Goal: Task Accomplishment & Management: Manage account settings

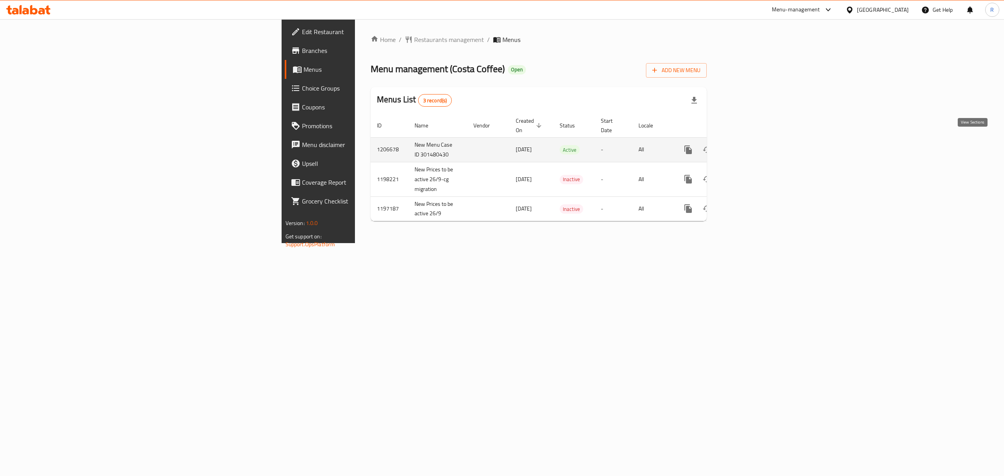
click at [750, 145] on icon "enhanced table" at bounding box center [744, 149] width 9 height 9
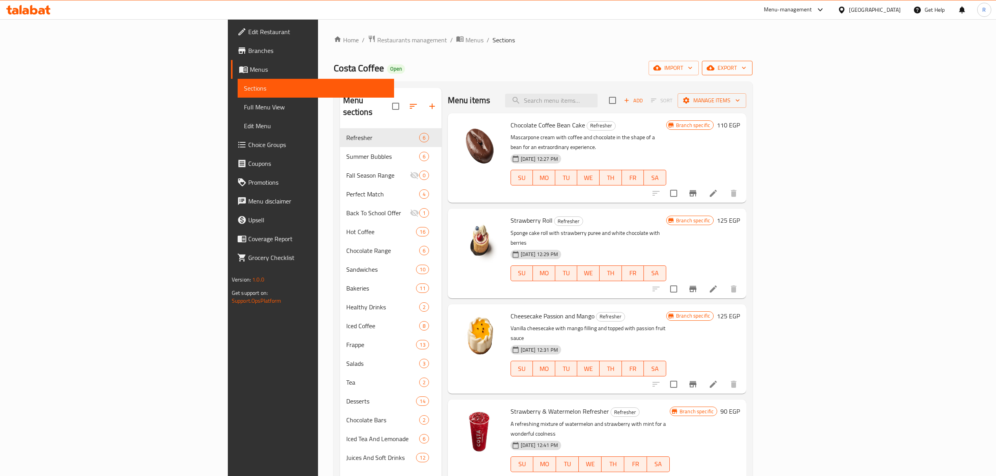
click at [715, 71] on icon "button" at bounding box center [711, 68] width 8 height 5
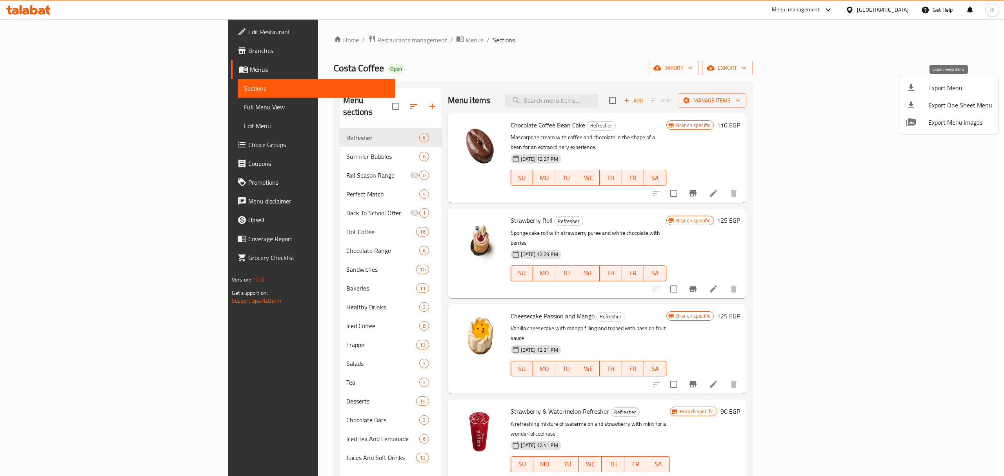
click at [946, 88] on span "Export Menu" at bounding box center [961, 87] width 64 height 9
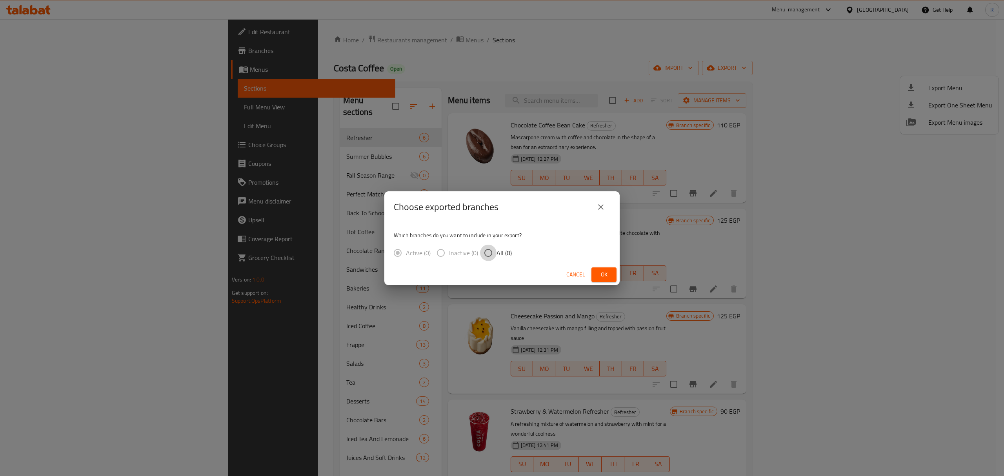
click at [487, 254] on input "All (0)" at bounding box center [488, 253] width 16 height 16
radio input "true"
click at [601, 275] on span "Ok" at bounding box center [604, 275] width 13 height 10
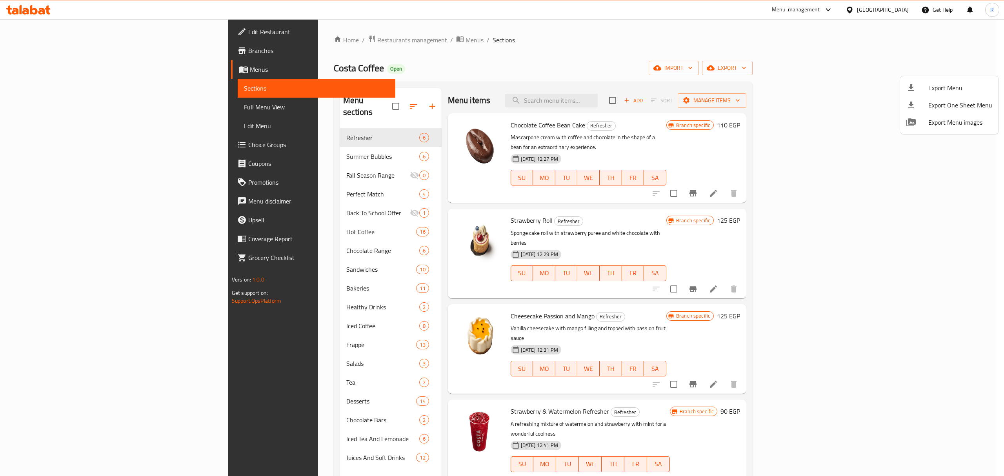
click at [493, 51] on div at bounding box center [502, 238] width 1004 height 476
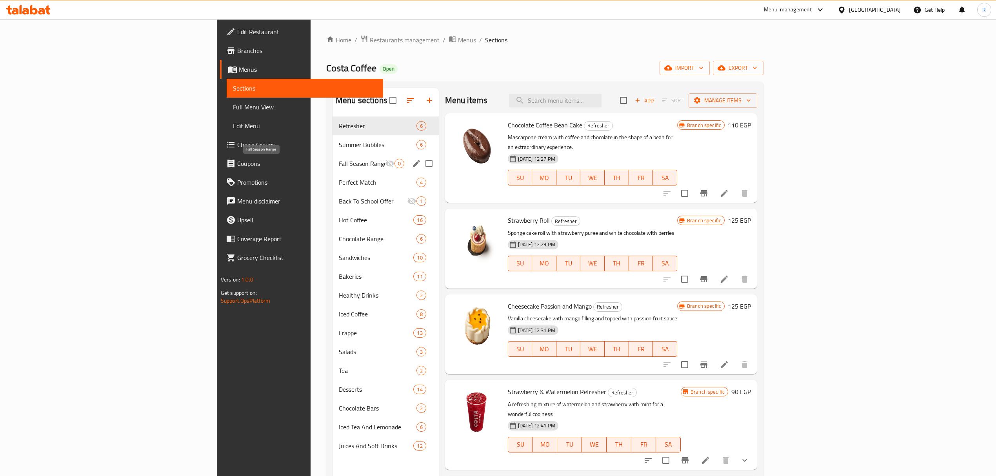
click at [339, 164] on span "Fall Season Range" at bounding box center [362, 163] width 46 height 9
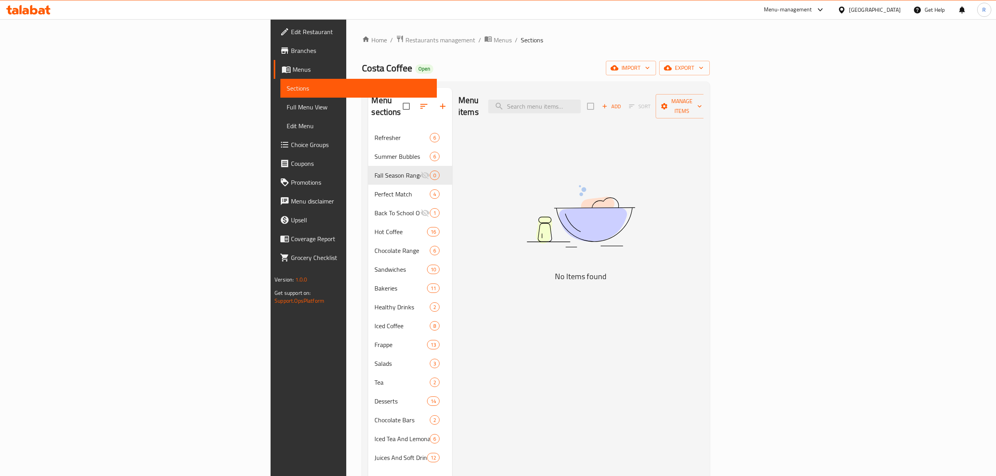
click at [628, 44] on ol "Home / Restaurants management / Menus / Sections" at bounding box center [536, 40] width 348 height 10
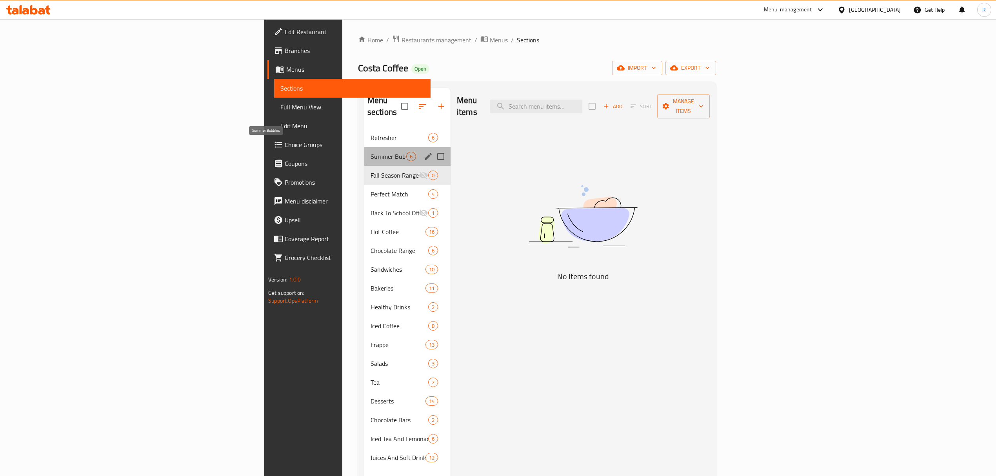
click at [371, 152] on span "Summer Bubbles" at bounding box center [389, 156] width 36 height 9
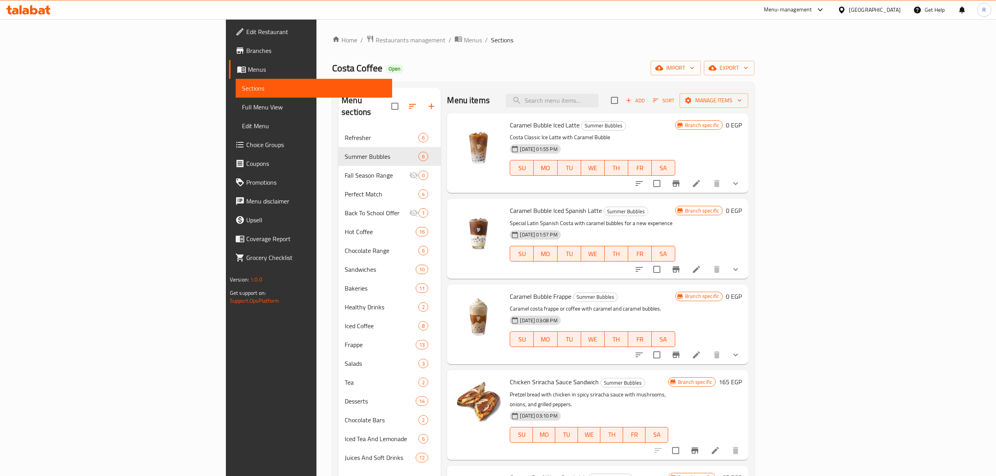
click at [741, 185] on icon "show more" at bounding box center [735, 183] width 9 height 9
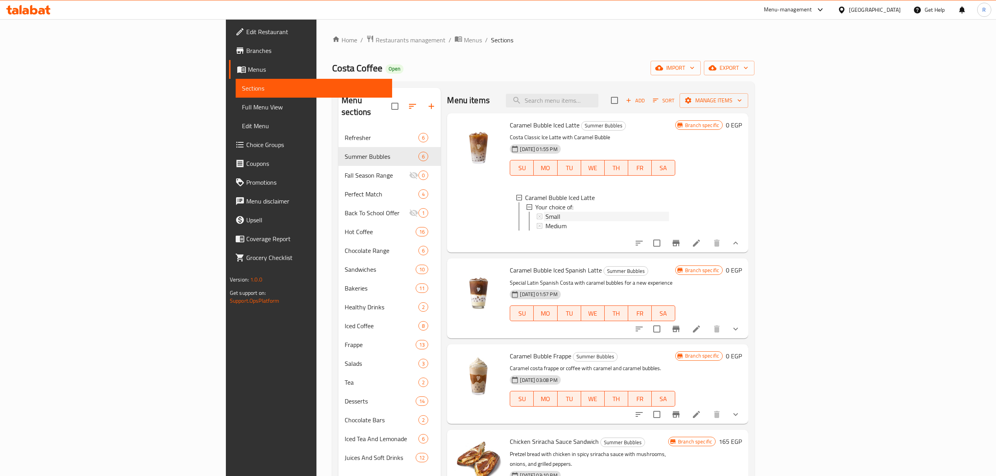
click at [589, 217] on div "Small" at bounding box center [608, 216] width 124 height 9
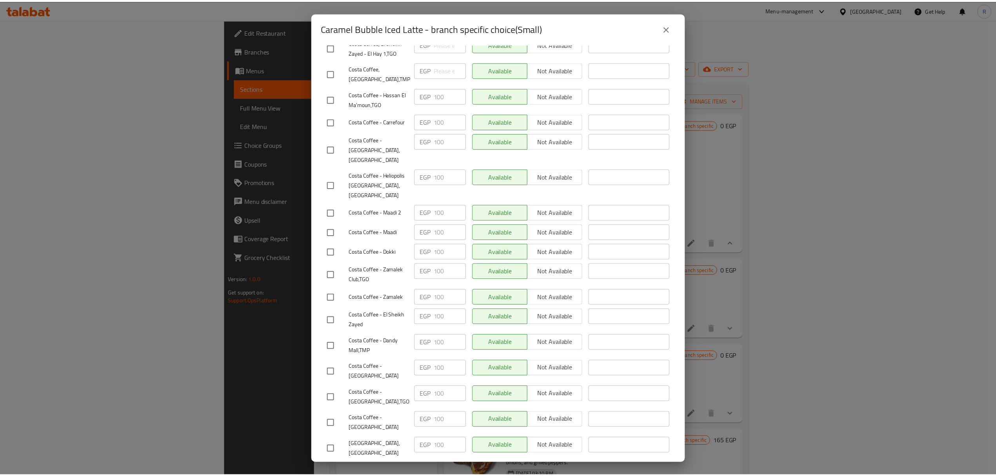
scroll to position [209, 0]
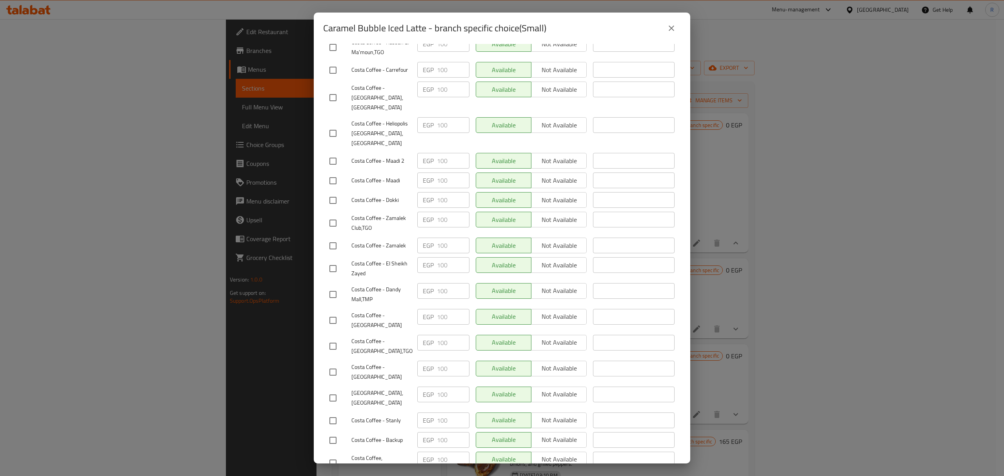
click at [283, 35] on div "Caramel Bubble Iced Latte - branch specific choice(Small) Caramel Bubble Iced L…" at bounding box center [502, 238] width 1004 height 476
click at [675, 29] on icon "close" at bounding box center [671, 28] width 9 height 9
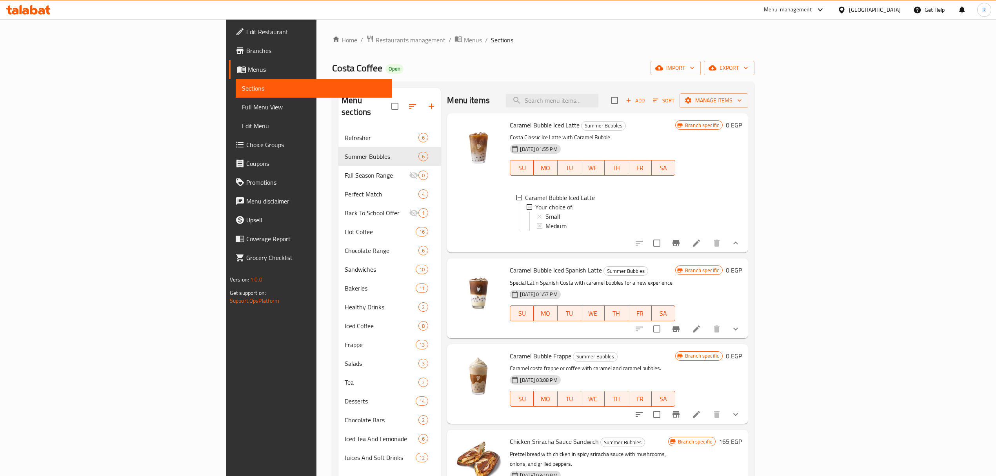
click at [628, 52] on div "Home / Restaurants management / Menus / Sections Costa Coffee Open import expor…" at bounding box center [543, 302] width 423 height 535
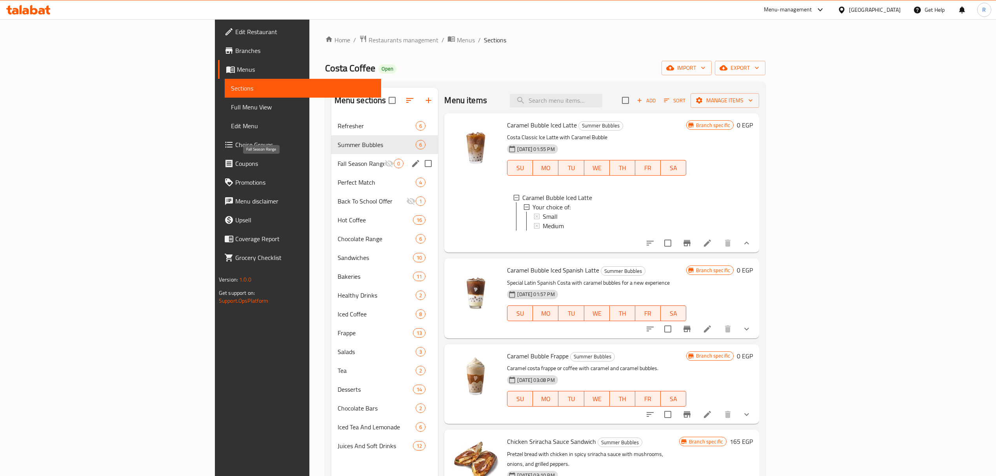
click at [338, 168] on span "Fall Season Range" at bounding box center [361, 163] width 47 height 9
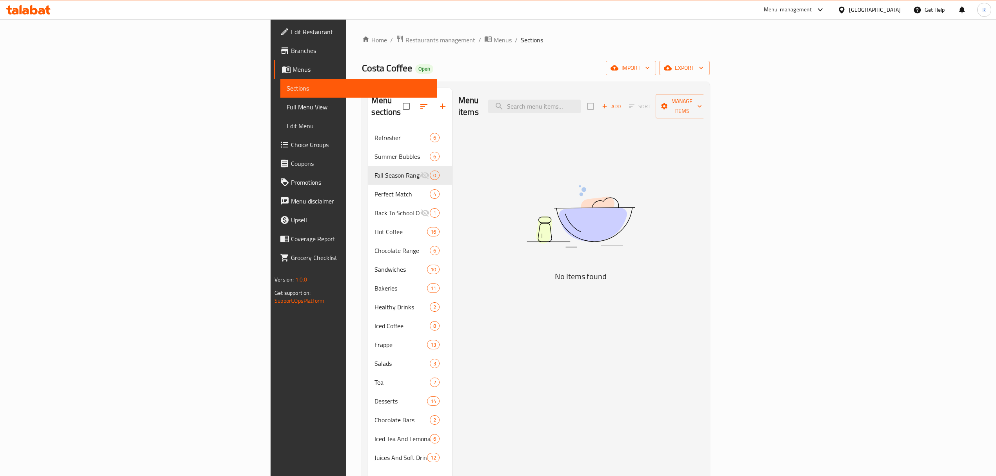
click at [622, 102] on span "Add" at bounding box center [611, 106] width 21 height 9
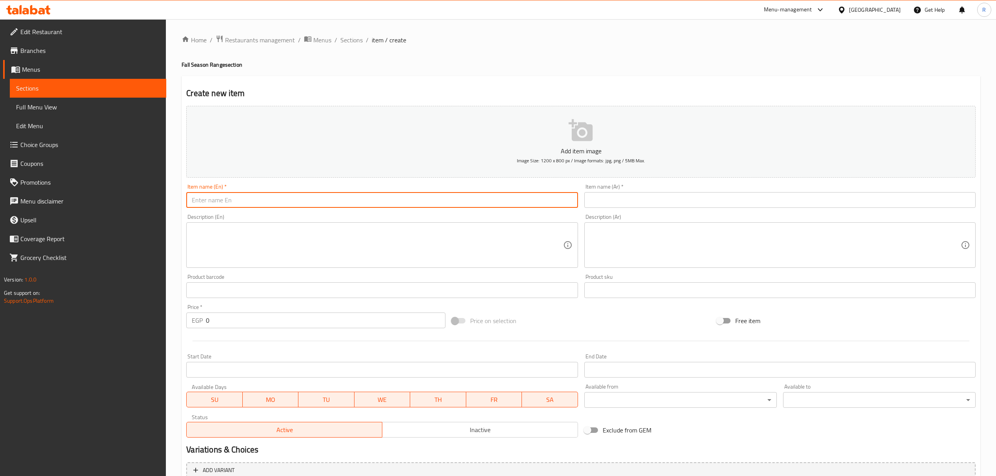
click at [399, 202] on input "text" at bounding box center [382, 200] width 392 height 16
paste input "Maplenut Latte Hot"
click at [380, 204] on input "Maplenut Latte Hot" at bounding box center [382, 200] width 392 height 16
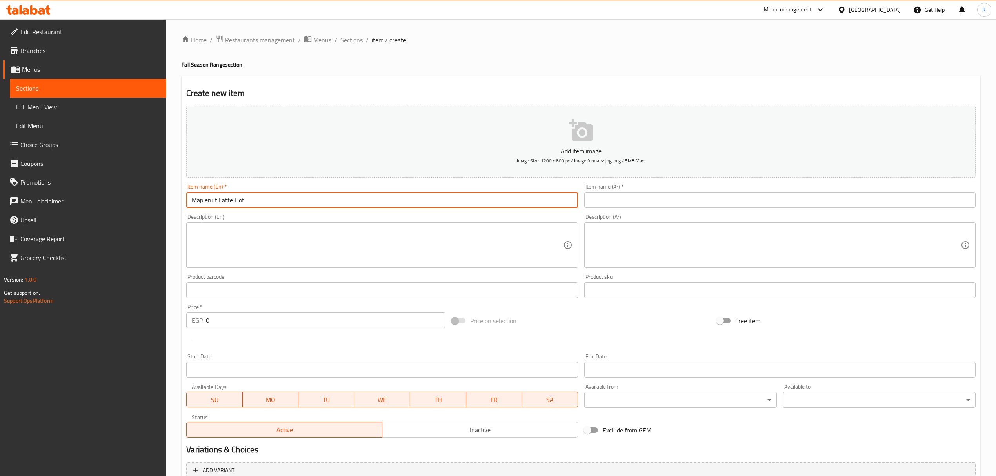
type input "Maplenut Latte Hot"
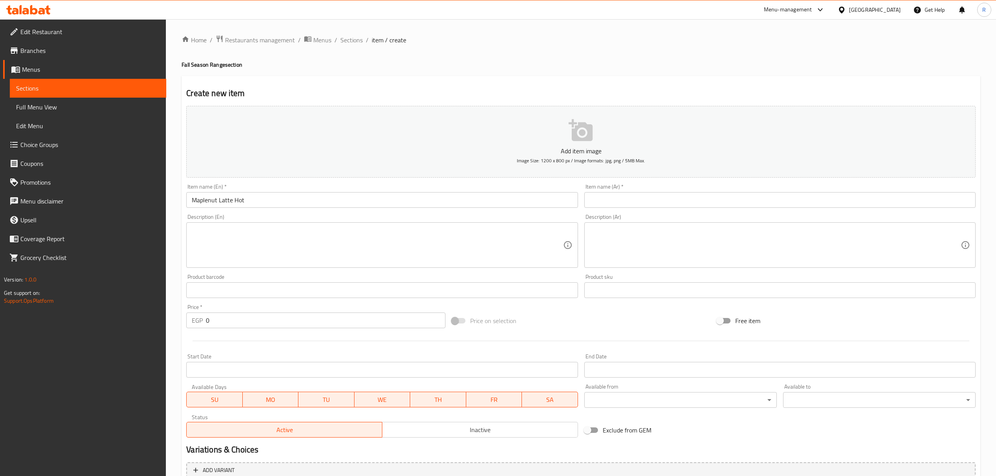
click at [744, 201] on input "text" at bounding box center [781, 200] width 392 height 16
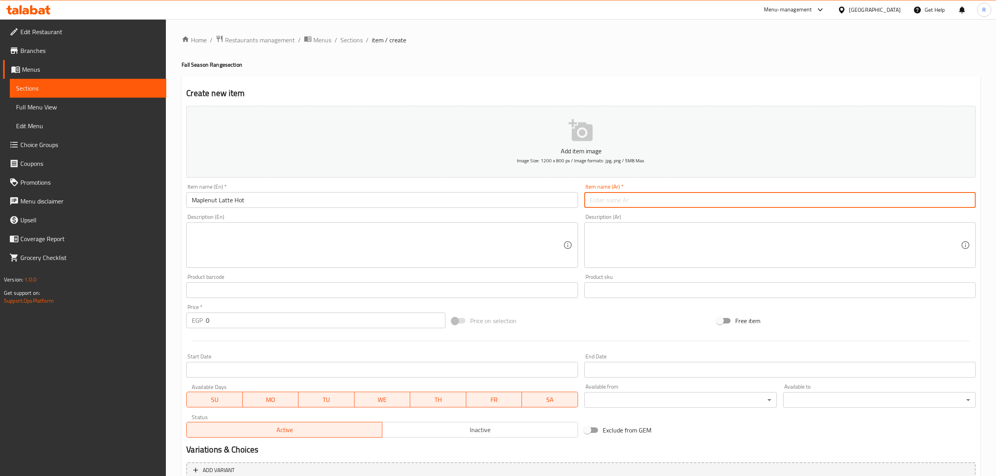
paste input "لاتيه القيقب الساخن"
click at [207, 201] on input "Maplenut Latte Hot" at bounding box center [382, 200] width 392 height 16
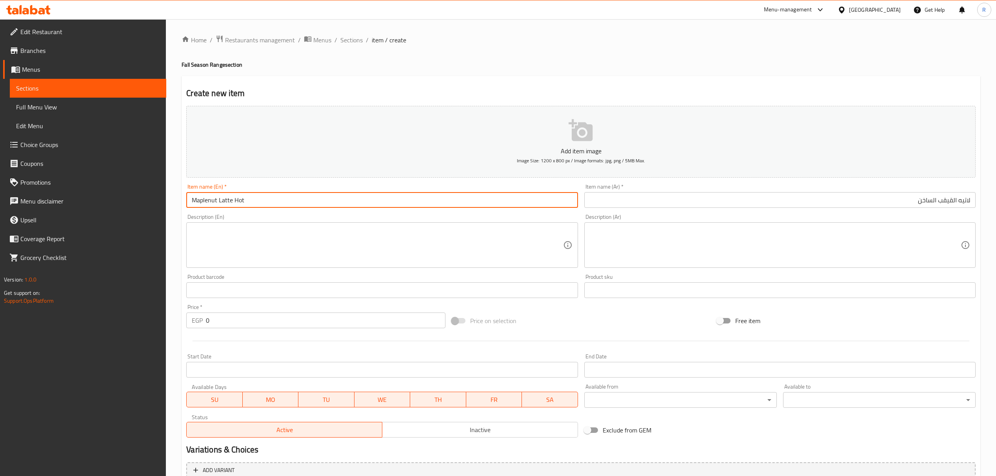
drag, startPoint x: 207, startPoint y: 201, endPoint x: 203, endPoint y: 202, distance: 4.4
click at [203, 202] on input "Maplenut Latte Hot" at bounding box center [382, 200] width 392 height 16
click at [952, 202] on input "لاتيه القيقب الساخن" at bounding box center [781, 200] width 392 height 16
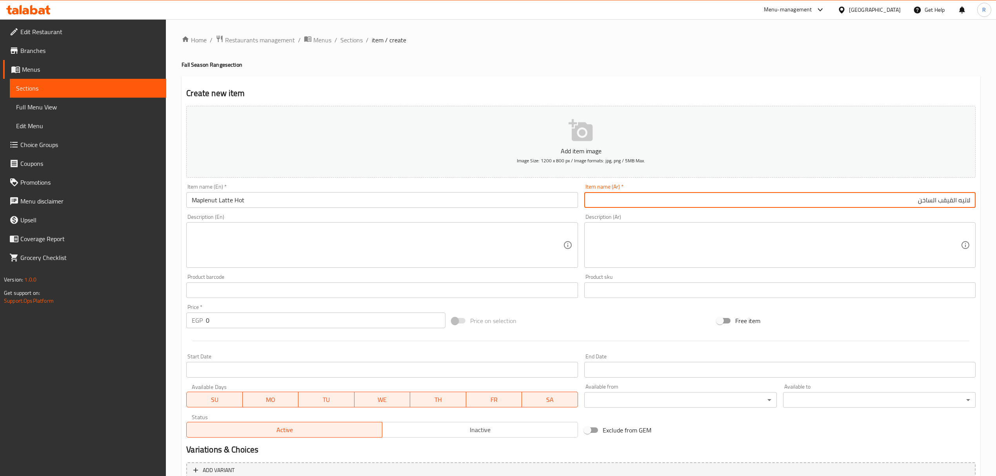
click at [952, 202] on input "لاتيه القيقب الساخن" at bounding box center [781, 200] width 392 height 16
paste input "مابل"
click at [872, 205] on input "لاتيه مابل نات ساخن" at bounding box center [781, 200] width 392 height 16
click at [964, 200] on input "لاتيه مابل نات ساخن" at bounding box center [781, 200] width 392 height 16
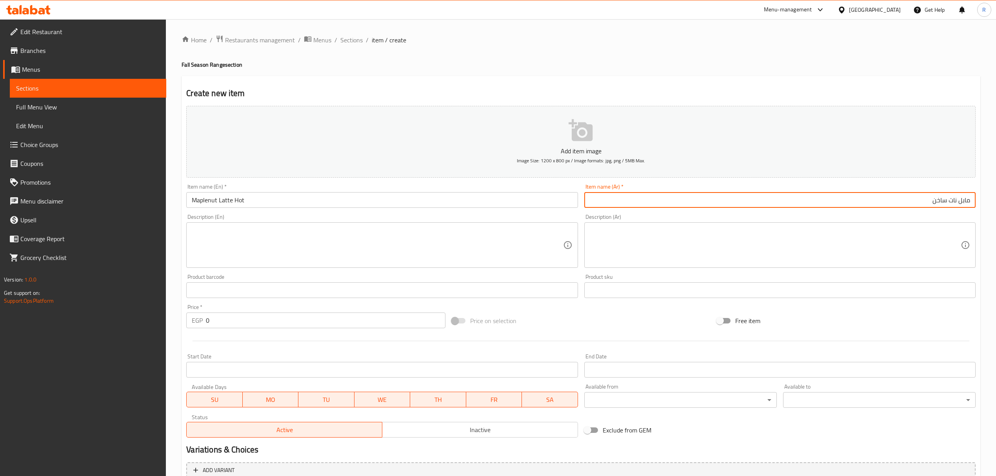
click at [947, 202] on input "مابل نات ساخن" at bounding box center [781, 200] width 392 height 16
paste input "لاتيه"
click at [900, 201] on input "مابل نات لاتيه ساخن" at bounding box center [781, 200] width 392 height 16
type input "مابل نات لاتيه ساخن"
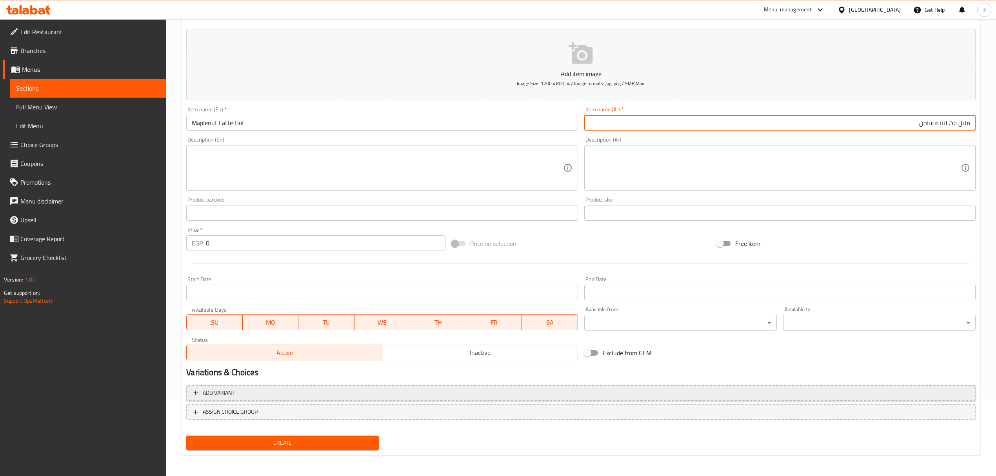
click at [347, 395] on span "Add variant" at bounding box center [581, 393] width 776 height 10
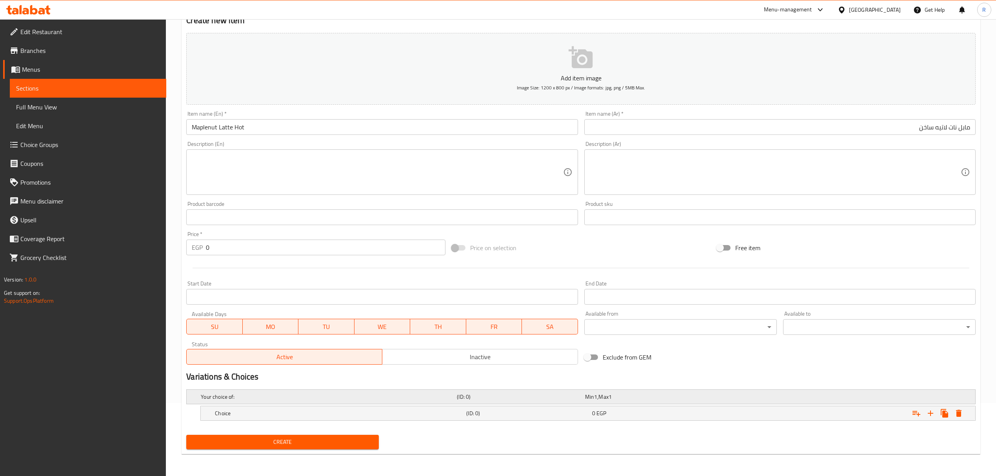
scroll to position [74, 0]
click at [927, 412] on icon "Expand" at bounding box center [930, 413] width 9 height 9
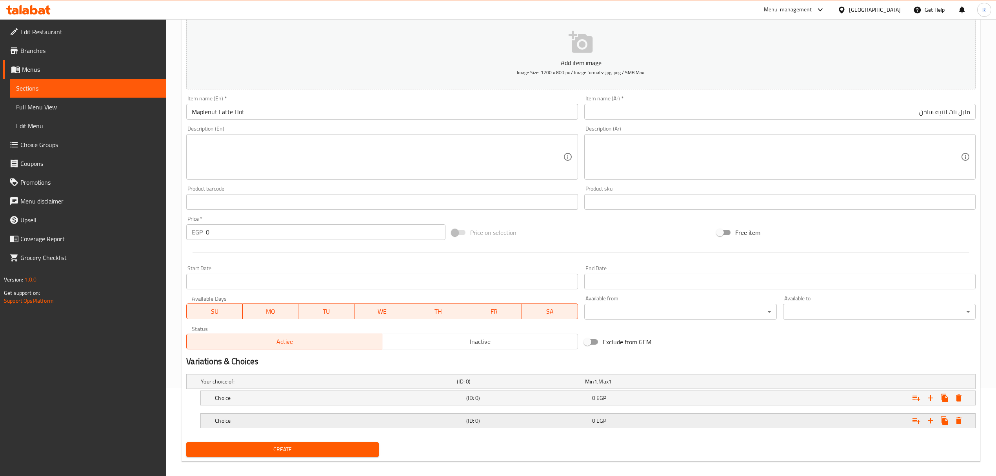
scroll to position [97, 0]
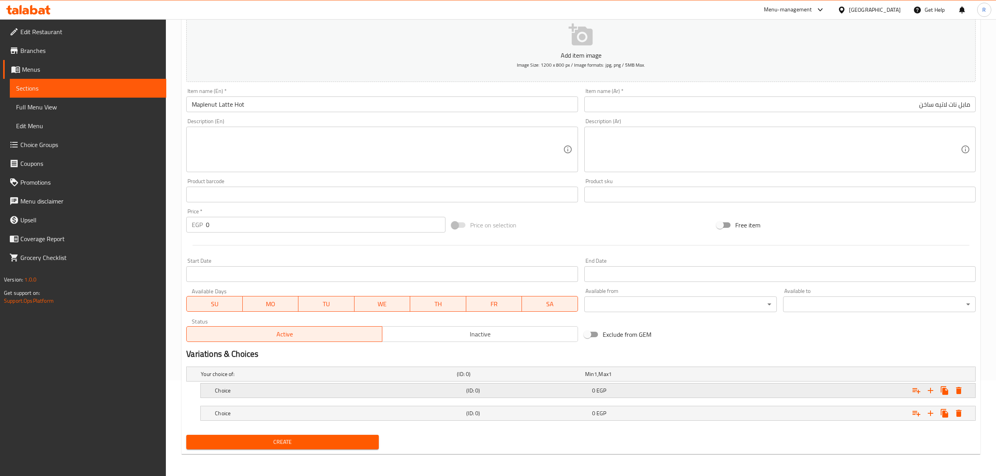
click at [384, 390] on h5 "Choice" at bounding box center [339, 391] width 248 height 8
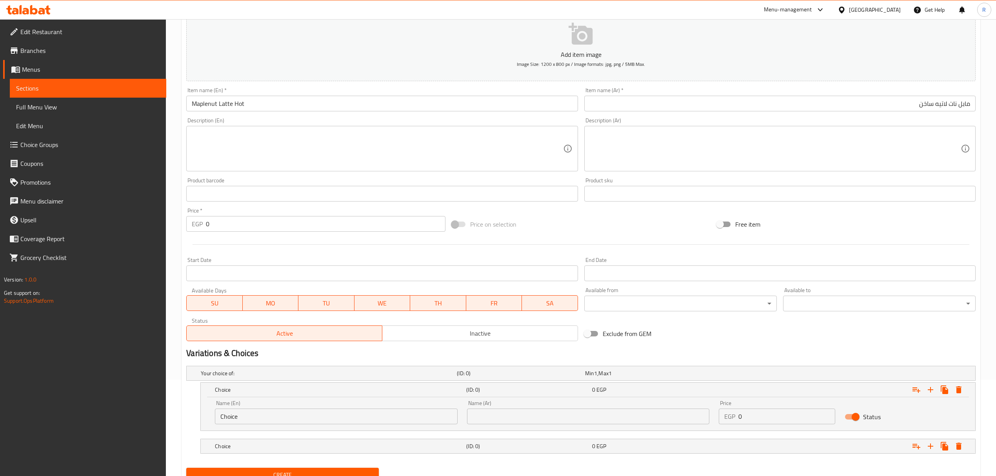
click at [278, 408] on div "Name (En) Choice Name (En)" at bounding box center [336, 413] width 242 height 24
click at [268, 418] on input "Choice" at bounding box center [336, 417] width 242 height 16
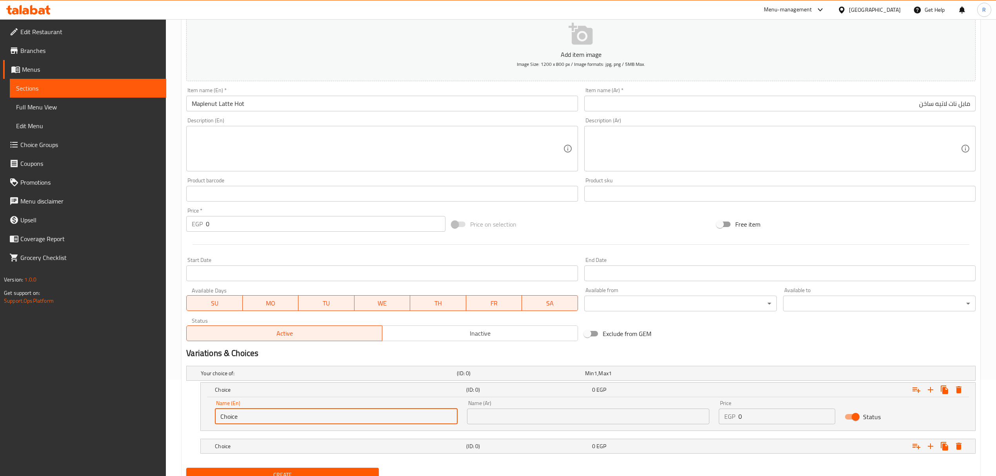
click at [268, 418] on input "Choice" at bounding box center [336, 417] width 242 height 16
click at [269, 418] on input "Choice" at bounding box center [336, 417] width 242 height 16
click at [268, 415] on input "text" at bounding box center [336, 417] width 242 height 16
type input "Small"
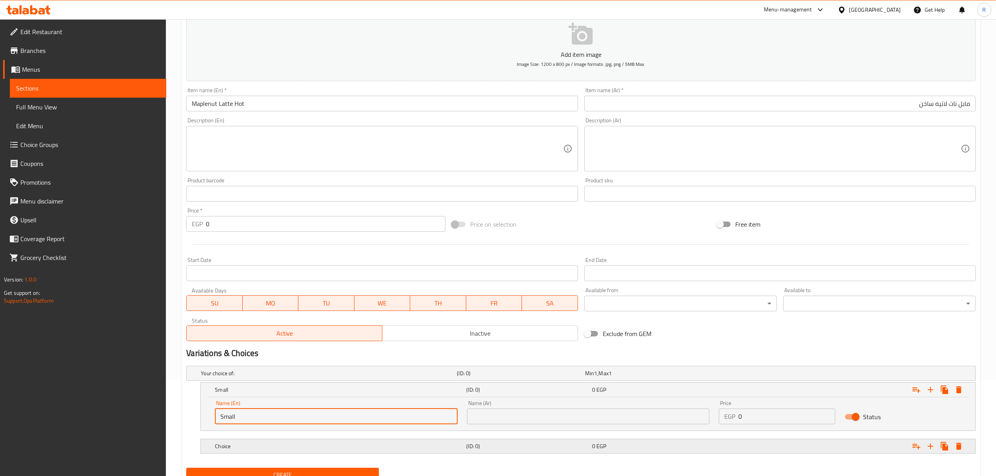
click at [278, 452] on div "Choice" at bounding box center [338, 446] width 251 height 11
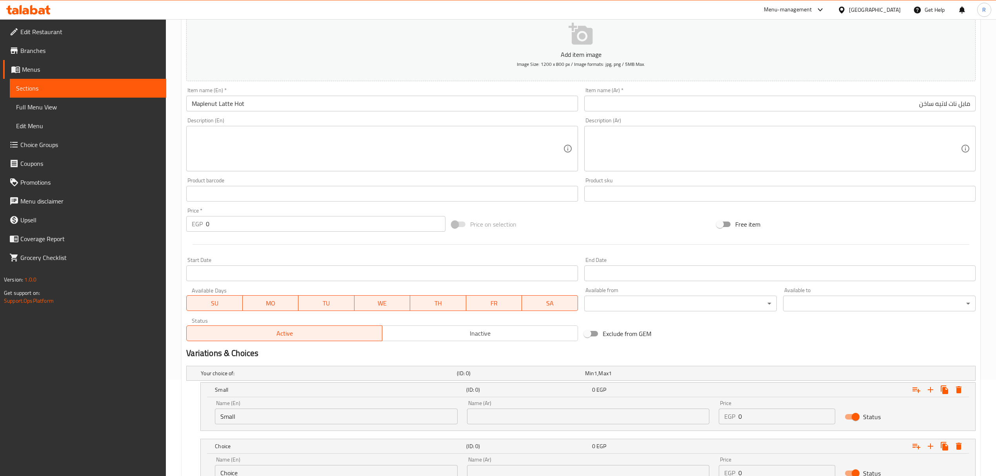
click at [280, 465] on div "Name (En) Choice Name (En)" at bounding box center [336, 469] width 242 height 24
click at [280, 466] on div "Name (En) Choice Name (En)" at bounding box center [336, 469] width 242 height 24
click at [274, 471] on input "Choice" at bounding box center [336, 473] width 242 height 16
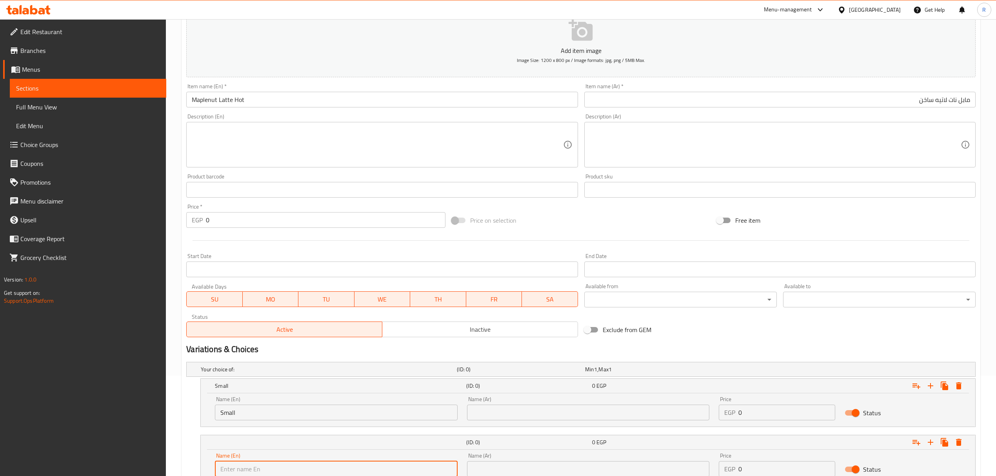
click at [273, 468] on input "text" at bounding box center [336, 469] width 242 height 16
type input "Medium"
click at [501, 416] on input "text" at bounding box center [588, 413] width 242 height 16
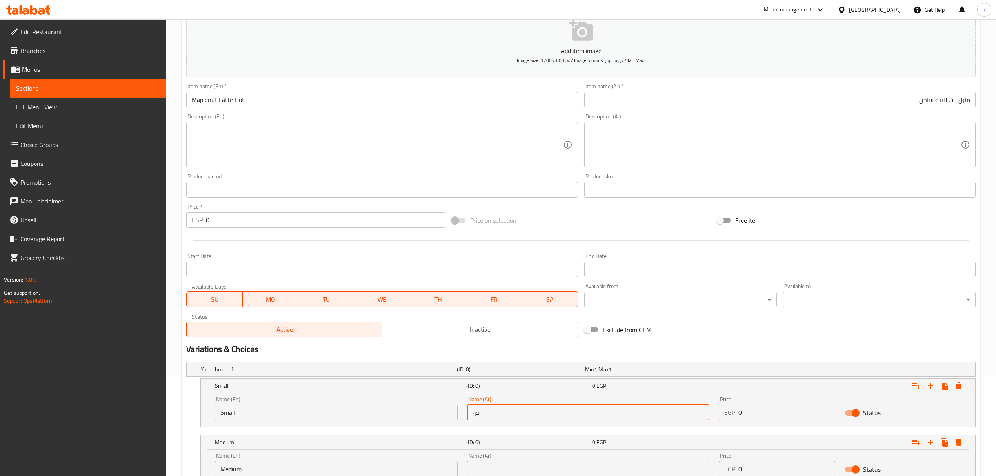
type input "صغير"
click at [528, 464] on input "text" at bounding box center [588, 469] width 242 height 16
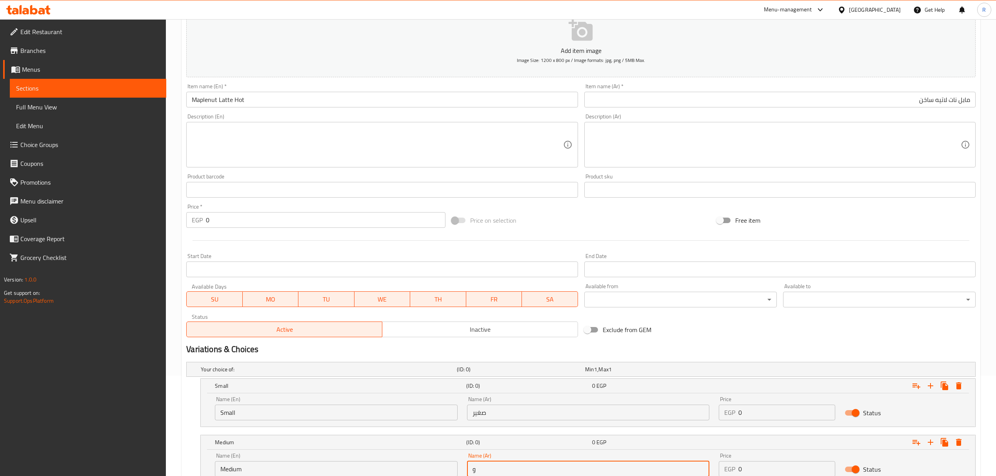
type input "وسط"
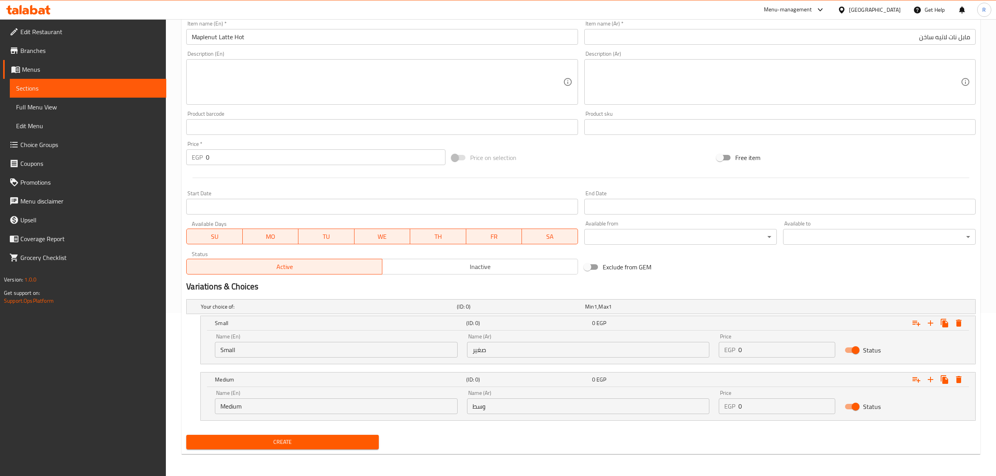
scroll to position [164, 0]
click at [790, 356] on input "0" at bounding box center [787, 350] width 97 height 16
type input "090"
click at [763, 399] on input "0" at bounding box center [787, 407] width 97 height 16
type input "0100"
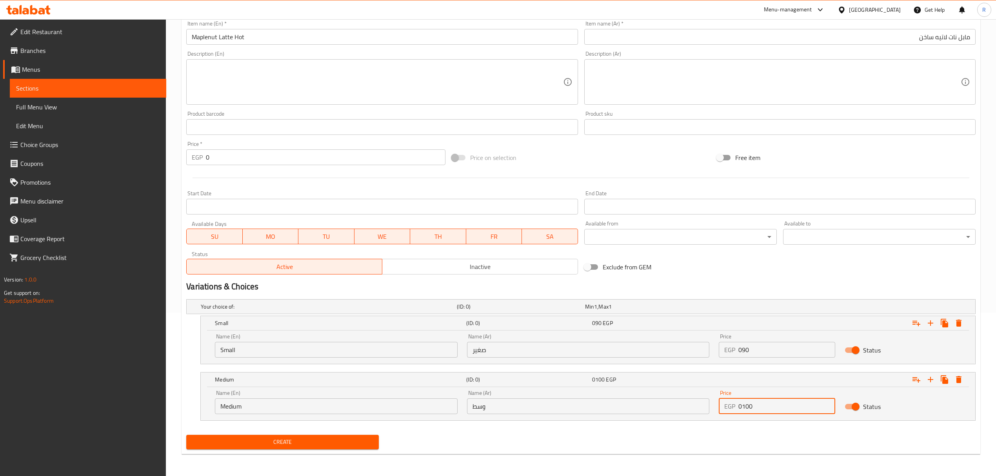
click at [186, 435] on button "Create" at bounding box center [282, 442] width 193 height 15
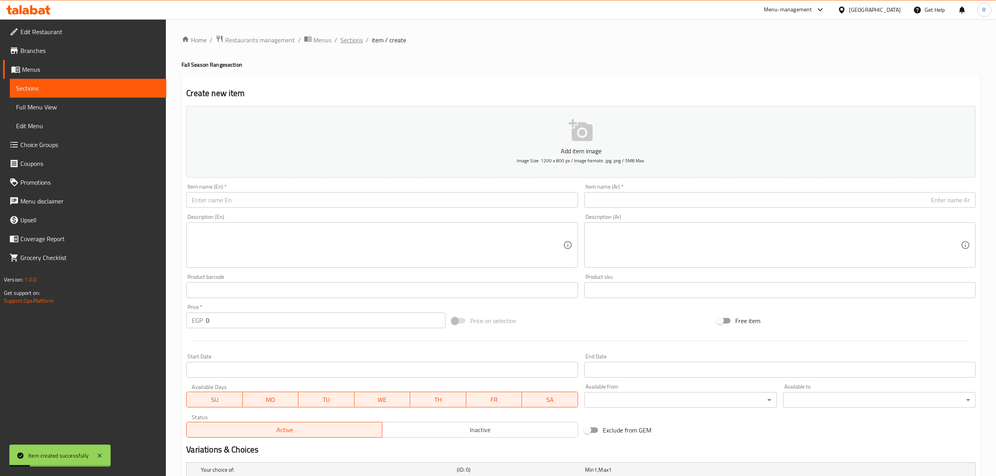
click at [351, 43] on span "Sections" at bounding box center [352, 39] width 22 height 9
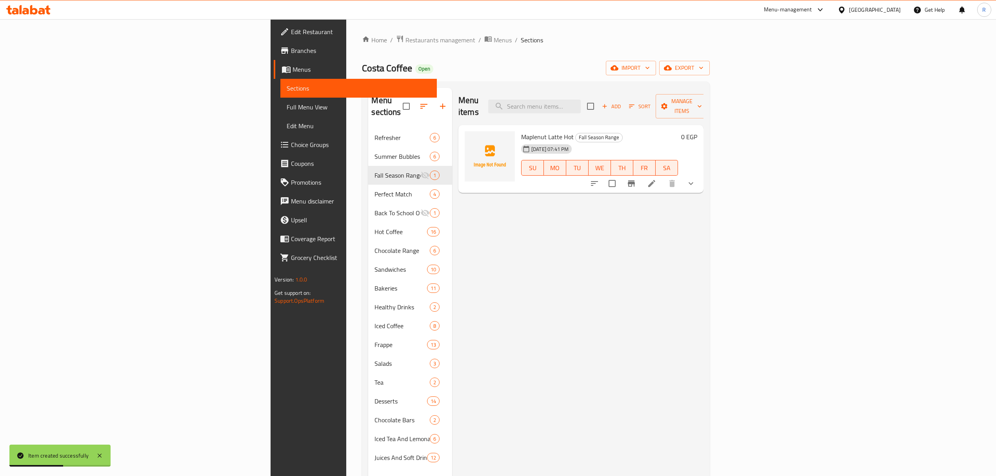
click at [521, 131] on span "Maplenut Latte Hot" at bounding box center [547, 137] width 53 height 12
drag, startPoint x: 475, startPoint y: 127, endPoint x: 470, endPoint y: 126, distance: 4.9
click at [521, 131] on span "Maplenut Latte Hot" at bounding box center [547, 137] width 53 height 12
copy span "Maplenut"
click at [581, 102] on input "search" at bounding box center [534, 107] width 93 height 14
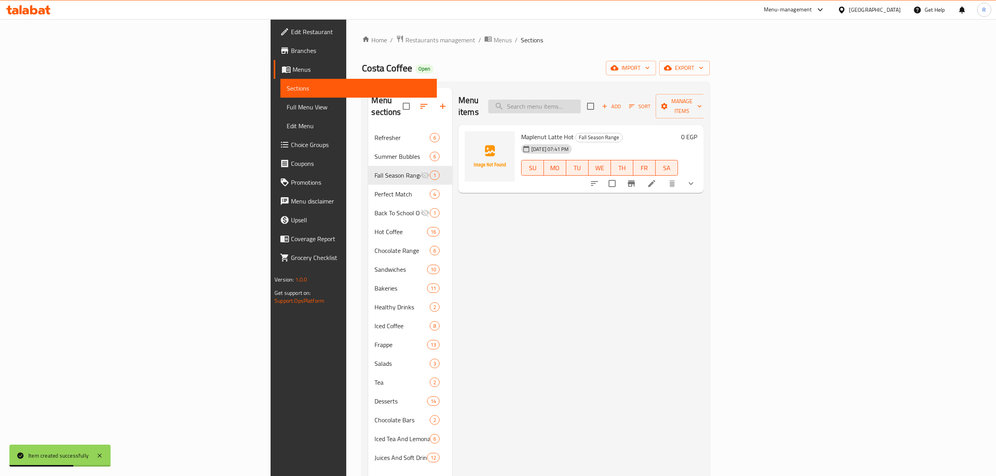
paste input "Maplenut"
click at [581, 101] on input "Maplenut" at bounding box center [534, 107] width 93 height 14
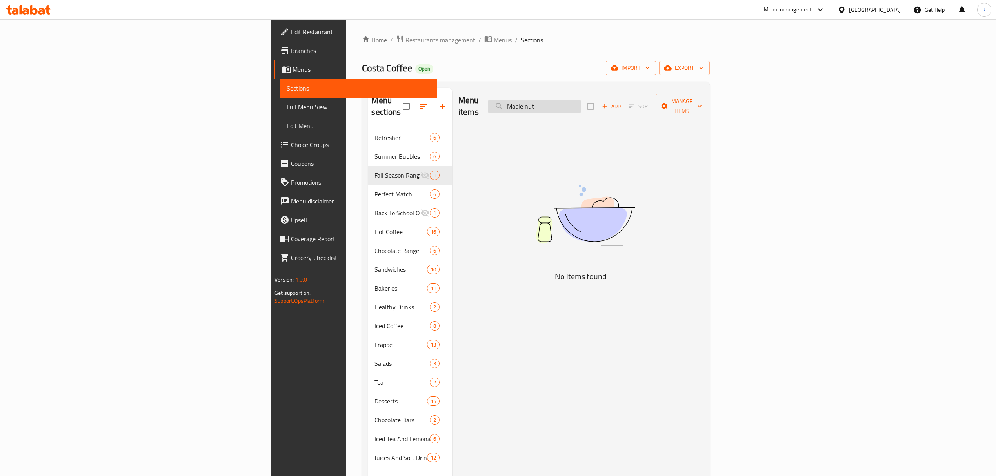
click at [581, 101] on input "Maple nut" at bounding box center [534, 107] width 93 height 14
type input "Maple"
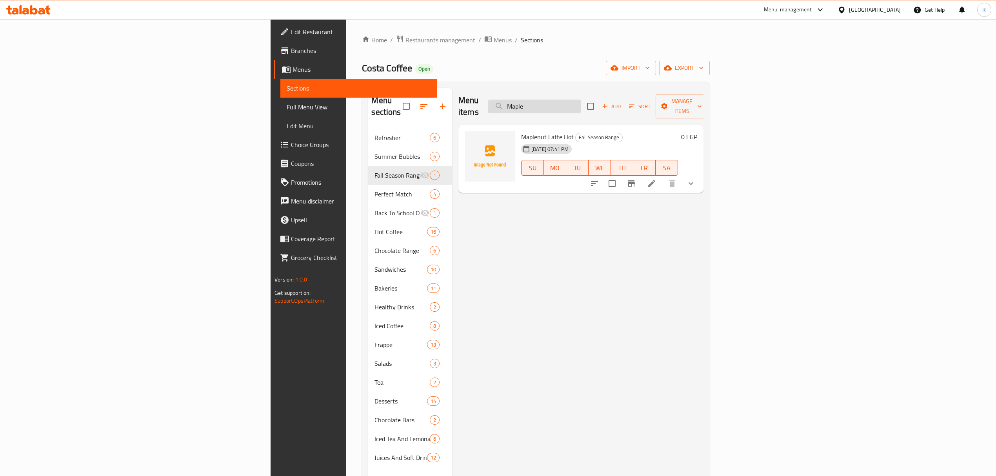
click at [581, 100] on input "Maple" at bounding box center [534, 107] width 93 height 14
click at [608, 104] on icon "button" at bounding box center [604, 106] width 7 height 7
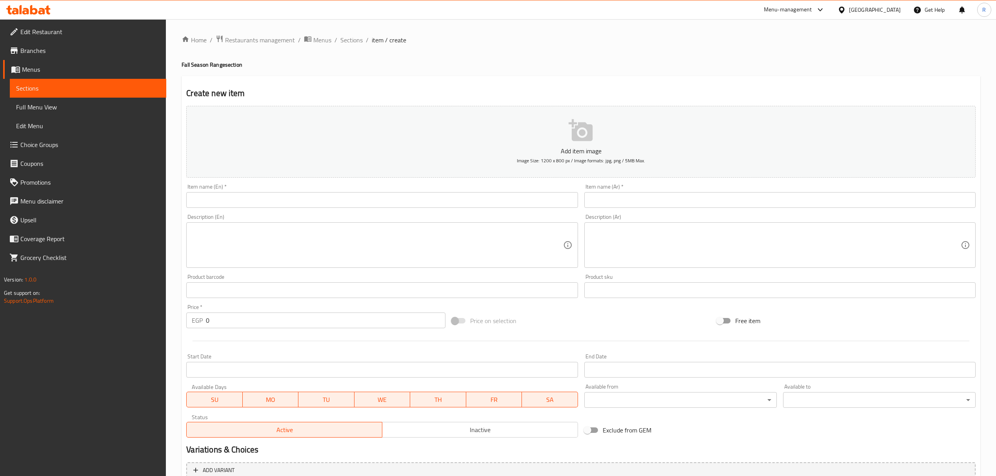
click at [398, 198] on input "text" at bounding box center [382, 200] width 392 height 16
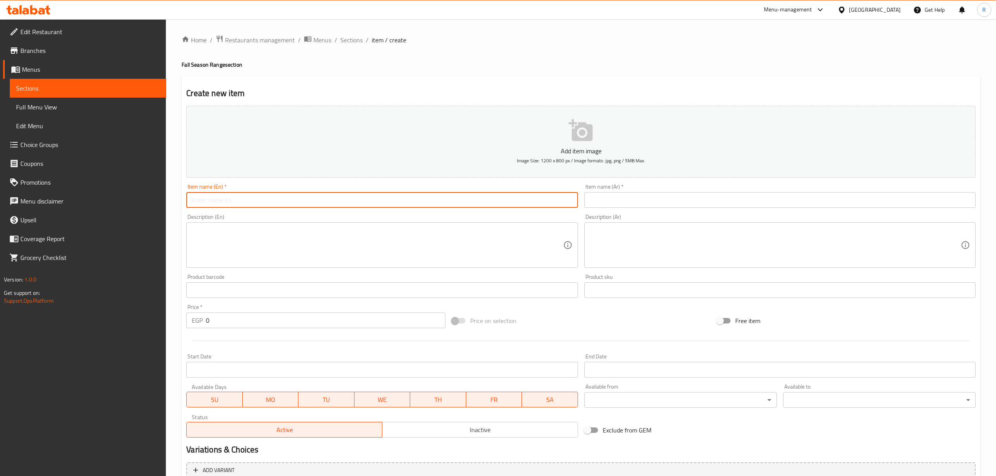
paste input "Maplenut Latte Cold"
click at [344, 199] on input "Maplenut Latte Cold" at bounding box center [382, 200] width 392 height 16
type input "Maplenut Latte Cold"
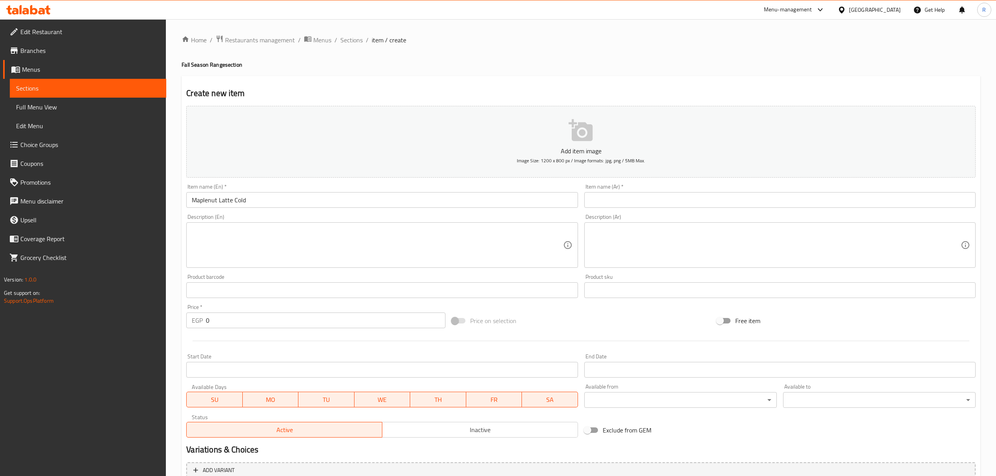
click at [810, 200] on input "text" at bounding box center [781, 200] width 392 height 16
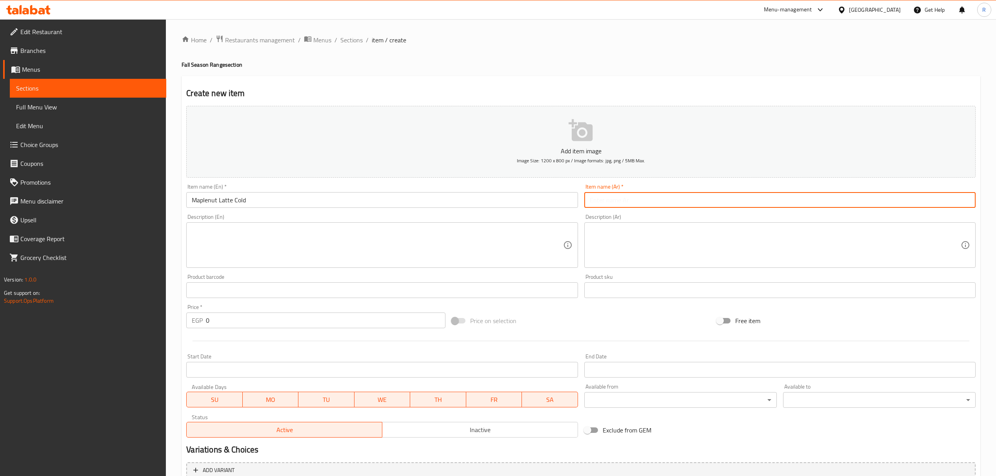
paste input "لاتيه القيقب البارد"
click at [950, 201] on input "لاتيه القيقب البارد" at bounding box center [781, 200] width 392 height 16
drag, startPoint x: 950, startPoint y: 201, endPoint x: 945, endPoint y: 202, distance: 4.7
click at [945, 202] on input "لاتيه القيقب البارد" at bounding box center [781, 200] width 392 height 16
click at [968, 197] on input "لاتيه مابل نات لاتيه بارد" at bounding box center [781, 200] width 392 height 16
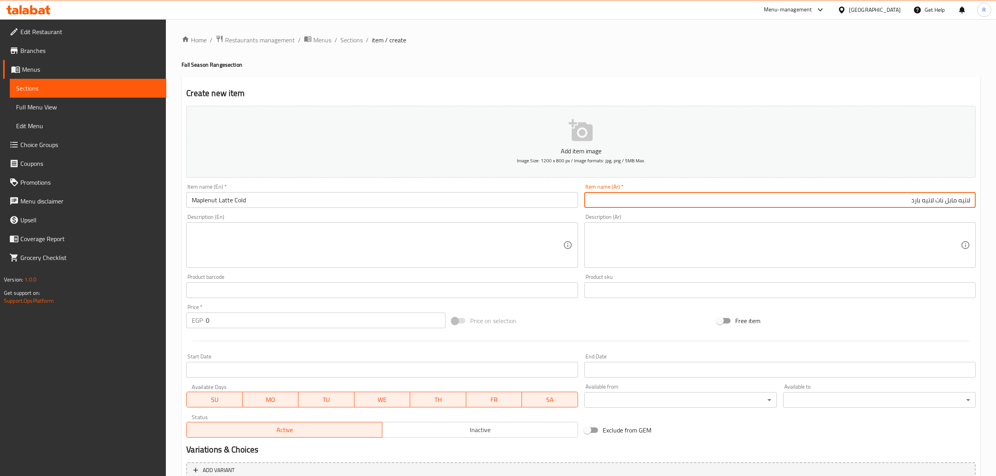
click at [968, 197] on input "لاتيه مابل نات لاتيه بارد" at bounding box center [781, 200] width 392 height 16
click at [962, 204] on input "لاتيه مابل نات لاتيه بارد" at bounding box center [781, 200] width 392 height 16
click at [906, 205] on input "مابل نات لاتيه بارد" at bounding box center [781, 200] width 392 height 16
type input "مابل نات لاتيه بارد"
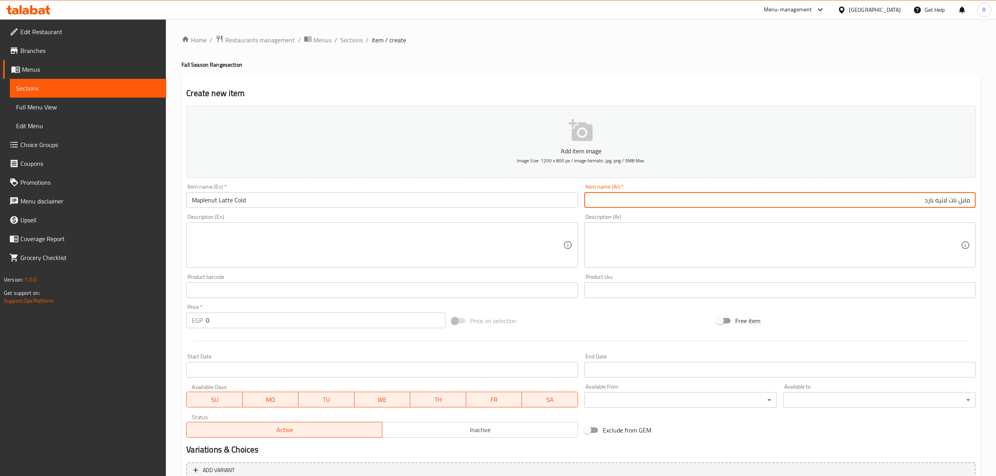
click at [379, 193] on input "Maplenut Latte Cold" at bounding box center [382, 200] width 392 height 16
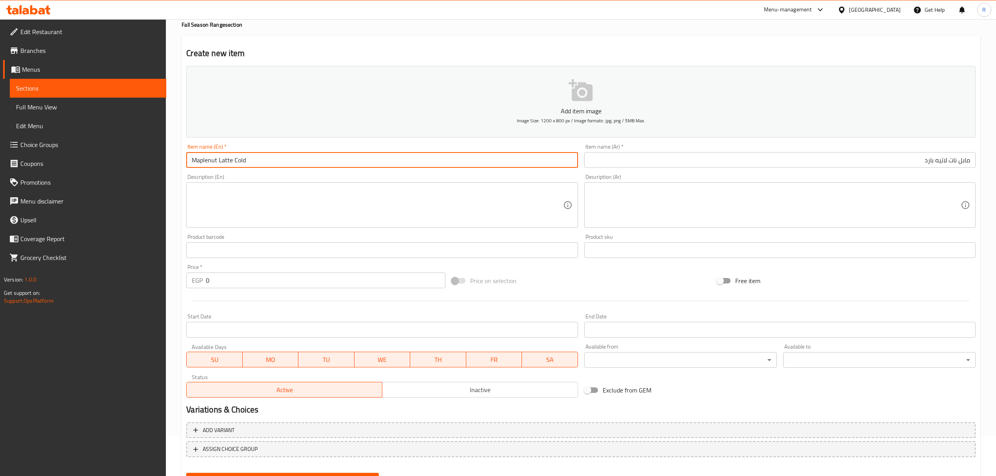
scroll to position [77, 0]
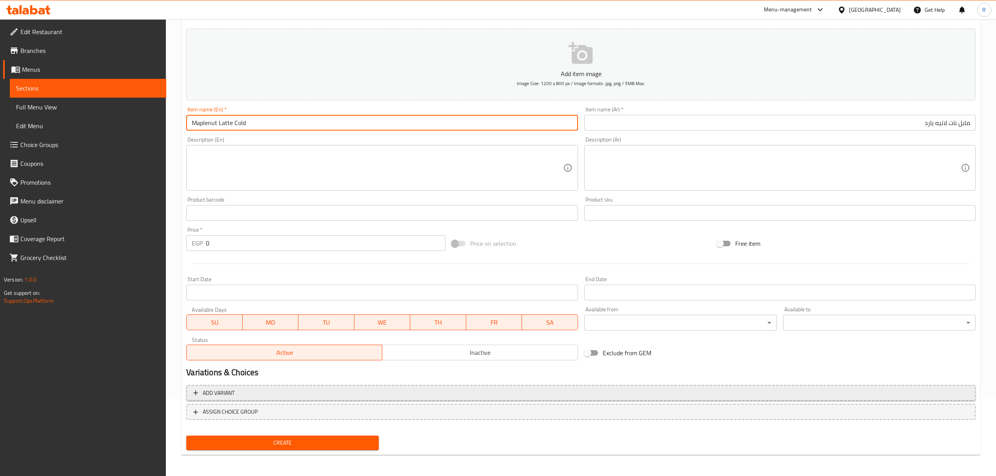
type input "Maplenut Latte Cold"
click at [395, 390] on span "Add variant" at bounding box center [581, 393] width 776 height 10
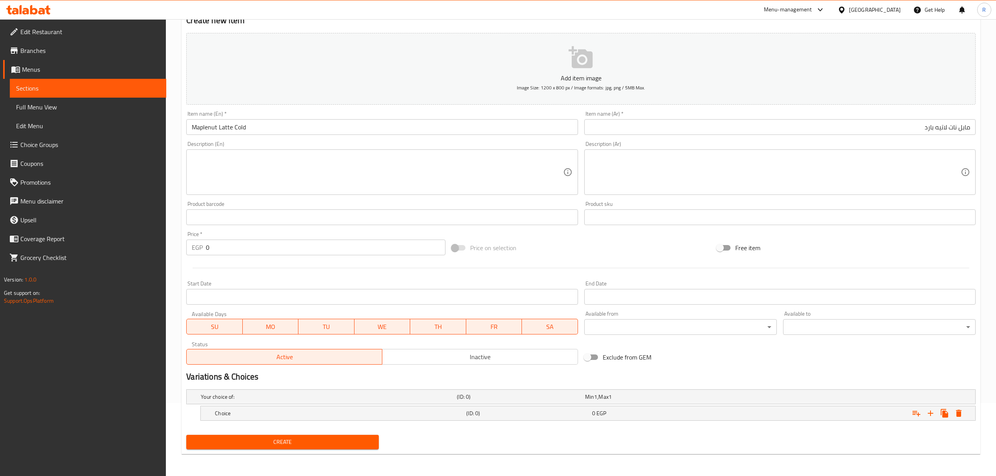
scroll to position [74, 0]
click at [934, 413] on icon "Expand" at bounding box center [930, 413] width 9 height 9
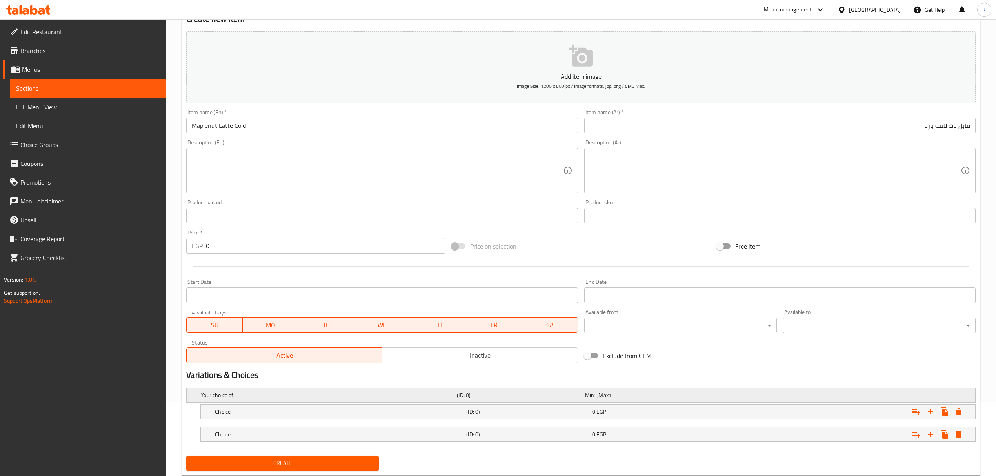
scroll to position [97, 0]
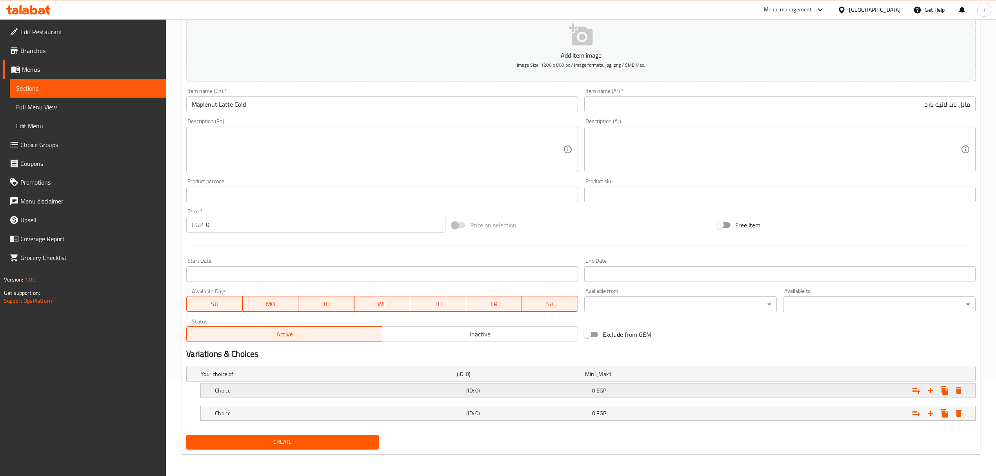
click at [292, 391] on h5 "Choice" at bounding box center [339, 391] width 248 height 8
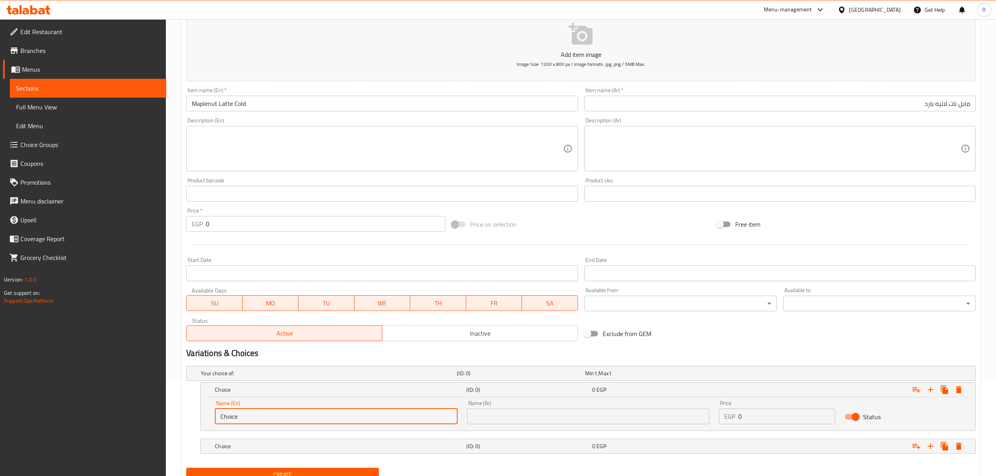
click at [282, 418] on input "Choice" at bounding box center [336, 417] width 242 height 16
click at [282, 416] on input "text" at bounding box center [336, 417] width 242 height 16
type input "Small"
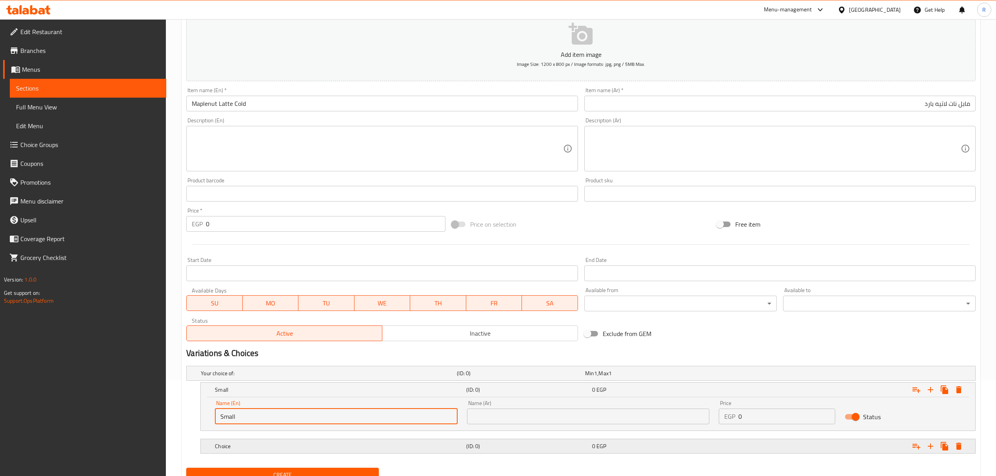
click at [281, 450] on h5 "Choice" at bounding box center [339, 447] width 248 height 8
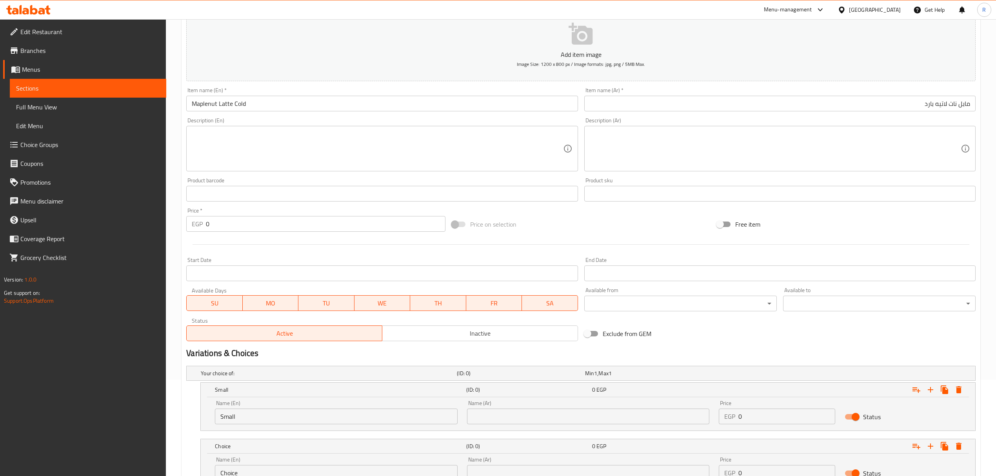
click at [286, 471] on input "Choice" at bounding box center [336, 473] width 242 height 16
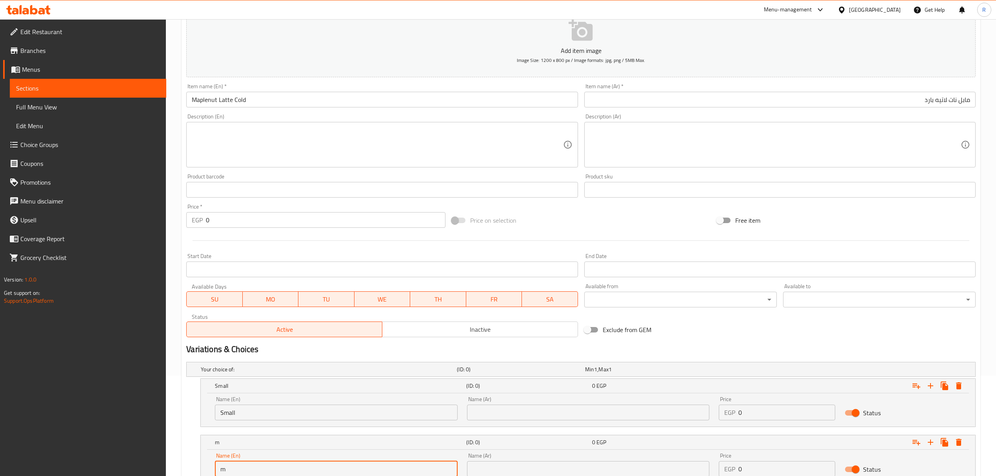
type input "Medium"
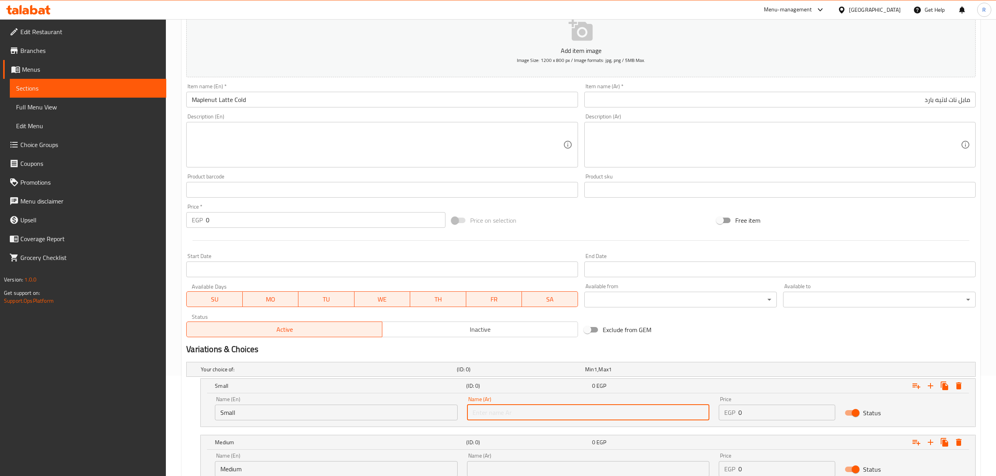
click at [521, 413] on input "text" at bounding box center [588, 413] width 242 height 16
type input "صغير"
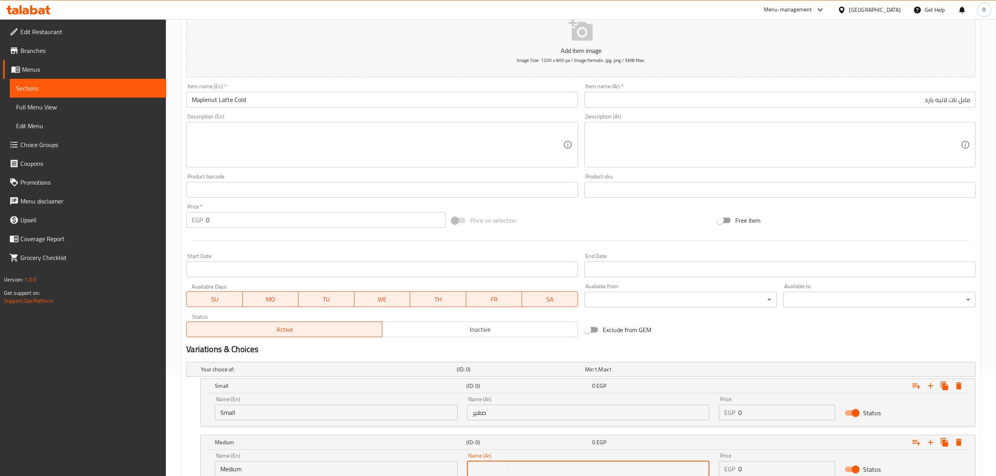
click at [525, 463] on input "text" at bounding box center [588, 469] width 242 height 16
type input "وسط"
click at [759, 410] on input "0" at bounding box center [787, 413] width 97 height 16
type input "090"
click at [762, 470] on input "0" at bounding box center [787, 469] width 97 height 16
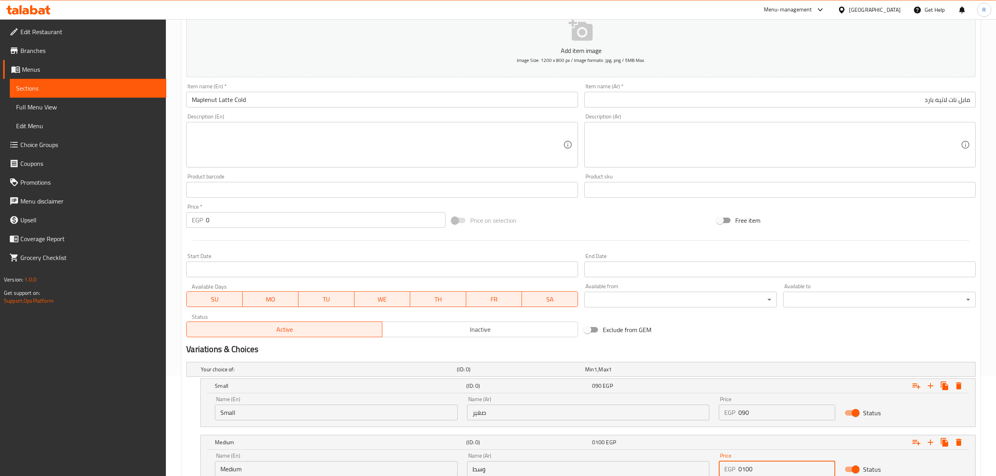
type input "0100"
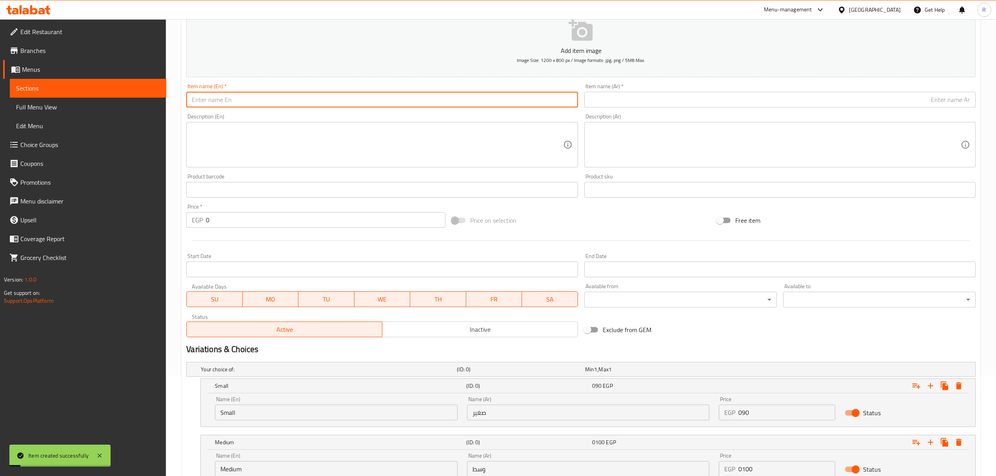
click at [313, 106] on input "text" at bounding box center [382, 100] width 392 height 16
paste input "Maplenut Spanish latte Hot"
click at [247, 103] on input "Maplenut Spanish latte Hot" at bounding box center [382, 100] width 392 height 16
click at [247, 104] on input "Maplenut Spanish latte Hot" at bounding box center [382, 100] width 392 height 16
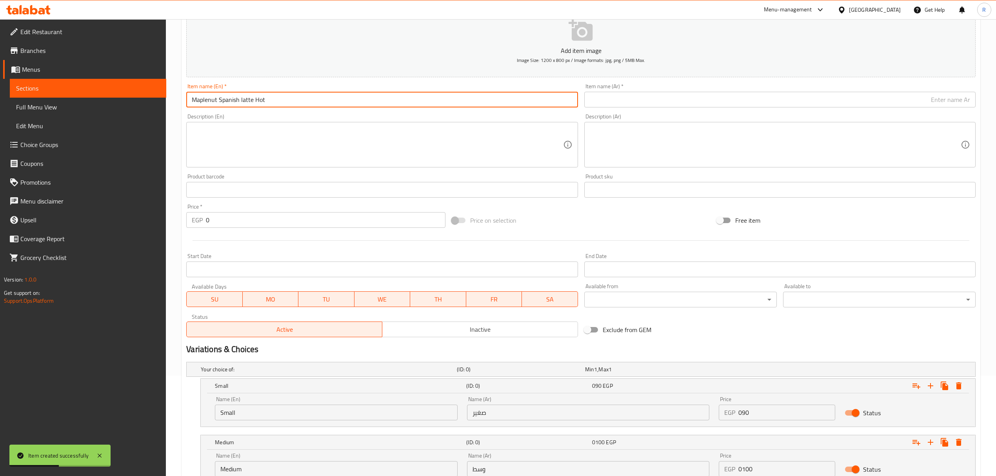
click at [247, 104] on input "Maplenut Spanish latte Hot" at bounding box center [382, 100] width 392 height 16
type input "Maplenut Spanish Latte Hot"
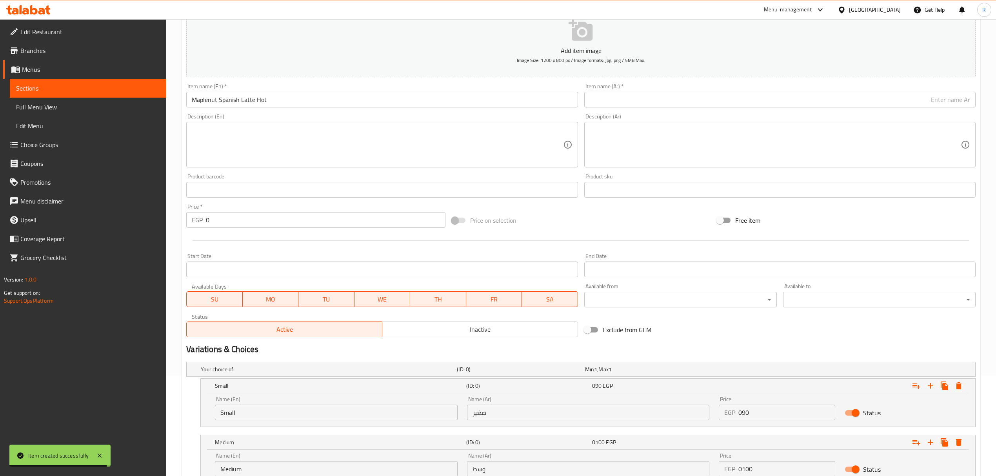
click at [821, 100] on input "text" at bounding box center [781, 100] width 392 height 16
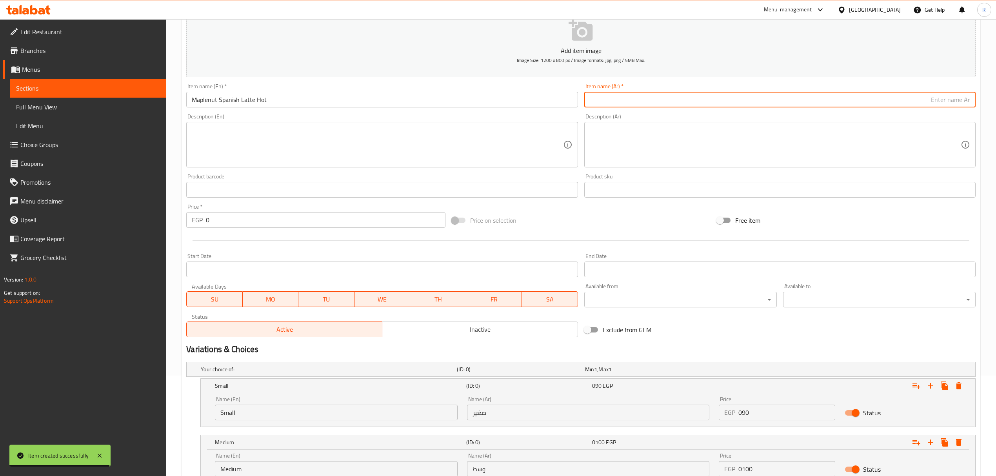
paste input "لاتيه إسباني ساخن بنكهة القيقب"
click at [239, 100] on input "Maplenut Spanish Latte Hot" at bounding box center [382, 100] width 392 height 16
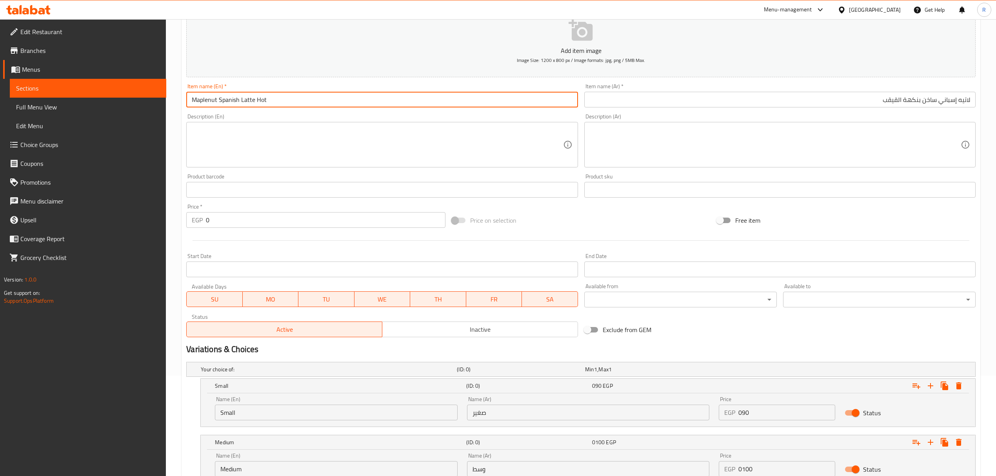
drag, startPoint x: 239, startPoint y: 100, endPoint x: 234, endPoint y: 99, distance: 5.6
click at [234, 99] on input "Maplenut Spanish Latte Hot" at bounding box center [382, 100] width 392 height 16
drag, startPoint x: 234, startPoint y: 99, endPoint x: 245, endPoint y: 102, distance: 11.3
click at [245, 102] on input "Maplenut Spanish Latte Hot" at bounding box center [382, 100] width 392 height 16
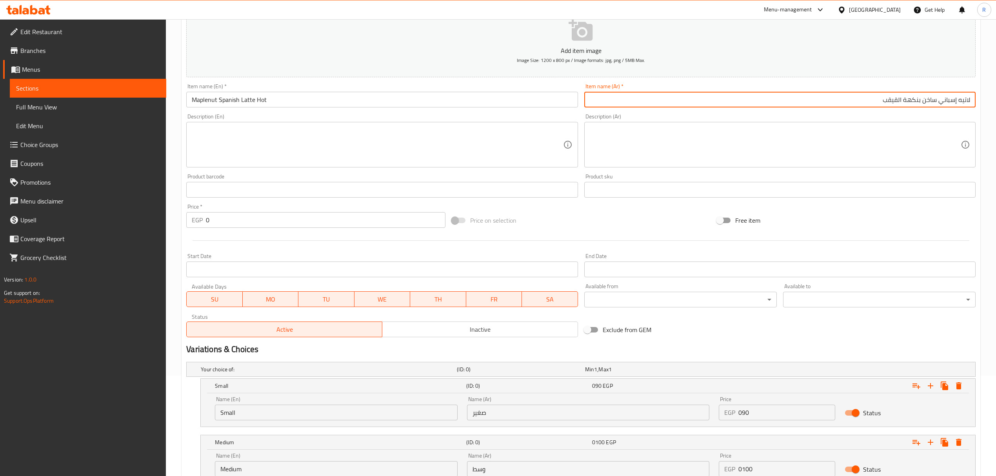
click at [878, 95] on input "لاتيه إسباني ساخن بنكهة القيقب" at bounding box center [781, 100] width 392 height 16
click at [913, 101] on input "لاتيه إسباني ساخن بنكهة القيقب" at bounding box center [781, 100] width 392 height 16
drag, startPoint x: 913, startPoint y: 101, endPoint x: 892, endPoint y: 103, distance: 21.7
click at [892, 103] on input "لاتيه إسباني ساخن بنكهة القيقب" at bounding box center [781, 100] width 392 height 16
click at [972, 101] on input "لاتيه إسباني ساخن" at bounding box center [781, 100] width 392 height 16
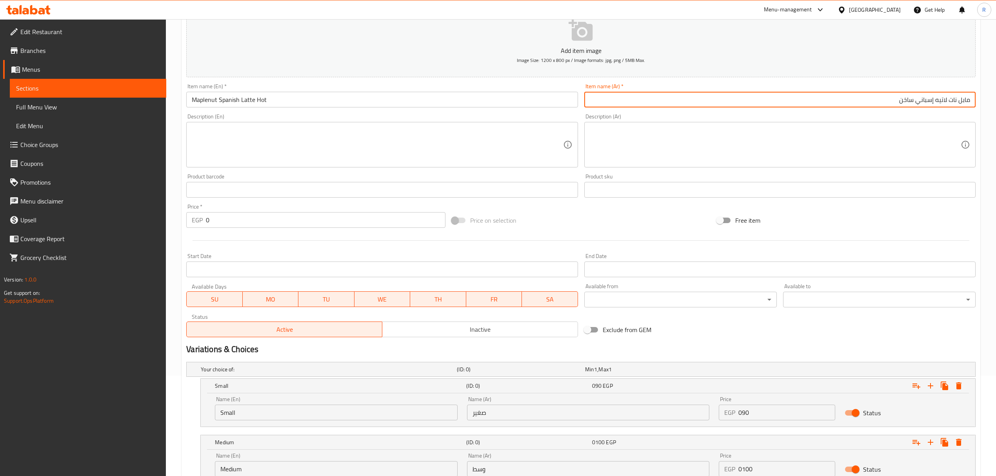
click at [881, 100] on input "مابل نات لاتيه إسباني ساخن" at bounding box center [781, 100] width 392 height 16
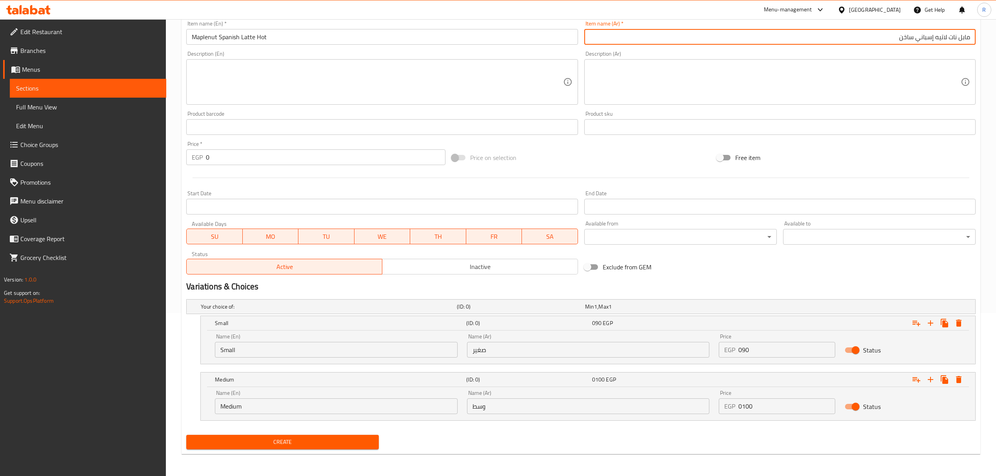
type input "مابل نات لاتيه إسباني ساخن"
click at [344, 352] on input "Small" at bounding box center [336, 350] width 242 height 16
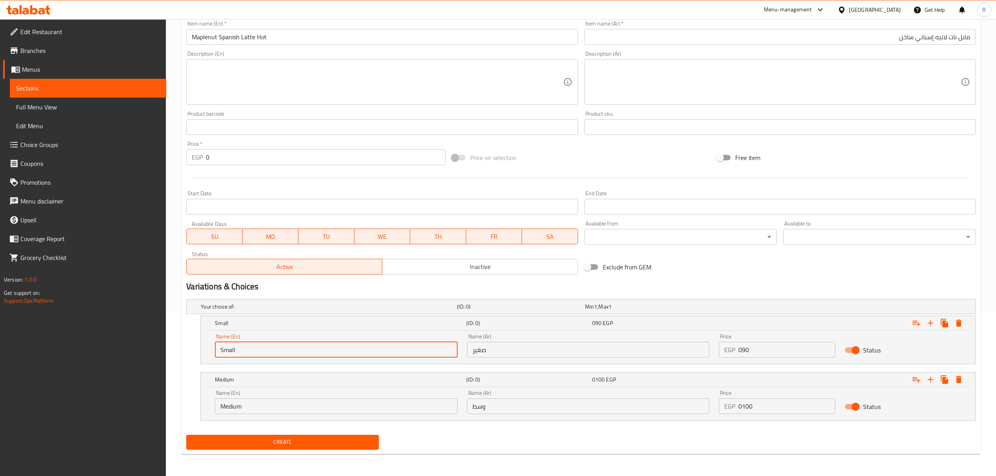
click at [344, 352] on input "Small" at bounding box center [336, 350] width 242 height 16
click at [344, 349] on input "Small" at bounding box center [336, 350] width 242 height 16
type input "Choice"
click at [344, 348] on input "text" at bounding box center [336, 350] width 242 height 16
type input "Small"
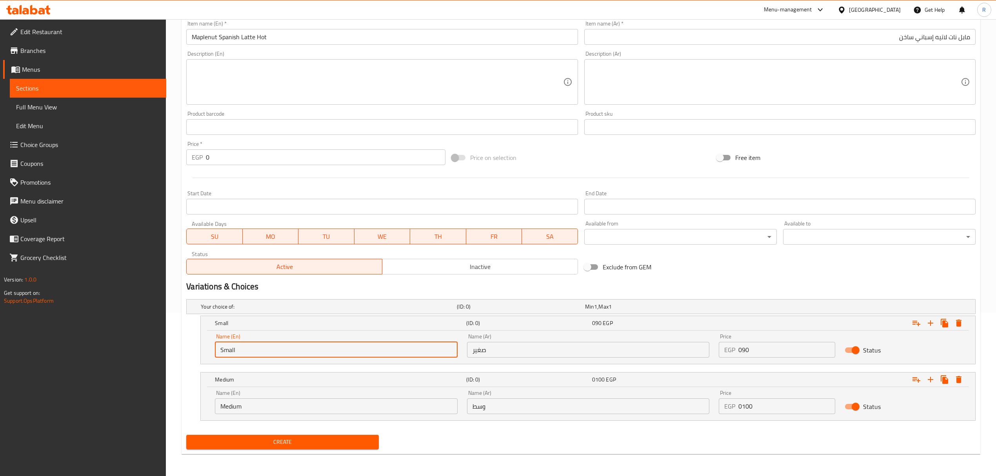
click at [314, 402] on input "Medium" at bounding box center [336, 407] width 242 height 16
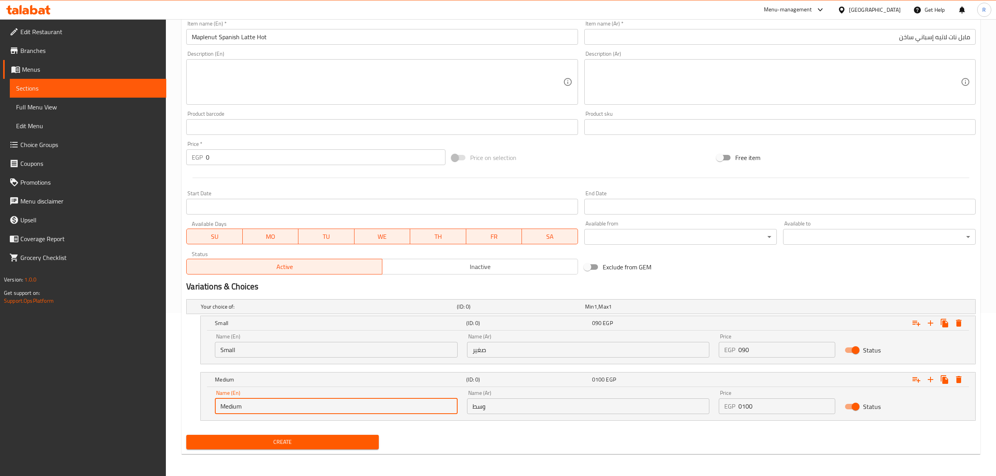
click at [315, 402] on input "Medium" at bounding box center [336, 407] width 242 height 16
type input "Choice"
click at [312, 406] on input "text" at bounding box center [336, 407] width 242 height 16
type input "Medium"
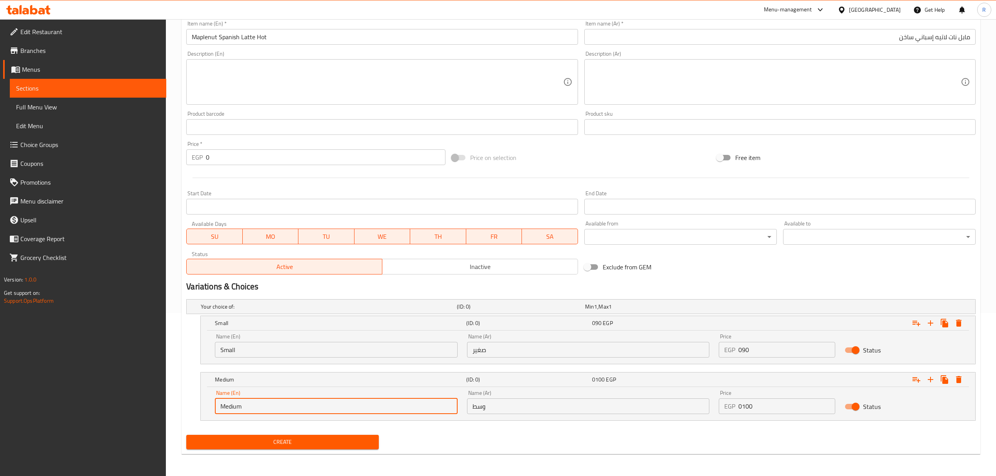
click at [528, 352] on input "صغير" at bounding box center [588, 350] width 242 height 16
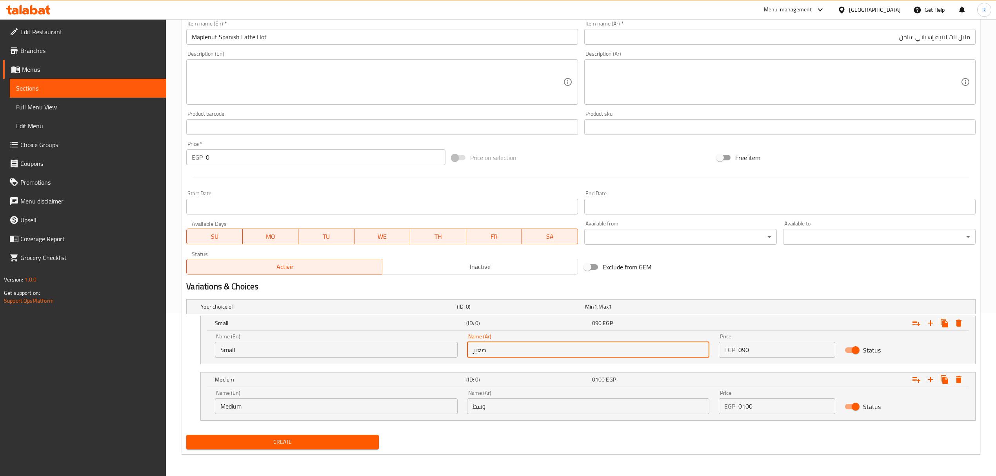
type input "صغير"
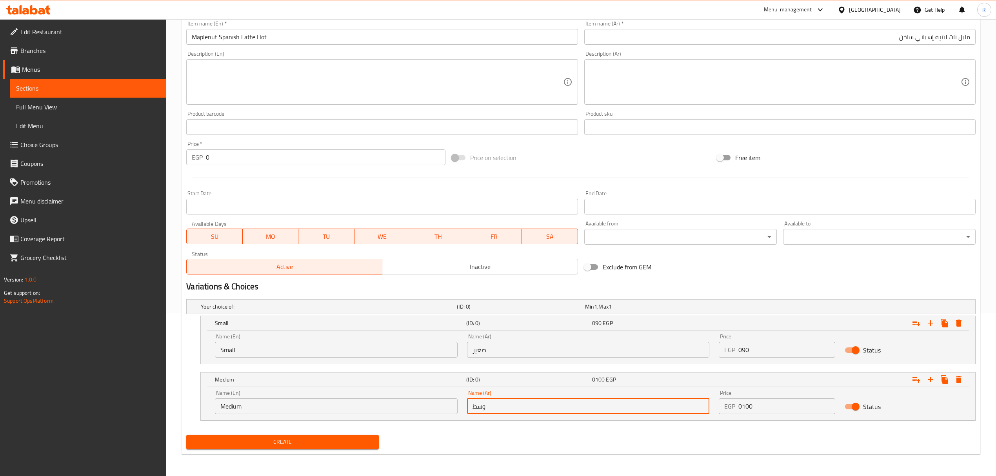
drag, startPoint x: 534, startPoint y: 412, endPoint x: 533, endPoint y: 404, distance: 7.9
click at [534, 412] on input "وسط" at bounding box center [588, 407] width 242 height 16
type input "وسط"
click at [760, 344] on input "090" at bounding box center [787, 350] width 97 height 16
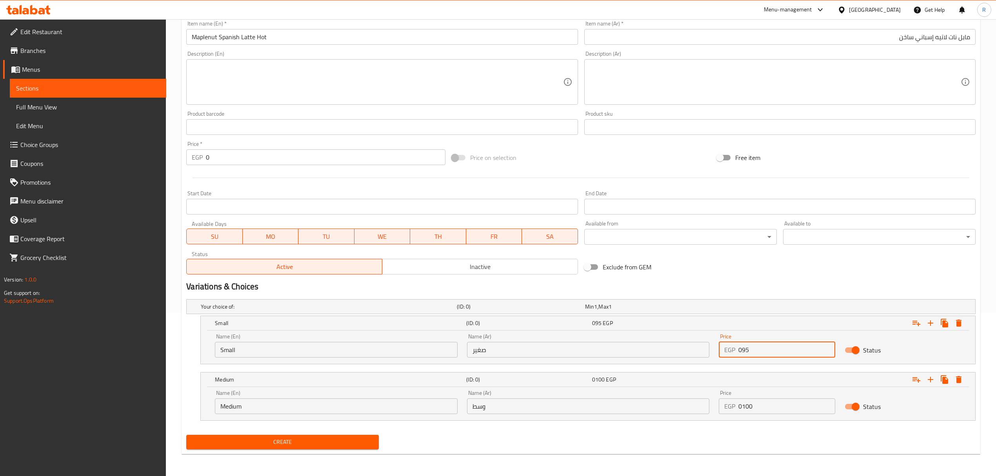
type input "095"
click at [763, 404] on input "0100" at bounding box center [787, 407] width 97 height 16
type input "0105"
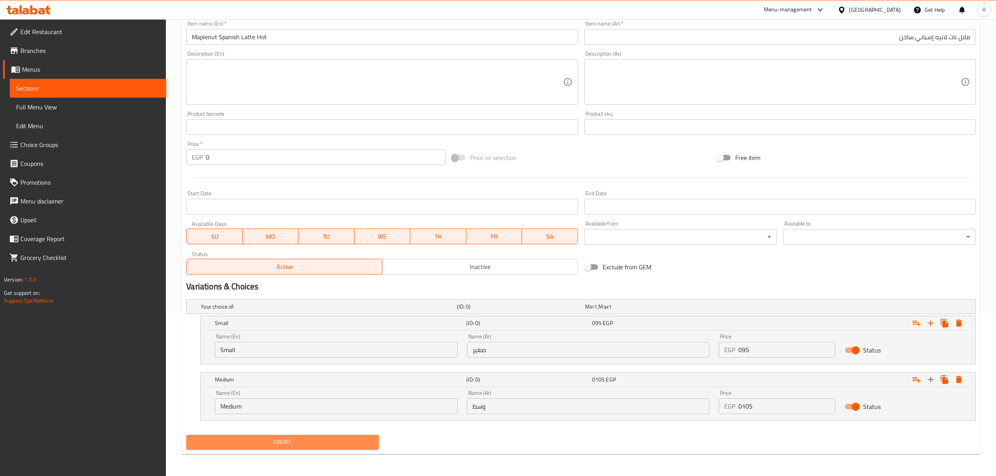
click at [349, 444] on span "Create" at bounding box center [283, 442] width 180 height 10
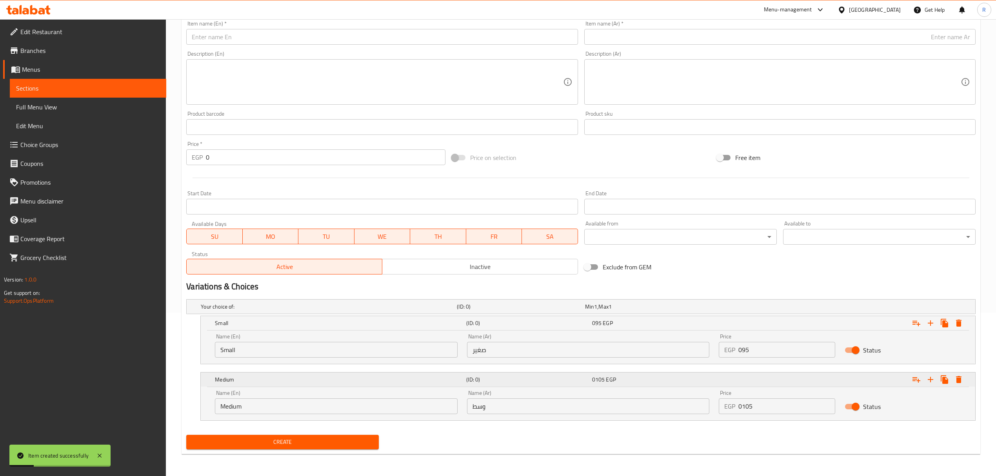
click at [966, 380] on div "Expand" at bounding box center [841, 379] width 251 height 17
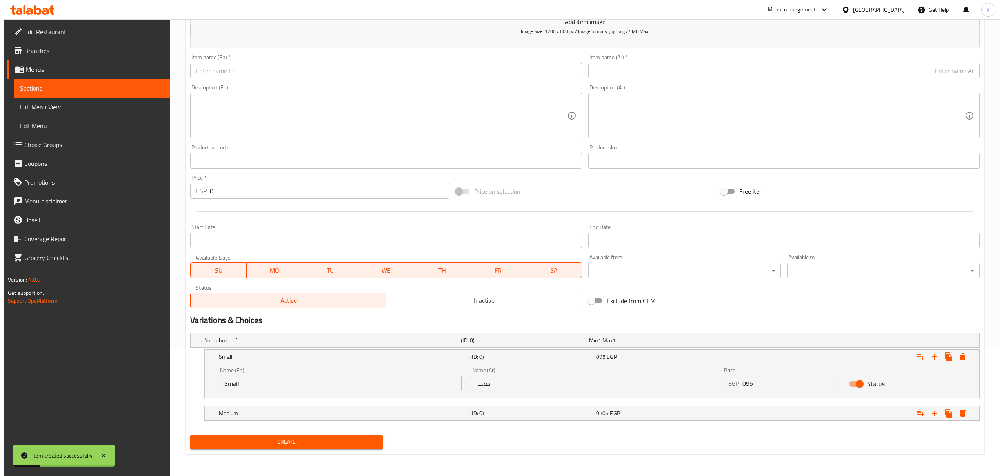
scroll to position [130, 0]
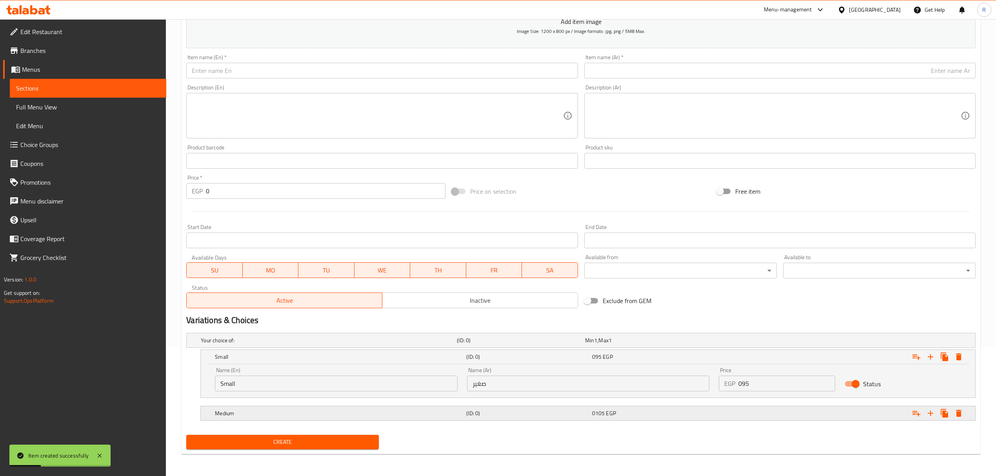
click at [959, 410] on icon "Expand" at bounding box center [958, 413] width 9 height 9
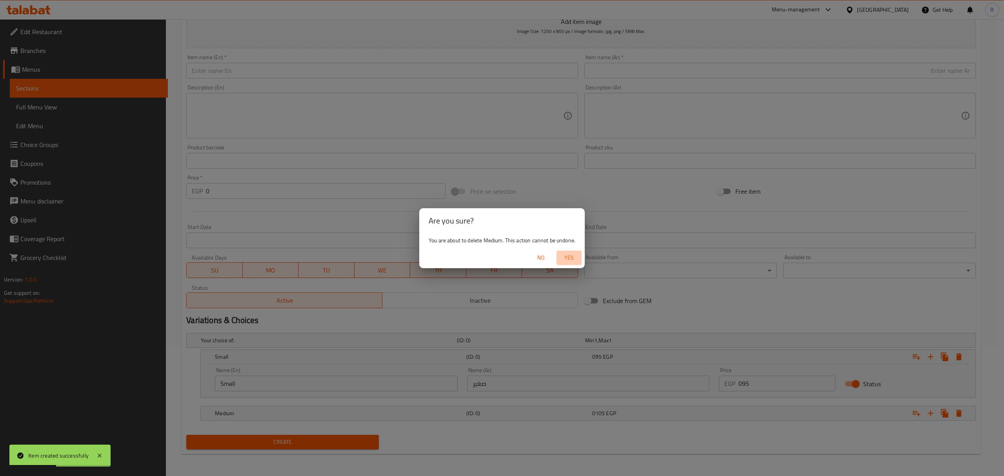
click at [575, 258] on span "Yes" at bounding box center [569, 258] width 19 height 10
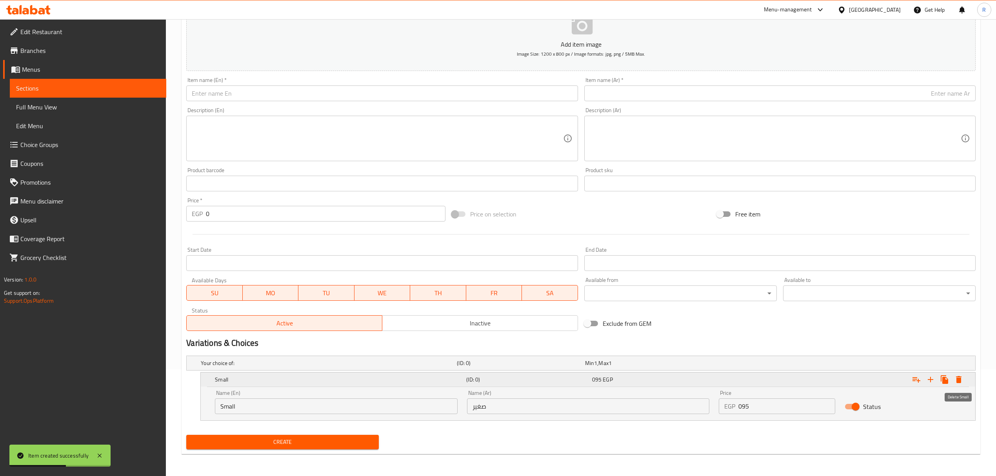
click at [958, 380] on icon "Expand" at bounding box center [958, 379] width 5 height 7
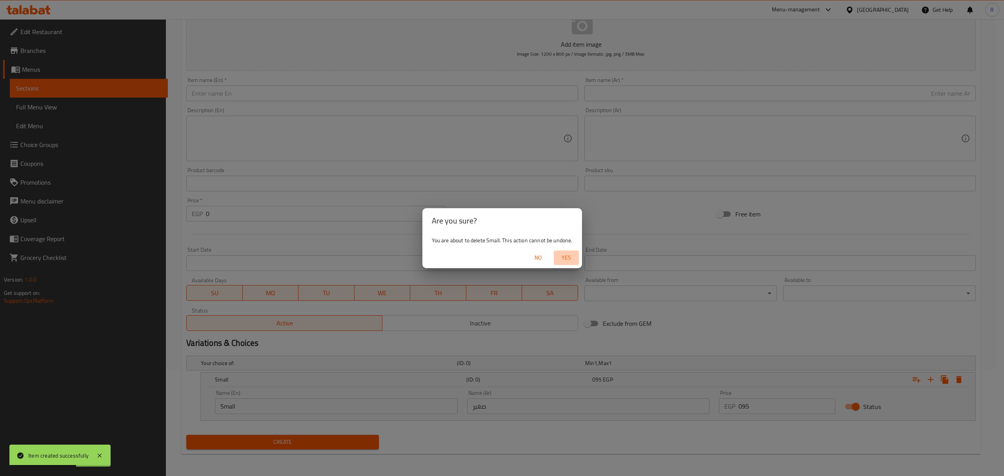
click at [561, 256] on span "Yes" at bounding box center [566, 258] width 19 height 10
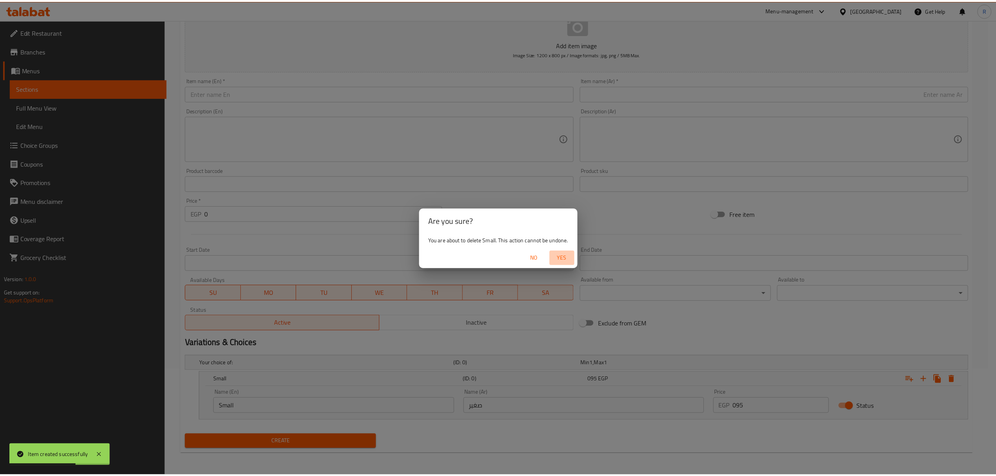
scroll to position [77, 0]
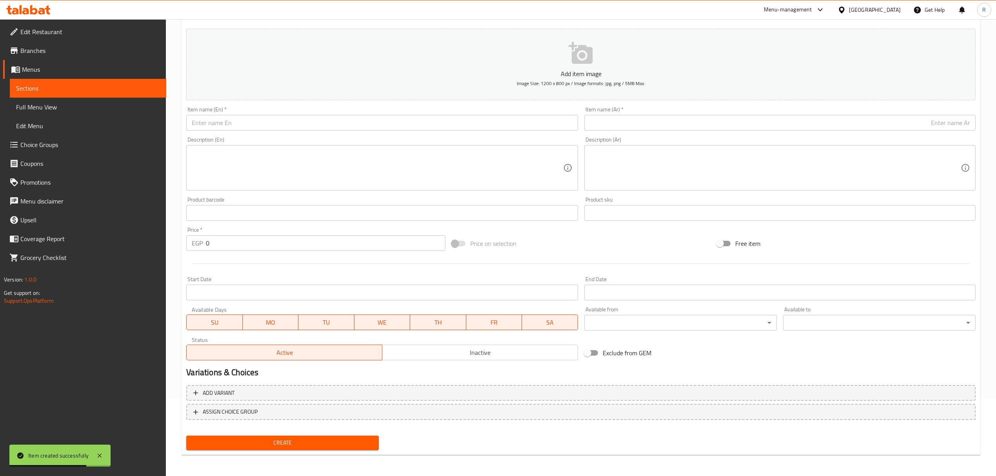
click at [237, 116] on input "text" at bounding box center [382, 123] width 392 height 16
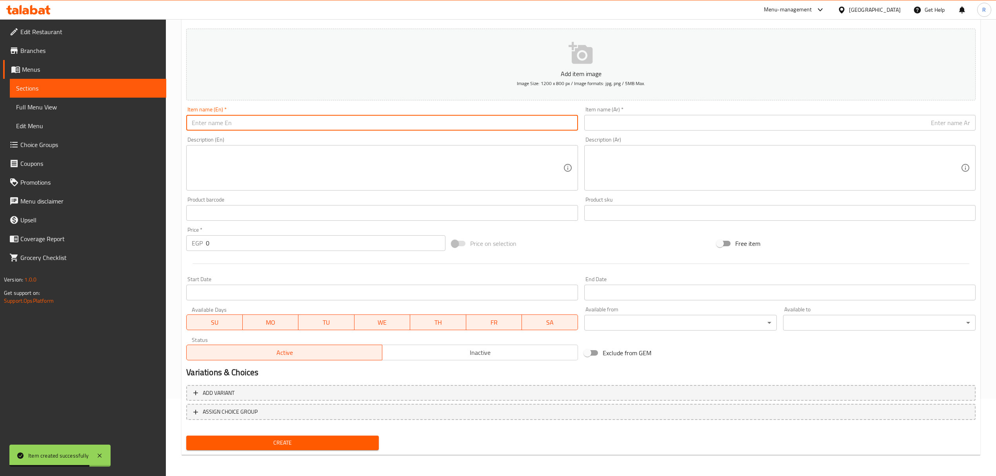
paste input "Maplenut frappe"
click at [237, 116] on input "Maplenut frappe" at bounding box center [382, 123] width 392 height 16
type input "Maplenut Frappe"
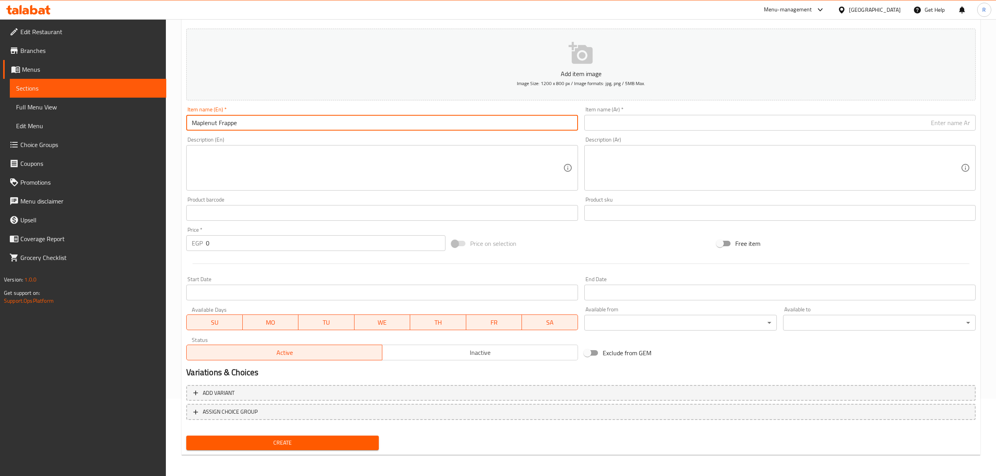
click at [736, 125] on input "text" at bounding box center [781, 123] width 392 height 16
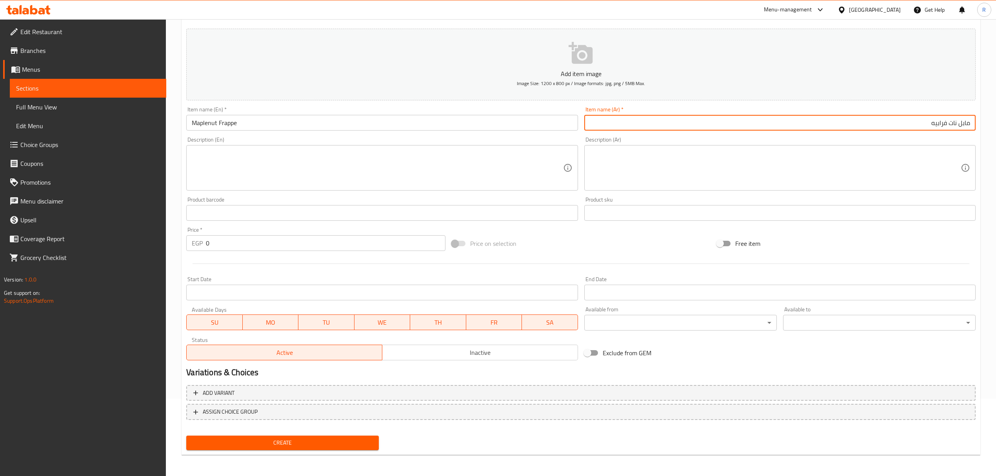
type input "مابل نات فرابيه"
click at [239, 239] on input "0" at bounding box center [325, 243] width 239 height 16
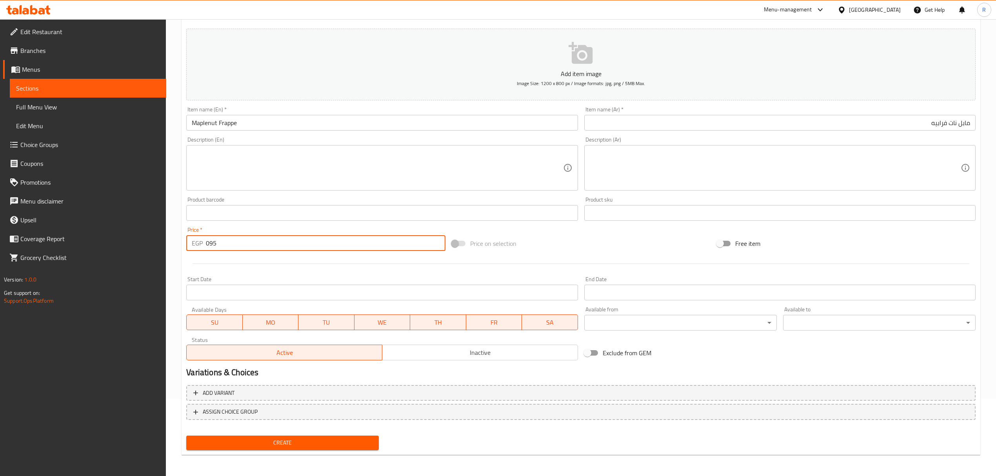
type input "095"
click at [186, 436] on button "Create" at bounding box center [282, 443] width 193 height 15
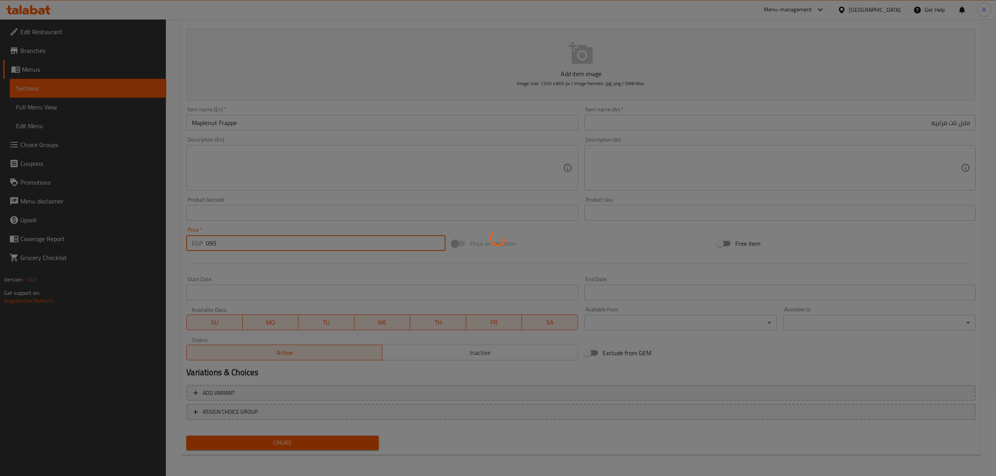
type input "0"
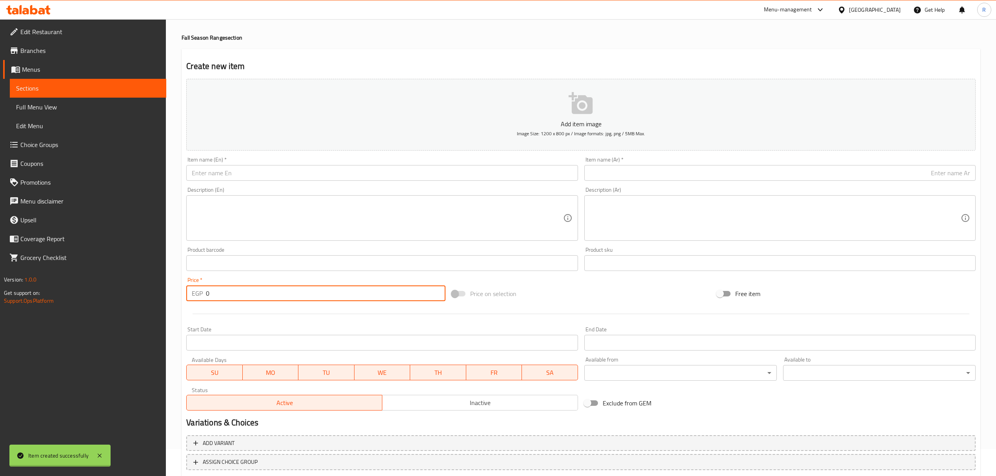
scroll to position [0, 0]
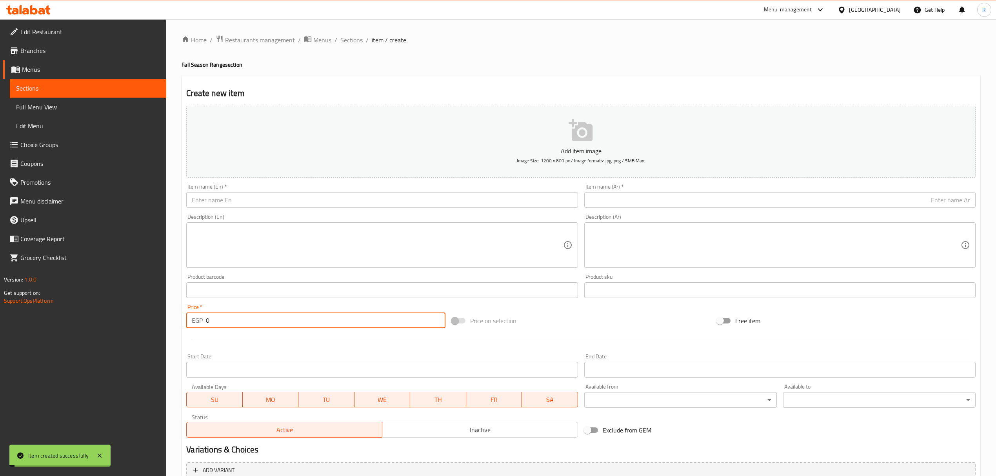
click at [351, 39] on span "Sections" at bounding box center [352, 39] width 22 height 9
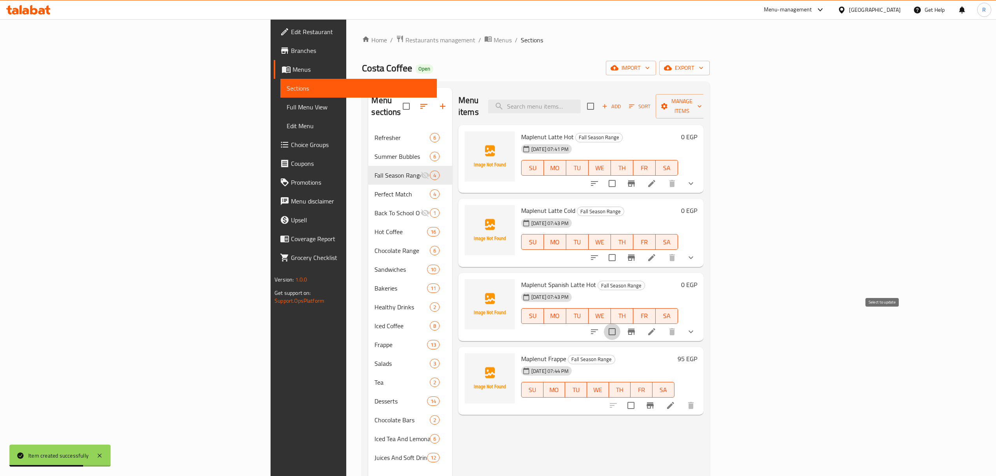
click at [621, 324] on input "checkbox" at bounding box center [612, 332] width 16 height 16
checkbox input "true"
click at [702, 98] on span "Manage items" at bounding box center [682, 107] width 40 height 20
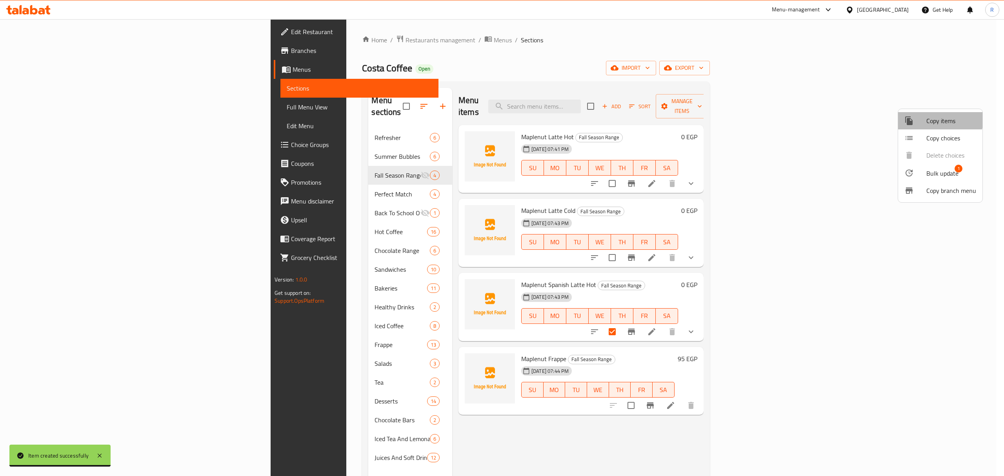
click at [938, 119] on span "Copy items" at bounding box center [952, 120] width 50 height 9
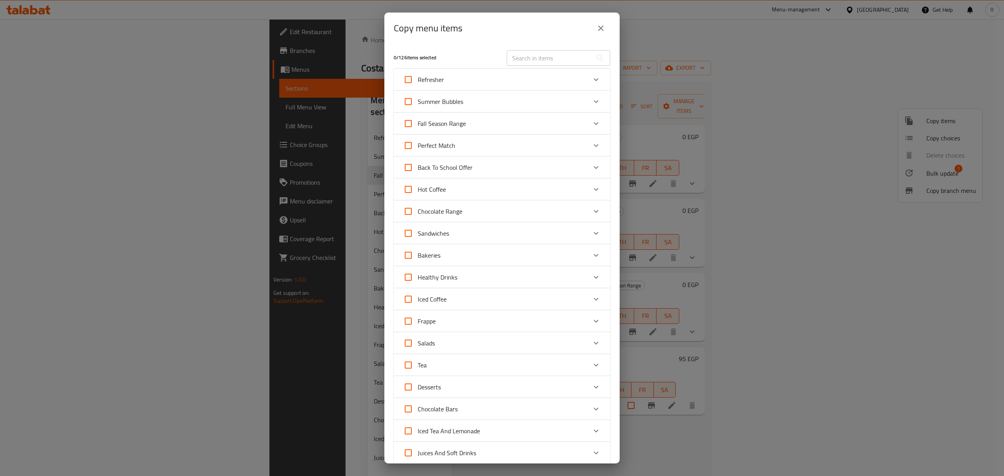
click at [540, 57] on input "text" at bounding box center [550, 58] width 86 height 16
paste input "Maplenut Spanish latte Cold"
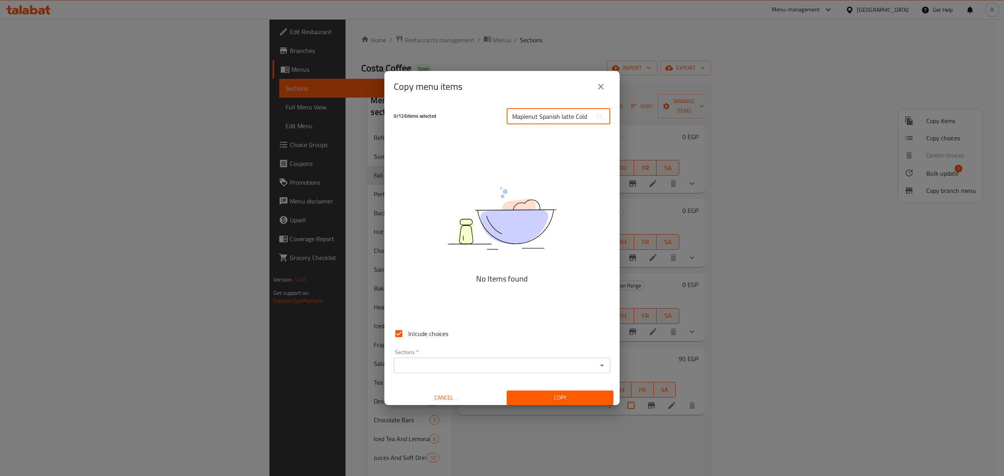
click at [577, 117] on input "Maplenut Spanish latte Cold" at bounding box center [550, 117] width 86 height 16
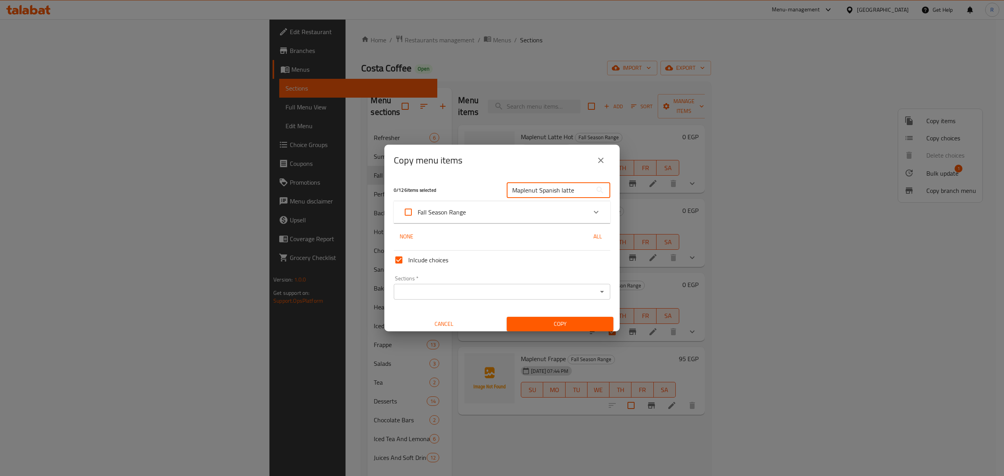
type input "Maplenut Spanish latte"
click at [592, 209] on icon "Expand" at bounding box center [596, 212] width 9 height 9
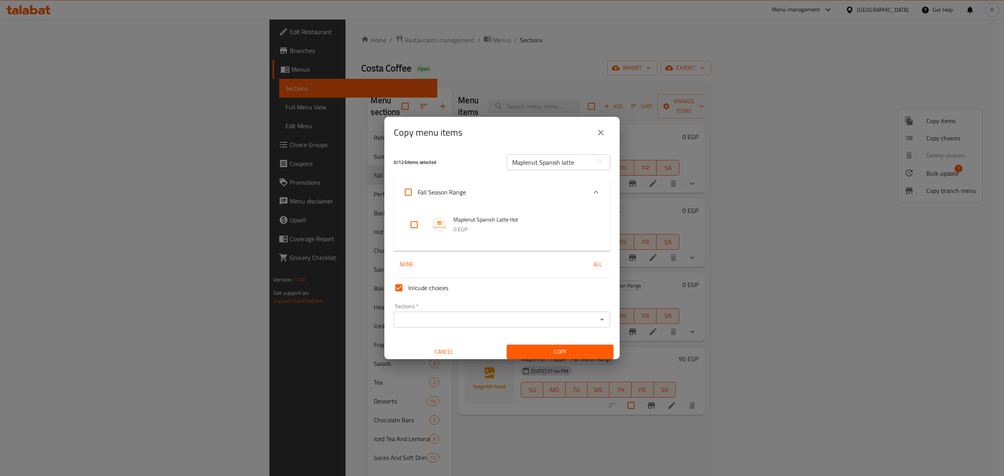
click at [409, 223] on input "checkbox" at bounding box center [414, 224] width 19 height 19
checkbox input "true"
click at [541, 352] on span "Copy" at bounding box center [560, 352] width 94 height 10
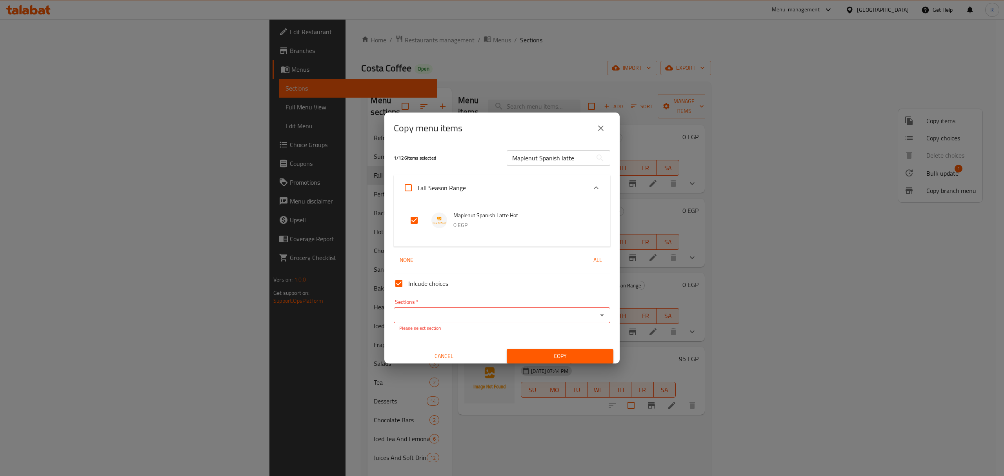
click at [502, 313] on input "Sections   *" at bounding box center [495, 315] width 199 height 11
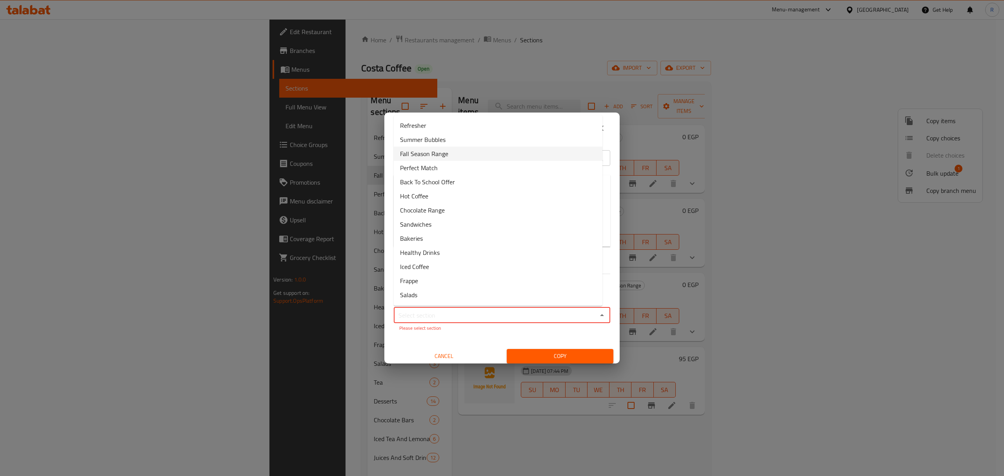
click at [461, 157] on li "Fall Season Range" at bounding box center [498, 154] width 209 height 14
type input "Fall Season Range"
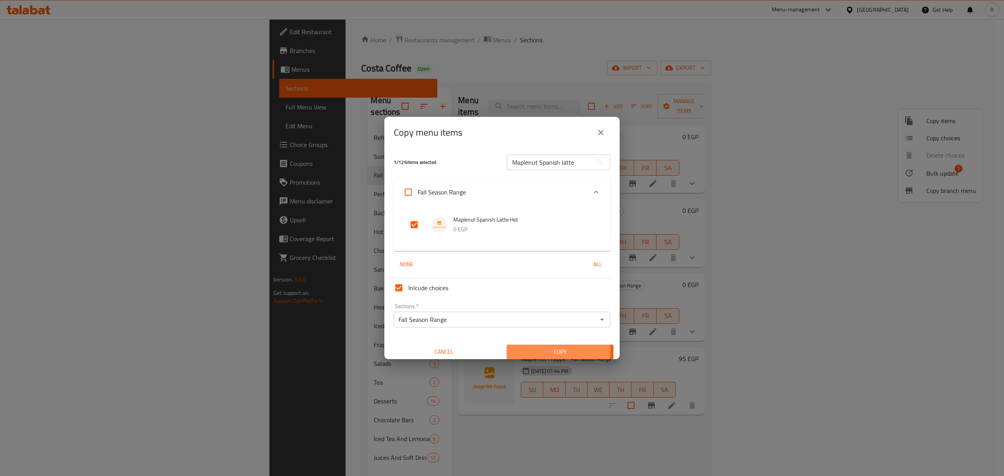
click at [550, 350] on span "Copy" at bounding box center [560, 352] width 94 height 10
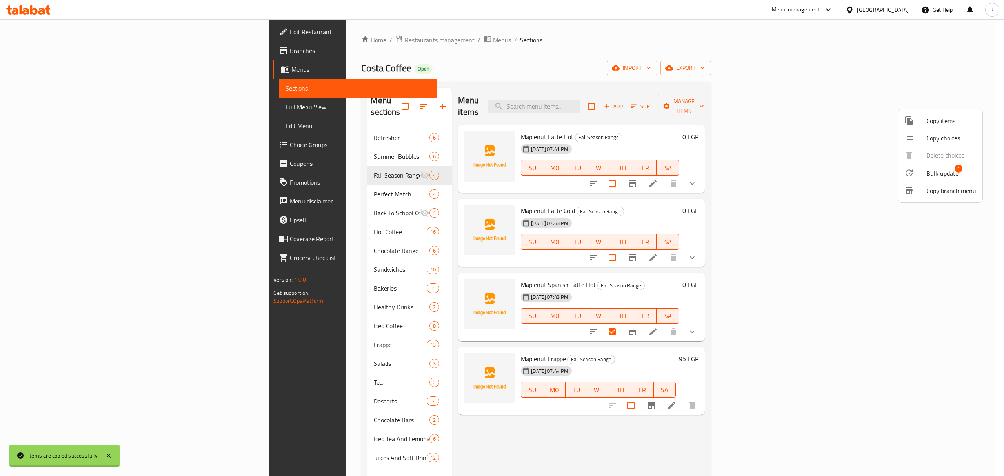
drag, startPoint x: 768, startPoint y: 49, endPoint x: 763, endPoint y: 55, distance: 7.6
click at [767, 50] on div at bounding box center [502, 238] width 1004 height 476
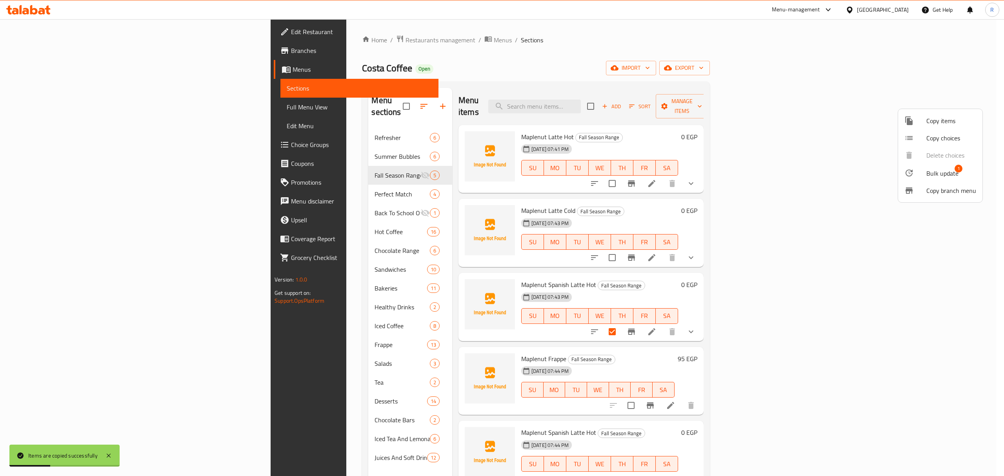
click at [719, 108] on div at bounding box center [502, 238] width 1004 height 476
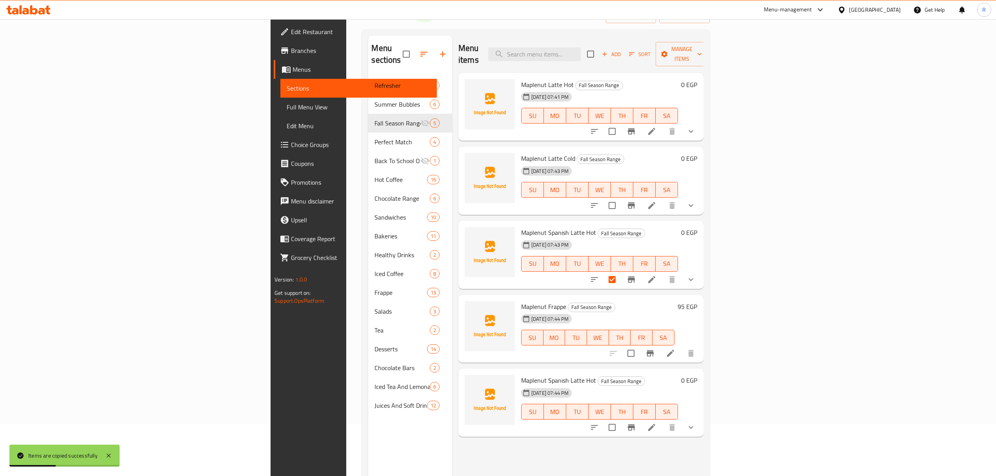
scroll to position [110, 0]
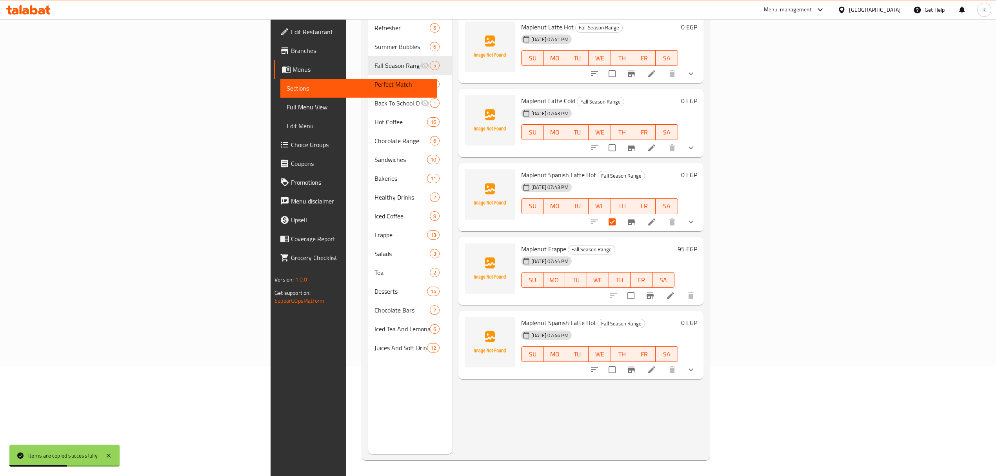
click at [663, 363] on li at bounding box center [652, 370] width 22 height 14
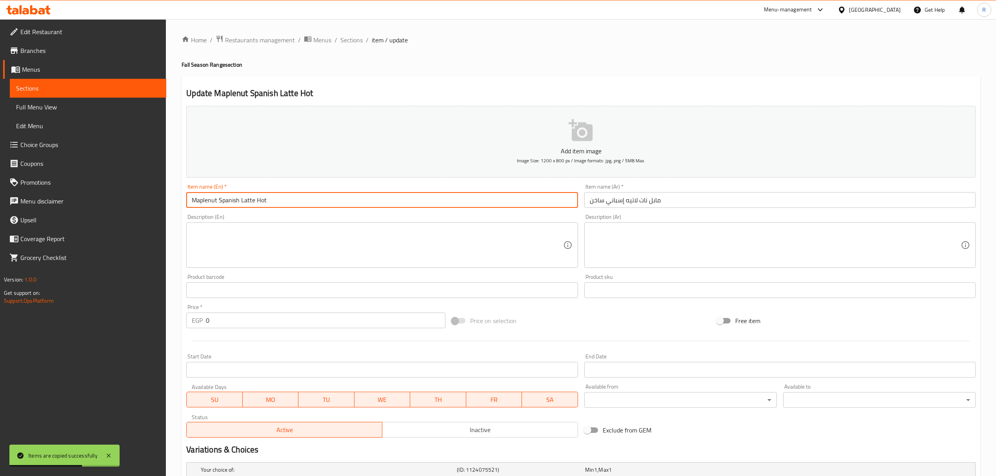
click at [339, 204] on input "Maplenut Spanish Latte Hot" at bounding box center [382, 200] width 392 height 16
paste input "latte Cold"
type input "Maplenut Spanish latte Cold"
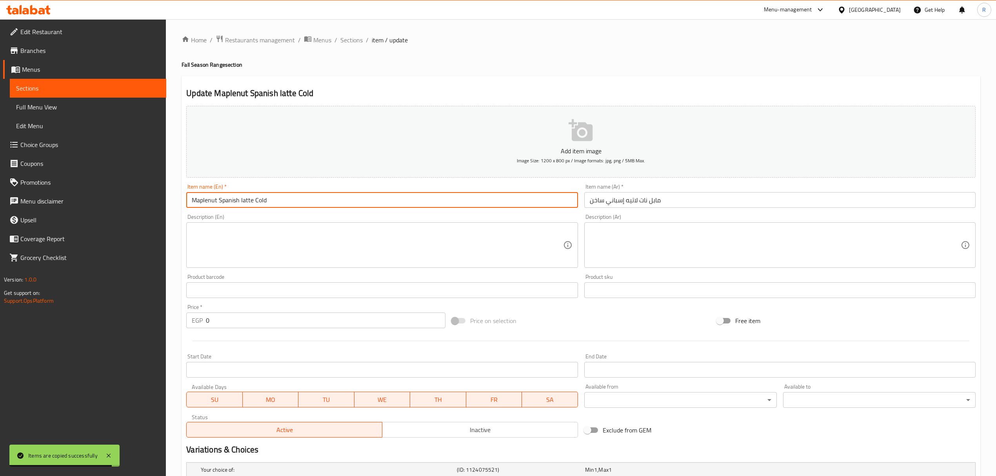
click at [597, 207] on input "مابل نات لاتيه إسباني ساخن" at bounding box center [781, 200] width 392 height 16
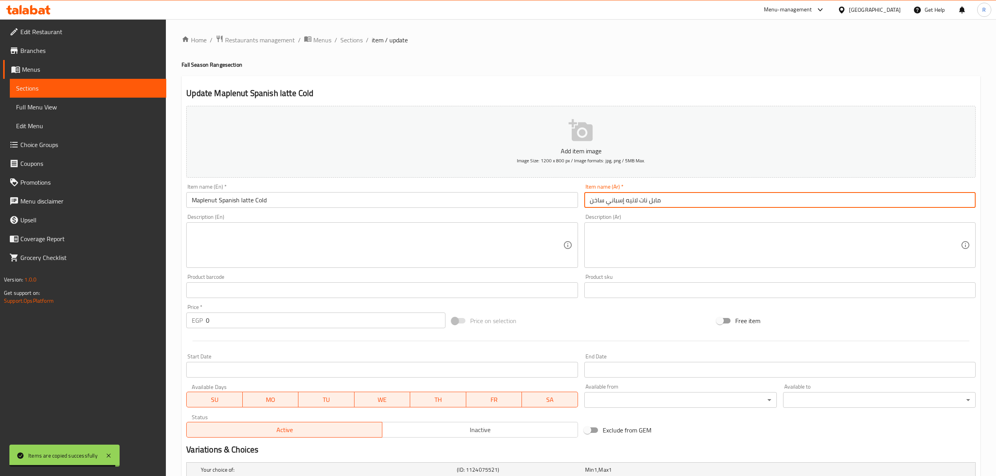
click at [597, 207] on input "مابل نات لاتيه إسباني ساخن" at bounding box center [781, 200] width 392 height 16
type input "مابل نات لاتيه إسباني بارد"
click at [363, 42] on ol "Home / Restaurants management / Menus / Sections / item / update" at bounding box center [581, 40] width 799 height 10
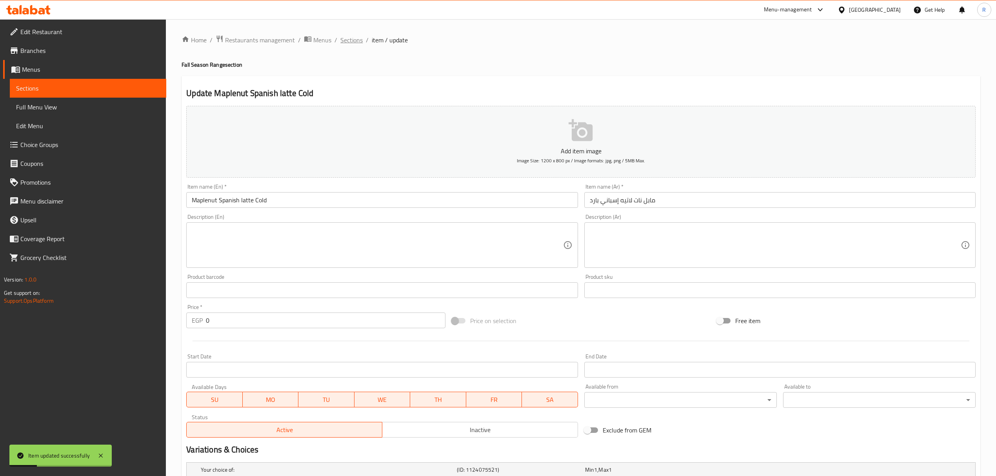
click at [358, 42] on span "Sections" at bounding box center [352, 39] width 22 height 9
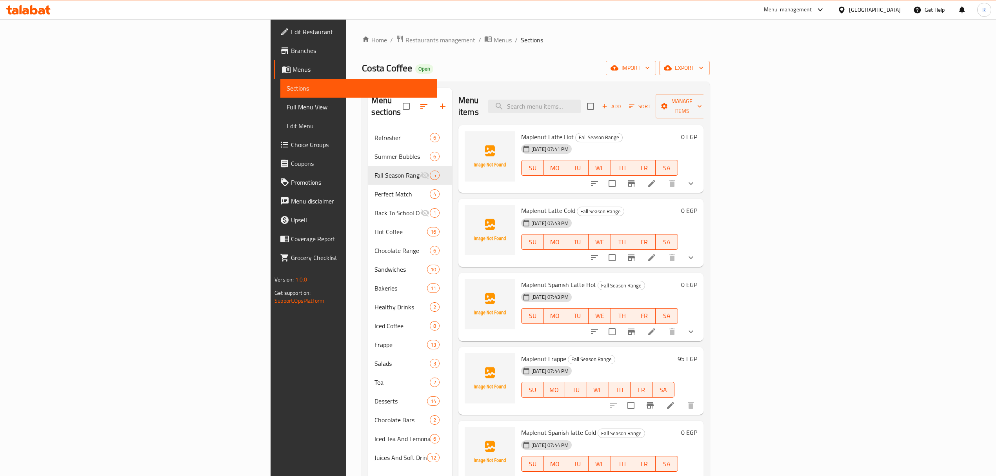
click at [599, 101] on input "checkbox" at bounding box center [591, 106] width 16 height 16
checkbox input "true"
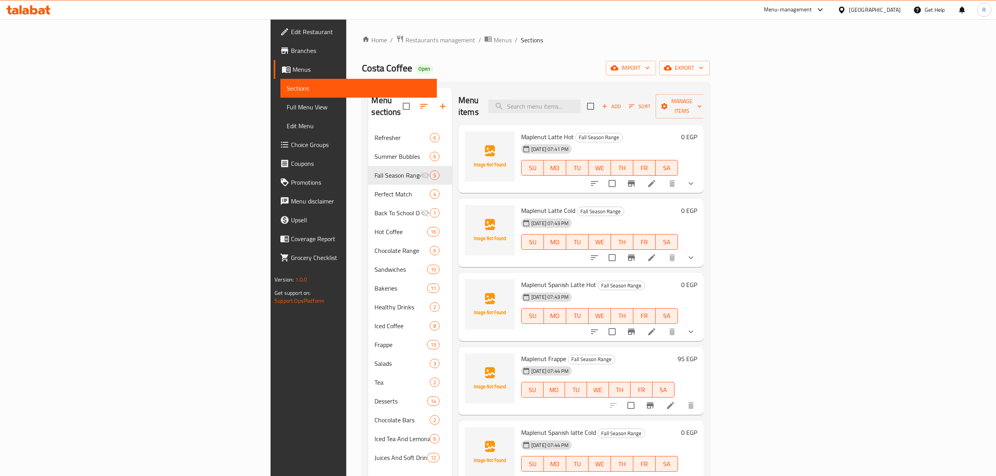
checkbox input "true"
click at [704, 110] on div "Menu items Add Sort Manage items" at bounding box center [581, 106] width 245 height 37
click at [702, 105] on span "Manage items" at bounding box center [682, 107] width 40 height 20
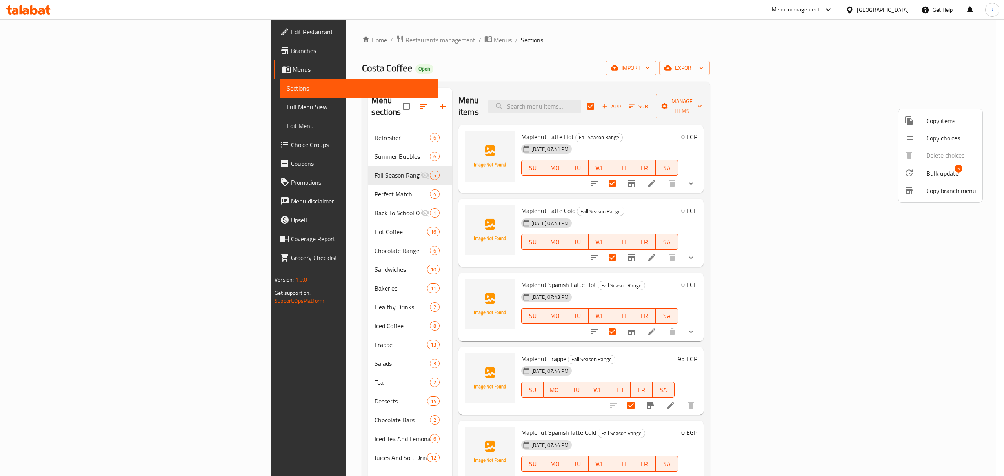
click at [928, 169] on span "Bulk update" at bounding box center [943, 173] width 32 height 9
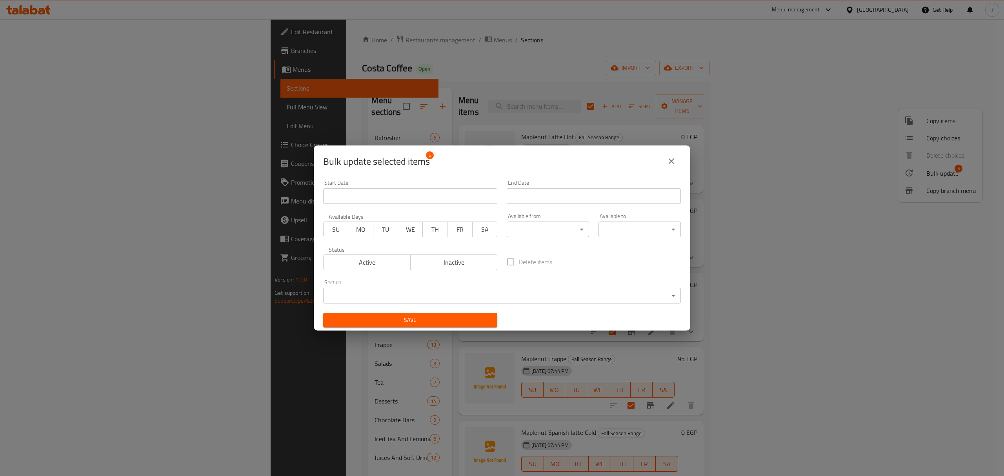
click at [435, 259] on span "Inactive" at bounding box center [454, 262] width 81 height 11
click at [424, 322] on span "Save" at bounding box center [411, 320] width 162 height 10
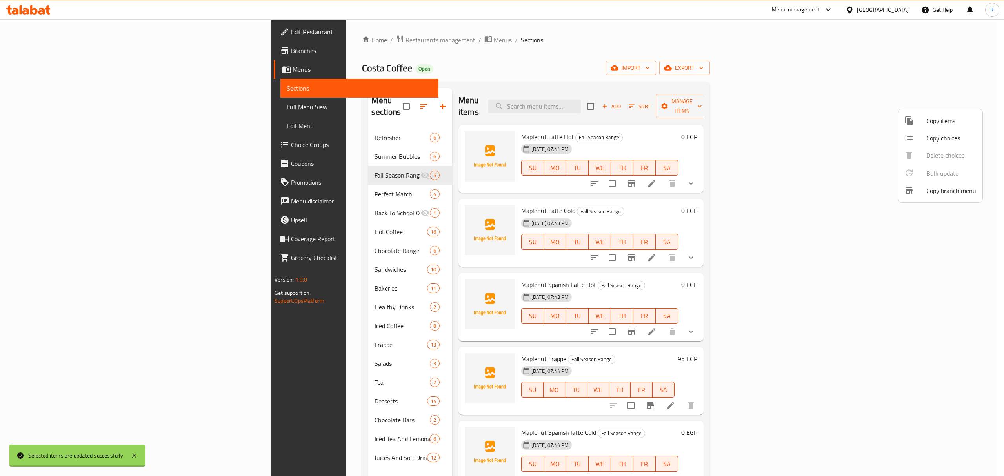
checkbox input "false"
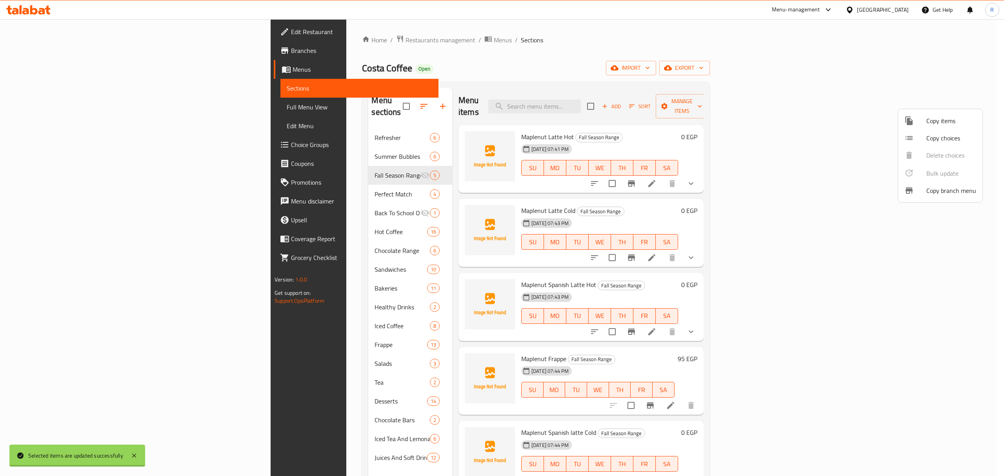
checkbox input "false"
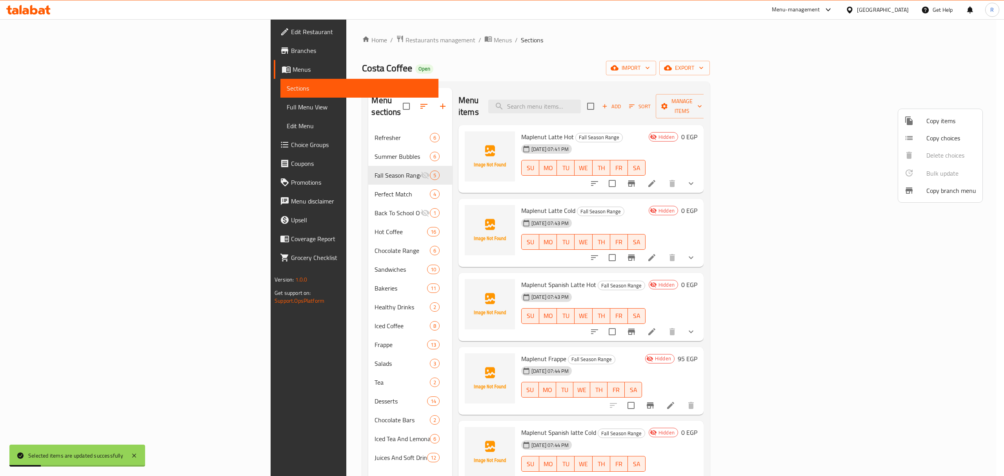
click at [838, 103] on div at bounding box center [502, 238] width 1004 height 476
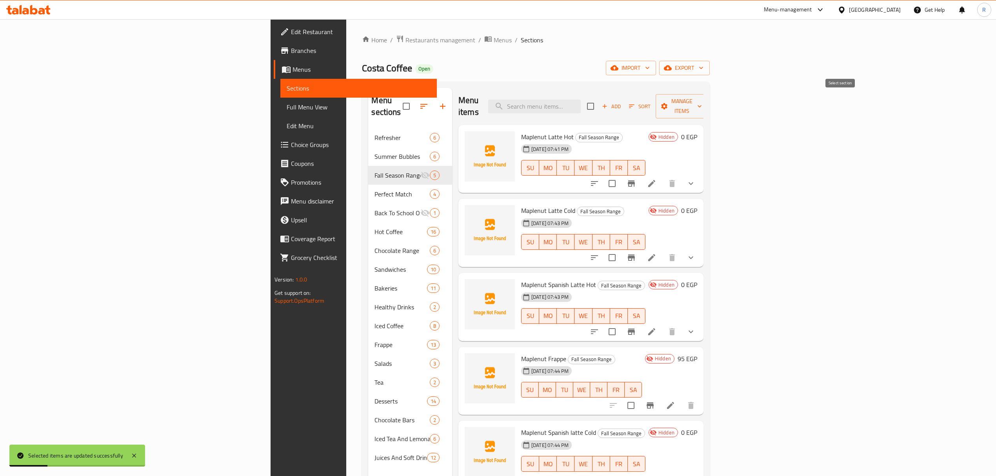
click at [599, 100] on input "checkbox" at bounding box center [591, 106] width 16 height 16
checkbox input "true"
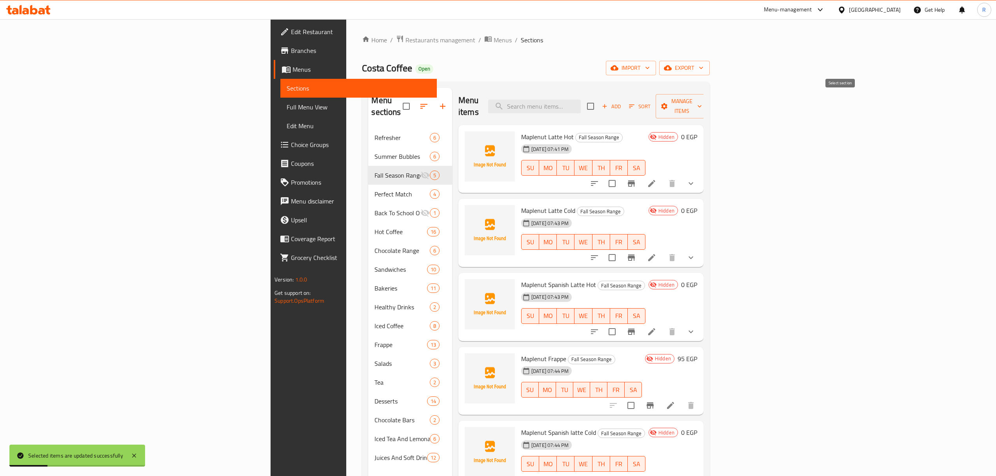
checkbox input "true"
click at [708, 107] on button "Manage items" at bounding box center [682, 106] width 53 height 24
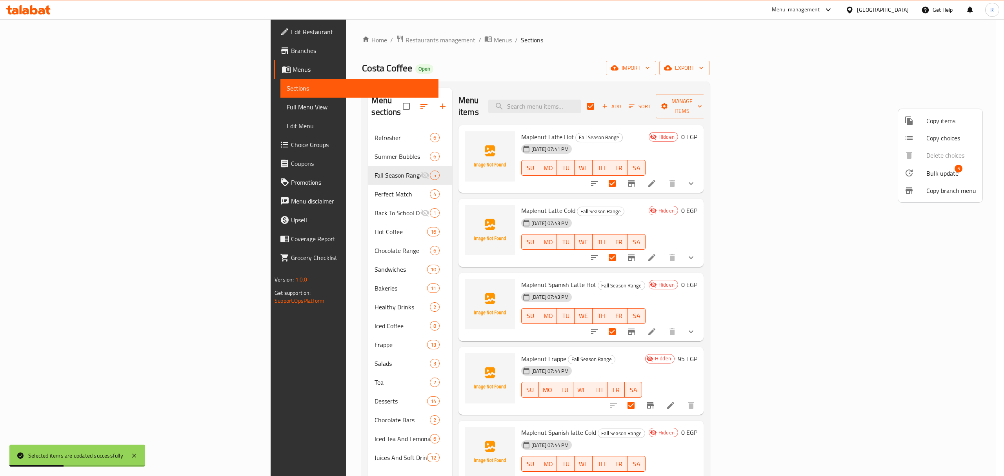
click at [932, 166] on li "Bulk update 5" at bounding box center [940, 173] width 84 height 18
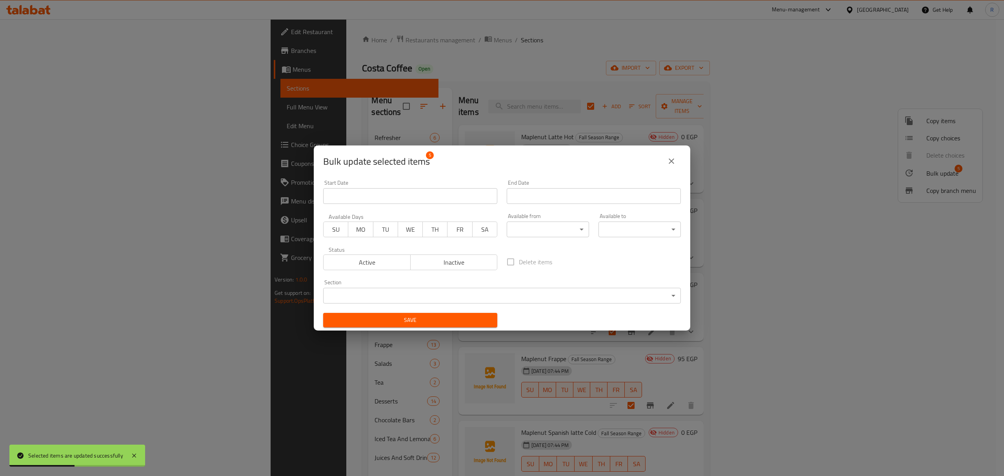
click at [394, 266] on span "Active" at bounding box center [367, 262] width 81 height 11
click at [422, 322] on span "Save" at bounding box center [411, 320] width 162 height 10
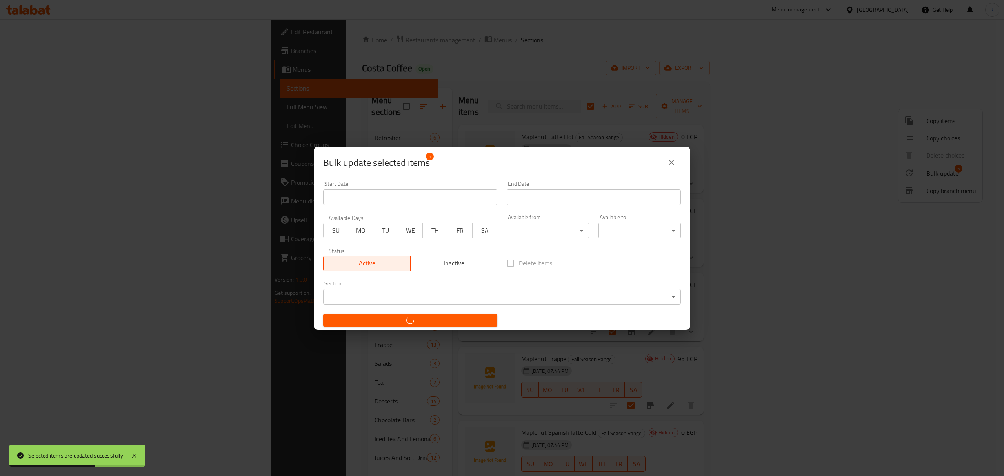
checkbox input "false"
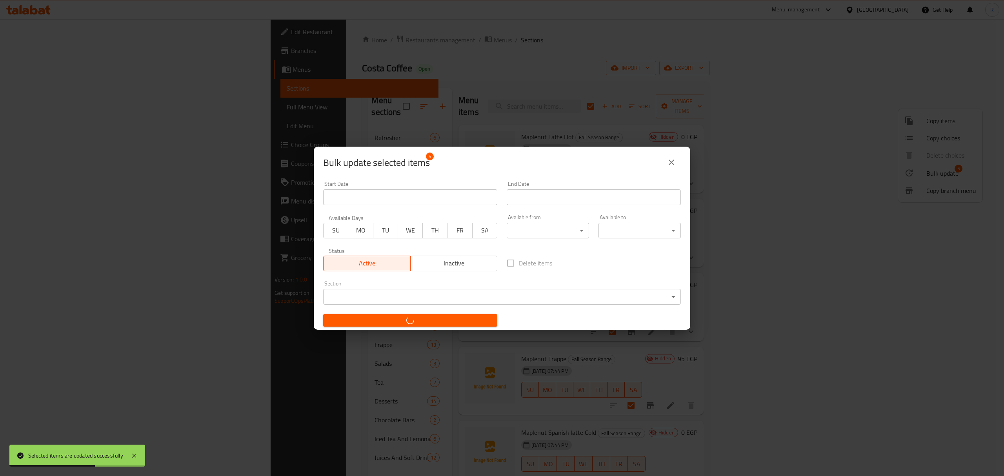
checkbox input "false"
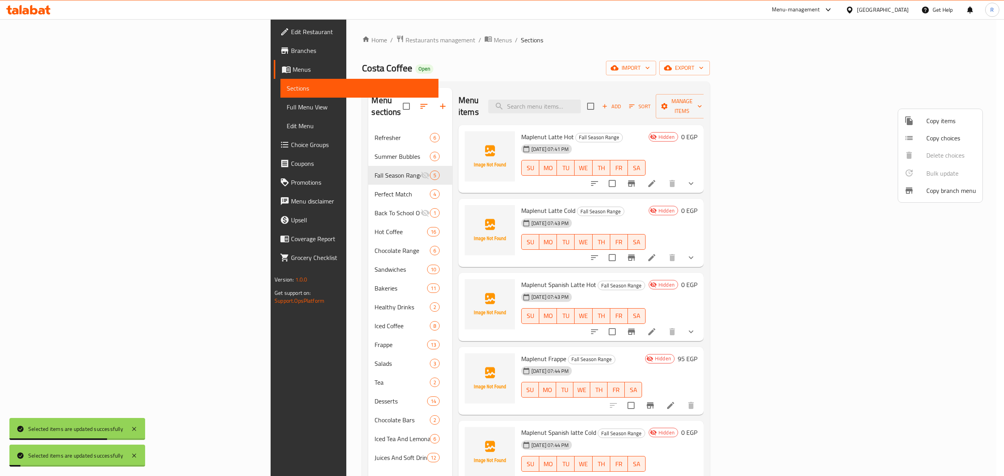
click at [526, 62] on div at bounding box center [502, 238] width 1004 height 476
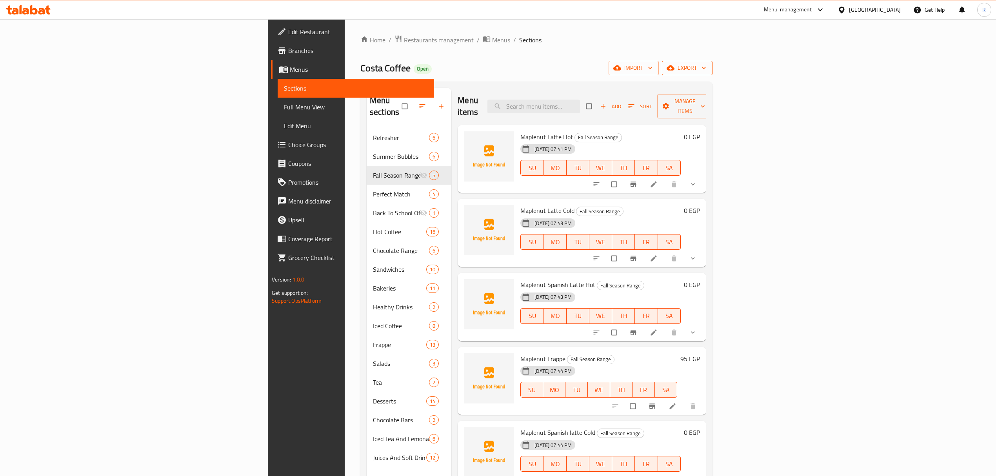
click at [707, 69] on span "export" at bounding box center [687, 68] width 38 height 10
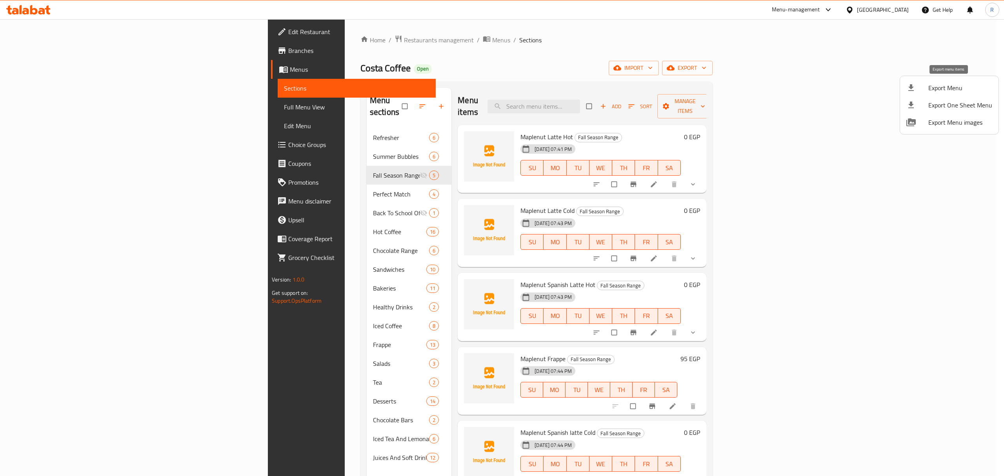
click at [948, 91] on span "Export Menu" at bounding box center [961, 87] width 64 height 9
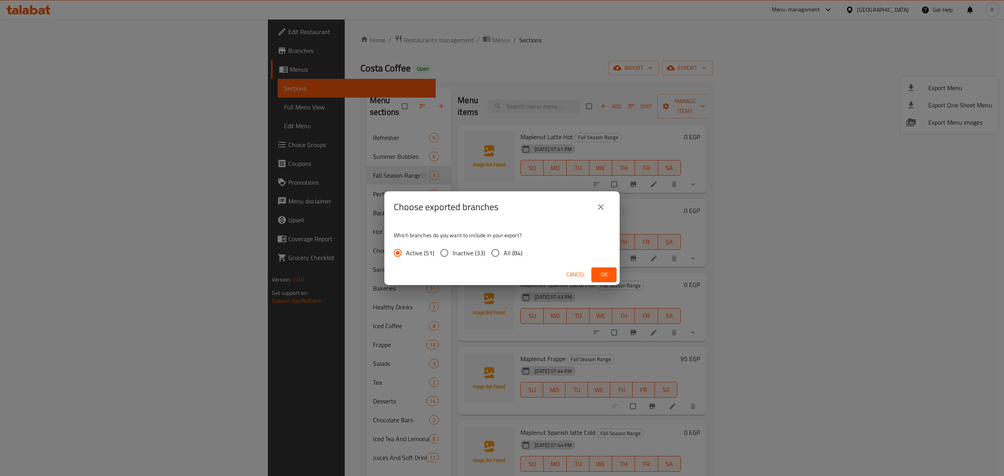
drag, startPoint x: 497, startPoint y: 254, endPoint x: 503, endPoint y: 258, distance: 7.1
click at [498, 255] on input "All (84)" at bounding box center [495, 253] width 16 height 16
radio input "true"
click at [608, 277] on span "Ok" at bounding box center [604, 275] width 13 height 10
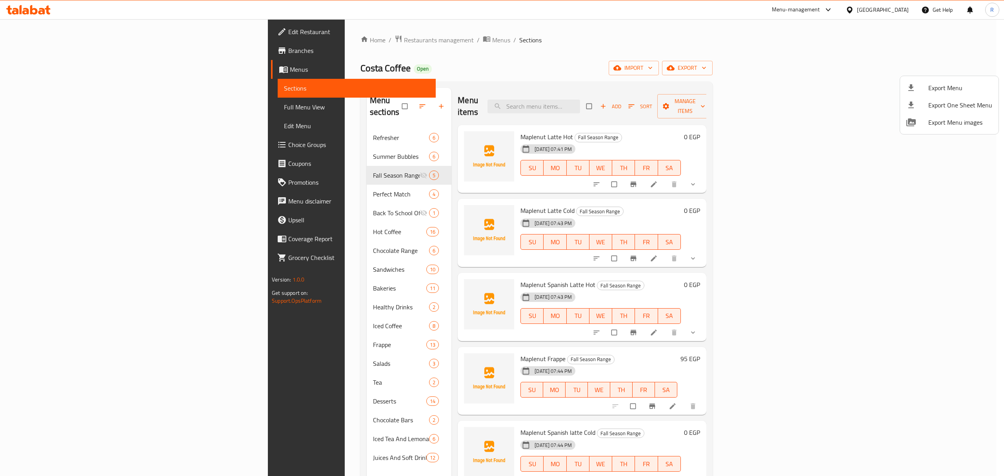
click at [57, 110] on div at bounding box center [502, 238] width 1004 height 476
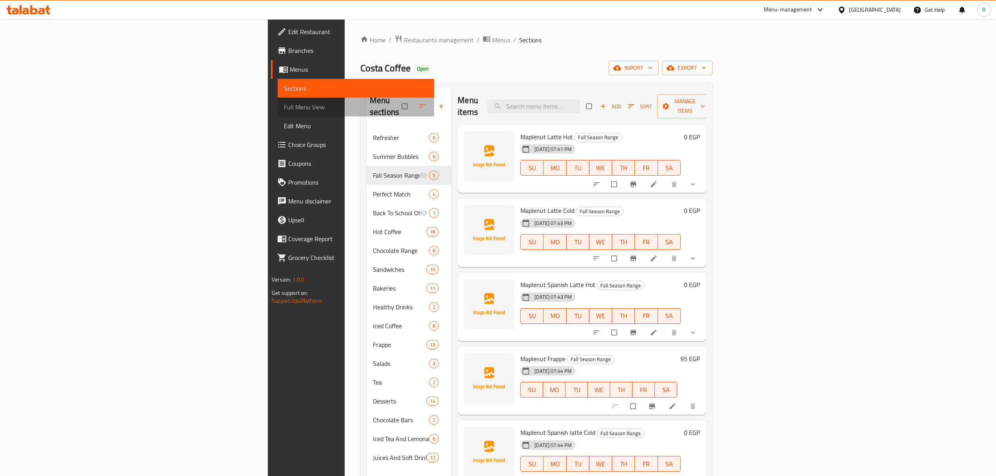
click at [284, 109] on span "Full Menu View" at bounding box center [356, 106] width 144 height 9
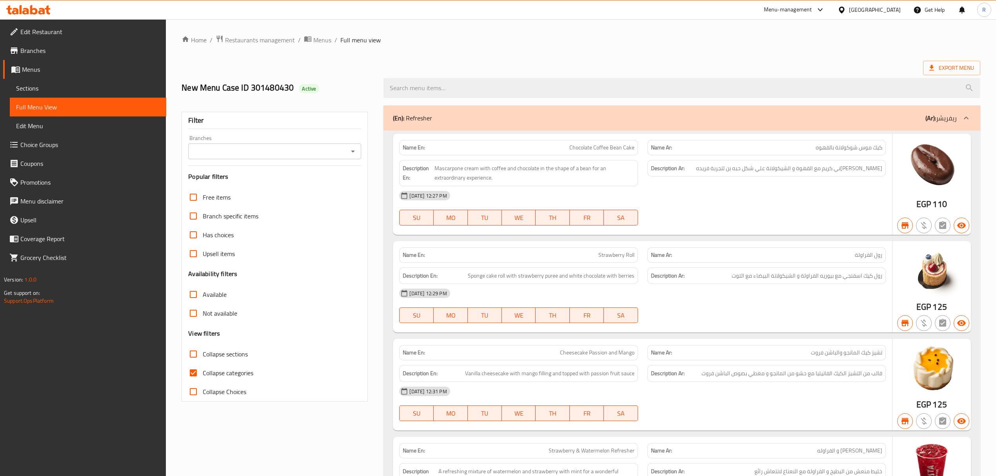
click at [190, 355] on input "Collapse sections" at bounding box center [193, 354] width 19 height 19
checkbox input "true"
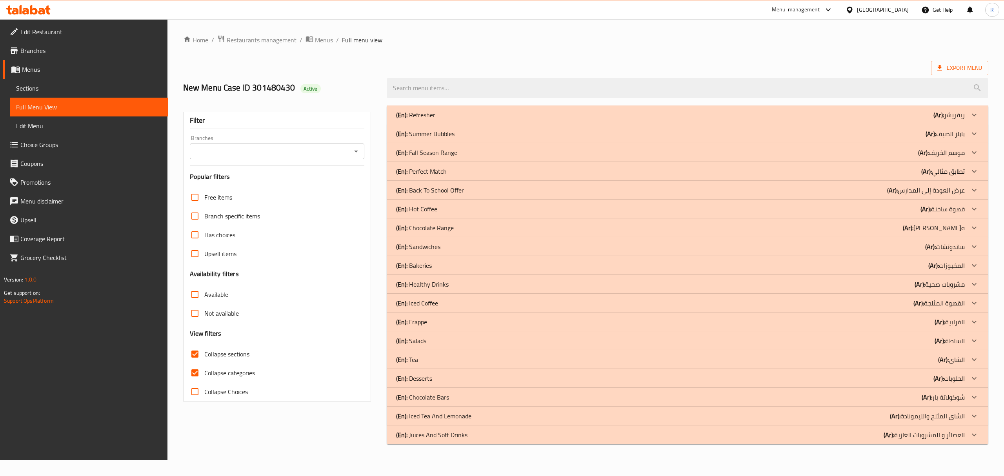
click at [481, 153] on div "(En): Fall Season Range (Ar): موسم الخريف" at bounding box center [680, 152] width 569 height 9
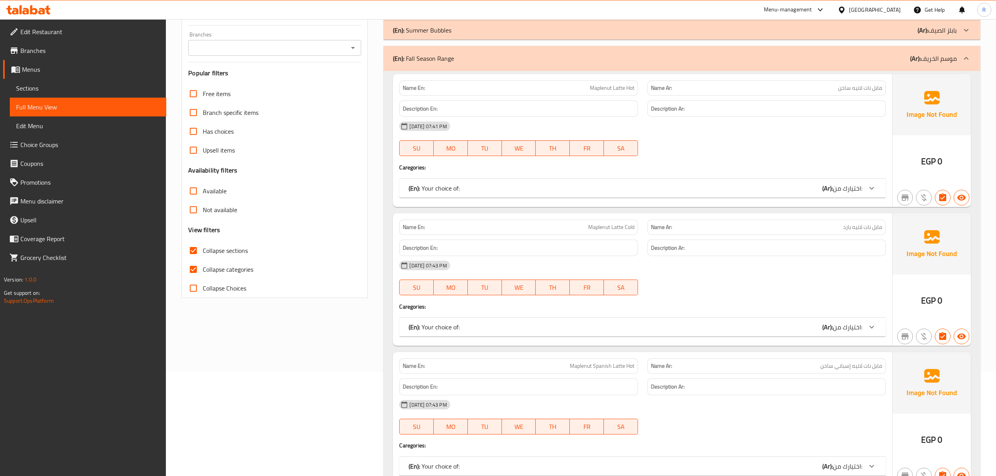
scroll to position [104, 0]
click at [598, 86] on span "Maplenut Latte Hot" at bounding box center [612, 87] width 45 height 8
drag, startPoint x: 598, startPoint y: 86, endPoint x: 804, endPoint y: 84, distance: 206.0
click at [804, 84] on div "Name En: Maplenut Latte Hot Name Ar: مابل نات لاتيه ساخن" at bounding box center [643, 87] width 496 height 25
copy div "Maplenut Latte Hot Name Ar: مابل نات لاتيه ساخن"
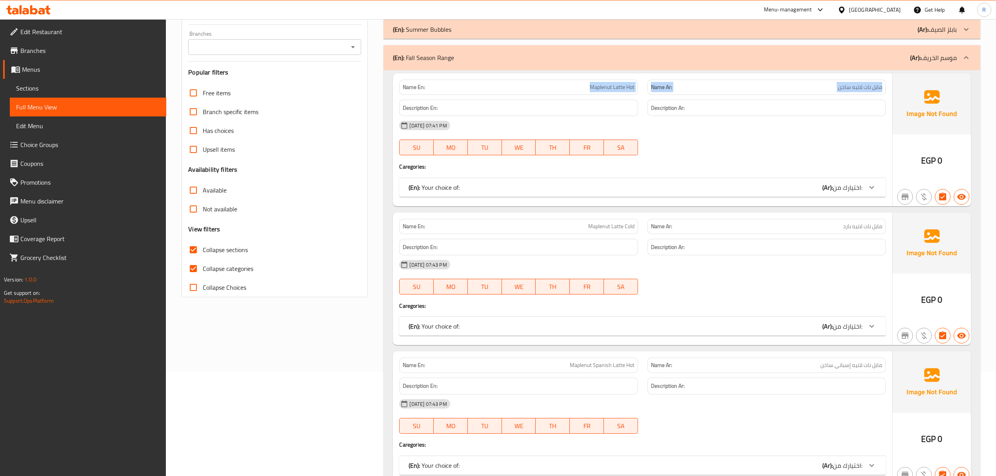
click at [764, 190] on div "(En): Your choice of: (Ar): اختيارك من:" at bounding box center [635, 187] width 453 height 9
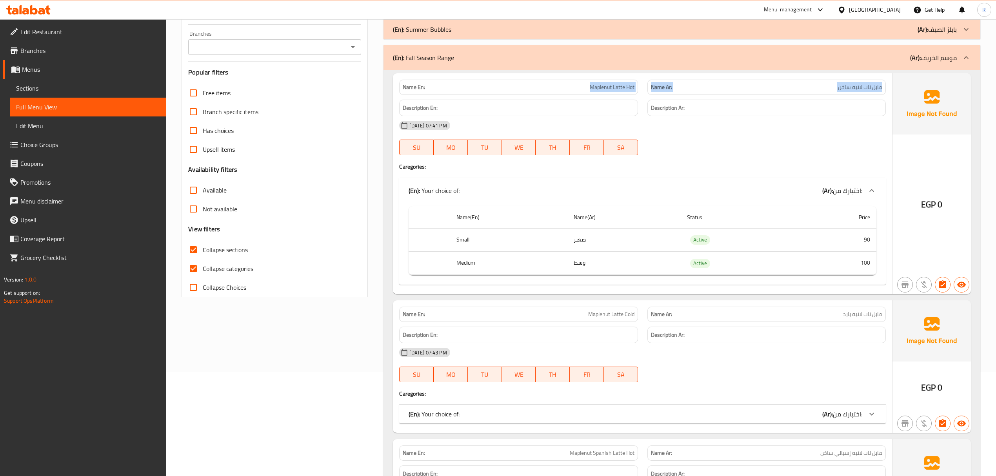
click at [674, 194] on div "(En): Your choice of: (Ar): اختيارك من:" at bounding box center [635, 190] width 453 height 9
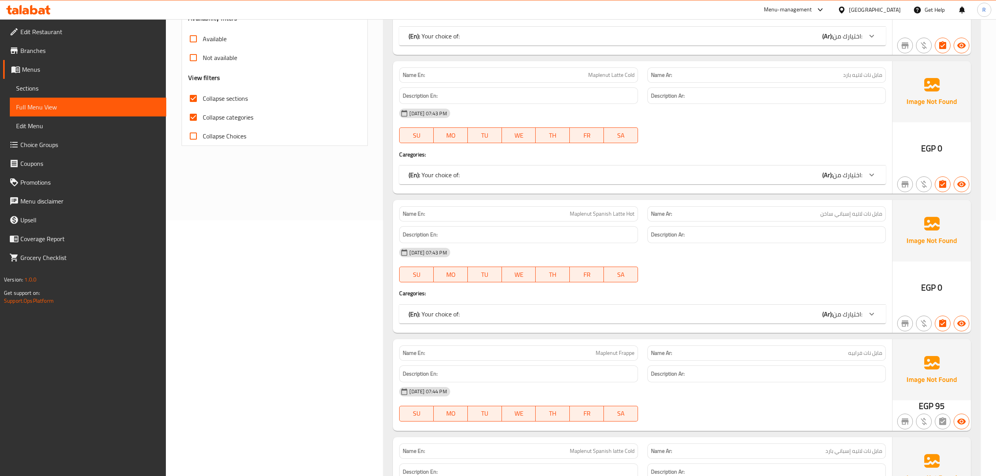
scroll to position [261, 0]
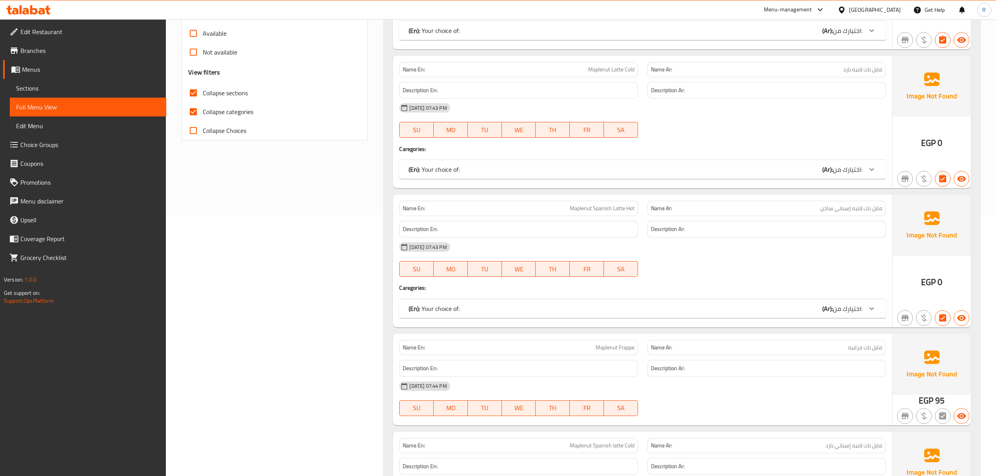
click at [576, 211] on span "Maplenut Spanish Latte Hot" at bounding box center [602, 208] width 65 height 8
drag, startPoint x: 576, startPoint y: 211, endPoint x: 788, endPoint y: 209, distance: 211.5
click at [788, 209] on div "Name En: Maplenut Spanish Latte Hot Name Ar: مابل نات لاتيه إسباني ساخن" at bounding box center [643, 208] width 496 height 25
copy div "Maplenut Spanish Latte Hot Name Ar: مابل نات لاتيه إسباني ساخن"
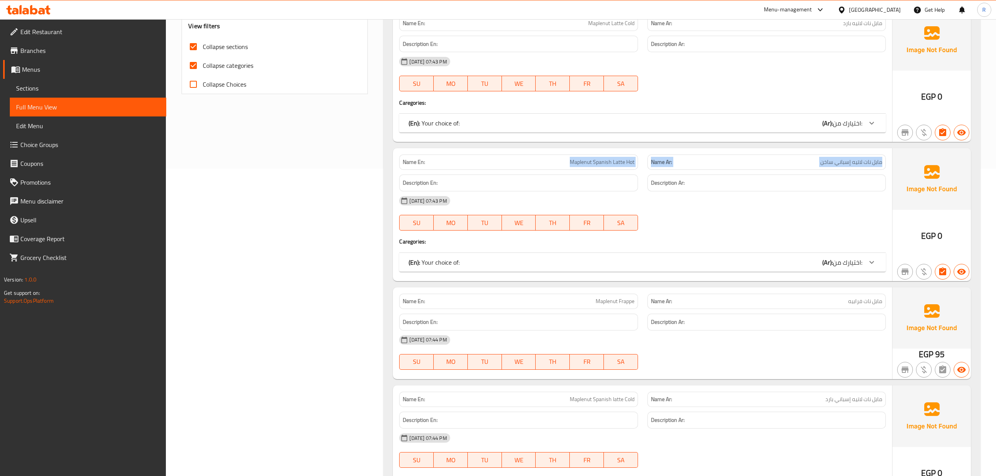
scroll to position [471, 0]
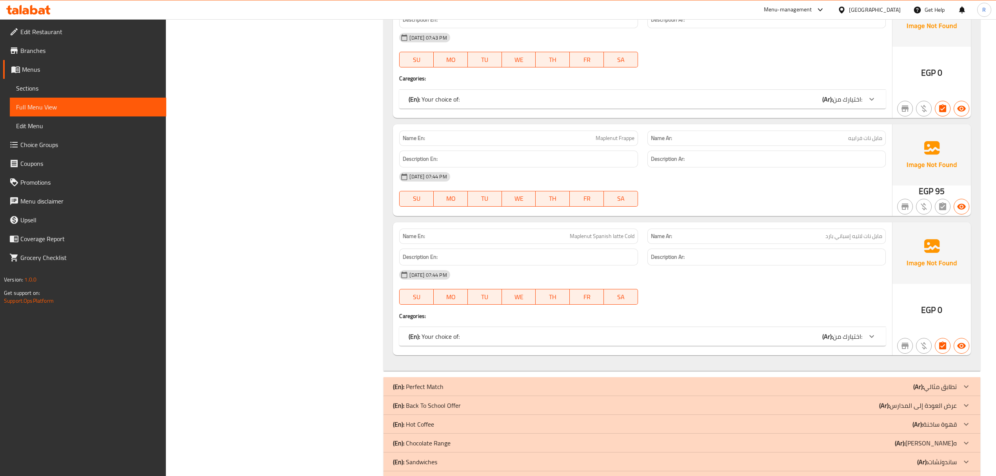
click at [604, 142] on span "Maplenut Frappe" at bounding box center [615, 138] width 39 height 8
drag, startPoint x: 604, startPoint y: 142, endPoint x: 796, endPoint y: 138, distance: 191.5
click at [796, 138] on div "Name En: Maplenut Frappe Name Ar: مابل نات فرابيه" at bounding box center [643, 138] width 496 height 25
copy div "Maplenut Frappe Name Ar: مابل نات فرابيه"
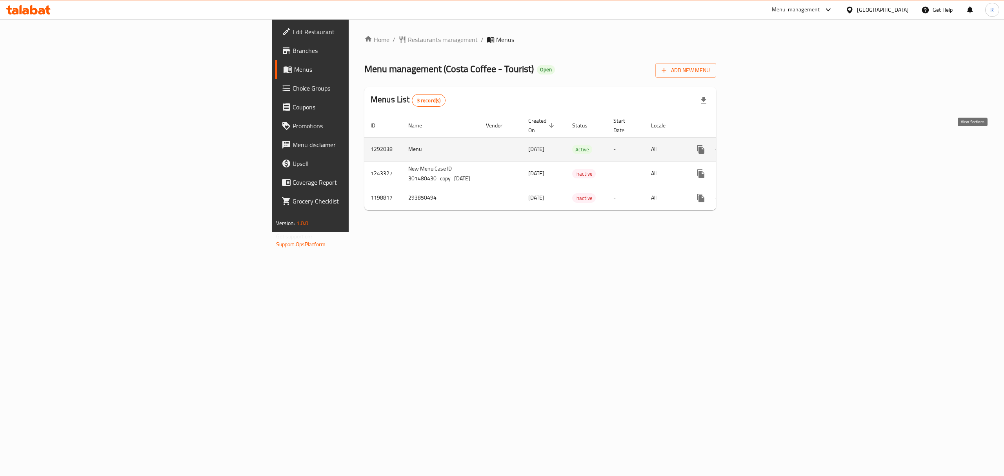
click at [761, 146] on icon "enhanced table" at bounding box center [757, 149] width 7 height 7
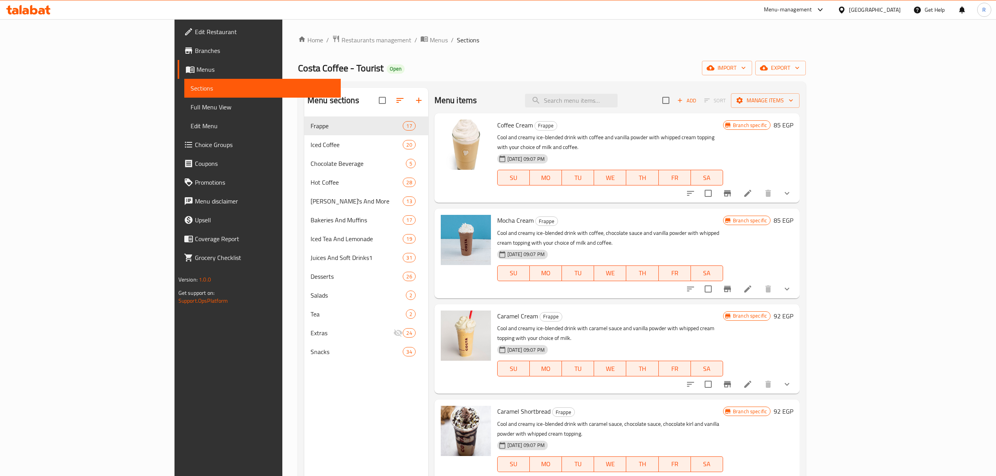
click at [556, 25] on div "Home / Restaurants management / Menus / Sections Costa Coffee - Tourist Open im…" at bounding box center [551, 302] width 539 height 567
click at [800, 64] on span "export" at bounding box center [781, 68] width 38 height 10
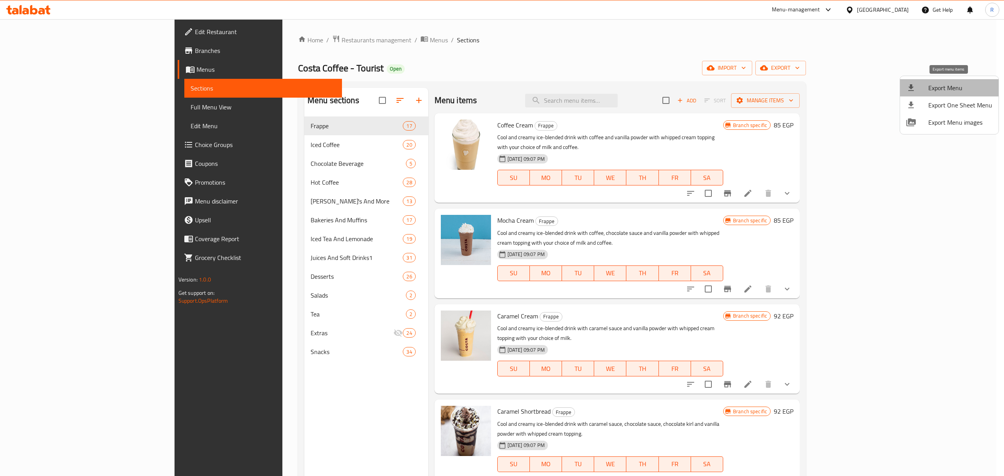
click at [959, 89] on span "Export Menu" at bounding box center [961, 87] width 64 height 9
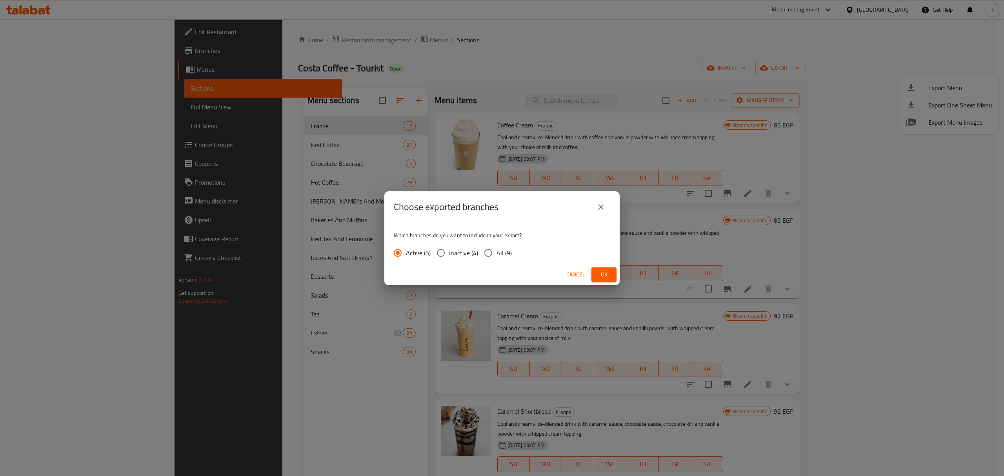
click at [495, 253] on input "All (9)" at bounding box center [488, 253] width 16 height 16
radio input "true"
click at [599, 271] on span "Ok" at bounding box center [604, 275] width 13 height 10
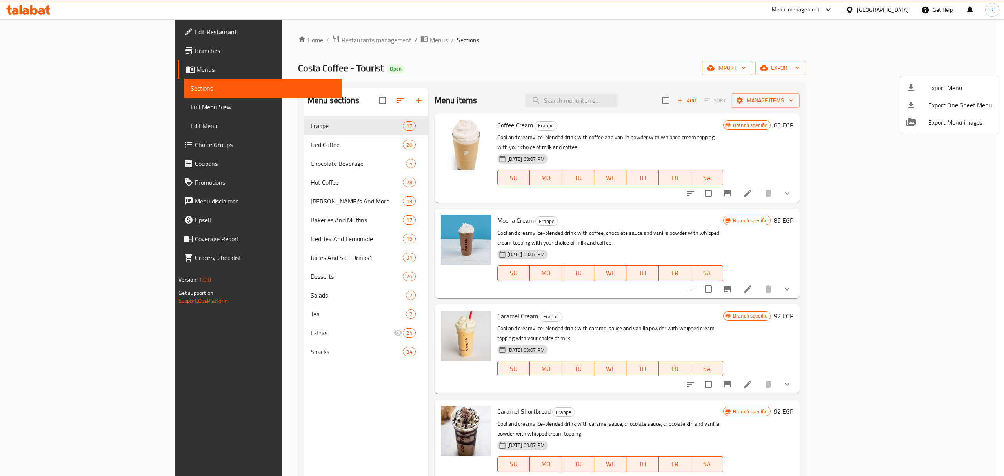
click at [784, 66] on div at bounding box center [502, 238] width 1004 height 476
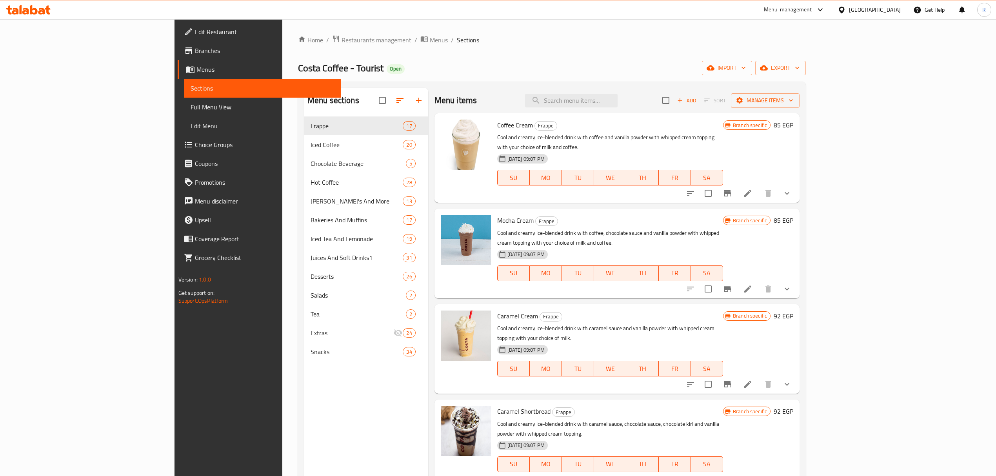
click at [384, 104] on div "Menu sections Frappe 17 Iced Coffee 20 Chocolate Beverage 5 Hot Coffee 28 Panin…" at bounding box center [551, 326] width 495 height 476
click at [414, 104] on icon "button" at bounding box center [418, 100] width 9 height 9
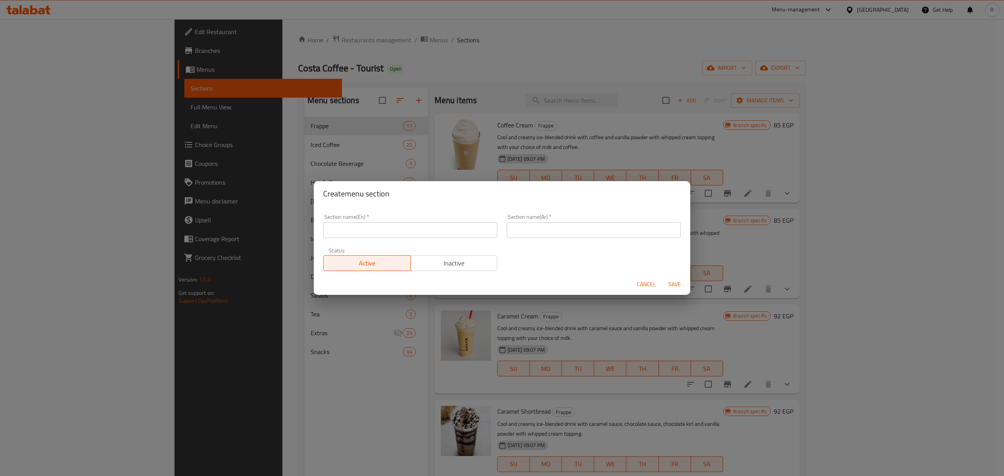
drag, startPoint x: 475, startPoint y: 260, endPoint x: 481, endPoint y: 262, distance: 5.8
click at [475, 260] on span "Inactive" at bounding box center [454, 263] width 81 height 11
click at [451, 231] on input "text" at bounding box center [410, 230] width 174 height 16
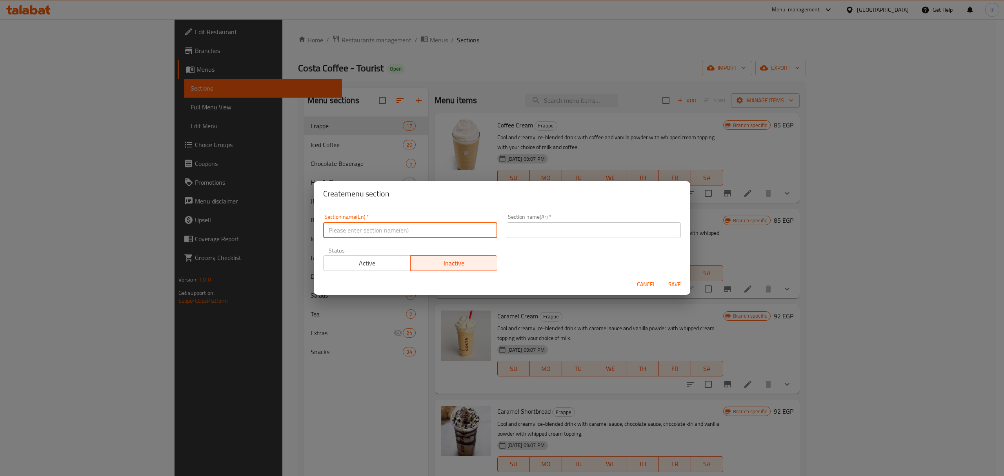
paste input "Fall Season Range"
type input "Fall Season Range"
click at [531, 221] on div "Section name(Ar)   * Section name(Ar) *" at bounding box center [594, 226] width 174 height 24
click at [528, 231] on input "text" at bounding box center [594, 230] width 174 height 16
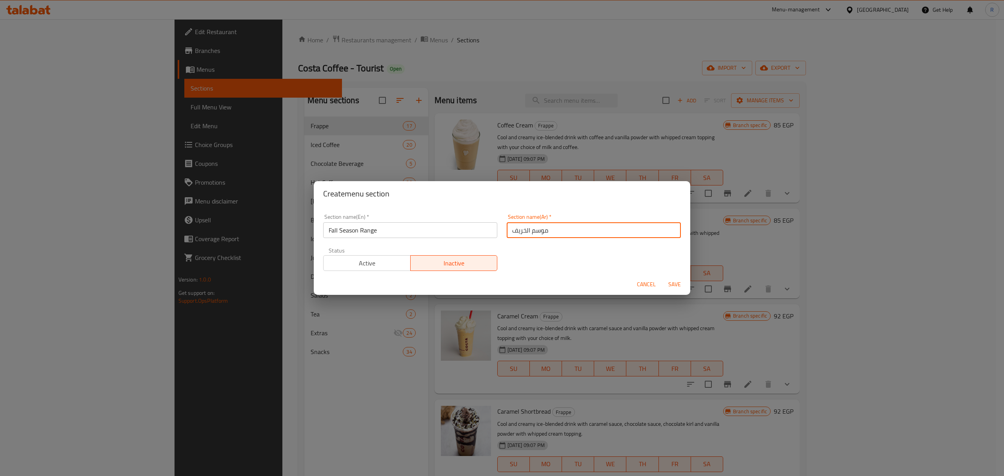
type input "موسم الخريف"
click at [675, 286] on span "Save" at bounding box center [674, 285] width 19 height 10
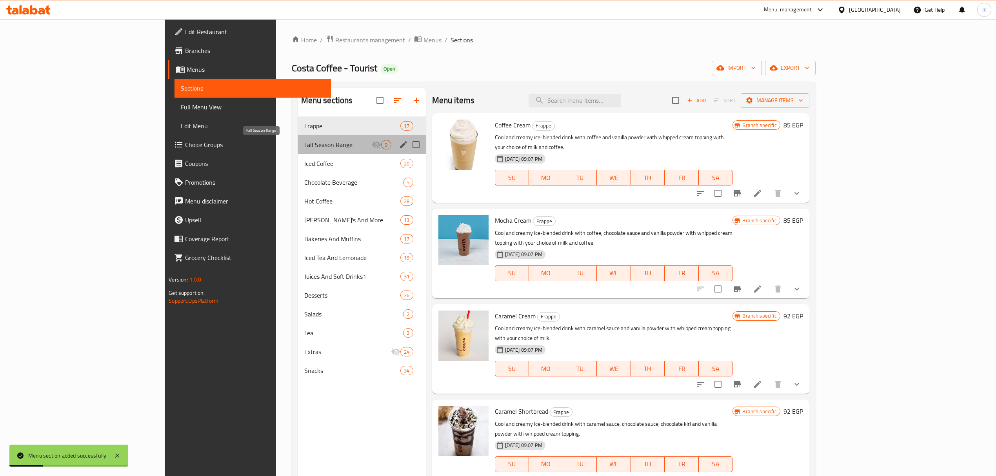
click at [304, 141] on span "Fall Season Range" at bounding box center [338, 144] width 68 height 9
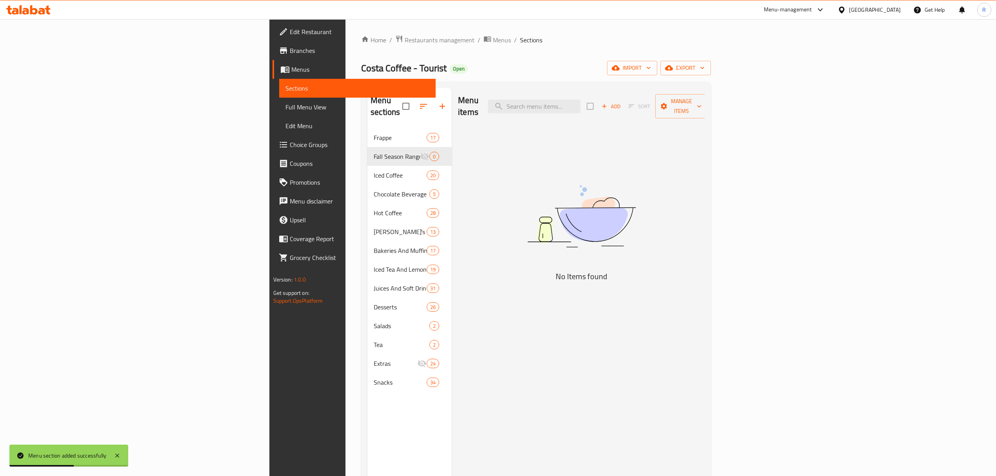
click at [622, 102] on span "Add" at bounding box center [611, 106] width 21 height 9
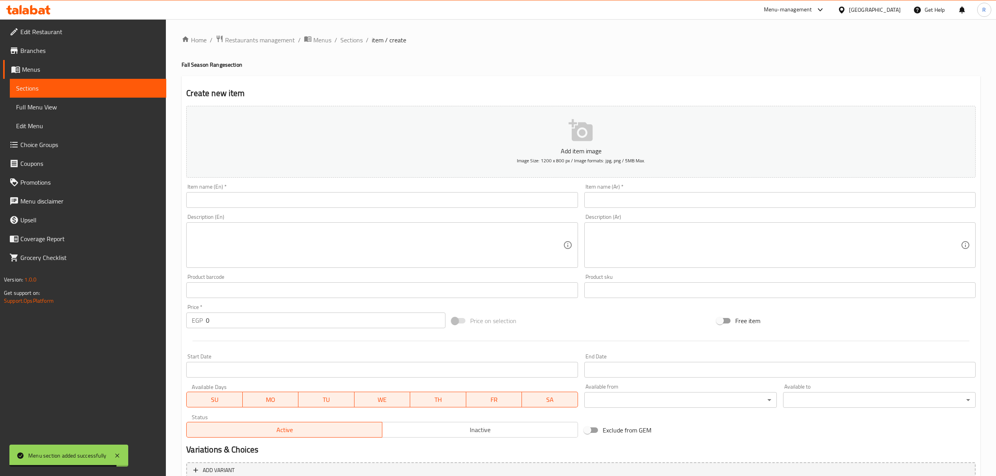
click at [459, 202] on input "text" at bounding box center [382, 200] width 392 height 16
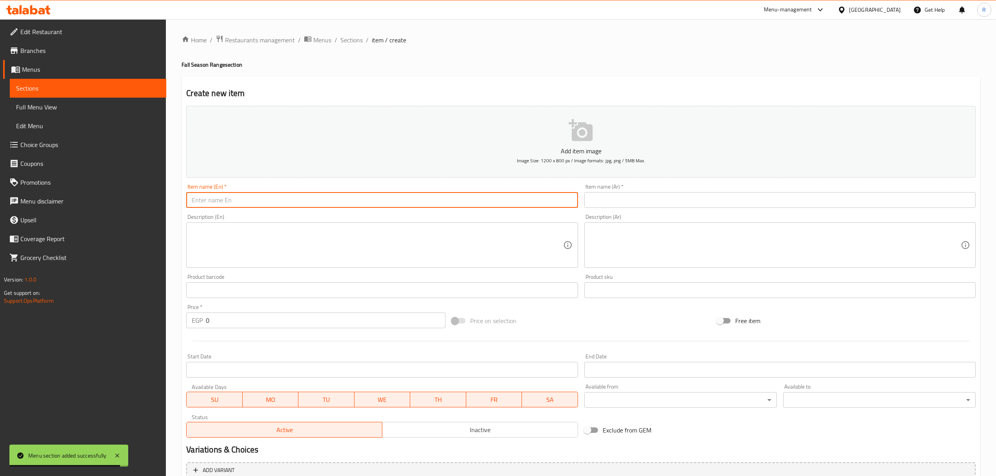
paste input "Maplenut Latte Hot Name Ar: مابل نات لاتيه ساخن"
drag, startPoint x: 271, startPoint y: 203, endPoint x: 374, endPoint y: 200, distance: 103.6
click at [374, 200] on input "Maplenut Latte Hot Name Ar: مابل نات لاتيه ساخن" at bounding box center [382, 200] width 392 height 16
click at [251, 205] on input "Maplenut Latte Hot Name Ar:" at bounding box center [382, 200] width 392 height 16
drag, startPoint x: 251, startPoint y: 205, endPoint x: 324, endPoint y: 198, distance: 72.5
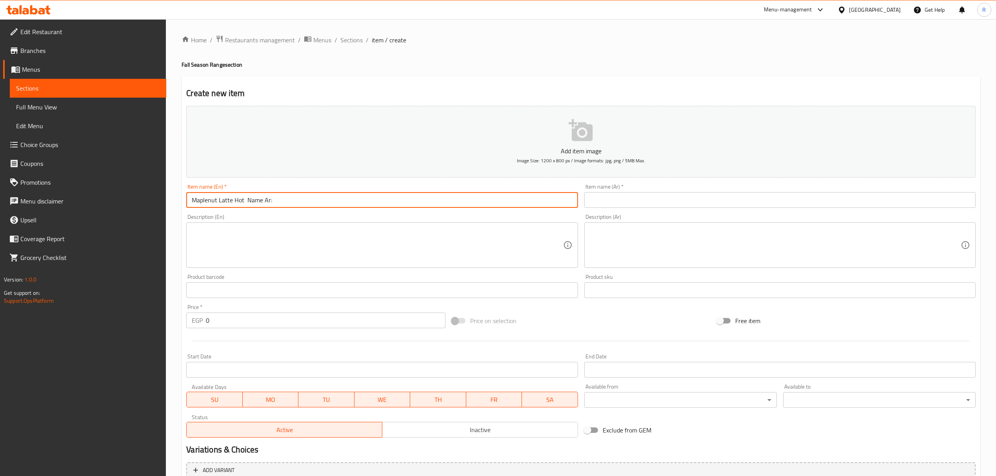
click at [324, 198] on input "Maplenut Latte Hot Name Ar:" at bounding box center [382, 200] width 392 height 16
type input "Maplenut Latte Hot"
click at [660, 195] on input "text" at bounding box center [781, 200] width 392 height 16
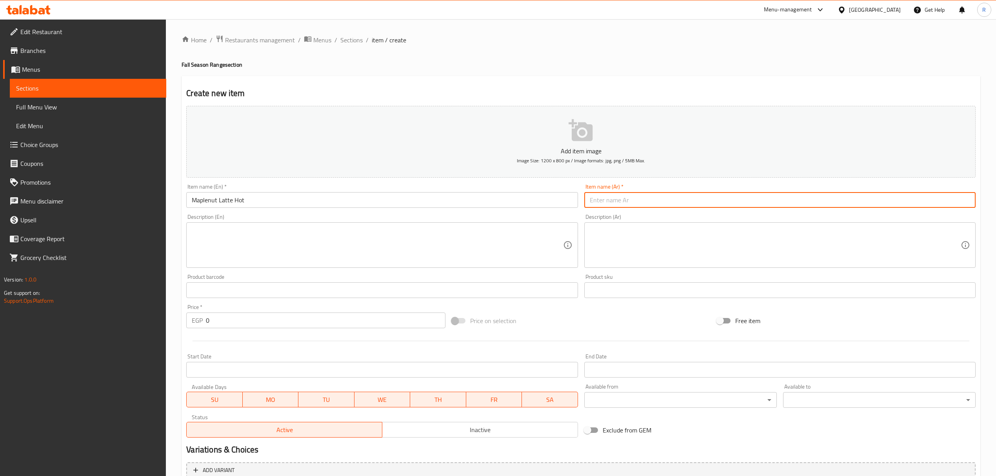
paste input "مابل نات لاتيه ساخن"
click at [972, 200] on input "مابل نات لاتيه ساخن" at bounding box center [781, 200] width 392 height 16
click at [873, 196] on input "مابل نات لاتيه ساخن" at bounding box center [781, 200] width 392 height 16
type input "مابل نات لاتيه ساخن"
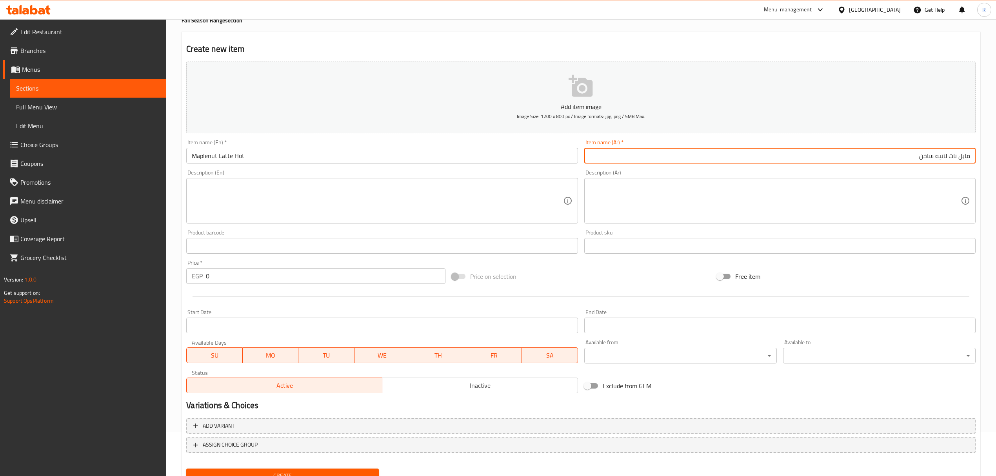
scroll to position [77, 0]
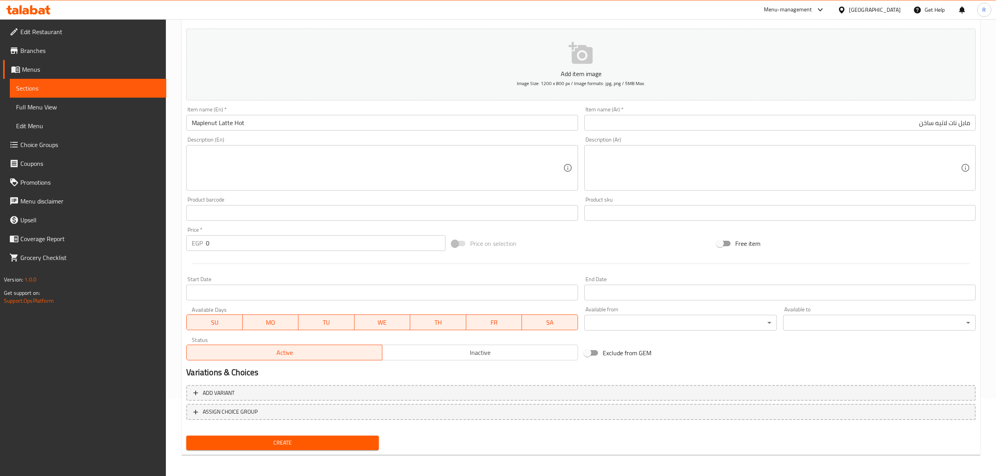
click at [423, 401] on div "Add variant ASSIGN CHOICE GROUP" at bounding box center [581, 407] width 796 height 51
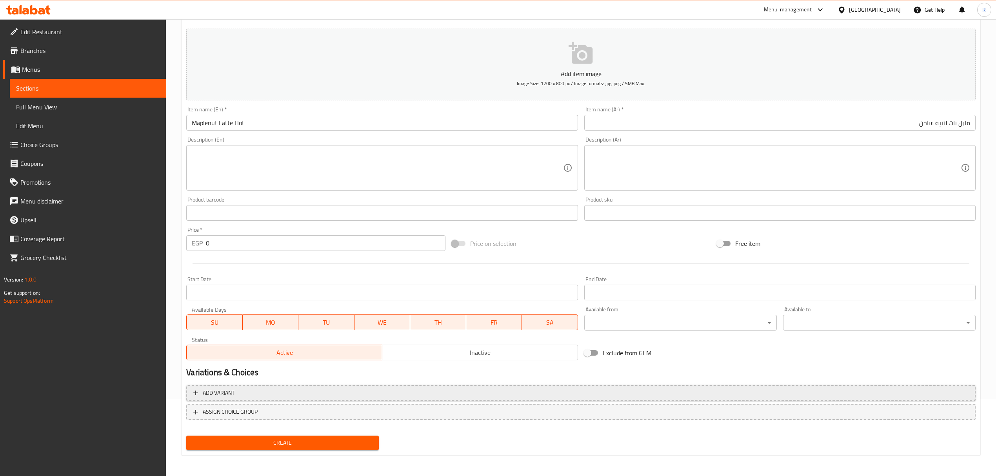
click at [727, 389] on span "Add variant" at bounding box center [581, 393] width 776 height 10
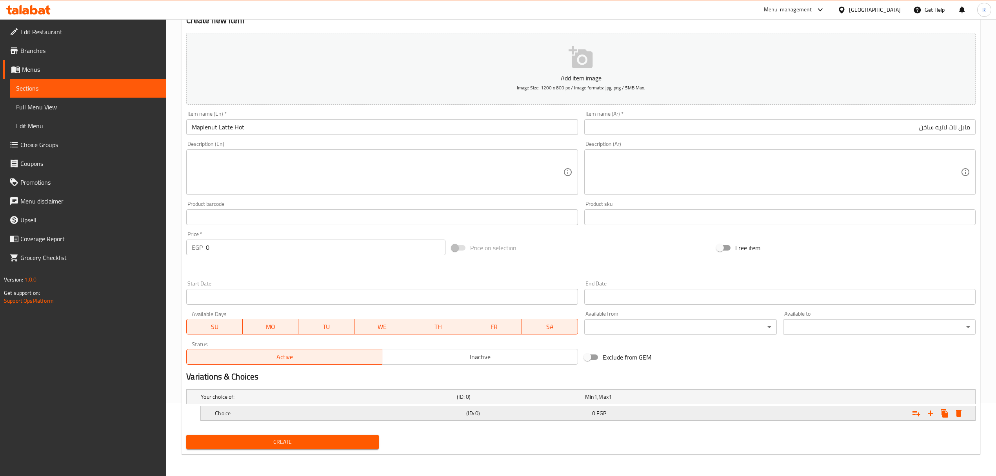
scroll to position [74, 0]
click at [930, 415] on icon "Expand" at bounding box center [930, 413] width 9 height 9
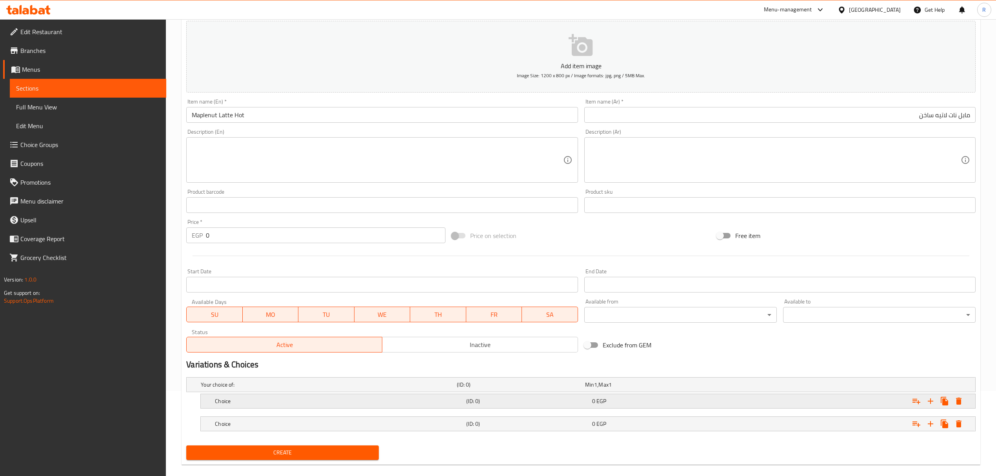
scroll to position [97, 0]
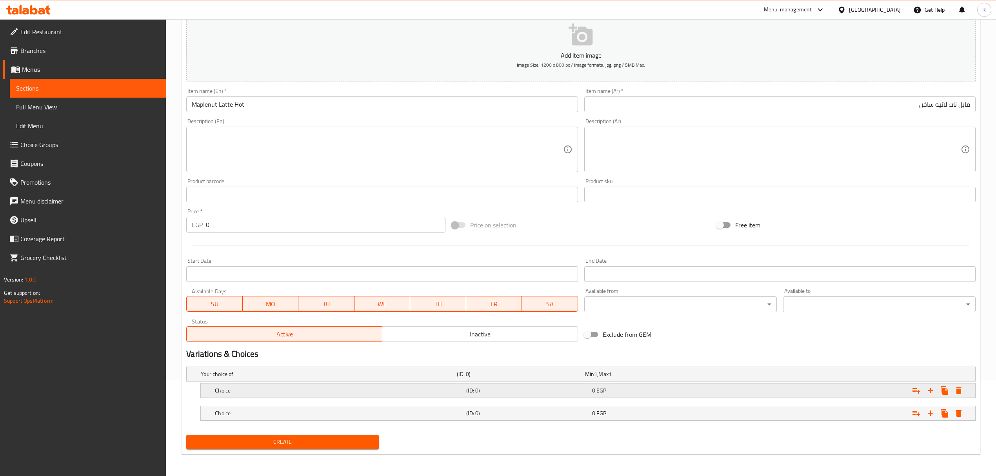
click at [244, 386] on div "Choice" at bounding box center [338, 390] width 251 height 11
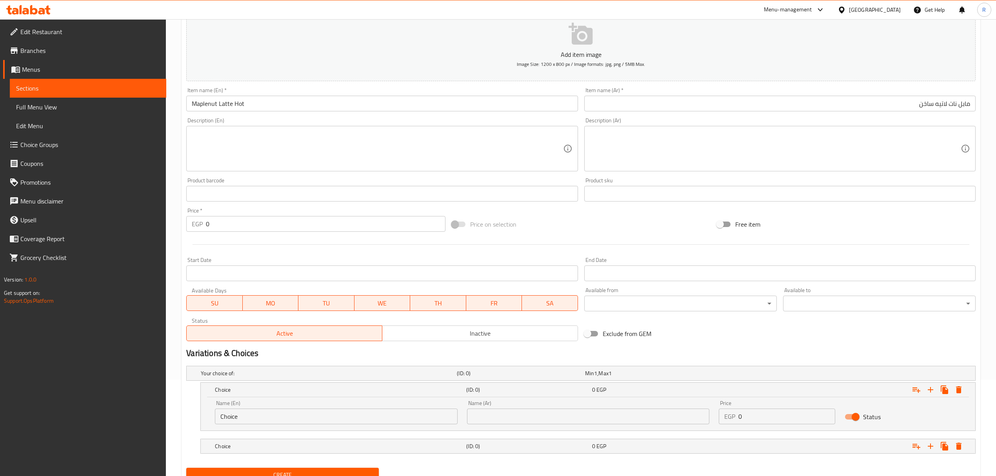
click at [264, 417] on input "Choice" at bounding box center [336, 417] width 242 height 16
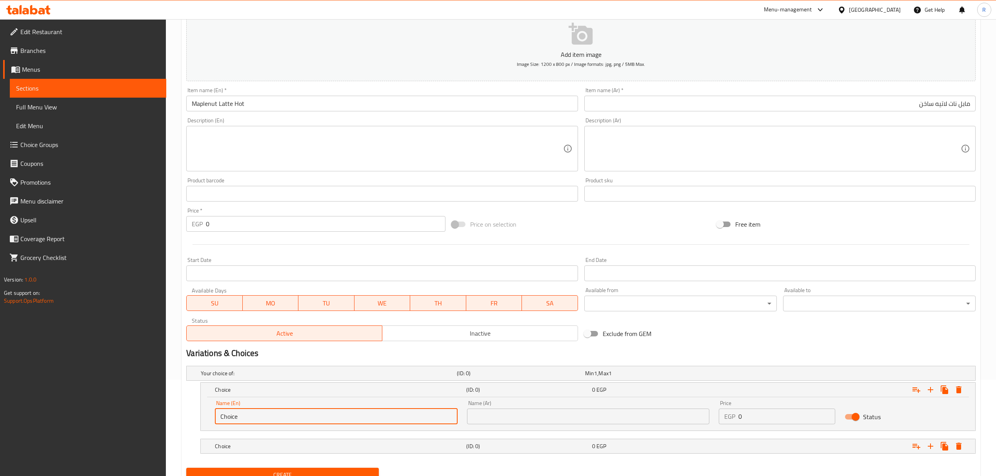
click at [264, 418] on input "Choice" at bounding box center [336, 417] width 242 height 16
click at [264, 418] on input "text" at bounding box center [336, 417] width 242 height 16
type input "Small"
click at [295, 443] on h5 "Choice" at bounding box center [339, 447] width 248 height 8
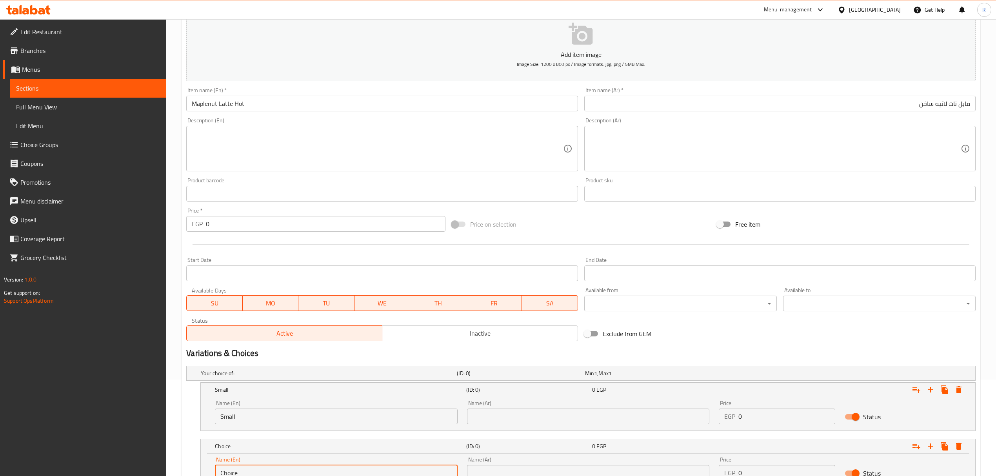
click at [275, 470] on input "Choice" at bounding box center [336, 473] width 242 height 16
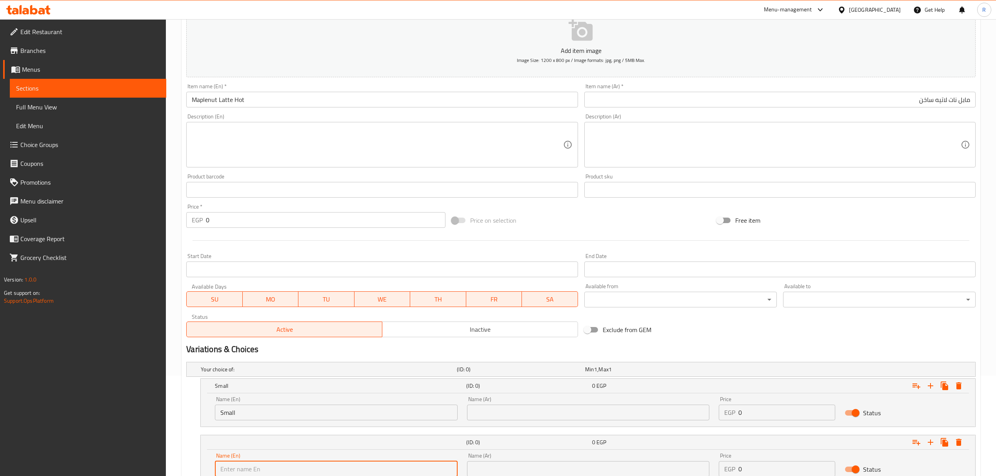
click at [272, 470] on input "text" at bounding box center [336, 469] width 242 height 16
type input "Medium"
click at [526, 413] on input "text" at bounding box center [588, 413] width 242 height 16
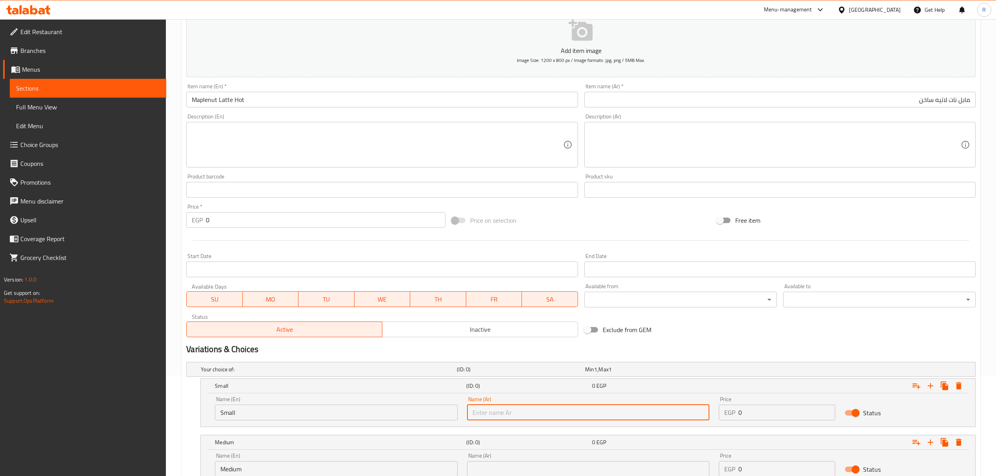
type input "صغير"
drag, startPoint x: 508, startPoint y: 463, endPoint x: 504, endPoint y: 446, distance: 18.0
click at [508, 464] on input "text" at bounding box center [588, 469] width 242 height 16
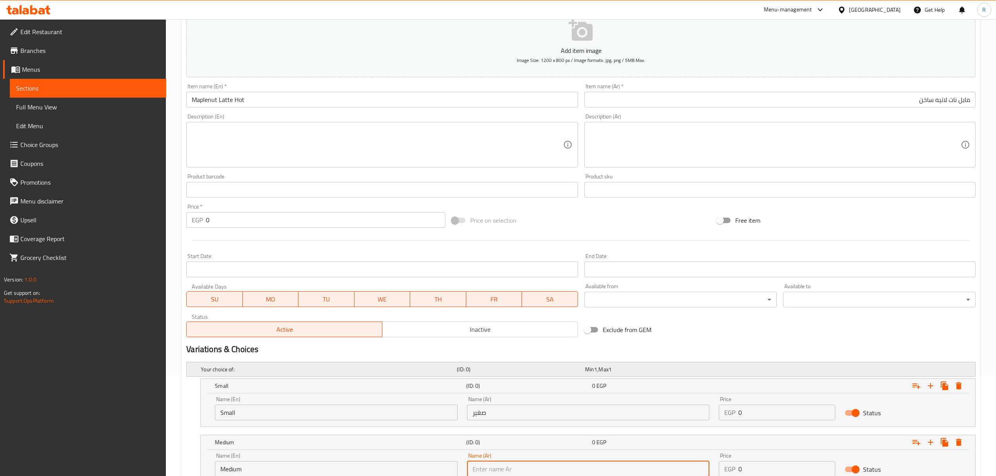
type input "وسط"
click at [765, 412] on input "0" at bounding box center [787, 413] width 97 height 16
type input "095"
click at [798, 472] on input "0" at bounding box center [787, 469] width 97 height 16
type input "0105"
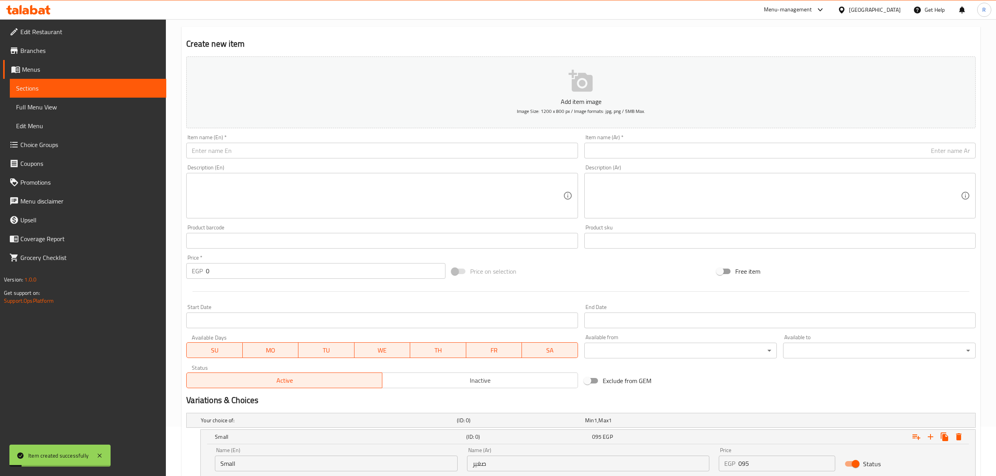
scroll to position [0, 0]
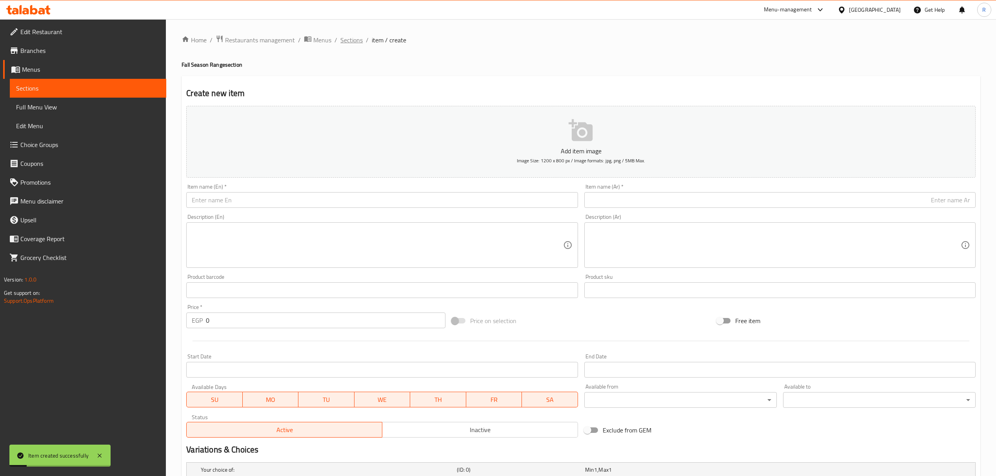
click at [351, 39] on span "Sections" at bounding box center [352, 39] width 22 height 9
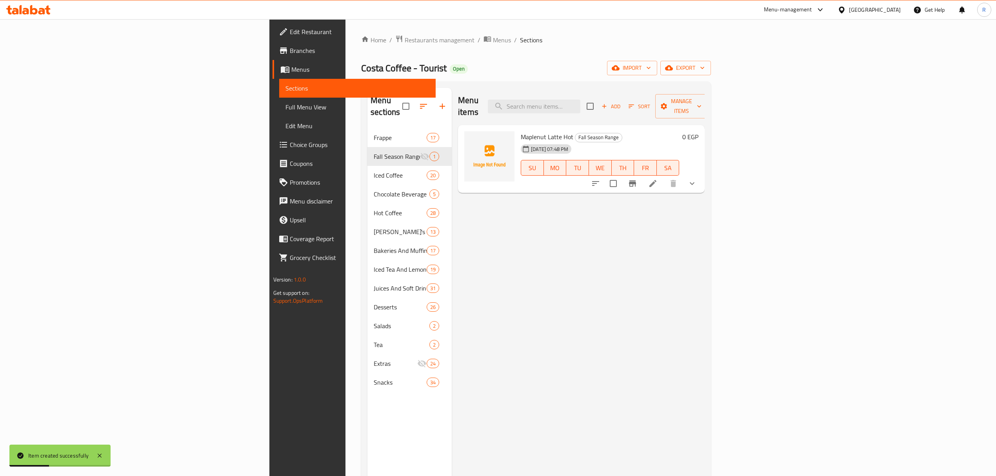
click at [521, 131] on span "Maplenut Latte Hot" at bounding box center [547, 137] width 53 height 12
drag, startPoint x: 468, startPoint y: 120, endPoint x: 497, endPoint y: 123, distance: 29.2
click at [521, 131] on span "Maplenut Latte Hot" at bounding box center [547, 137] width 53 height 12
copy span "Maplenut Latte Hot"
drag, startPoint x: 884, startPoint y: 171, endPoint x: 920, endPoint y: 148, distance: 42.5
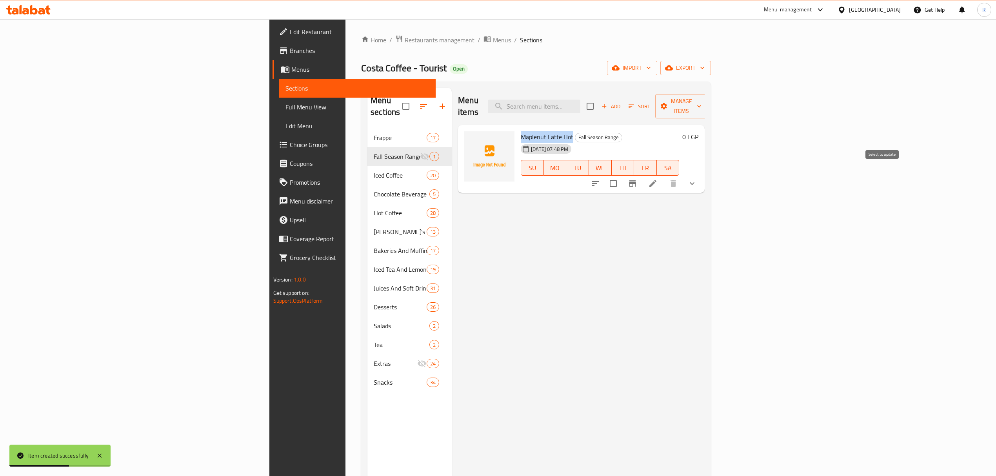
click at [622, 175] on input "checkbox" at bounding box center [613, 183] width 16 height 16
checkbox input "true"
click at [708, 106] on button "Manage items" at bounding box center [682, 106] width 53 height 24
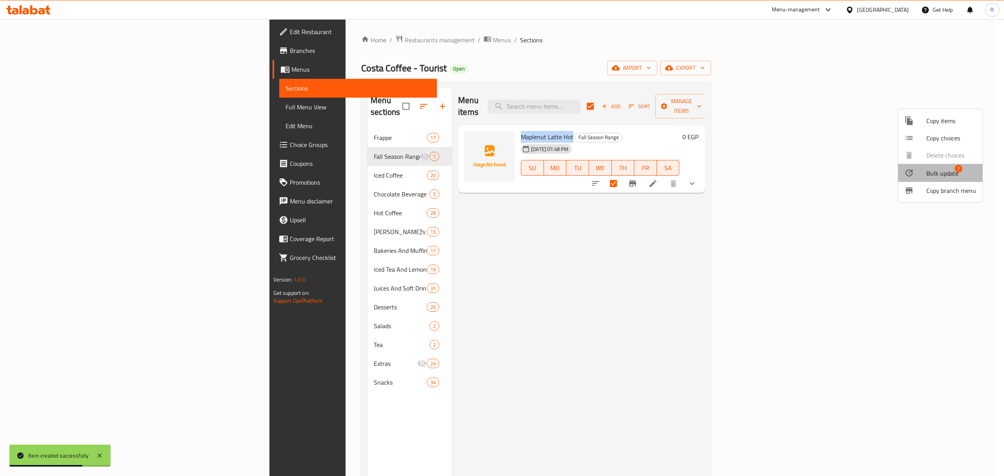
click at [947, 169] on span "Bulk update" at bounding box center [943, 173] width 32 height 9
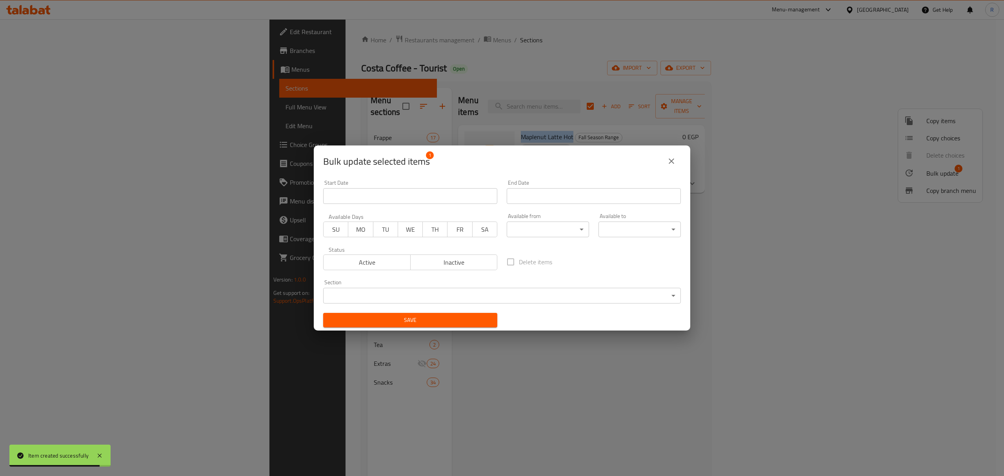
click at [672, 161] on icon "close" at bounding box center [671, 160] width 5 height 5
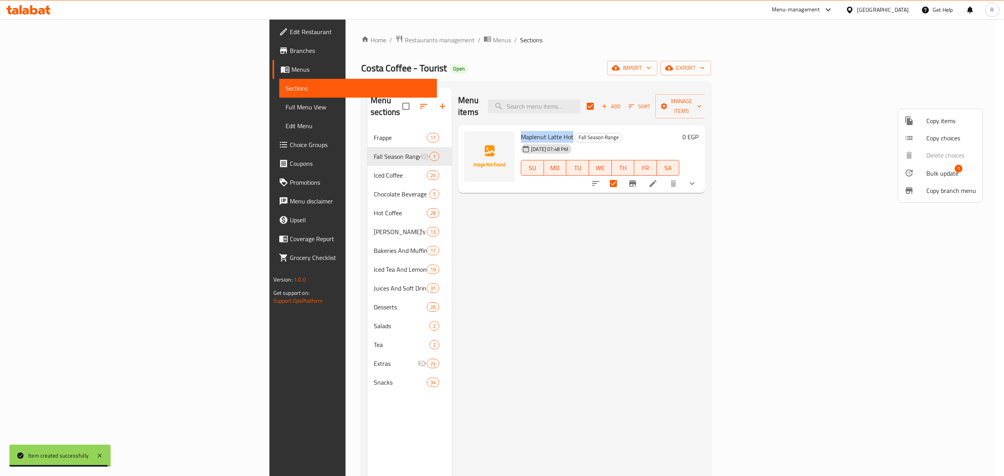
click at [952, 120] on span "Copy items" at bounding box center [952, 120] width 50 height 9
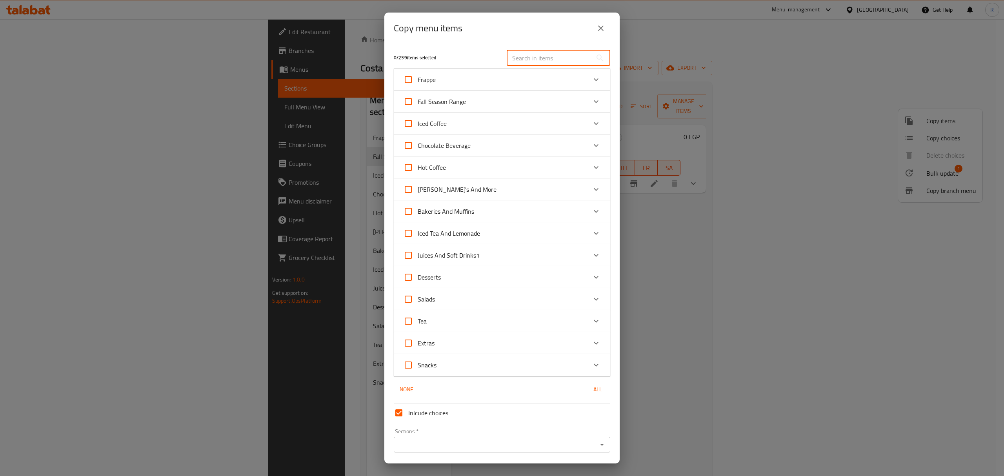
click at [537, 60] on input "text" at bounding box center [550, 58] width 86 height 16
paste input "Maplenut Latte Hot"
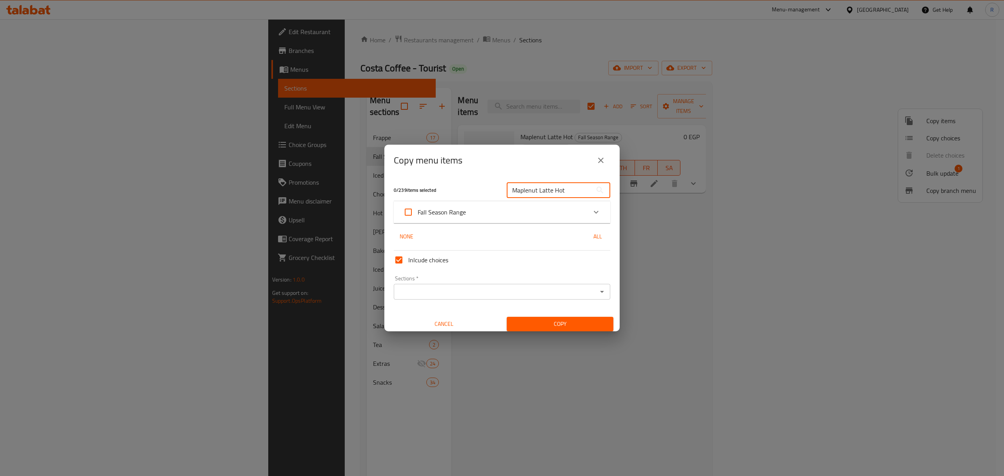
type input "Maplenut Latte Hot"
drag, startPoint x: 579, startPoint y: 215, endPoint x: 592, endPoint y: 212, distance: 13.3
click at [587, 215] on div "Expand" at bounding box center [596, 212] width 19 height 19
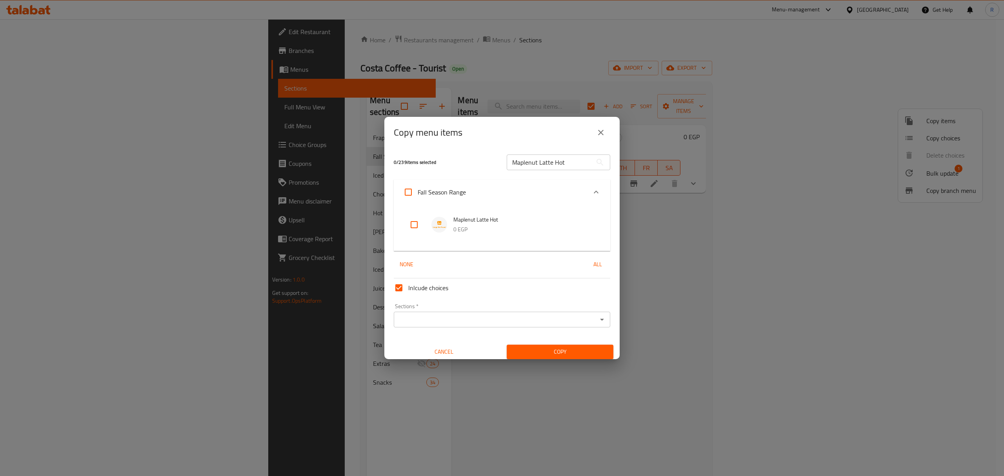
click at [417, 222] on input "checkbox" at bounding box center [414, 224] width 19 height 19
checkbox input "true"
click at [467, 322] on input "Sections   *" at bounding box center [495, 319] width 199 height 11
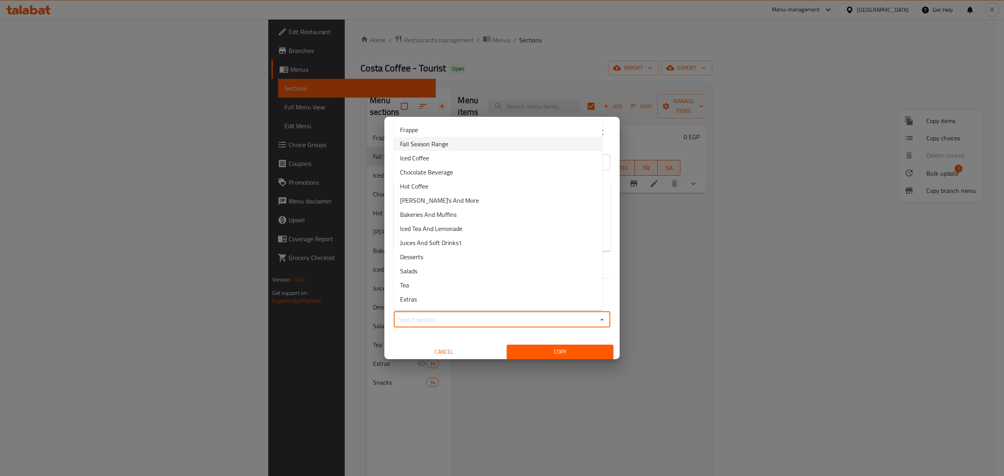
click at [444, 144] on span "Fall Season Range" at bounding box center [424, 143] width 48 height 9
type input "Fall Season Range"
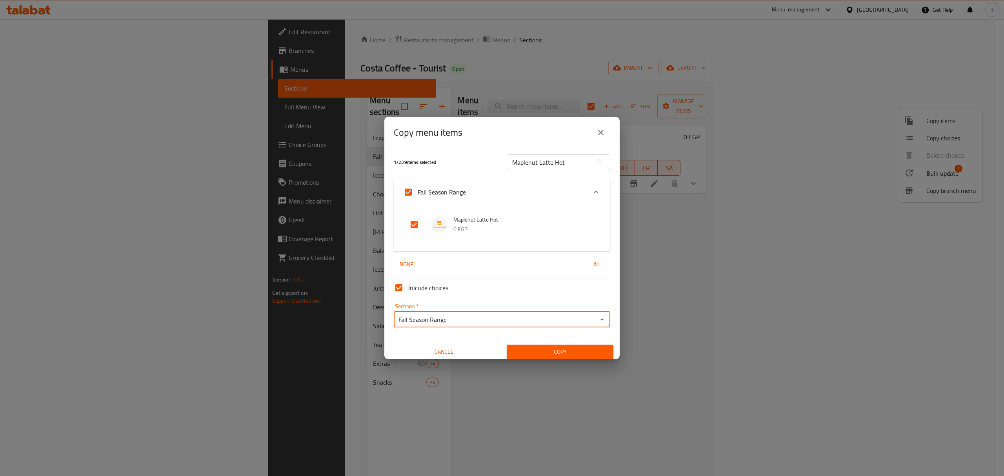
click at [541, 350] on span "Copy" at bounding box center [560, 352] width 94 height 10
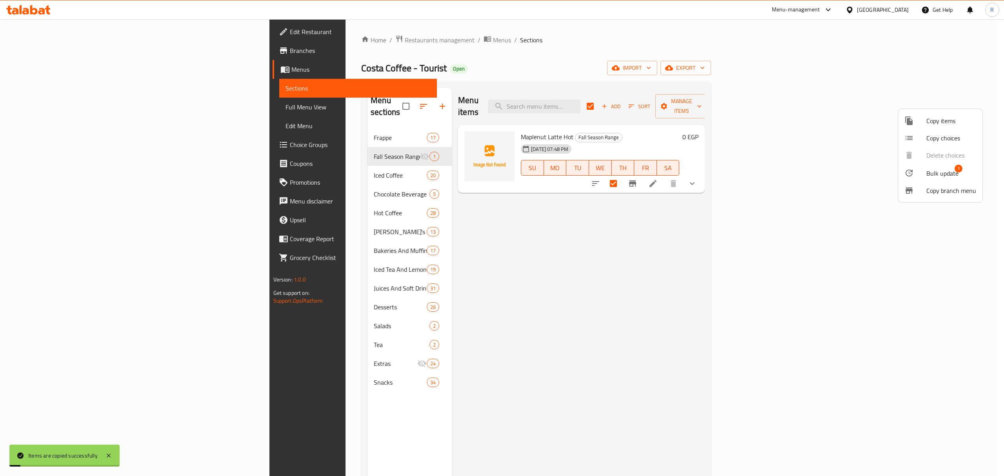
click at [763, 291] on div at bounding box center [502, 238] width 1004 height 476
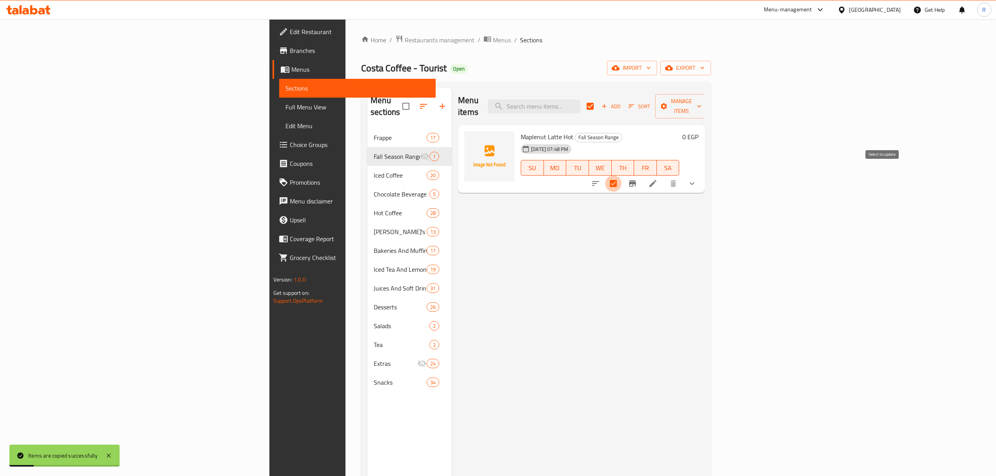
click at [622, 175] on input "checkbox" at bounding box center [613, 183] width 16 height 16
checkbox input "false"
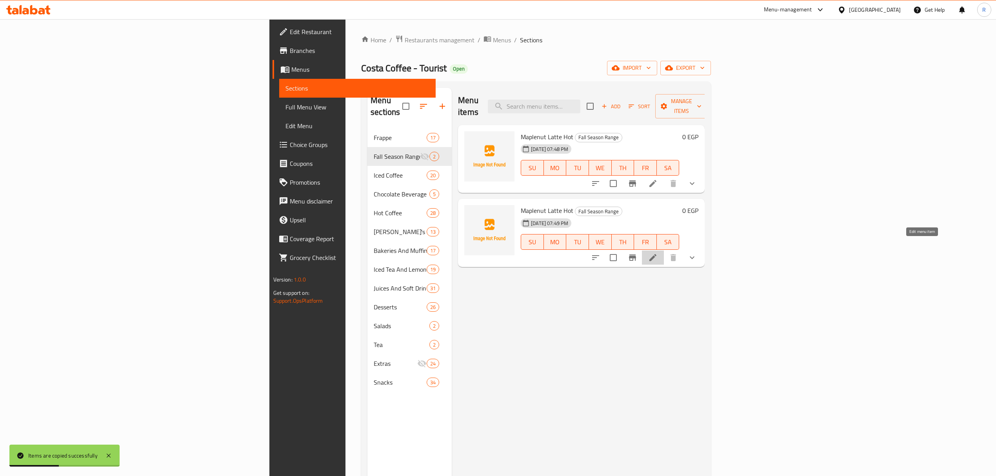
click at [658, 253] on icon at bounding box center [652, 257] width 9 height 9
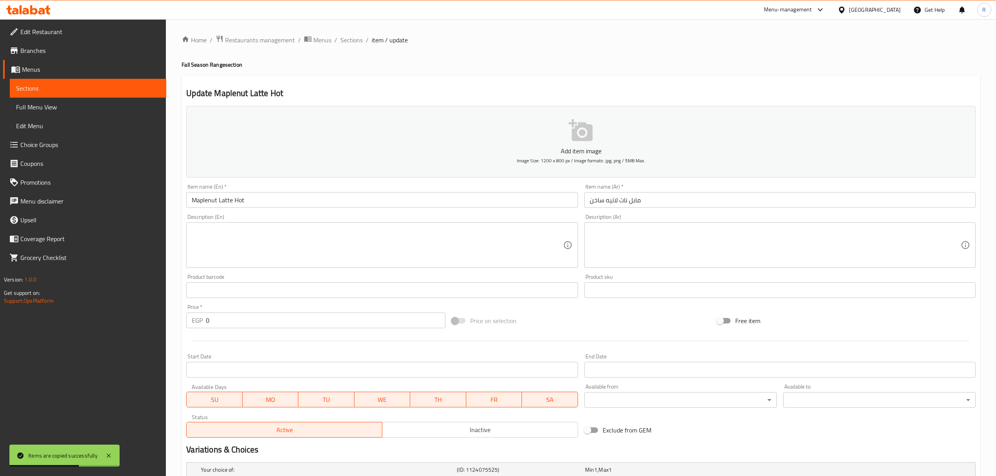
click at [237, 202] on input "Maplenut Latte Hot" at bounding box center [382, 200] width 392 height 16
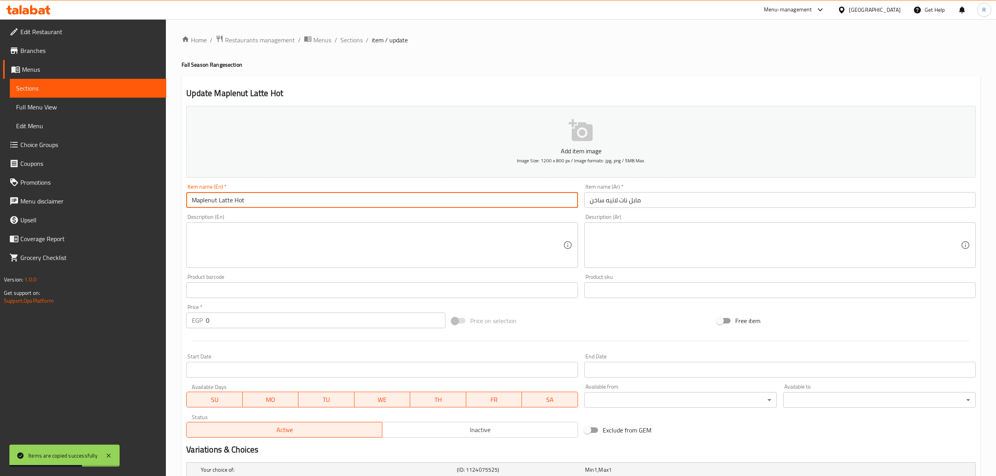
drag, startPoint x: 237, startPoint y: 202, endPoint x: 377, endPoint y: 306, distance: 174.3
click at [237, 202] on input "Maplenut Latte Hot" at bounding box center [382, 200] width 392 height 16
type input "Maplenut Latte Cold"
click at [596, 201] on input "مابل نات لاتيه ساخن" at bounding box center [781, 200] width 392 height 16
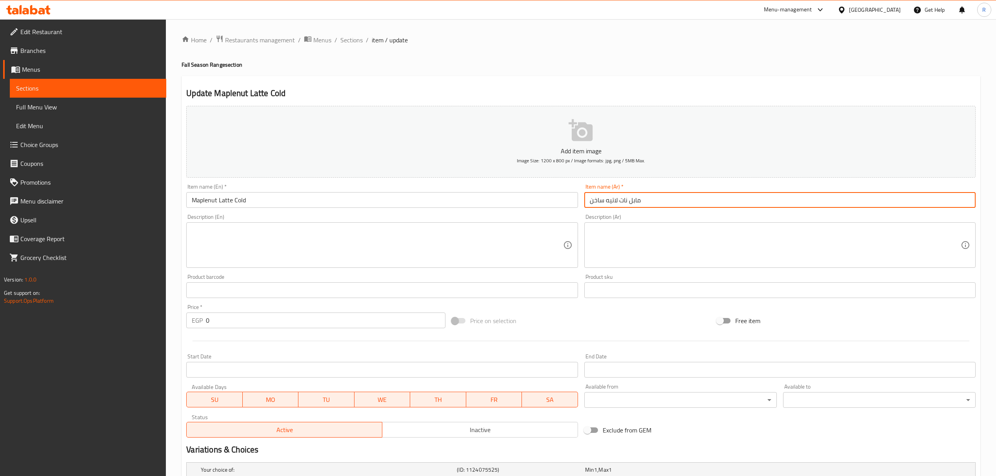
click at [596, 201] on input "مابل نات لاتيه ساخن" at bounding box center [781, 200] width 392 height 16
type input "مابل نات لاتيه بارد"
click at [647, 198] on input "مابل نات لاتيه بارد" at bounding box center [781, 200] width 392 height 16
click at [348, 45] on span "Sections" at bounding box center [352, 39] width 22 height 9
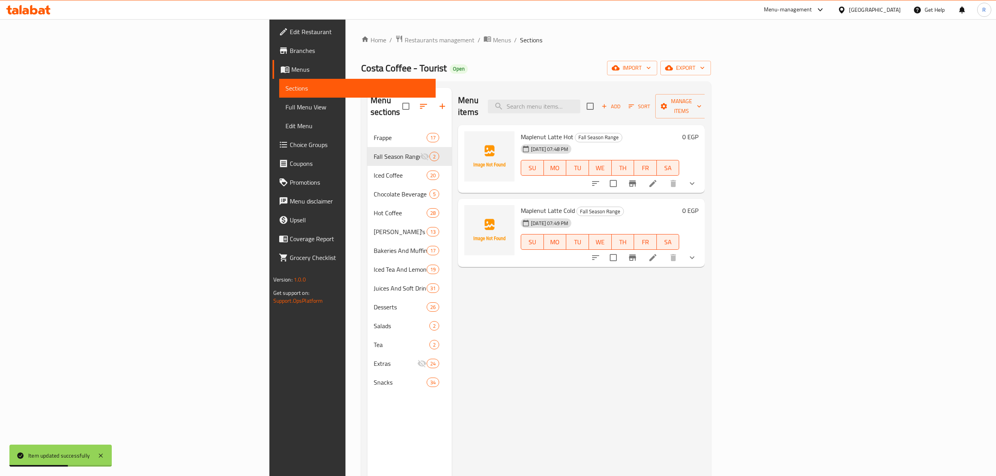
click at [622, 104] on span "Add" at bounding box center [611, 106] width 21 height 9
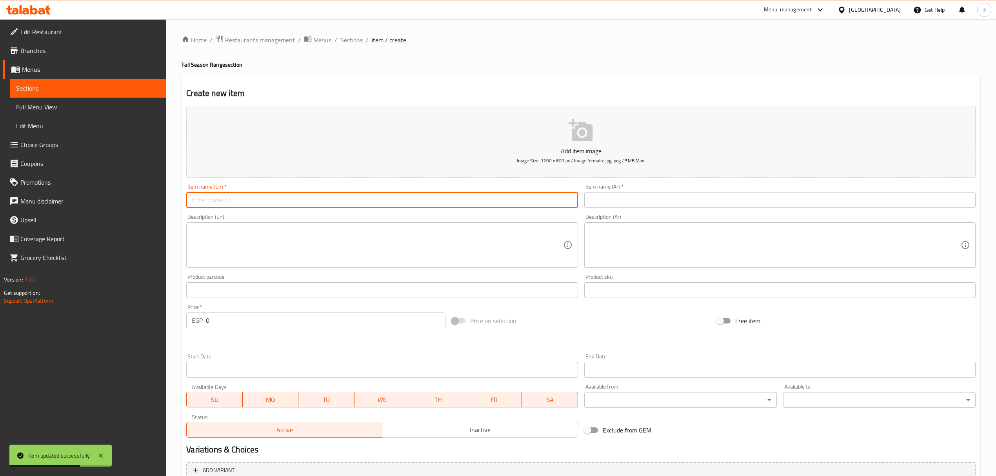
click at [366, 197] on input "text" at bounding box center [382, 200] width 392 height 16
paste input "Maplenut Spanish Latte Hot Name Ar: مابل نات لاتيه إسباني ساخن"
drag, startPoint x: 294, startPoint y: 201, endPoint x: 367, endPoint y: 198, distance: 73.4
click at [367, 198] on input "Maplenut Spanish Latte Hot Name Ar: مابل نات لاتيه إسباني ساخن" at bounding box center [382, 200] width 392 height 16
click at [277, 199] on input "Maplenut Spanish Latte Hot Name Ar:" at bounding box center [382, 200] width 392 height 16
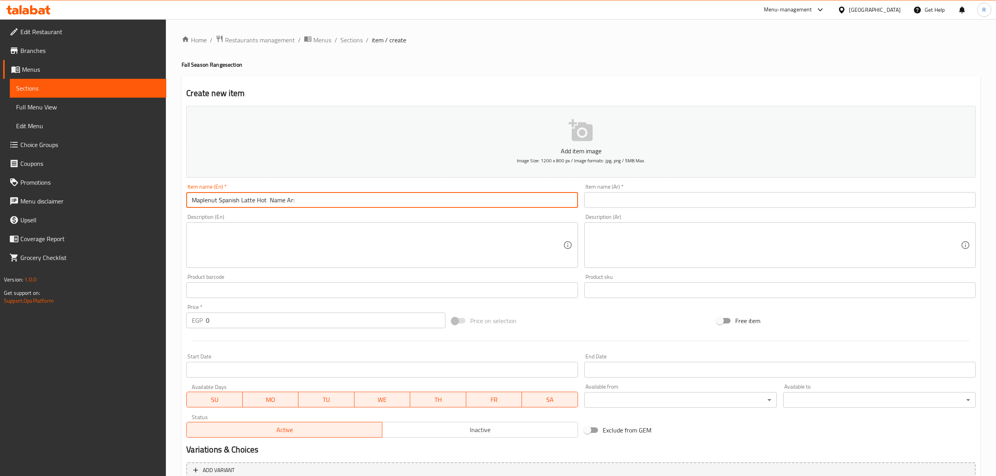
drag, startPoint x: 277, startPoint y: 199, endPoint x: 344, endPoint y: 203, distance: 67.2
click at [344, 203] on input "Maplenut Spanish Latte Hot Name Ar:" at bounding box center [382, 200] width 392 height 16
type input "Maplenut Spanish Latte Hot"
click at [649, 200] on input "text" at bounding box center [781, 200] width 392 height 16
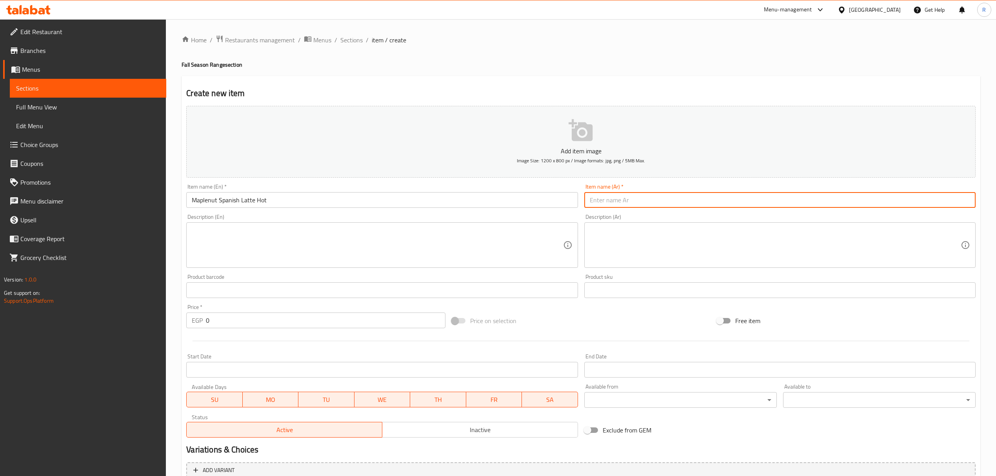
paste input "مابل نات لاتيه إسباني ساخن"
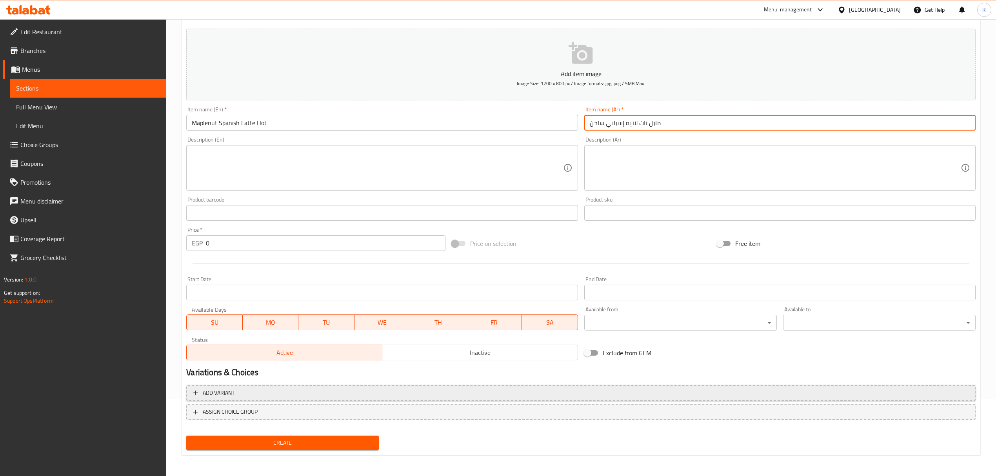
type input "مابل نات لاتيه إسباني ساخن"
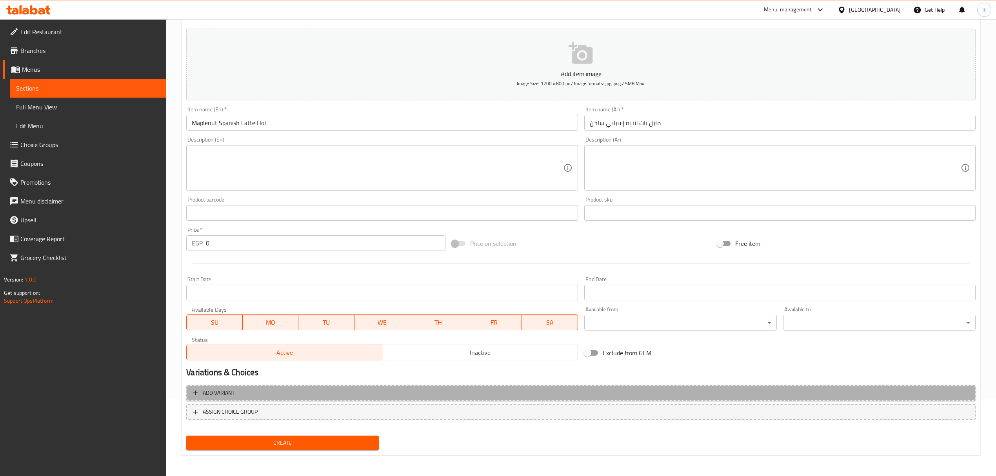
click at [428, 392] on span "Add variant" at bounding box center [581, 393] width 776 height 10
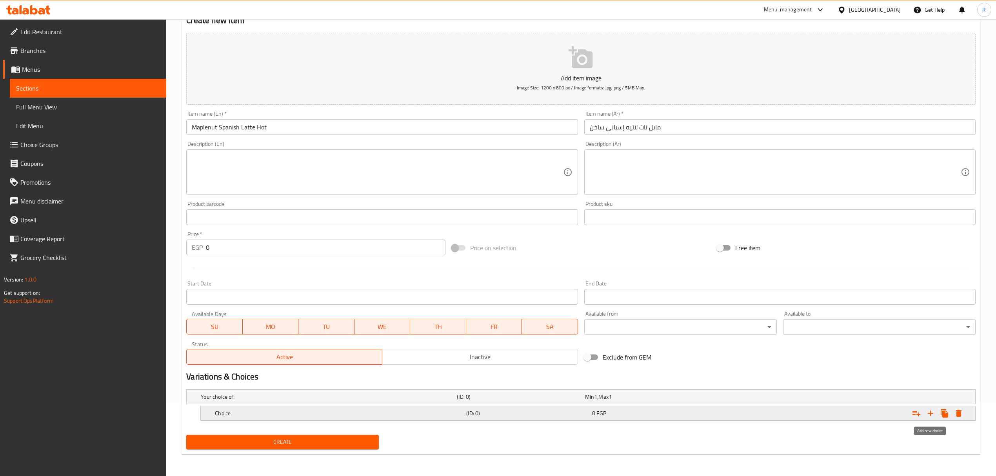
click at [936, 415] on button "Expand" at bounding box center [931, 413] width 14 height 14
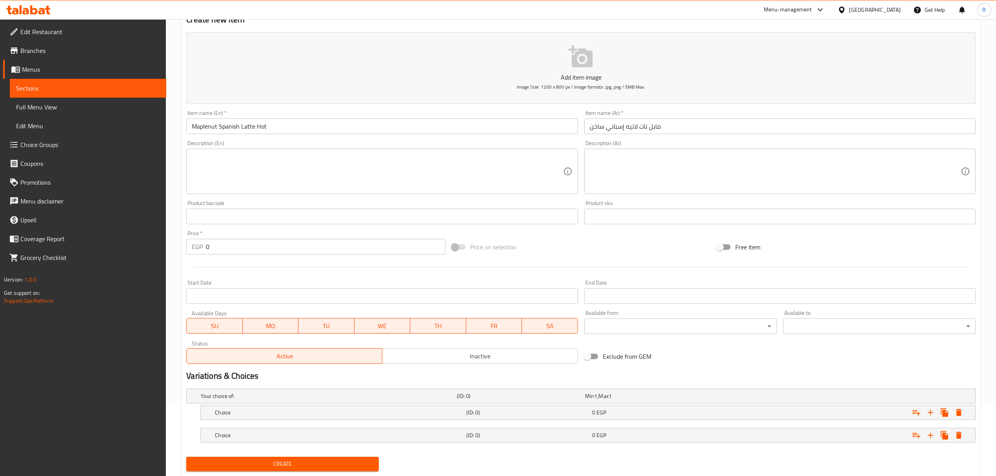
scroll to position [97, 0]
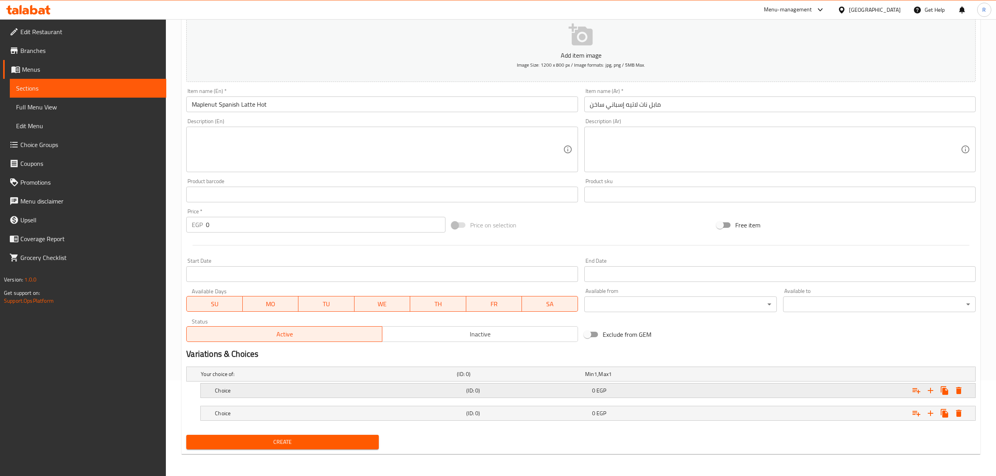
click at [515, 394] on h5 "(ID: 0)" at bounding box center [527, 391] width 122 height 8
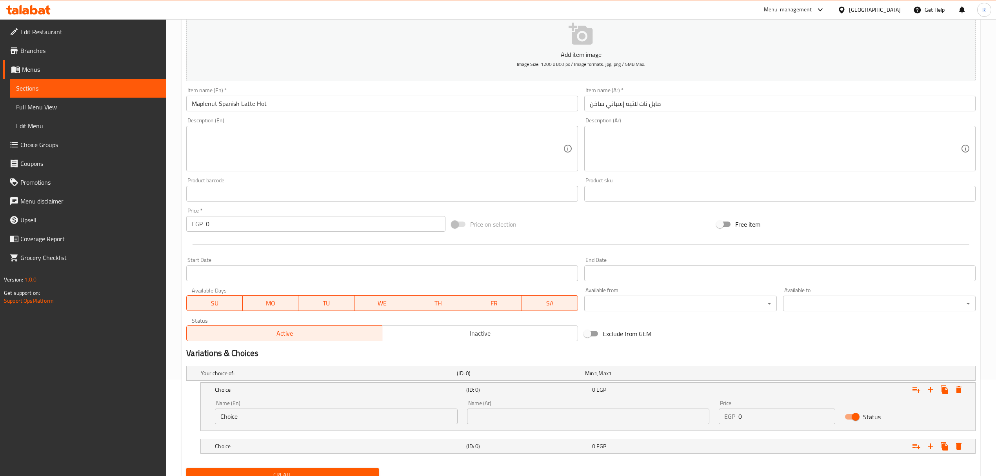
click at [246, 416] on input "Choice" at bounding box center [336, 417] width 242 height 16
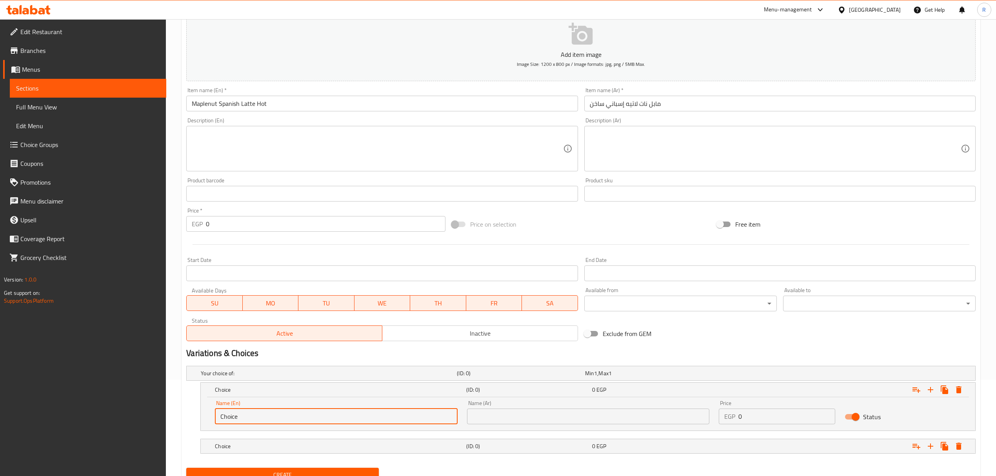
click at [246, 416] on input "Choice" at bounding box center [336, 417] width 242 height 16
click at [246, 415] on input "text" at bounding box center [336, 417] width 242 height 16
type input "Small"
click at [281, 446] on h5 "Choice" at bounding box center [339, 447] width 248 height 8
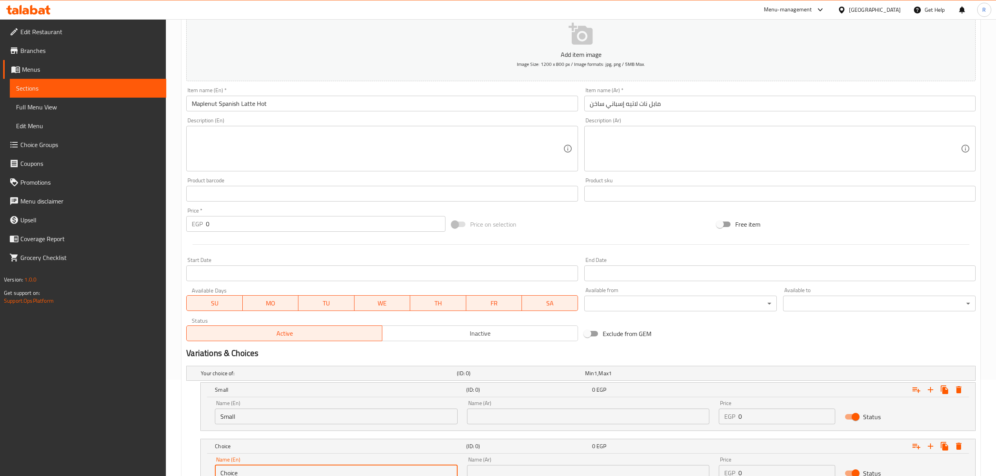
click at [277, 471] on input "Choice" at bounding box center [336, 473] width 242 height 16
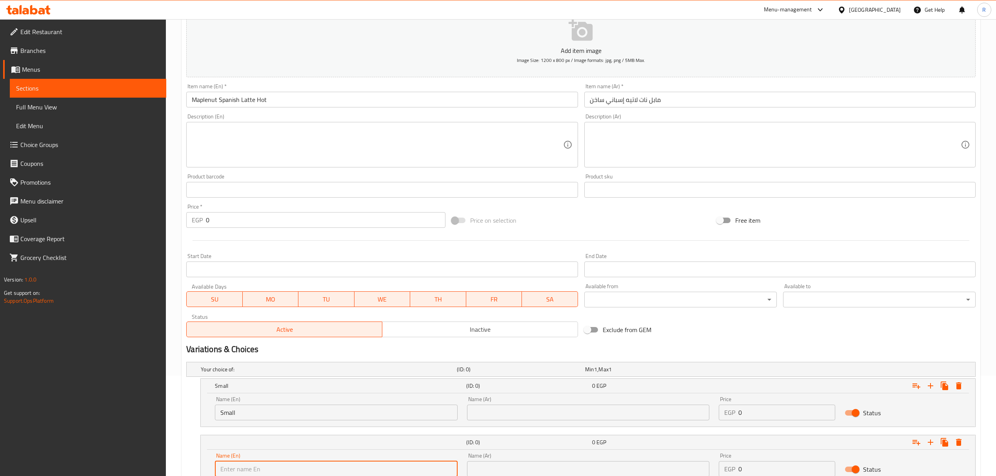
click at [275, 470] on input "text" at bounding box center [336, 469] width 242 height 16
type input "Medium"
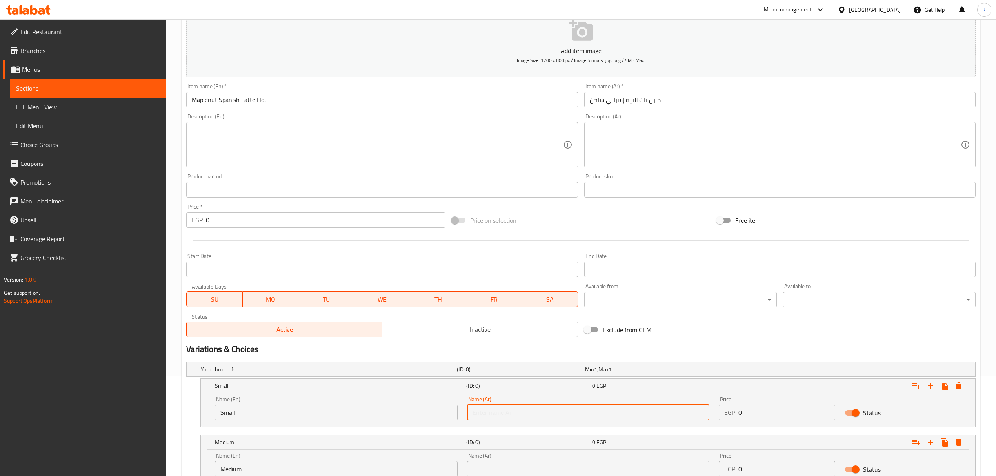
drag, startPoint x: 530, startPoint y: 415, endPoint x: 532, endPoint y: 407, distance: 8.2
click at [530, 415] on input "text" at bounding box center [588, 413] width 242 height 16
type input "صغير"
click at [552, 468] on input "text" at bounding box center [588, 469] width 242 height 16
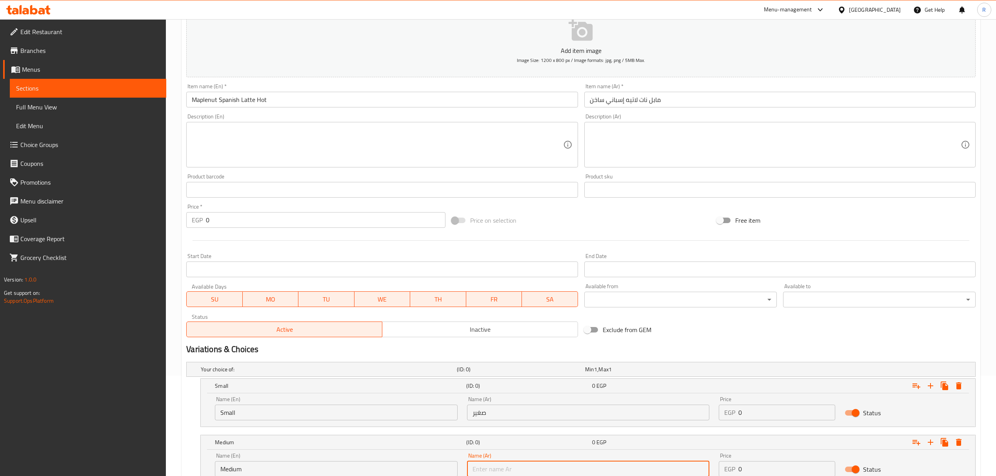
type input "وسط"
click at [750, 413] on input "0" at bounding box center [787, 413] width 97 height 16
type input "0100"
click at [759, 464] on div "Price EGP 0 Price" at bounding box center [777, 465] width 117 height 24
click at [749, 472] on input "0" at bounding box center [787, 469] width 97 height 16
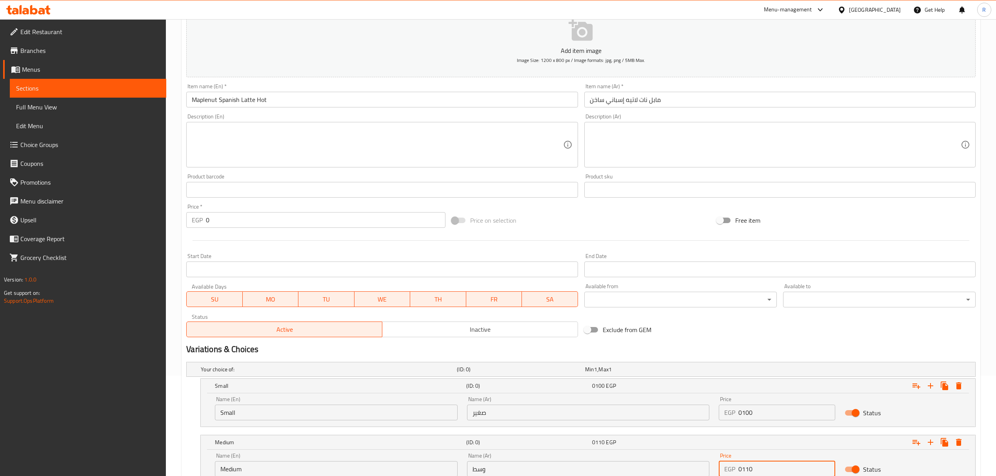
type input "0110"
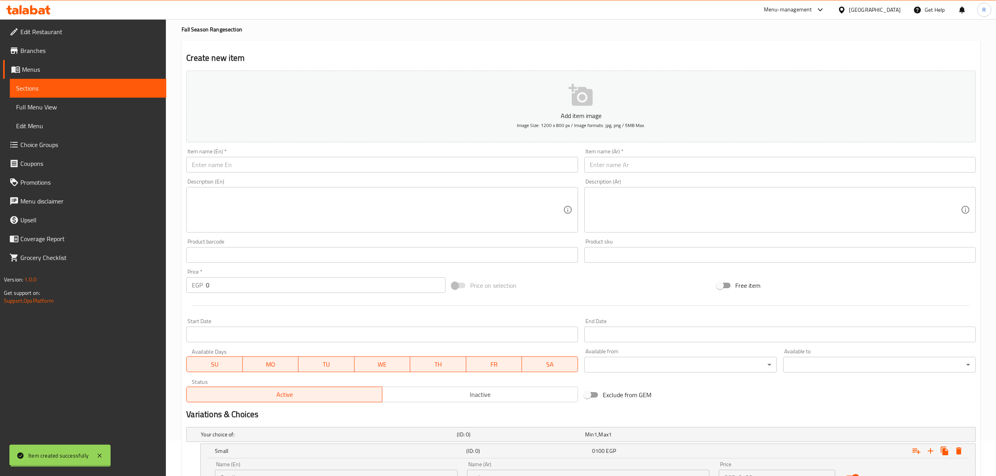
scroll to position [0, 0]
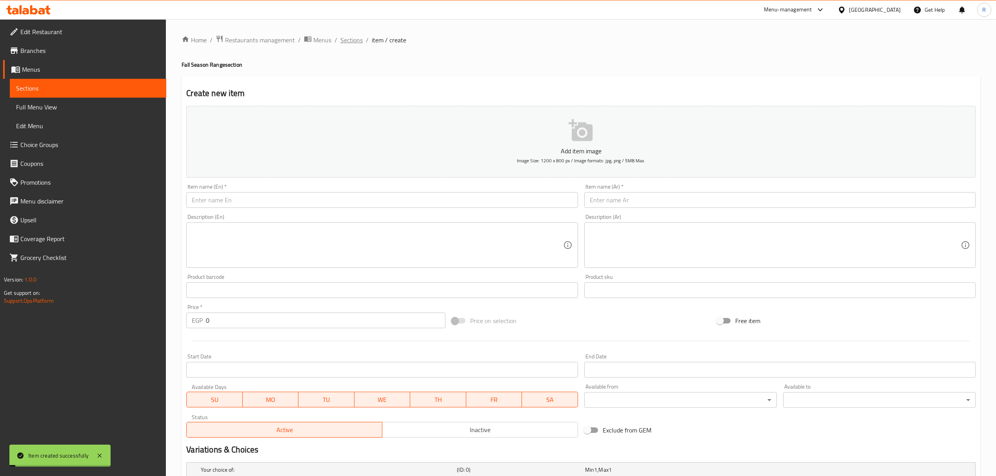
click at [350, 43] on span "Sections" at bounding box center [352, 39] width 22 height 9
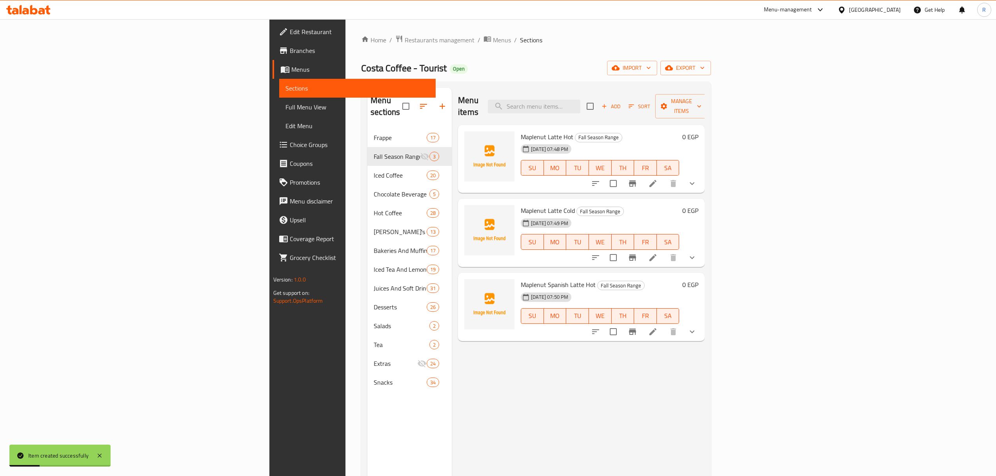
click at [521, 279] on span "Maplenut Spanish Latte Hot" at bounding box center [558, 285] width 75 height 12
drag, startPoint x: 464, startPoint y: 271, endPoint x: 520, endPoint y: 276, distance: 56.7
click at [521, 279] on span "Maplenut Spanish Latte Hot" at bounding box center [558, 285] width 75 height 12
copy span "Maplenut Spanish Latte Hot"
click at [622, 324] on input "checkbox" at bounding box center [613, 332] width 16 height 16
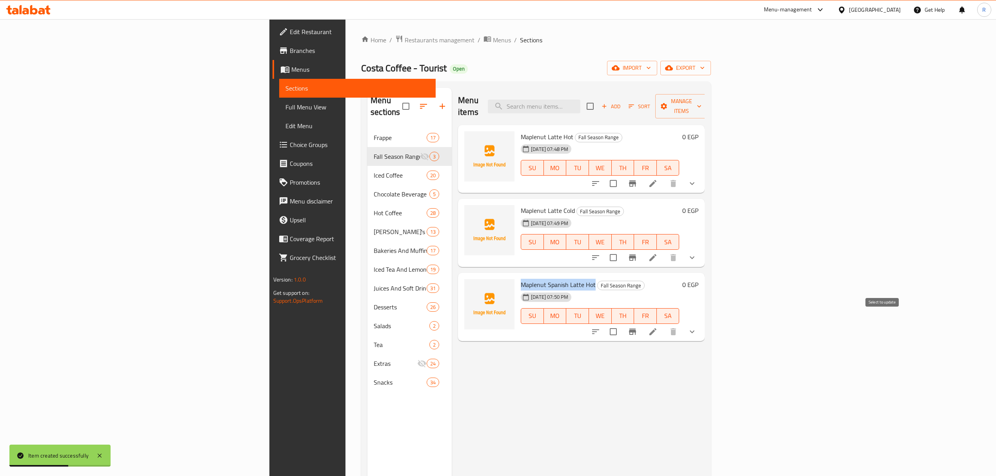
checkbox input "true"
click at [702, 98] on span "Manage items" at bounding box center [682, 107] width 40 height 20
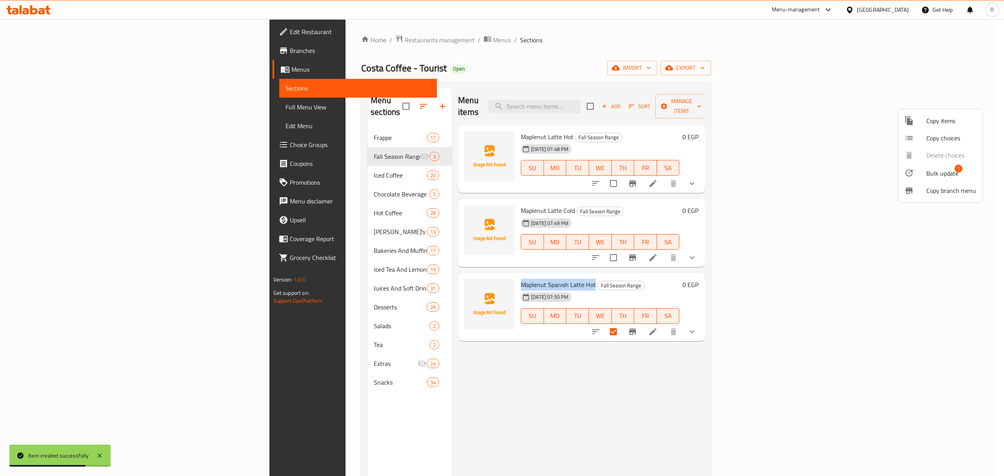
click at [947, 125] on span "Copy items" at bounding box center [952, 120] width 50 height 9
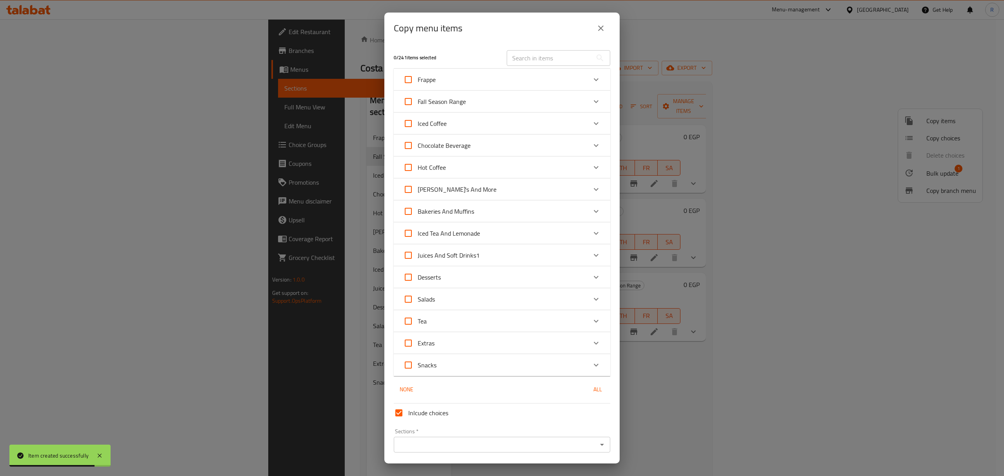
click at [526, 59] on input "text" at bounding box center [550, 58] width 86 height 16
paste input "Maplenut Spanish Latte Hot"
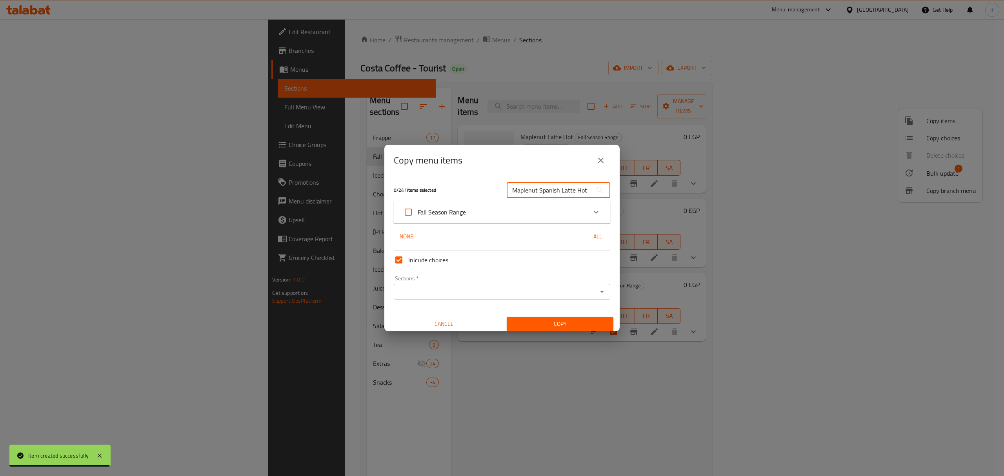
type input "Maplenut Spanish Latte Hot"
click at [592, 215] on icon "Expand" at bounding box center [596, 212] width 9 height 9
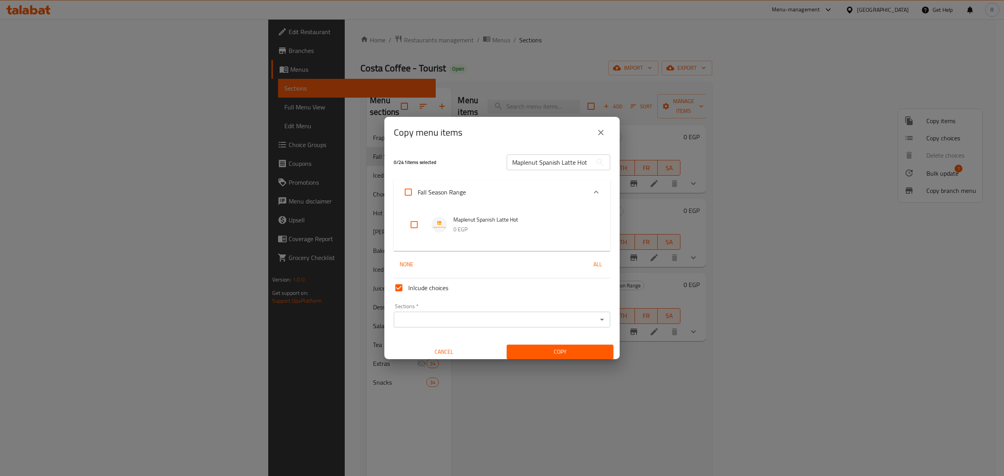
click at [410, 230] on input "checkbox" at bounding box center [414, 224] width 19 height 19
checkbox input "true"
click at [518, 324] on input "Sections   *" at bounding box center [495, 319] width 199 height 11
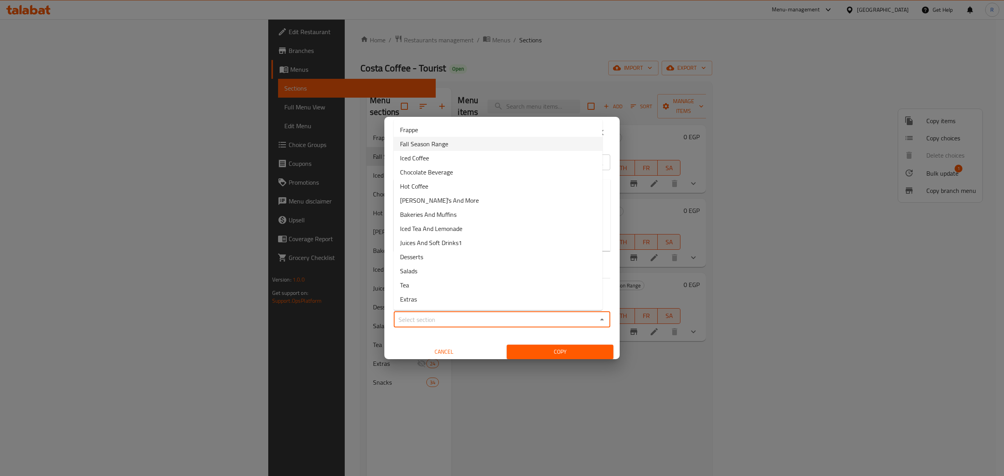
click at [460, 149] on li "Fall Season Range" at bounding box center [498, 144] width 209 height 14
type input "Fall Season Range"
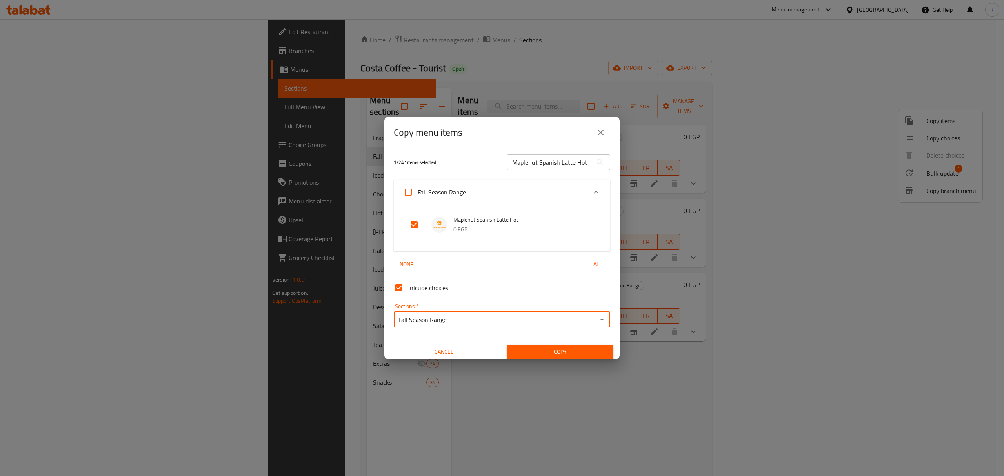
click at [578, 351] on span "Copy" at bounding box center [560, 352] width 94 height 10
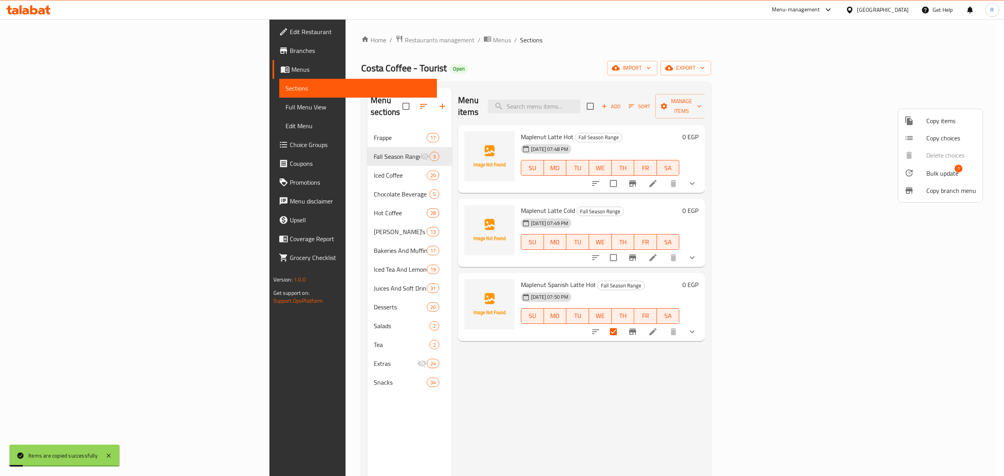
click at [652, 390] on div at bounding box center [502, 238] width 1004 height 476
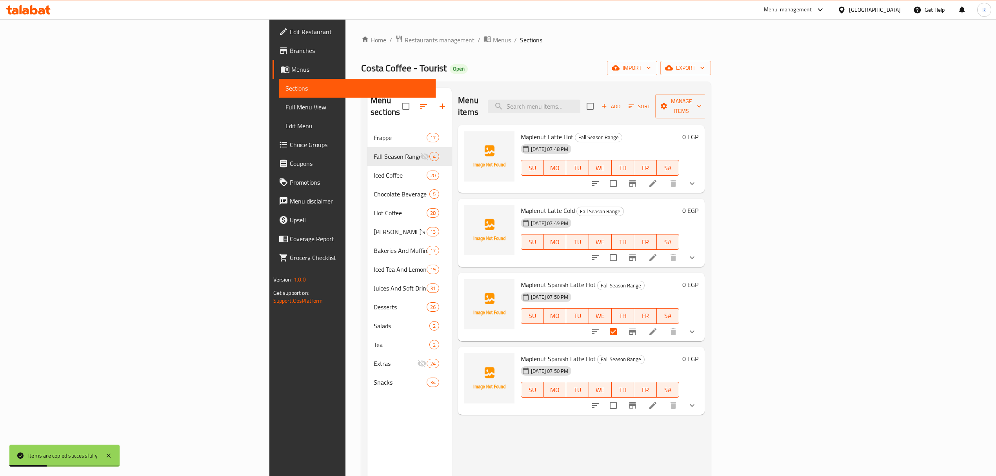
click at [664, 399] on li at bounding box center [653, 406] width 22 height 14
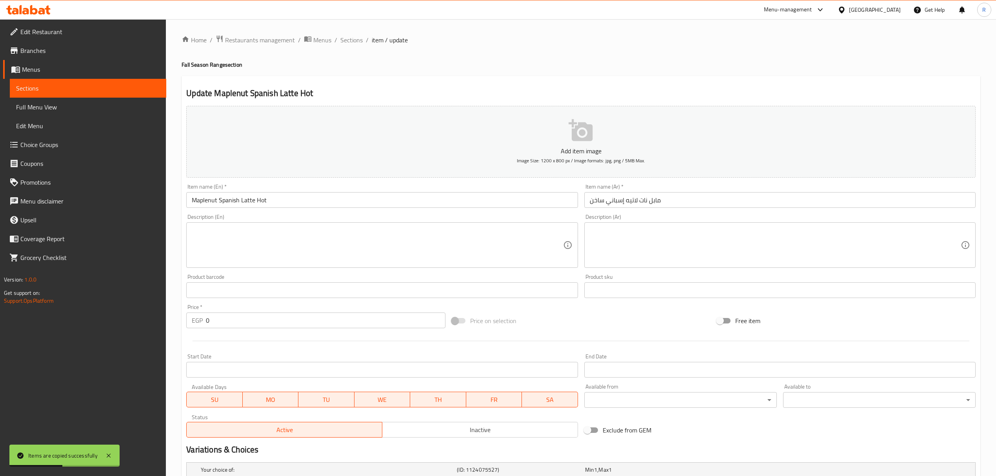
click at [262, 203] on input "Maplenut Spanish Latte Hot" at bounding box center [382, 200] width 392 height 16
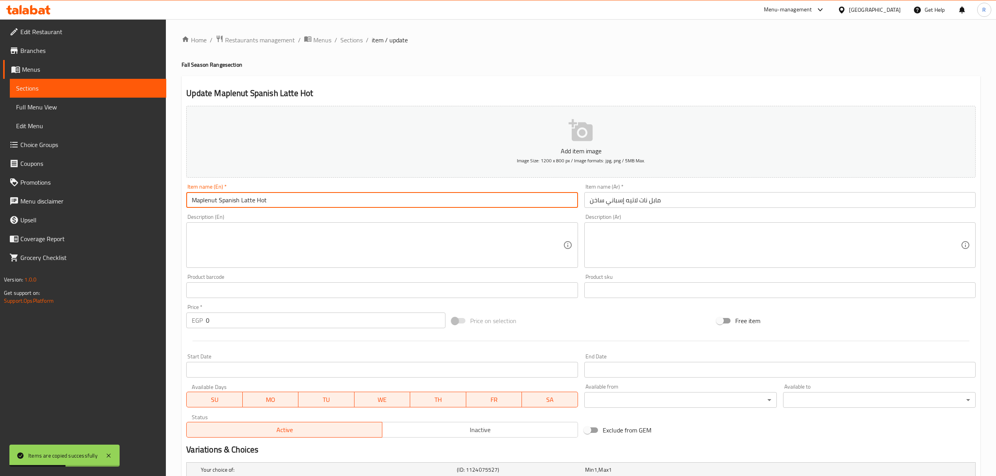
click at [262, 203] on input "Maplenut Spanish Latte Hot" at bounding box center [382, 200] width 392 height 16
type input "Maplenut Spanish Latte Cold"
click at [594, 201] on input "مابل نات لاتيه إسباني ساخن" at bounding box center [781, 200] width 392 height 16
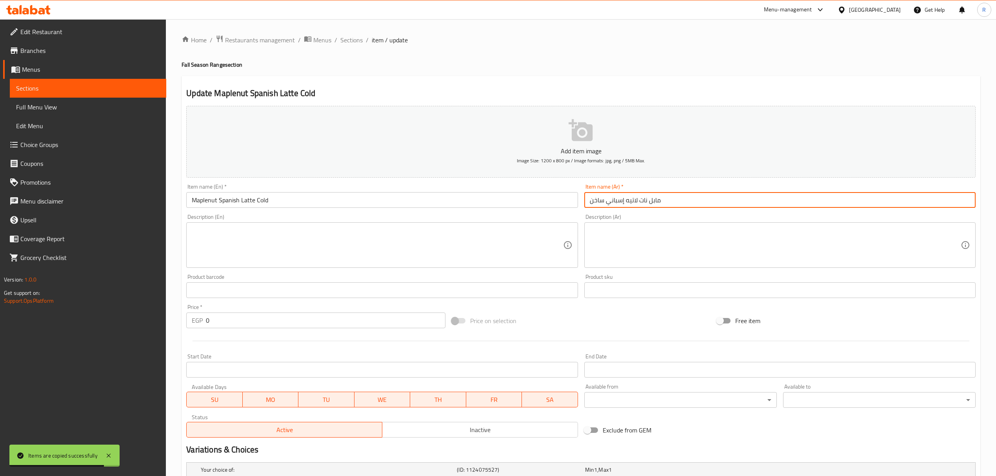
click at [594, 201] on input "مابل نات لاتيه إسباني ساخن" at bounding box center [781, 200] width 392 height 16
type input "مابل نات لاتيه إسباني بارد"
drag, startPoint x: 355, startPoint y: 41, endPoint x: 362, endPoint y: 49, distance: 10.6
click at [355, 41] on span "Sections" at bounding box center [352, 39] width 22 height 9
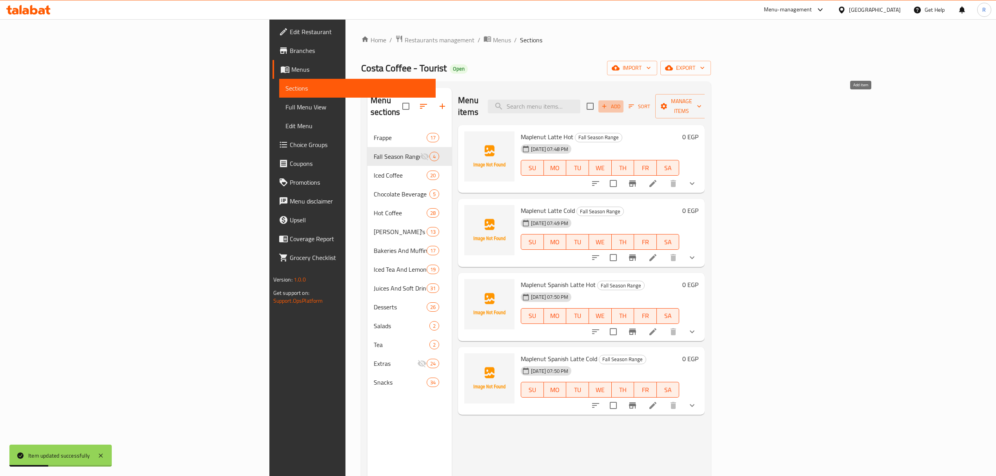
click at [622, 102] on span "Add" at bounding box center [611, 106] width 21 height 9
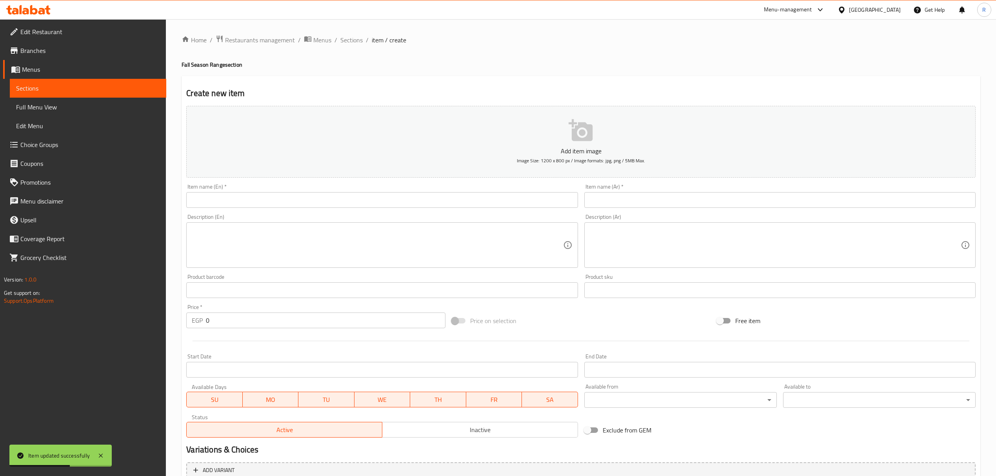
drag, startPoint x: 395, startPoint y: 196, endPoint x: 335, endPoint y: 200, distance: 60.1
click at [395, 196] on input "text" at bounding box center [382, 200] width 392 height 16
paste input "Maplenut Frappe Name Ar: مابل نات فرابيه"
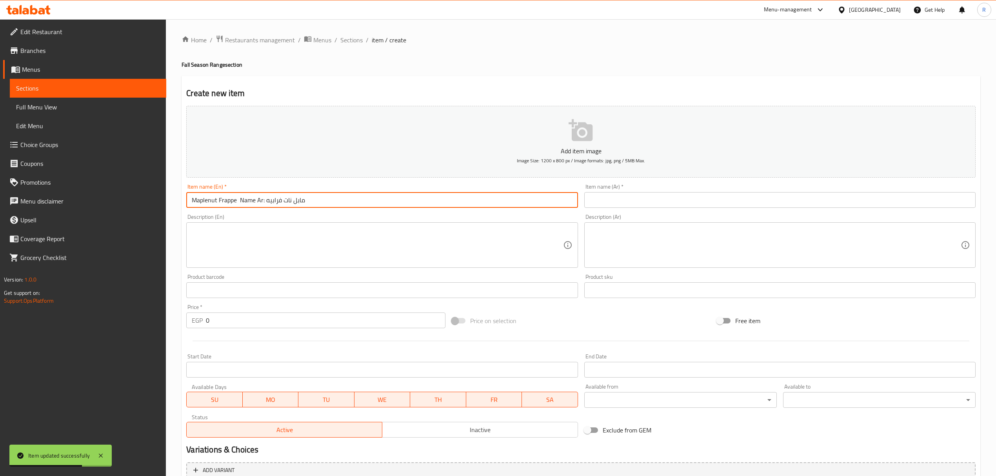
drag, startPoint x: 266, startPoint y: 202, endPoint x: 348, endPoint y: 198, distance: 81.7
click at [348, 198] on input "Maplenut Frappe Name Ar: مابل نات فرابيه" at bounding box center [382, 200] width 392 height 16
click at [244, 202] on input "Maplenut Frappe Name Ar:" at bounding box center [382, 200] width 392 height 16
drag, startPoint x: 244, startPoint y: 202, endPoint x: 351, endPoint y: 197, distance: 107.2
click at [351, 197] on input "Maplenut Frappe Name Ar:" at bounding box center [382, 200] width 392 height 16
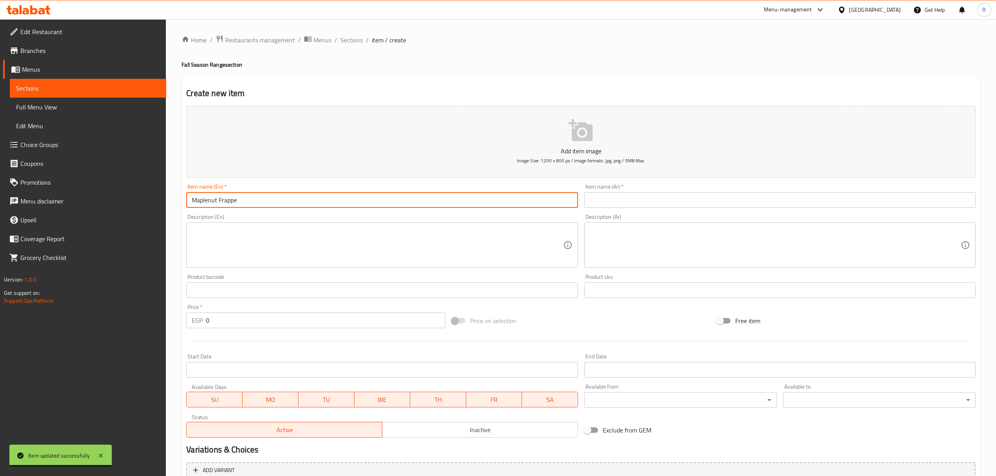
type input "Maplenut Frappe"
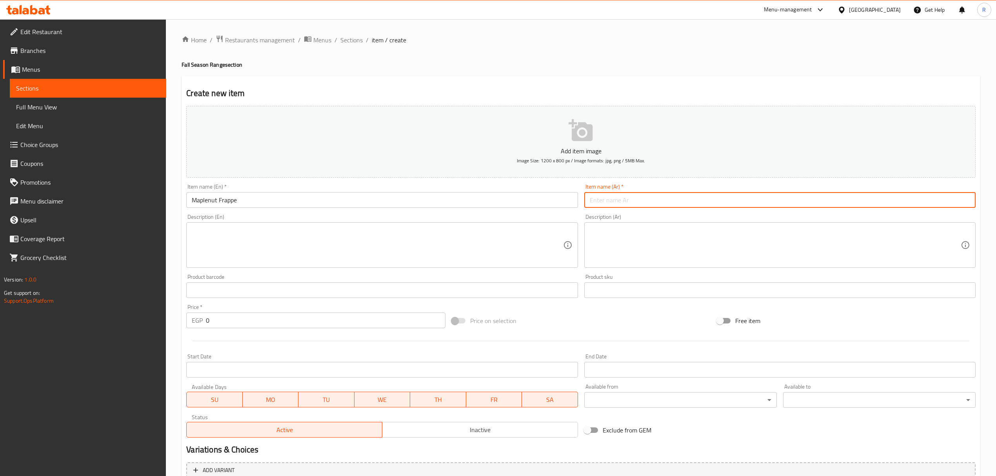
click at [603, 201] on input "text" at bounding box center [781, 200] width 392 height 16
paste input "مابل نات فرابيه"
type input "مابل نات فرابيه"
click at [250, 311] on div "Price   * EGP 0 Price *" at bounding box center [315, 316] width 259 height 24
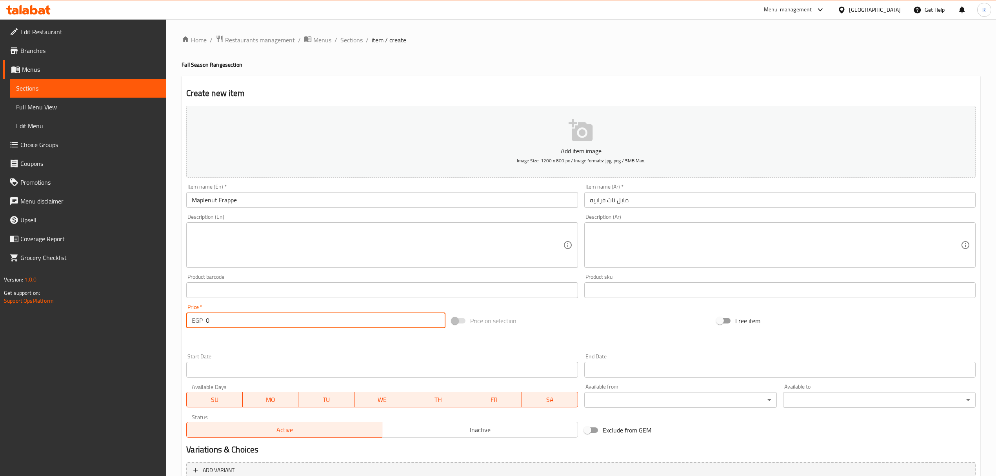
click at [247, 324] on input "0" at bounding box center [325, 321] width 239 height 16
type input "0100"
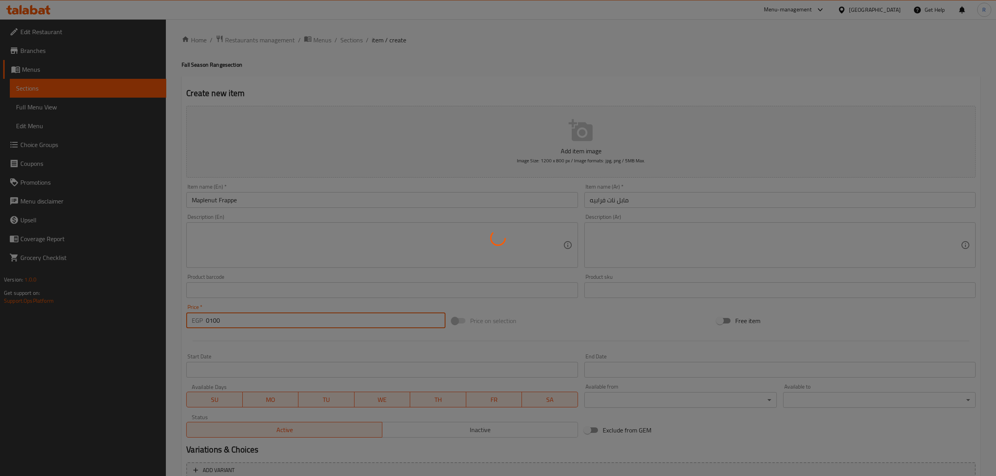
type input "0"
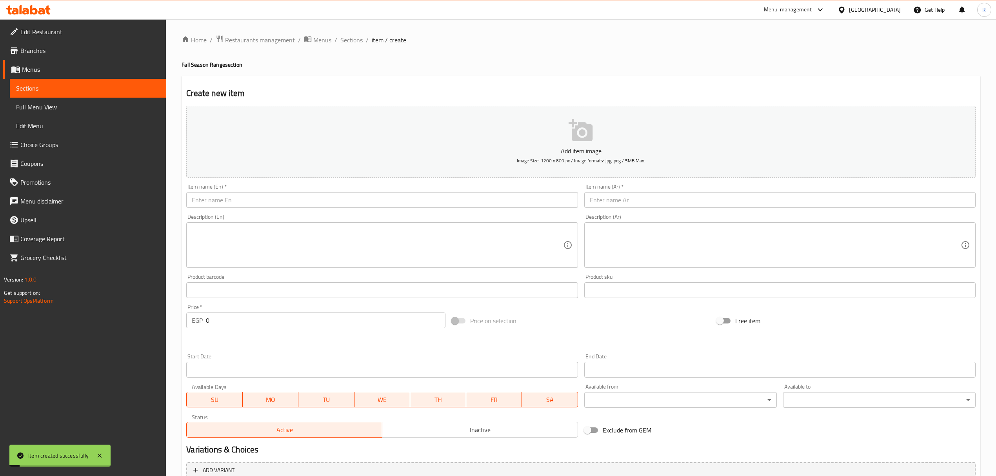
click at [351, 46] on div "Home / Restaurants management / Menus / Sections / item / create Fall Season Ra…" at bounding box center [581, 287] width 799 height 504
drag, startPoint x: 351, startPoint y: 39, endPoint x: 353, endPoint y: 46, distance: 7.4
click at [351, 38] on span "Sections" at bounding box center [352, 39] width 22 height 9
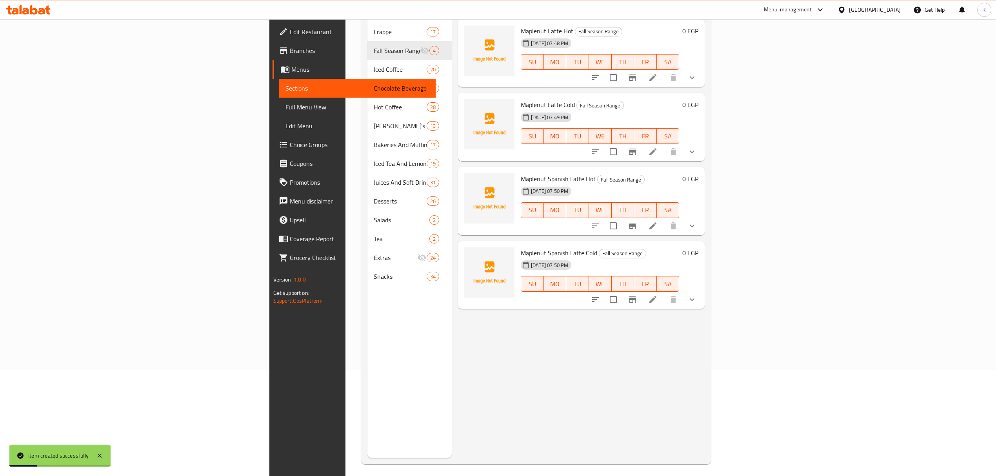
scroll to position [110, 0]
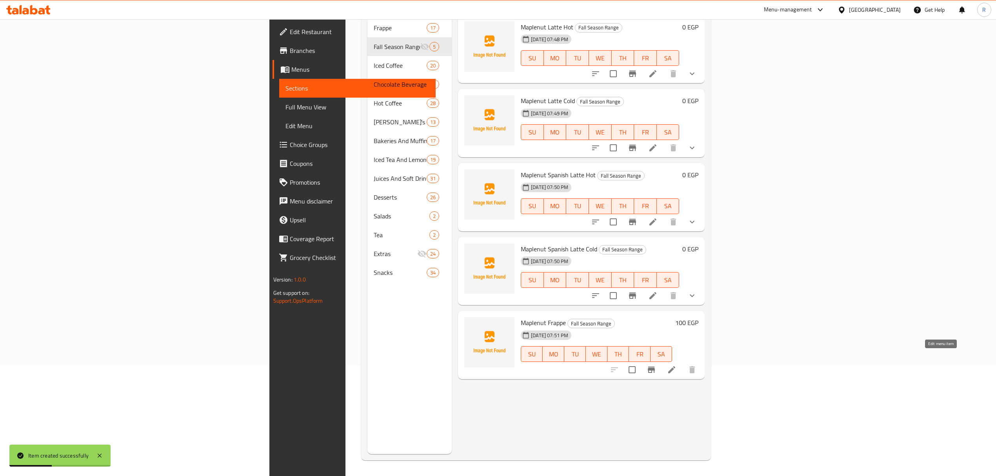
click at [677, 365] on icon at bounding box center [671, 369] width 9 height 9
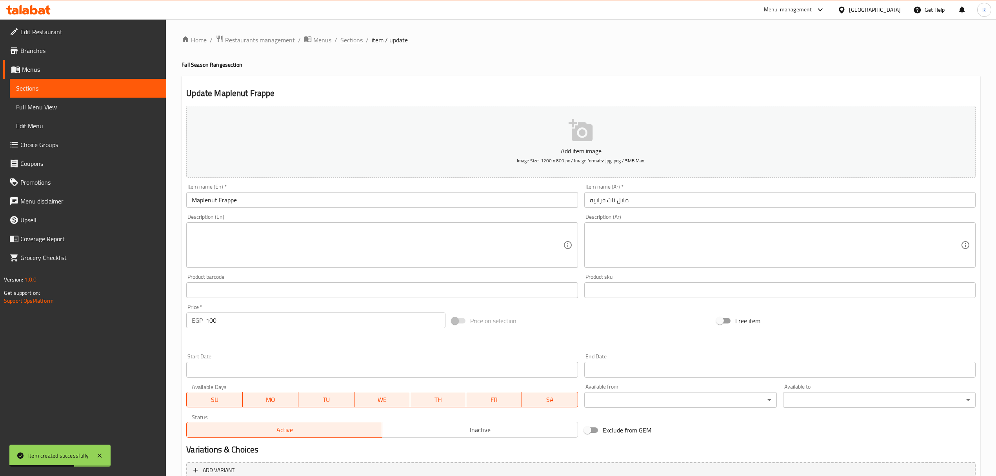
click at [347, 35] on span "Sections" at bounding box center [352, 39] width 22 height 9
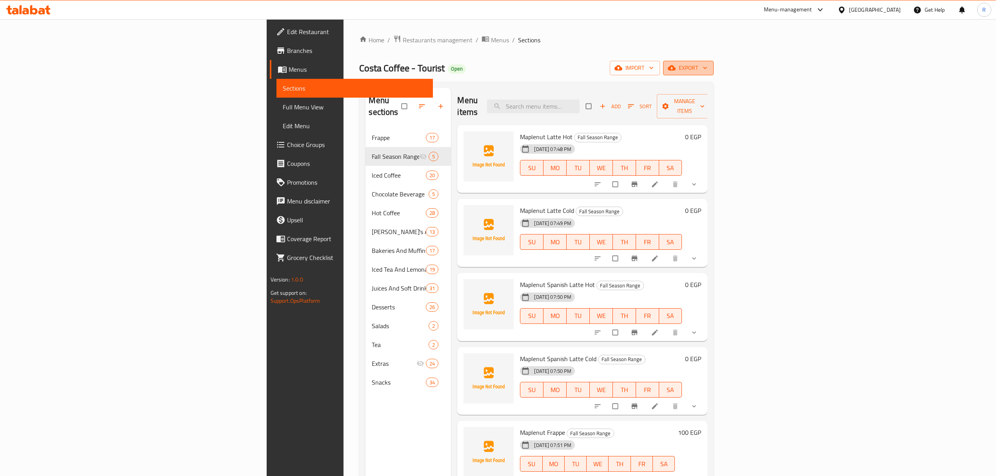
click at [708, 68] on span "export" at bounding box center [689, 68] width 38 height 10
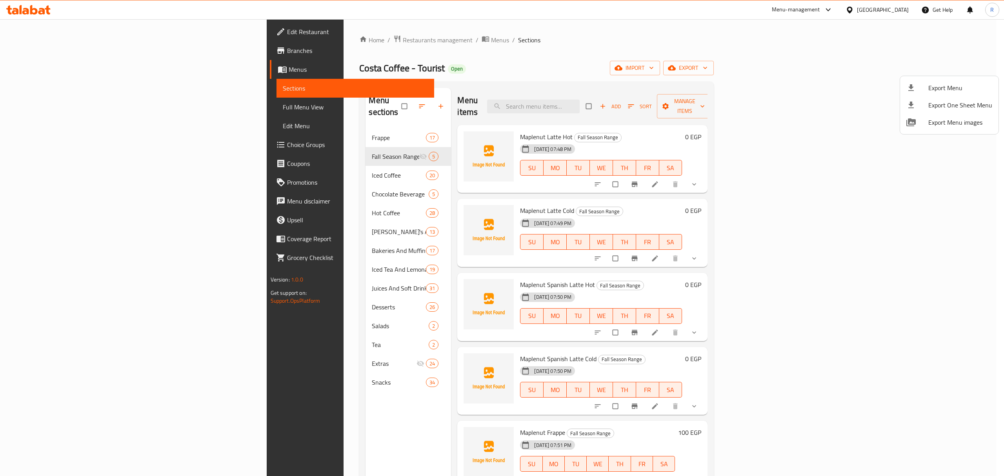
click at [946, 89] on span "Export Menu" at bounding box center [961, 87] width 64 height 9
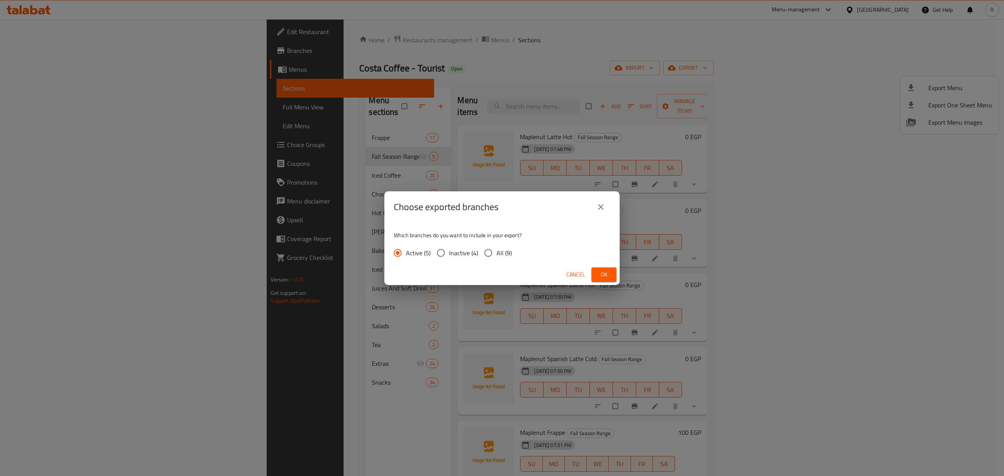
click at [494, 253] on input "All (9)" at bounding box center [488, 253] width 16 height 16
radio input "true"
click at [603, 271] on span "Ok" at bounding box center [604, 275] width 13 height 10
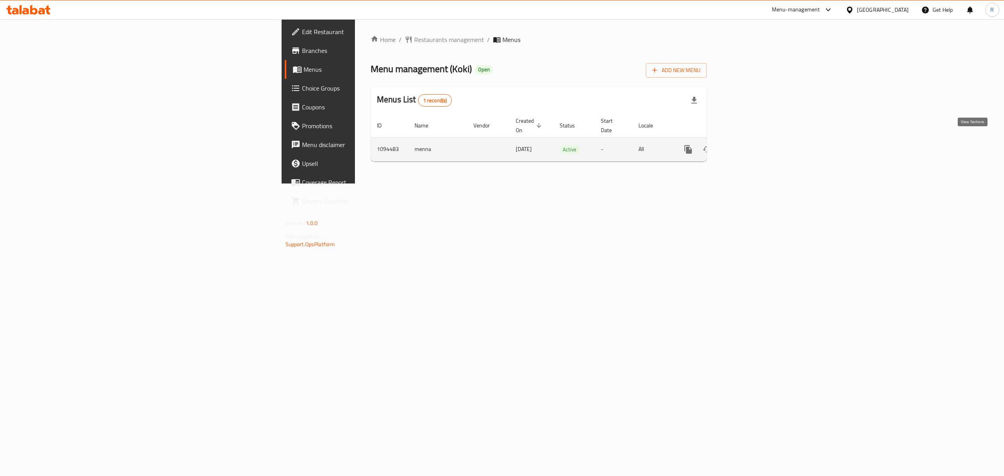
click at [750, 145] on icon "enhanced table" at bounding box center [744, 149] width 9 height 9
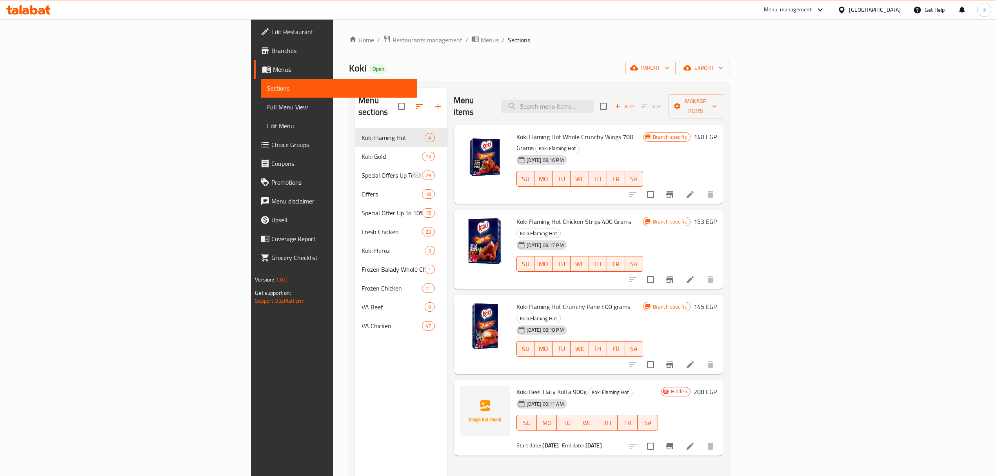
click at [643, 93] on div "Menu items Add Sort Manage items" at bounding box center [589, 106] width 270 height 37
click at [594, 105] on input "search" at bounding box center [547, 107] width 93 height 14
paste input "Koki Gold Breaded Shrimp 300g"
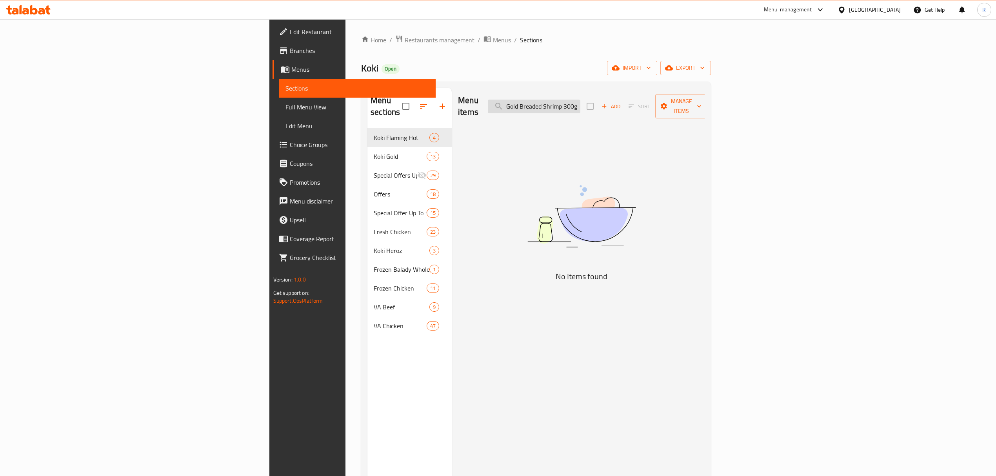
click at [581, 100] on input "Koki Gold Breaded Shrimp 300g" at bounding box center [534, 107] width 93 height 14
drag, startPoint x: 650, startPoint y: 99, endPoint x: 721, endPoint y: 117, distance: 72.4
click at [705, 117] on div "Menu items Koki Gold Breaded Shrimp 300g Add Sort Manage items No Items found" at bounding box center [578, 326] width 253 height 476
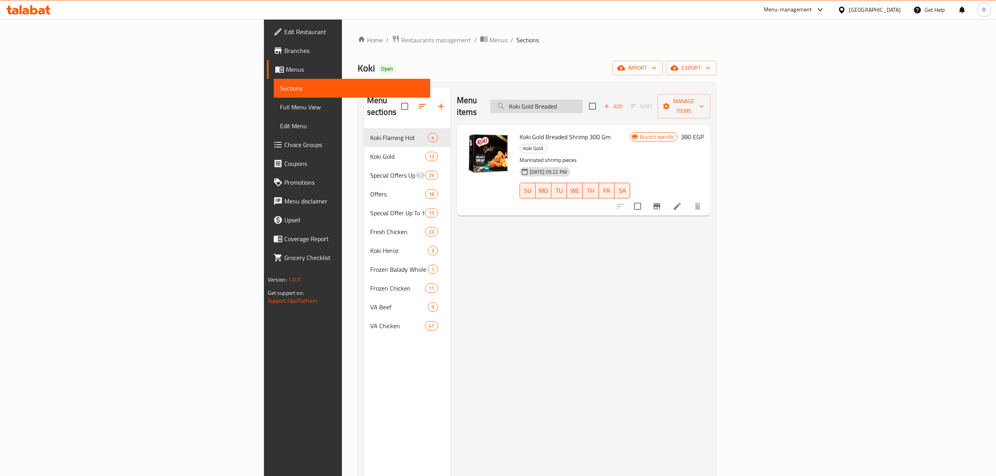
click at [583, 107] on input "Koki Gold Breaded" at bounding box center [536, 107] width 93 height 14
paste input "breaded shrimp 300 gm"
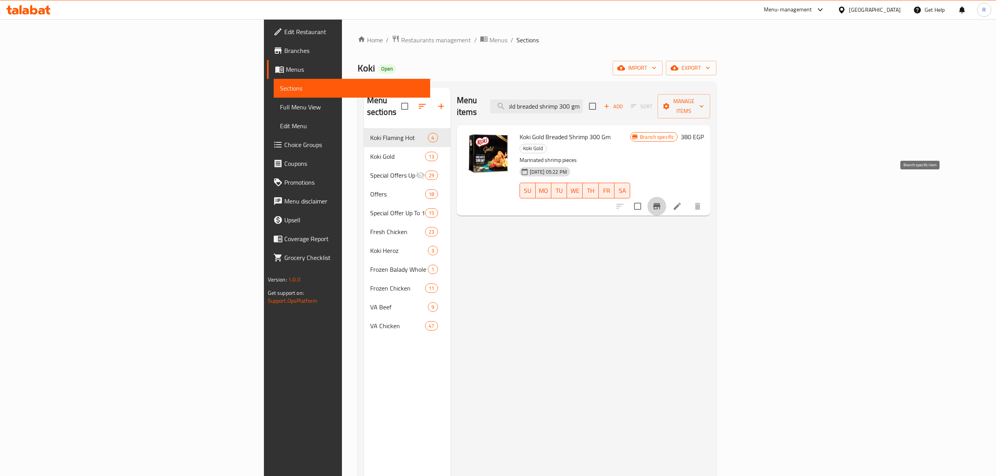
click at [662, 202] on icon "Branch-specific-item" at bounding box center [656, 206] width 9 height 9
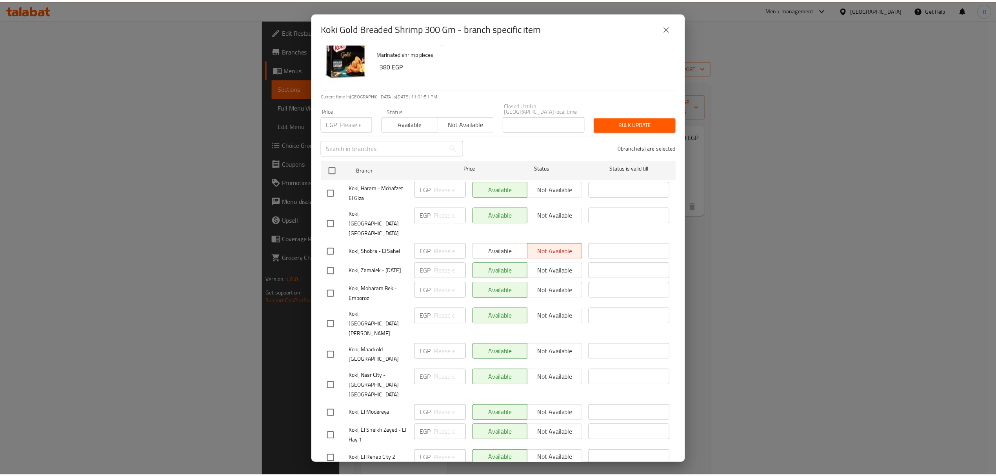
scroll to position [0, 0]
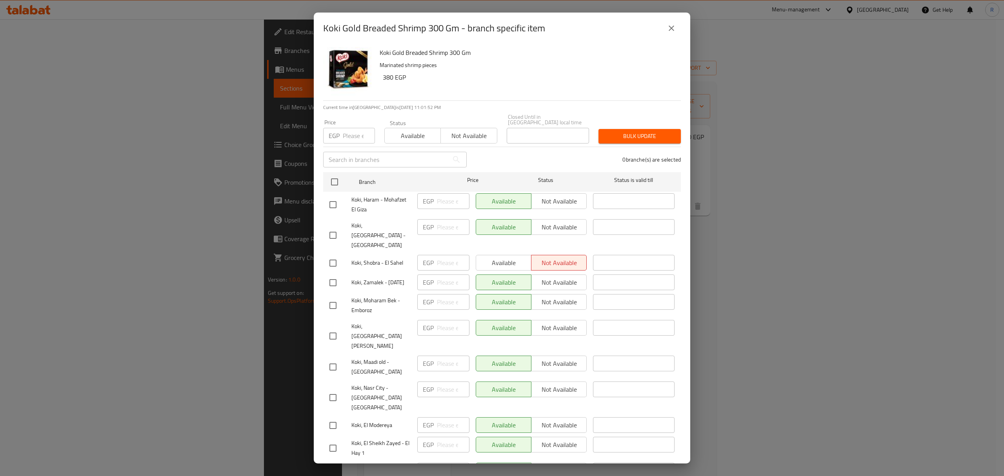
click at [672, 27] on icon "close" at bounding box center [671, 27] width 5 height 5
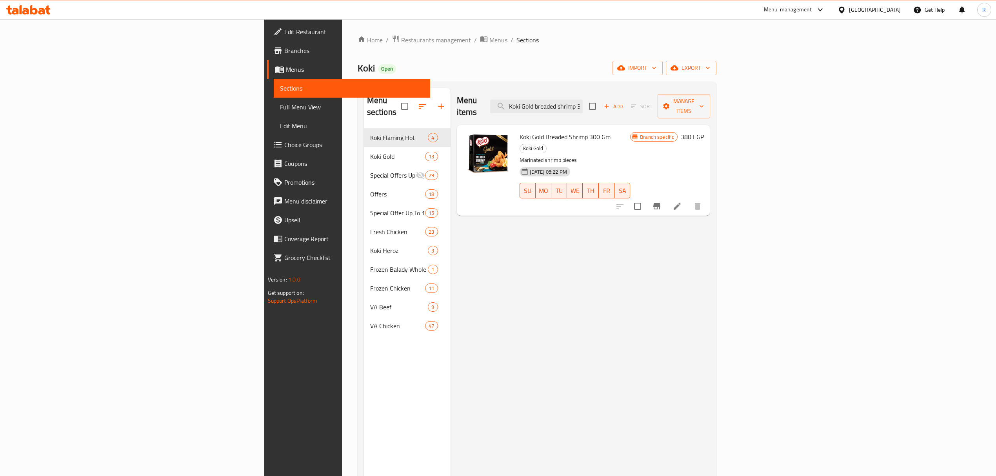
click at [705, 251] on div "Menu items Koki Gold breaded shrimp 300 gm Add Sort Manage items Koki Gold Brea…" at bounding box center [581, 326] width 260 height 476
click at [520, 131] on span "Koki Gold Breaded Shrimp 300 Gm" at bounding box center [565, 137] width 91 height 12
drag, startPoint x: 457, startPoint y: 130, endPoint x: 535, endPoint y: 126, distance: 78.6
click at [535, 131] on span "Koki Gold Breaded Shrimp 300 Gm" at bounding box center [565, 137] width 91 height 12
copy span "Koki Gold Breaded Shrimp 300 Gm"
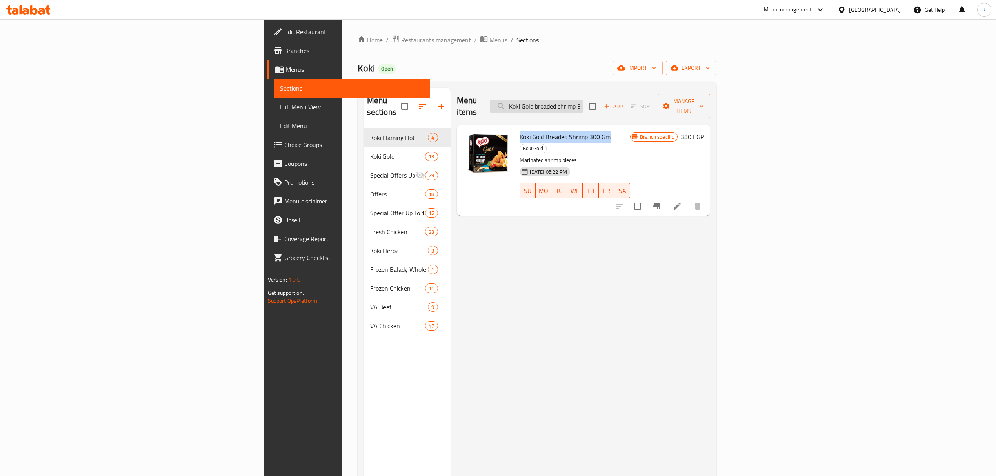
click at [583, 100] on input "Koki Gold breaded shrimp 300 gm" at bounding box center [536, 107] width 93 height 14
paste input "Beef Haty Kofta 900g"
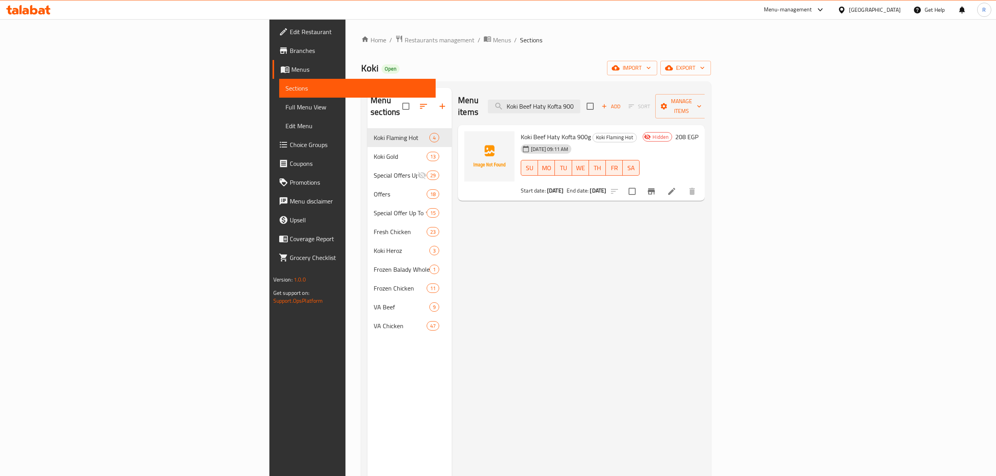
type input "Koki Beef Haty Kofta 900"
click at [554, 295] on div "Menu items Koki Beef Haty Kofta 900 Add Sort Manage items Koki Beef Haty Kofta …" at bounding box center [578, 326] width 253 height 476
click at [581, 100] on input "Koki Beef Haty Kofta 900" at bounding box center [534, 107] width 93 height 14
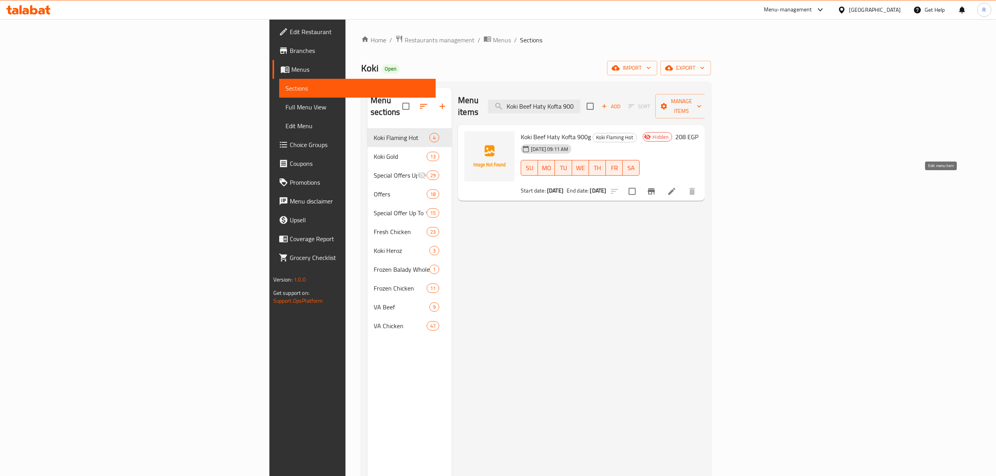
click at [677, 187] on icon at bounding box center [671, 191] width 9 height 9
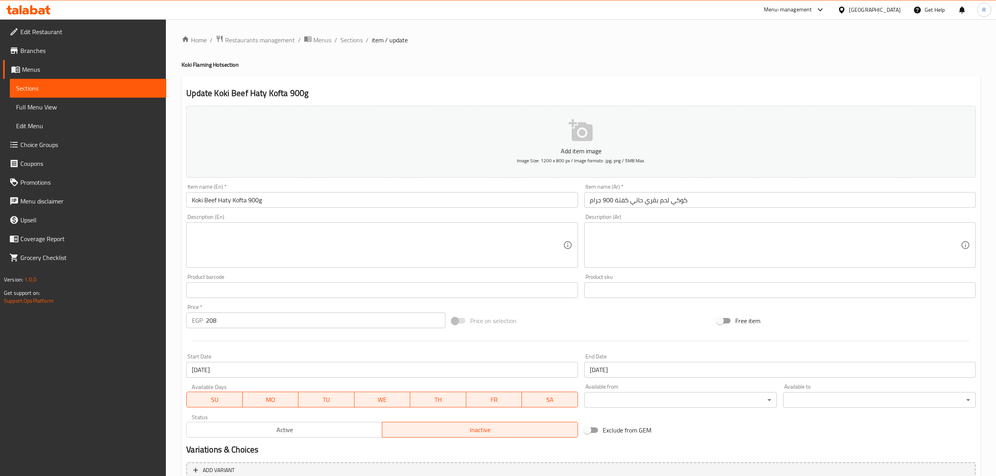
drag, startPoint x: 342, startPoint y: 42, endPoint x: 444, endPoint y: 58, distance: 103.3
click at [342, 42] on span "Sections" at bounding box center [352, 39] width 22 height 9
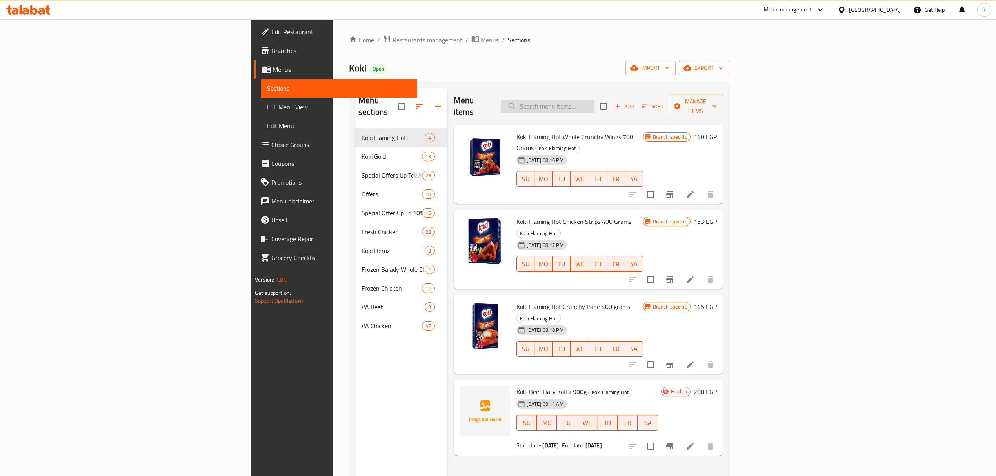
click at [594, 100] on input "search" at bounding box center [547, 107] width 93 height 14
paste input "Koki Gold breaded shrimp 300 gm"
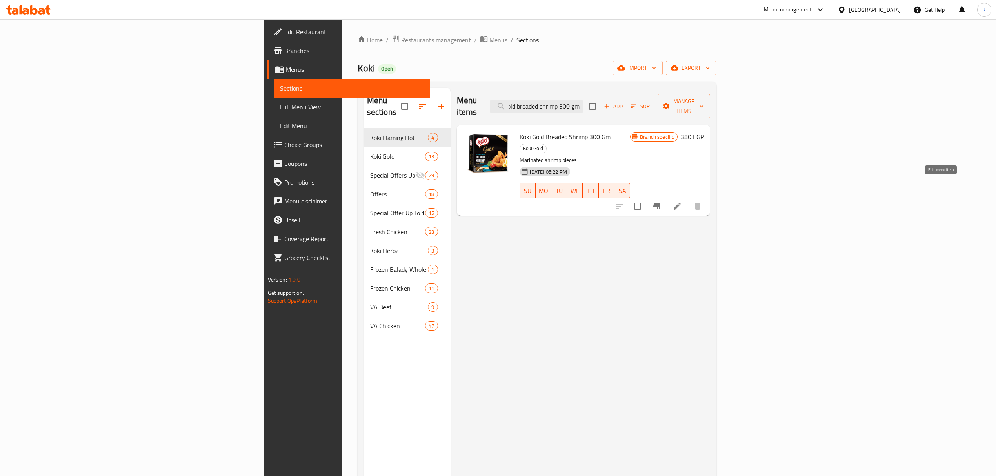
type input "Koki Gold breaded shrimp 300 gm"
click at [682, 202] on icon at bounding box center [677, 206] width 9 height 9
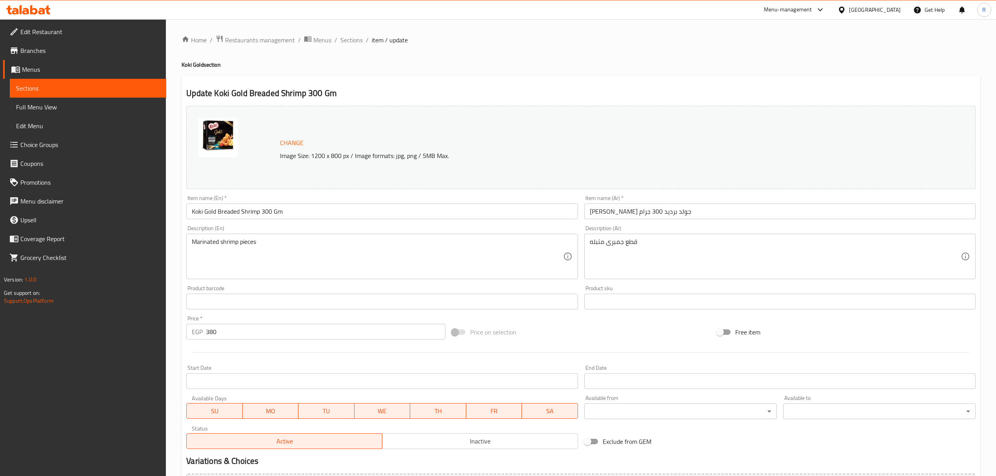
click at [358, 50] on div "Home / Restaurants management / Menus / Sections / item / update Koki Gold sect…" at bounding box center [581, 292] width 799 height 515
click at [352, 37] on span "Sections" at bounding box center [352, 39] width 22 height 9
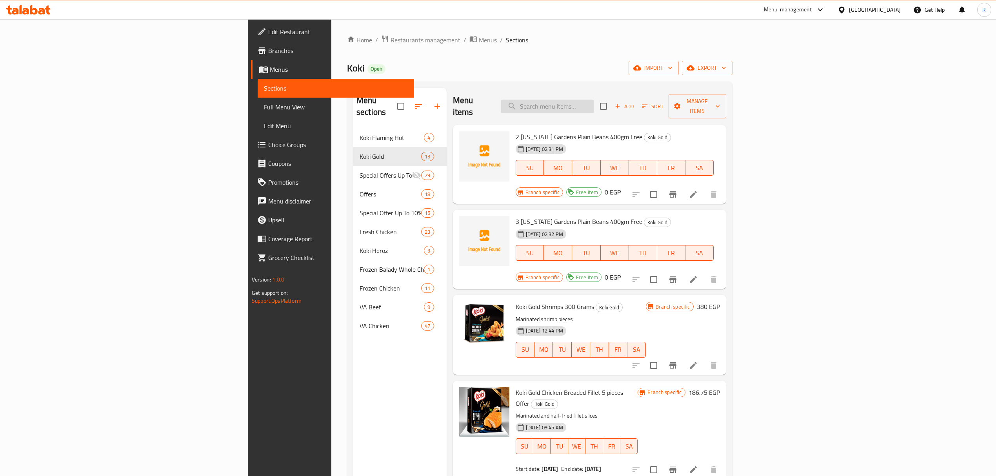
click at [594, 104] on input "search" at bounding box center [547, 107] width 93 height 14
paste input "Beef burger 100 gm jumbo 15 pieces koki beef"
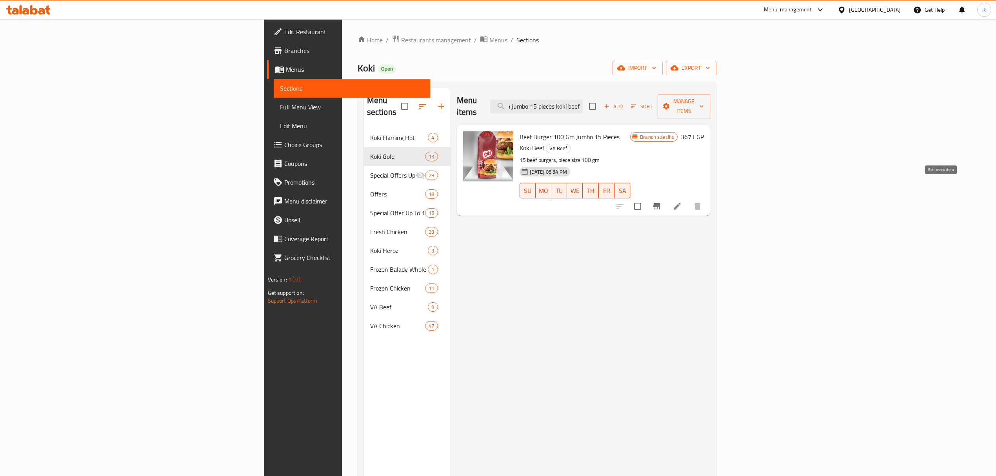
type input "Beef burger 100 gm jumbo 15 pieces koki beef"
click at [682, 202] on icon at bounding box center [677, 206] width 9 height 9
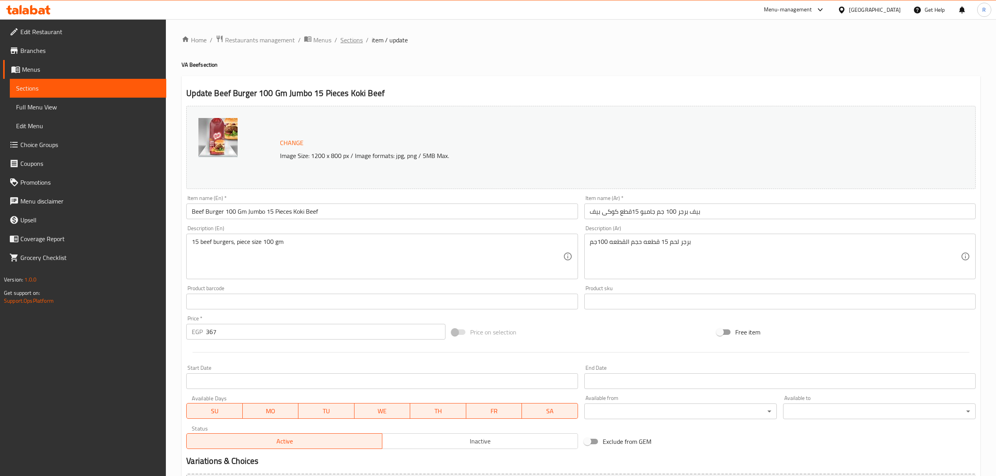
click at [351, 35] on span "Sections" at bounding box center [352, 39] width 22 height 9
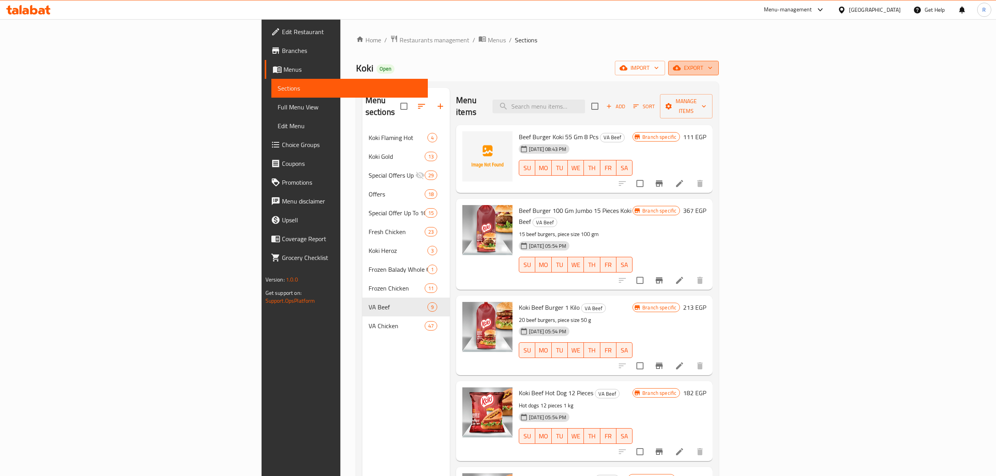
click at [713, 67] on span "export" at bounding box center [694, 68] width 38 height 10
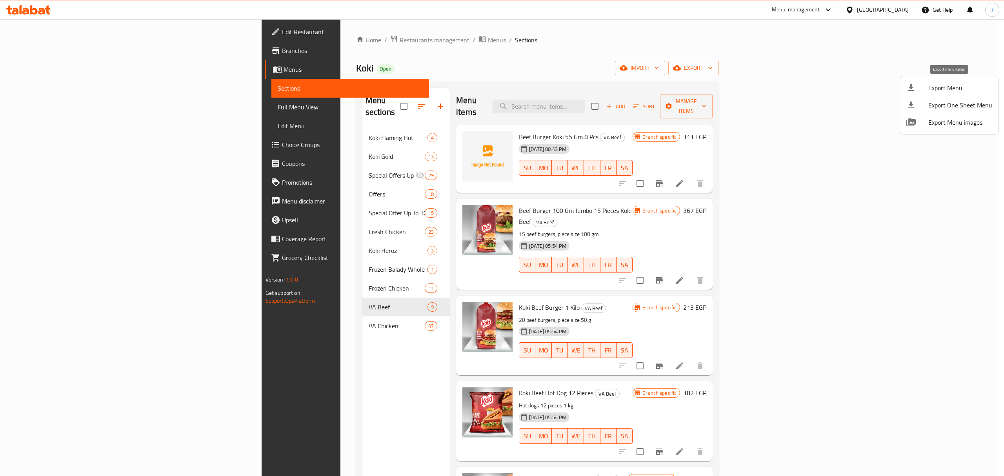
click at [945, 86] on span "Export Menu" at bounding box center [961, 87] width 64 height 9
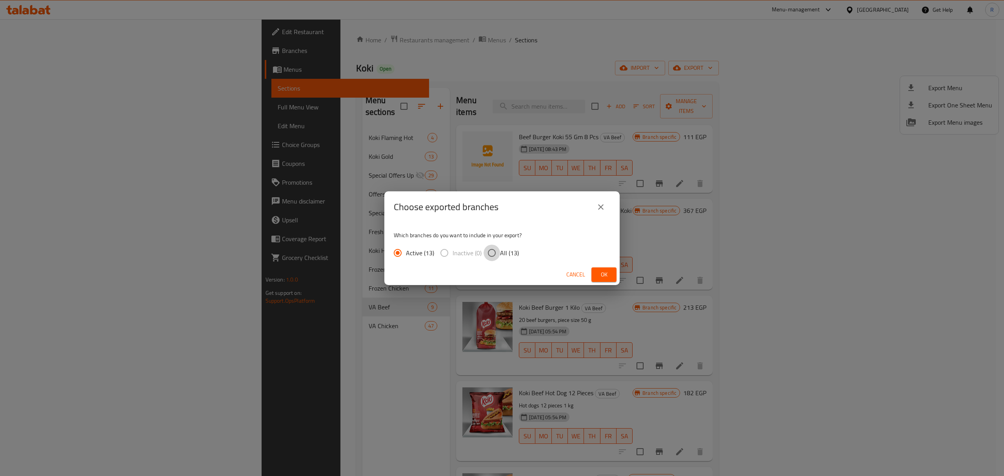
click at [497, 253] on input "All (13)" at bounding box center [492, 253] width 16 height 16
radio input "true"
click at [609, 275] on span "Ok" at bounding box center [604, 275] width 13 height 10
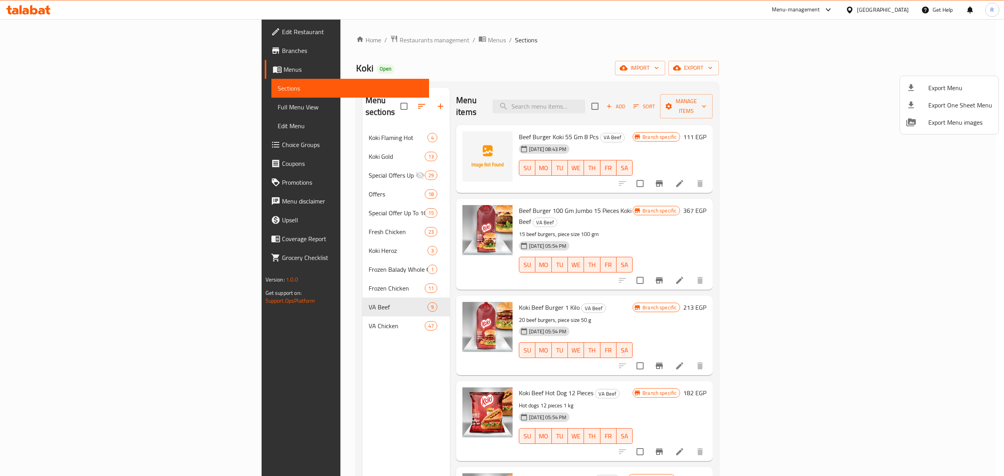
click at [649, 60] on div at bounding box center [502, 238] width 1004 height 476
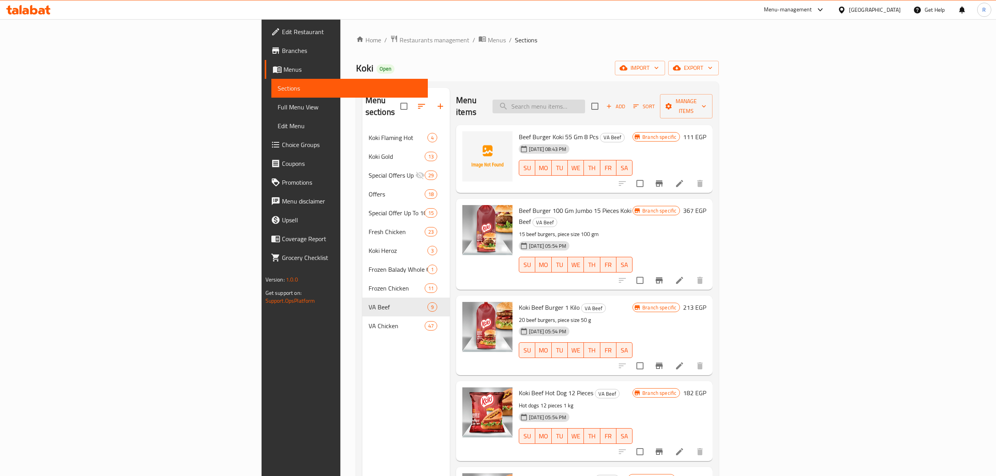
click at [585, 100] on input "search" at bounding box center [539, 107] width 93 height 14
paste input "Koki Beef Haty Kofta 900 gm"
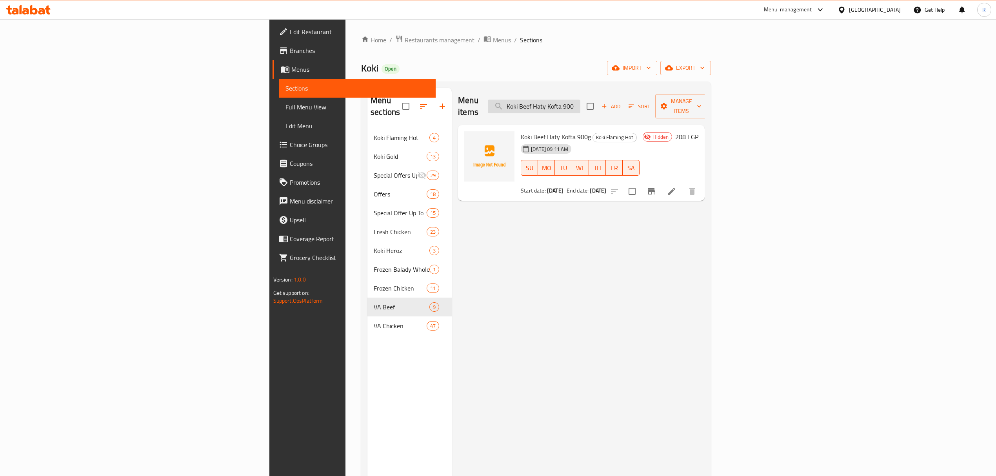
click at [581, 102] on input "Koki Beef Haty Kofta 900" at bounding box center [534, 107] width 93 height 14
paste input "Beef burger 100 gm jumbo 15 pieces koki beef"
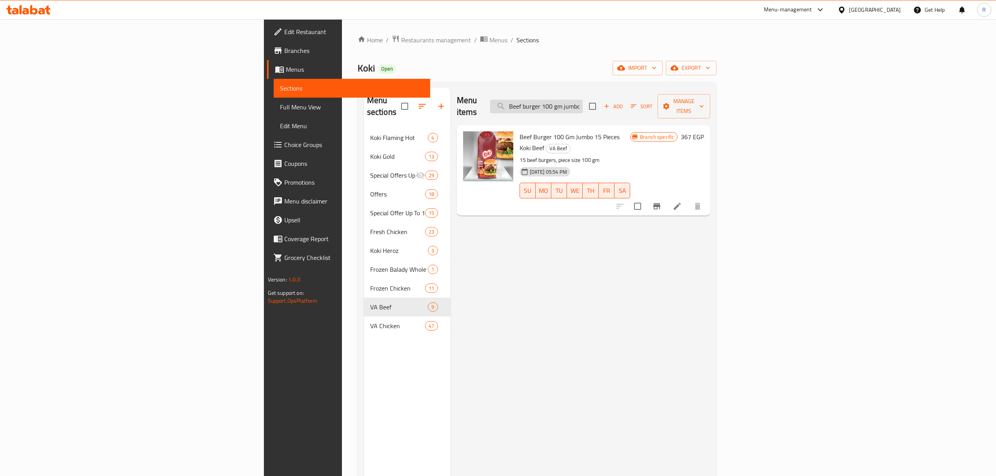
click at [583, 105] on input "Beef burger 100 gm jumbo 15 pieces koki beef" at bounding box center [536, 107] width 93 height 14
paste input "Koki Gold breaded shrimp 300 gm"
click at [565, 225] on div "Menu items Koki Gold breaded shrimp 300 gm Add Sort Manage items Koki Gold Brea…" at bounding box center [581, 326] width 260 height 476
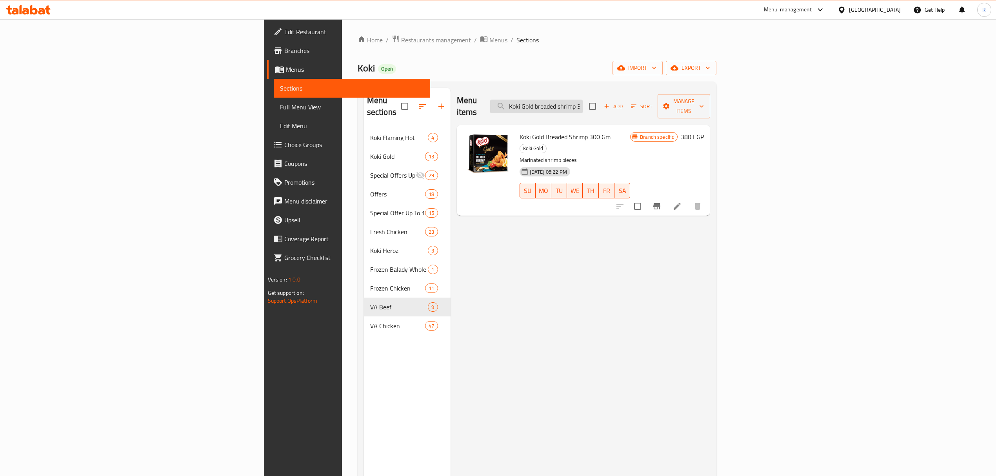
click at [583, 100] on input "Koki Gold breaded shrimp 300 gm" at bounding box center [536, 107] width 93 height 14
paste input "Beef burger 100 gm jumbo 15 pieces koki beef"
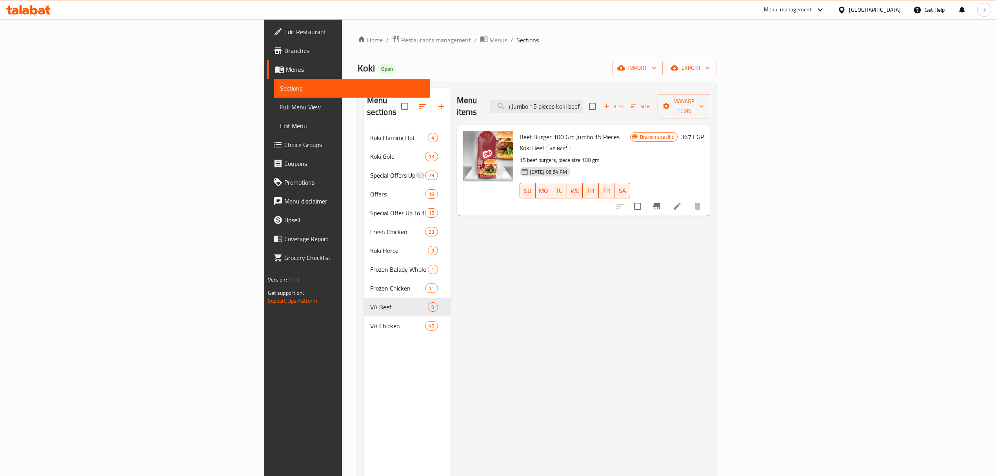
click at [662, 202] on icon "Branch-specific-item" at bounding box center [656, 206] width 9 height 9
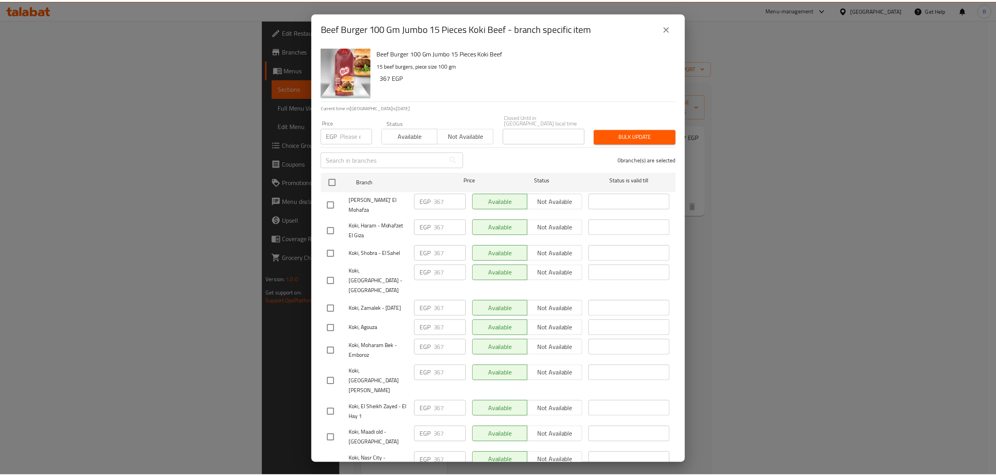
scroll to position [35, 0]
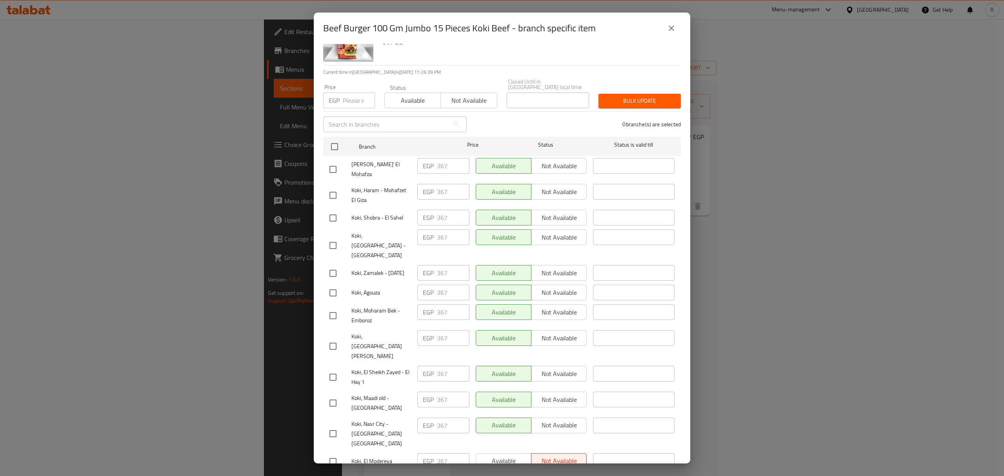
click at [365, 160] on span "Koki, Sharea' El Mohafza" at bounding box center [381, 170] width 60 height 20
drag, startPoint x: 365, startPoint y: 159, endPoint x: 795, endPoint y: 284, distance: 447.8
click at [795, 284] on div "Beef Burger 100 Gm Jumbo 15 Pieces Koki Beef - branch specific item Beef Burger…" at bounding box center [502, 238] width 1004 height 476
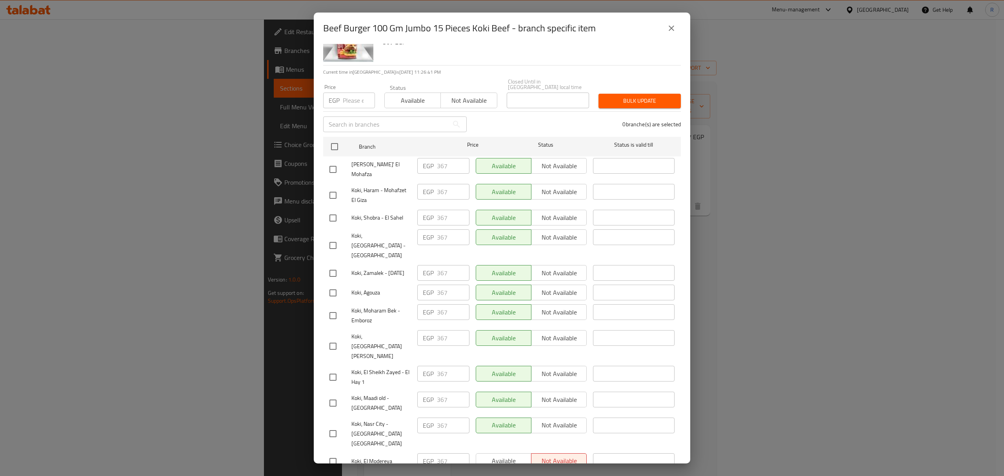
click at [675, 30] on icon "close" at bounding box center [671, 28] width 9 height 9
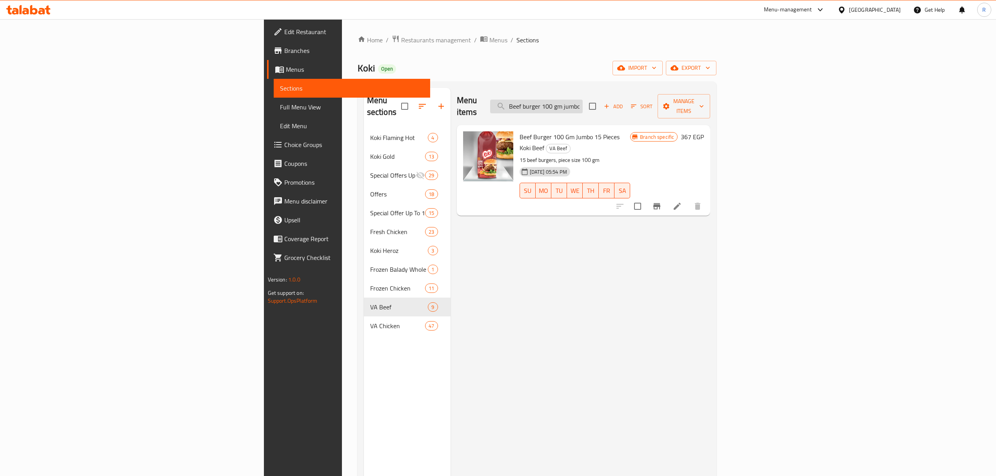
click at [583, 106] on input "Beef burger 100 gm jumbo 15 pieces koki beef" at bounding box center [536, 107] width 93 height 14
paste input "Koki Gold Breaded Shrimp 300g"
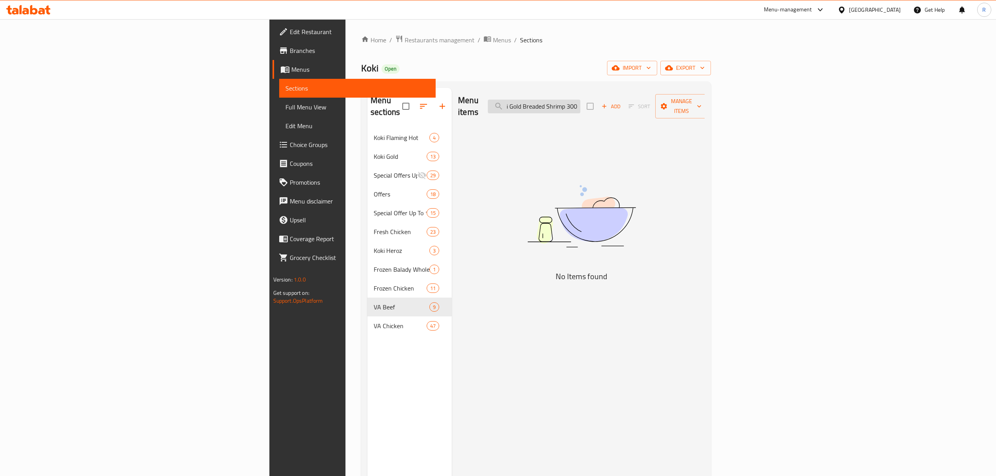
scroll to position [0, 10]
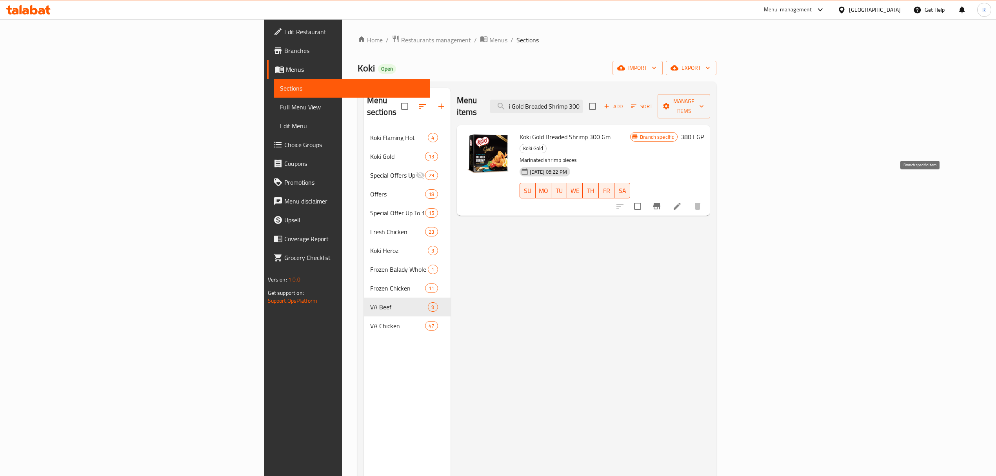
type input "Koki Gold Breaded Shrimp 300"
click at [667, 197] on button "Branch-specific-item" at bounding box center [657, 206] width 19 height 19
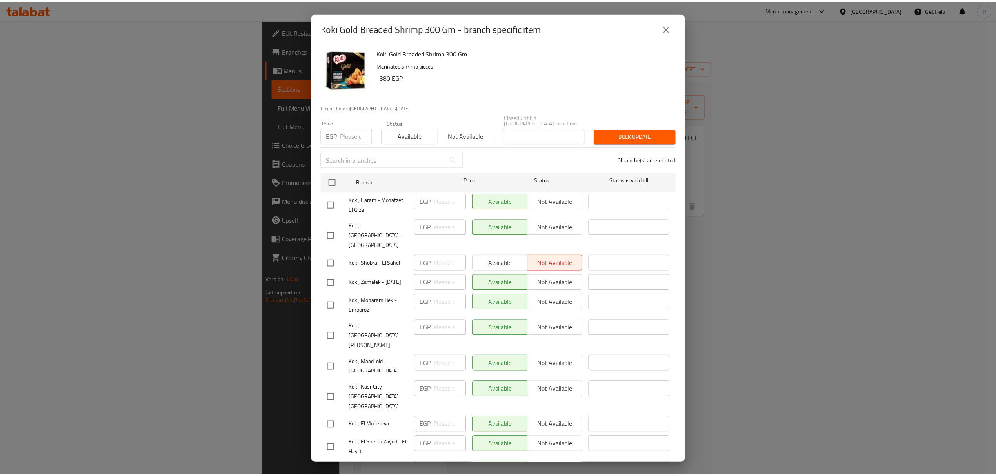
scroll to position [35, 0]
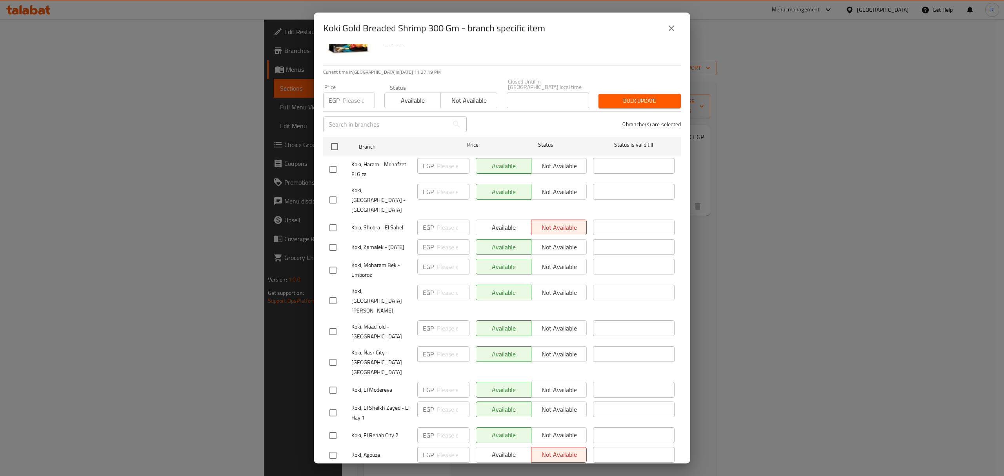
click at [676, 30] on icon "close" at bounding box center [671, 28] width 9 height 9
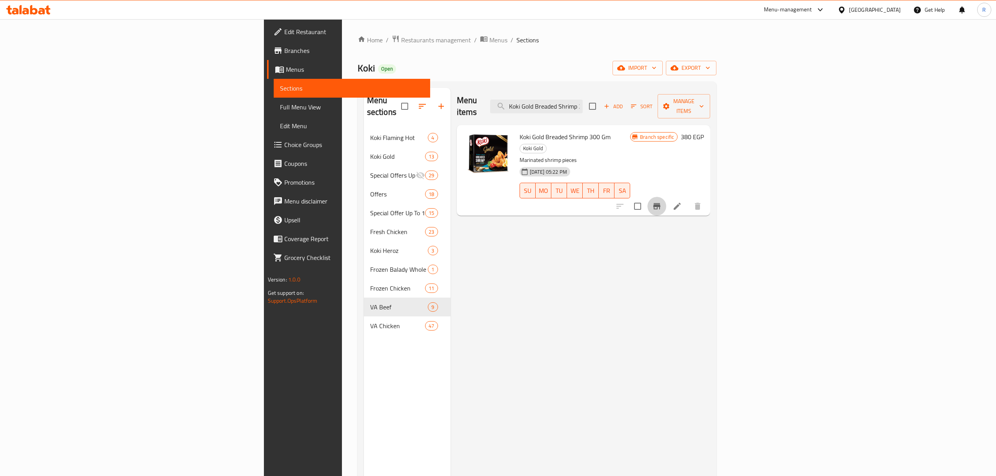
click at [661, 203] on icon "Branch-specific-item" at bounding box center [657, 206] width 7 height 6
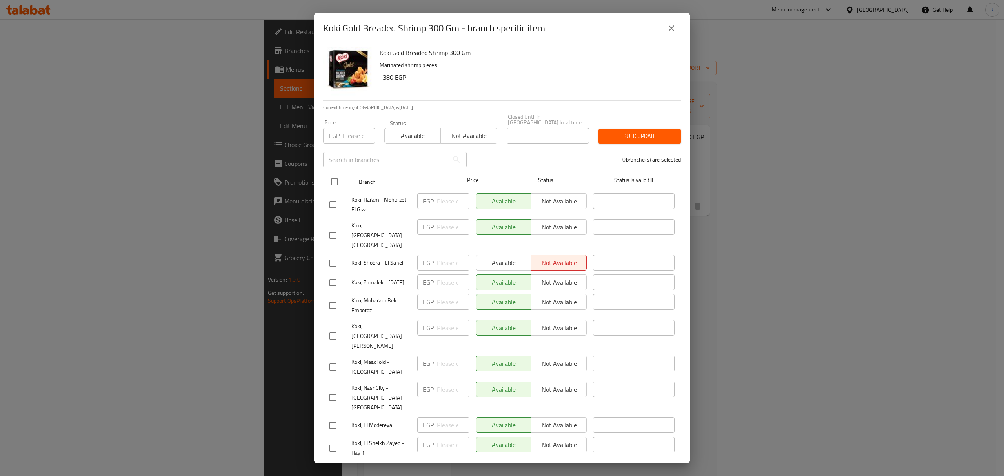
click at [337, 178] on input "checkbox" at bounding box center [334, 182] width 16 height 16
checkbox input "true"
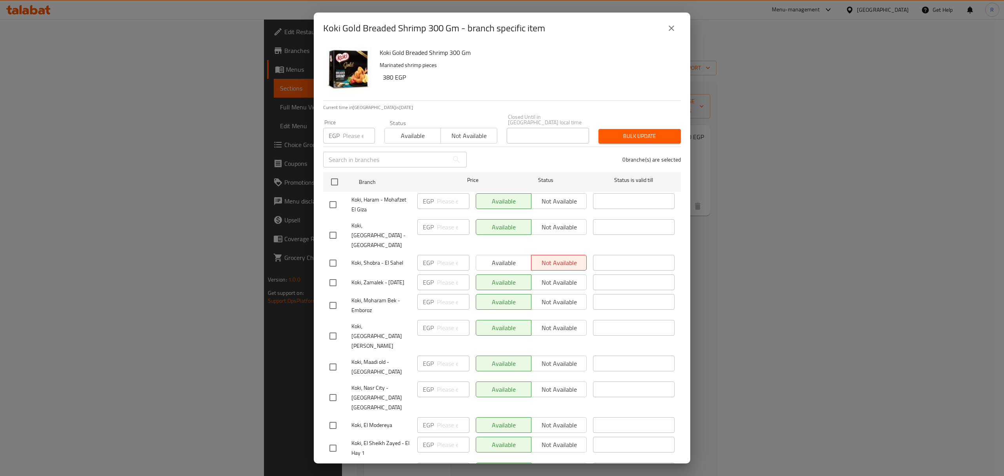
checkbox input "true"
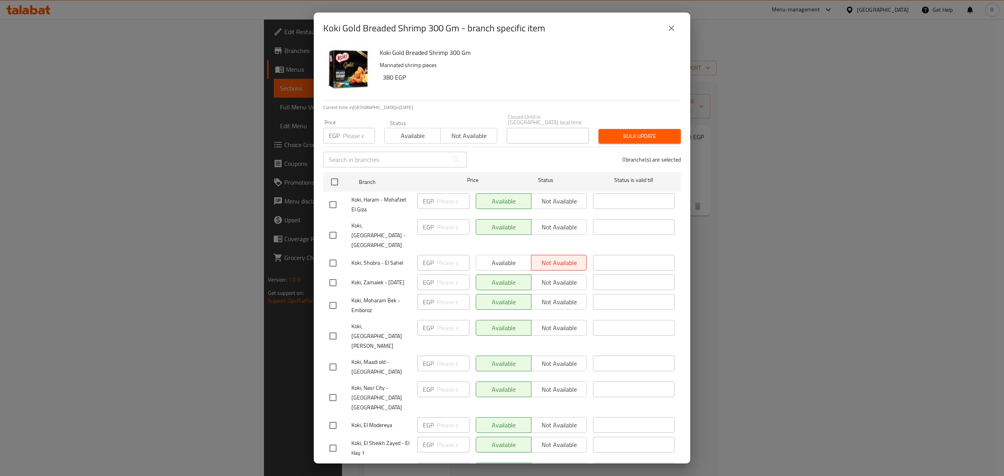
checkbox input "true"
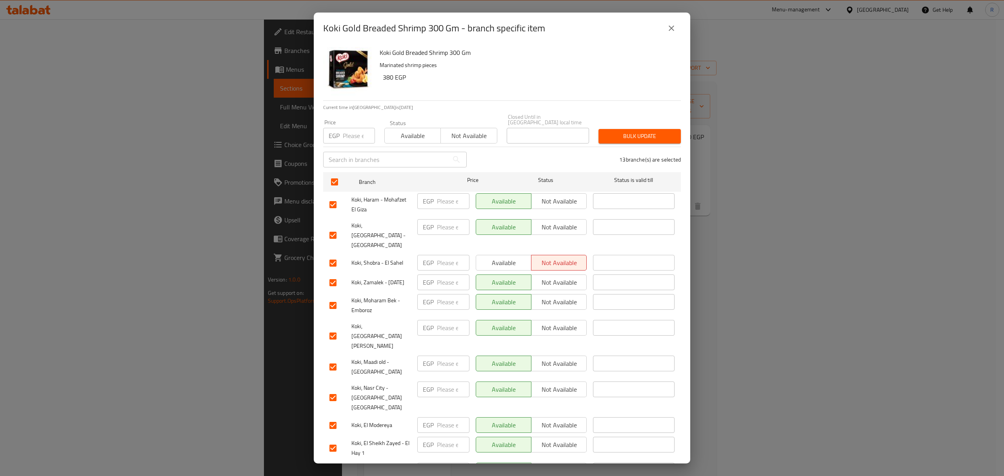
click at [351, 130] on input "number" at bounding box center [359, 136] width 32 height 16
paste input "433.25"
type input "433.25"
click at [609, 131] on span "Bulk update" at bounding box center [640, 136] width 70 height 10
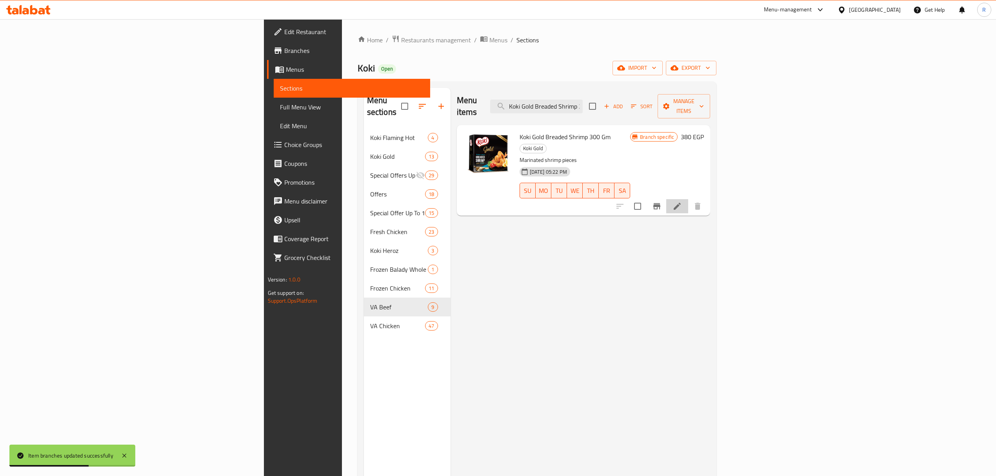
click at [688, 199] on li at bounding box center [678, 206] width 22 height 14
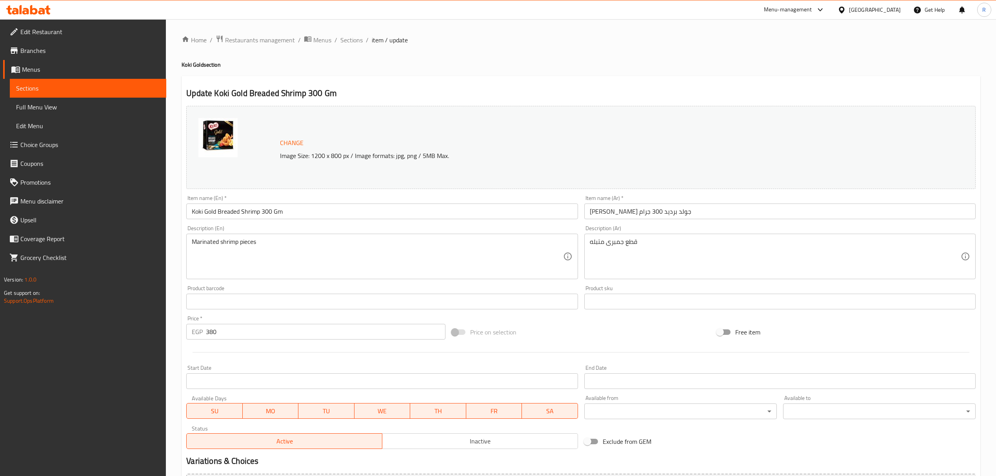
click at [324, 211] on input "Koki Gold Breaded Shrimp 300 Gm" at bounding box center [382, 212] width 392 height 16
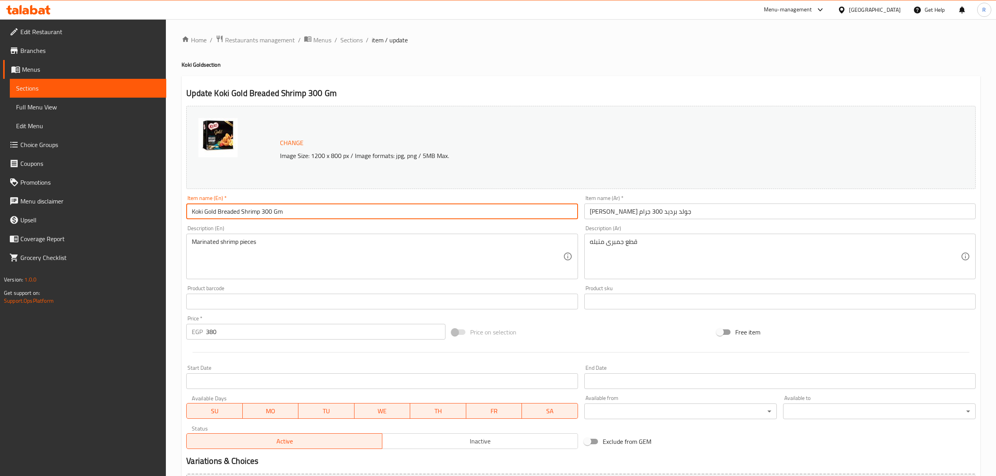
click at [324, 211] on input "Koki Gold Breaded Shrimp 300 Gm" at bounding box center [382, 212] width 392 height 16
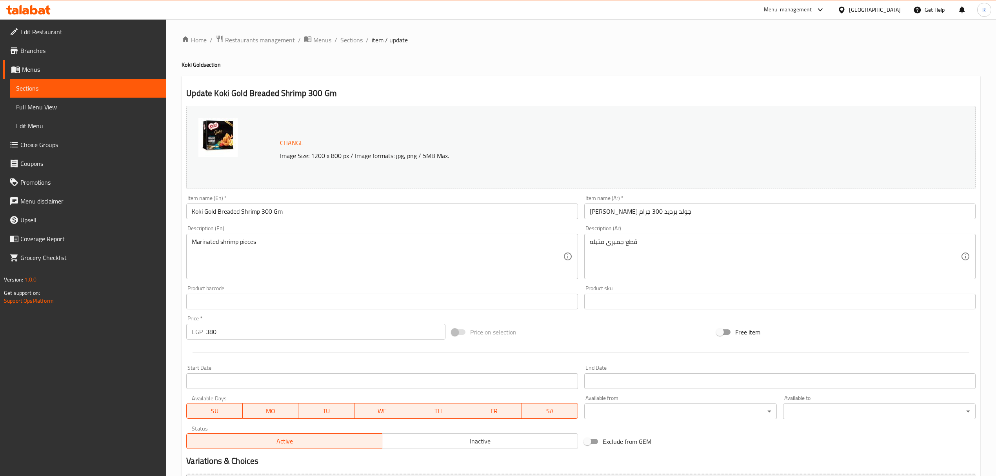
drag, startPoint x: 670, startPoint y: 70, endPoint x: 661, endPoint y: 71, distance: 8.7
click at [670, 70] on div "Home / Restaurants management / Menus / Sections / item / update Koki Gold sect…" at bounding box center [581, 292] width 799 height 515
drag, startPoint x: 353, startPoint y: 41, endPoint x: 390, endPoint y: 50, distance: 37.6
click at [354, 41] on span "Sections" at bounding box center [352, 39] width 22 height 9
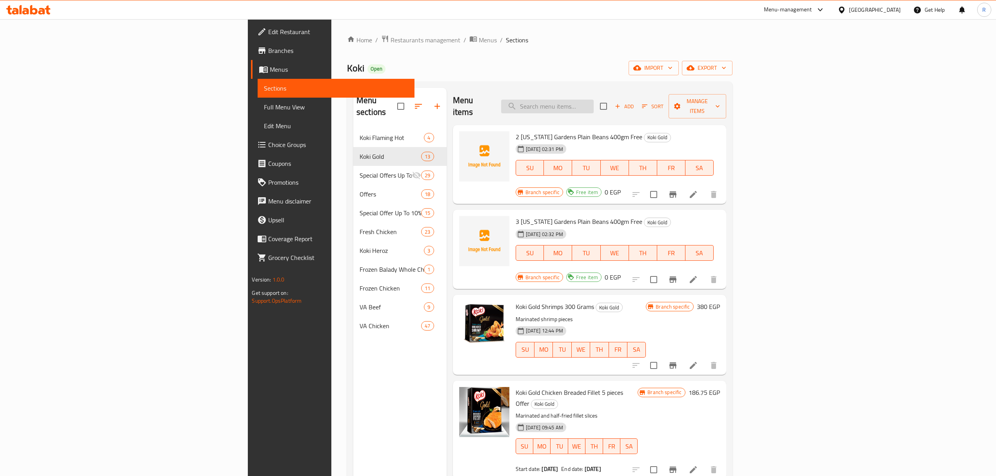
click at [594, 100] on input "search" at bounding box center [547, 107] width 93 height 14
paste input "Koki Gold Breaded Shrimp 300g"
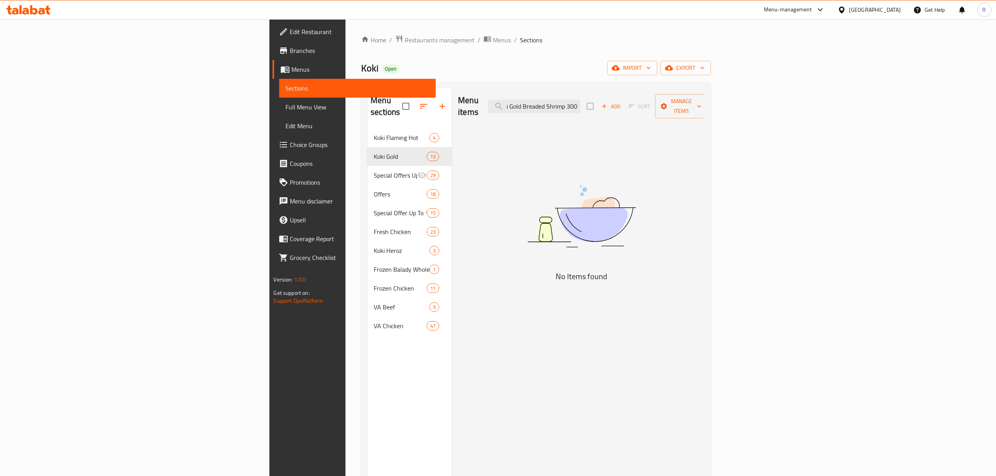
scroll to position [0, 10]
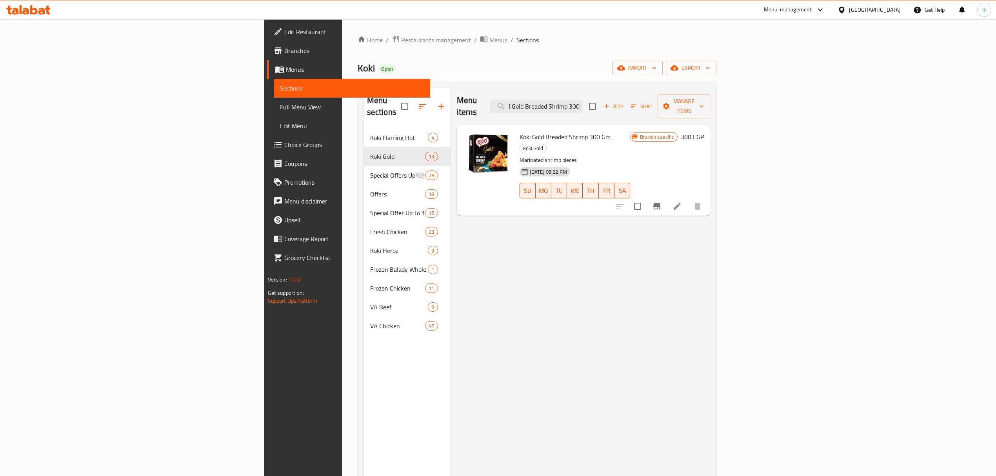
type input "Koki Gold Breaded Shrimp 300"
click at [661, 203] on icon "Branch-specific-item" at bounding box center [657, 206] width 7 height 6
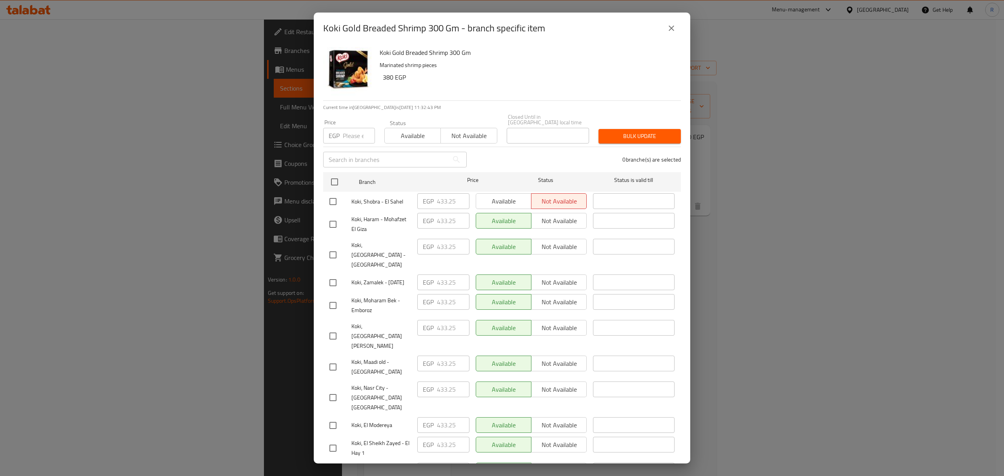
click at [671, 25] on icon "close" at bounding box center [671, 28] width 9 height 9
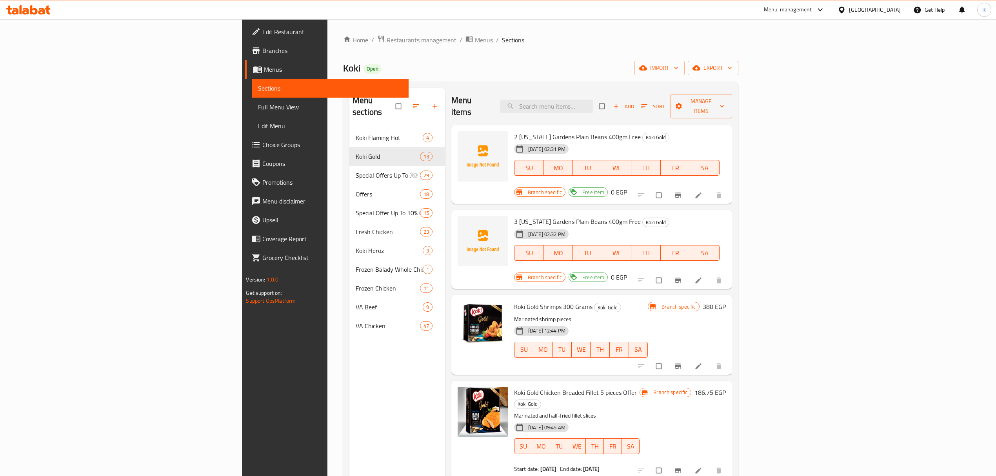
click at [631, 108] on div "Menu items Add Sort Manage items" at bounding box center [592, 106] width 281 height 37
click at [593, 100] on input "search" at bounding box center [547, 107] width 93 height 14
paste input "Beef burger 100 gm jumbo 15 pieces koki beef"
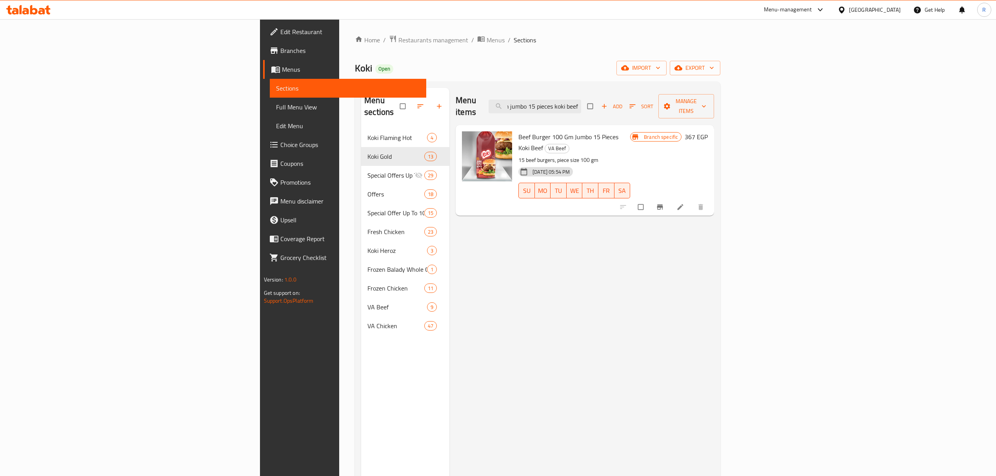
click at [664, 203] on icon "Branch-specific-item" at bounding box center [660, 207] width 8 height 8
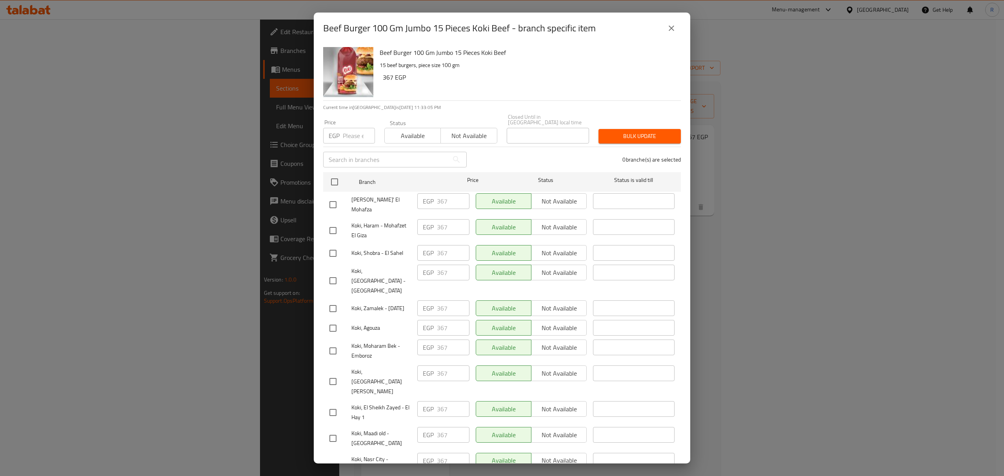
click at [758, 261] on div "Beef Burger 100 Gm Jumbo 15 Pieces Koki Beef - branch specific item Beef Burger…" at bounding box center [502, 238] width 1004 height 476
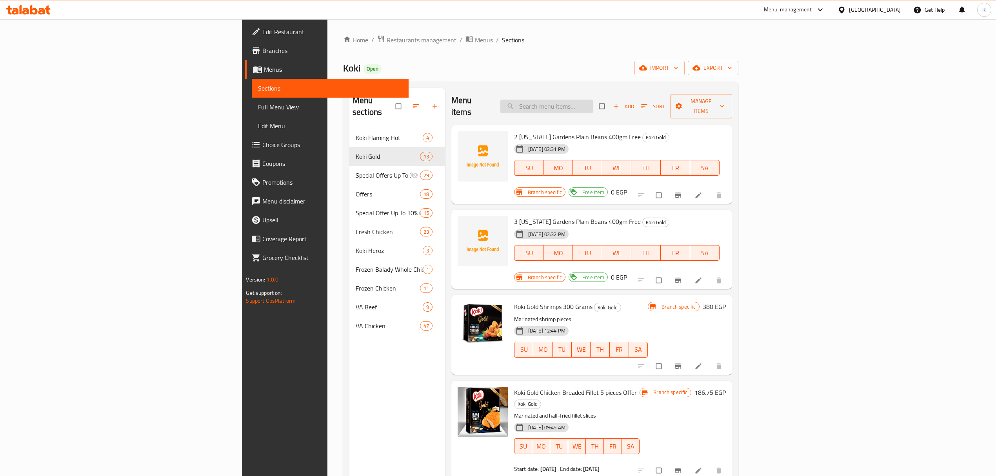
click at [593, 100] on input "search" at bounding box center [547, 107] width 93 height 14
paste input "Koki Beef Haty Kofta 900 gm"
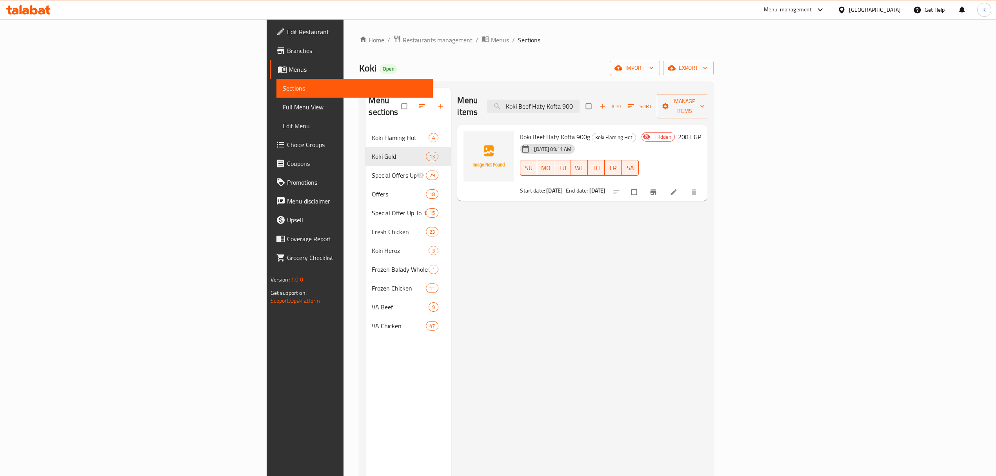
type input "Koki Beef Haty Kofta 900"
click at [520, 131] on span "Koki Beef Haty Kofta 900g" at bounding box center [555, 137] width 70 height 12
drag, startPoint x: 458, startPoint y: 124, endPoint x: 485, endPoint y: 89, distance: 44.5
click at [520, 131] on span "Koki Beef Haty Kofta 900g" at bounding box center [555, 137] width 70 height 12
copy span "Koki Beef Haty Kofta 900g"
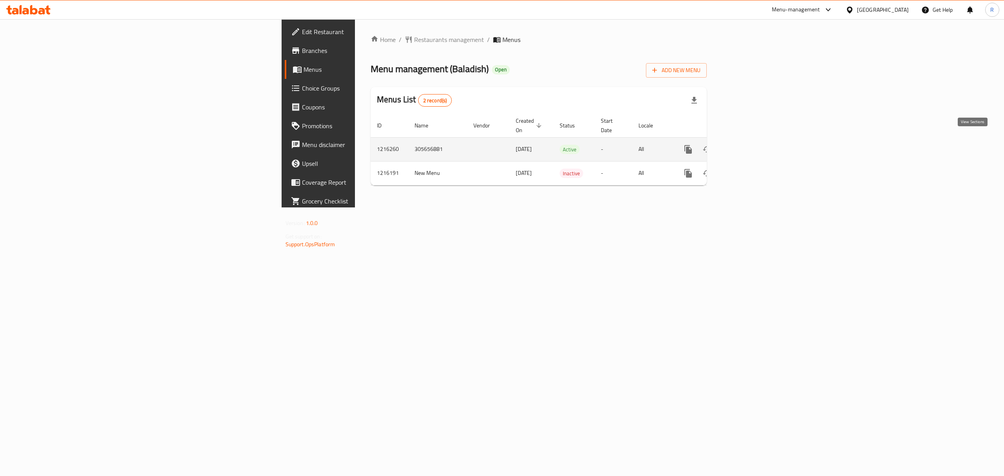
click at [750, 145] on icon "enhanced table" at bounding box center [744, 149] width 9 height 9
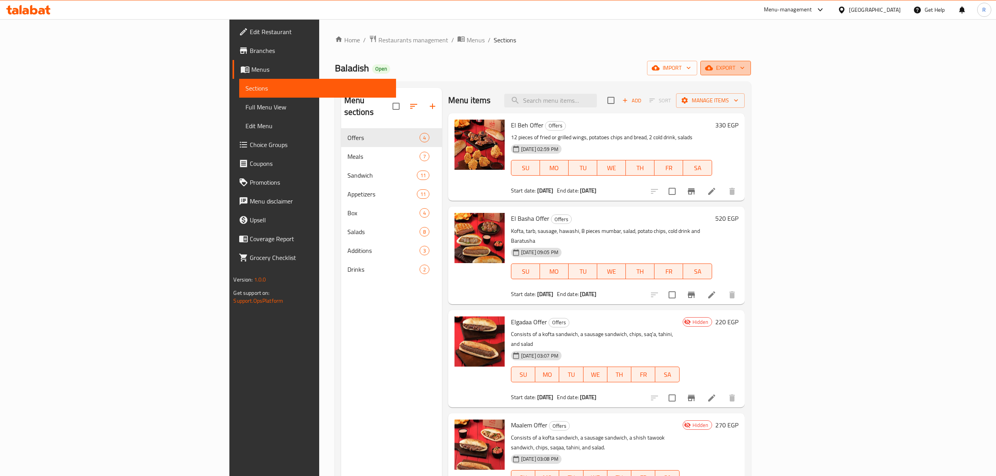
click at [745, 66] on span "export" at bounding box center [726, 68] width 38 height 10
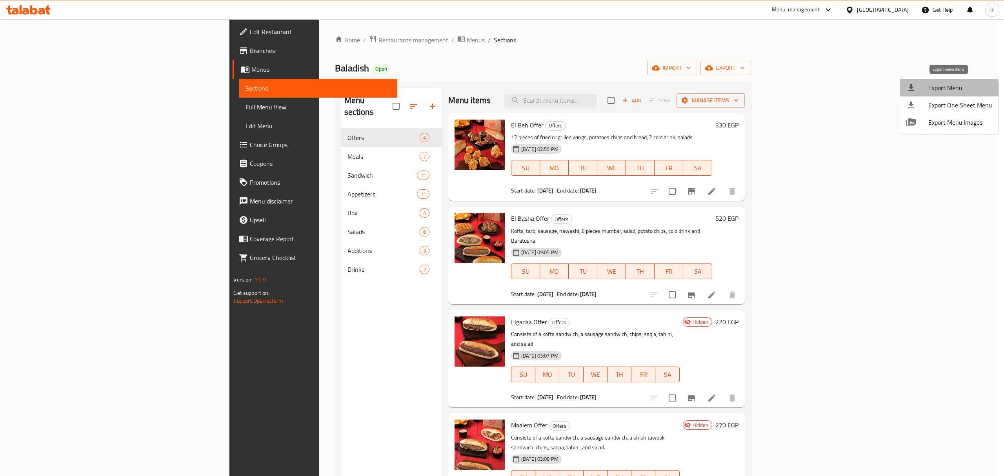
click at [948, 93] on span "Export Menu" at bounding box center [961, 87] width 64 height 9
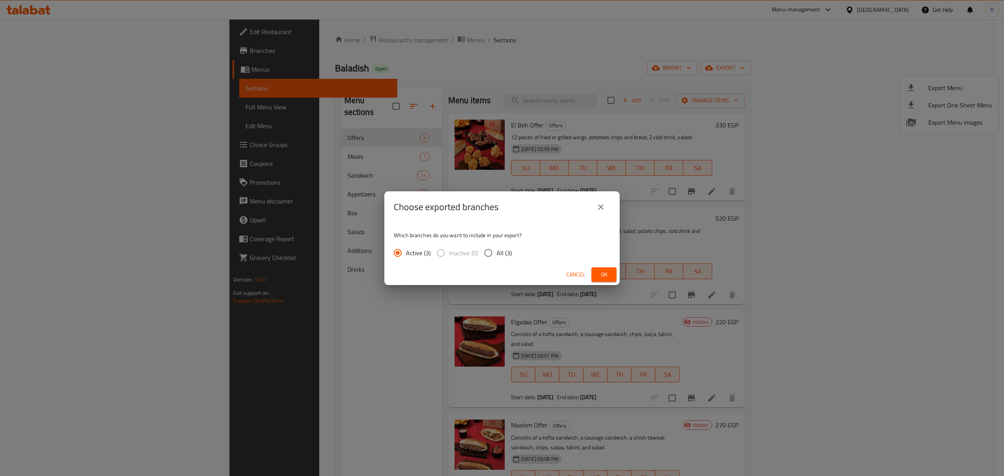
click at [615, 272] on button "Ok" at bounding box center [604, 275] width 25 height 15
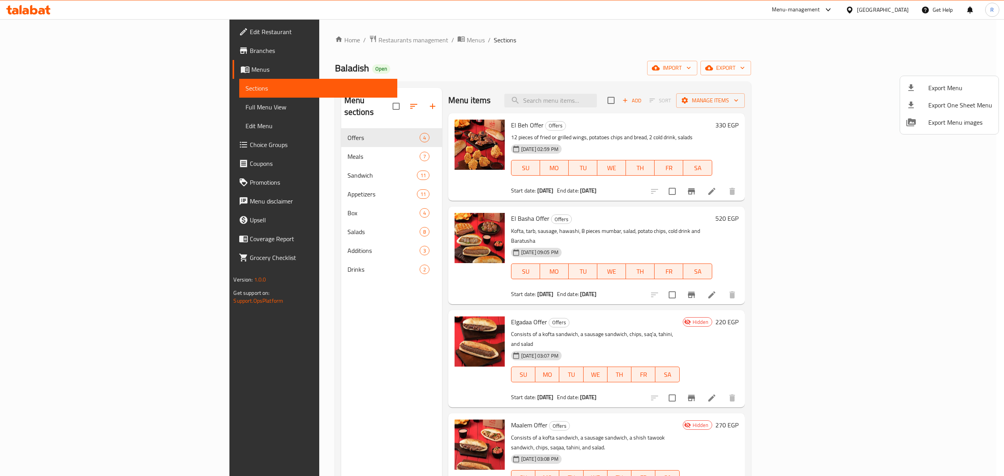
click at [328, 216] on div at bounding box center [502, 238] width 1004 height 476
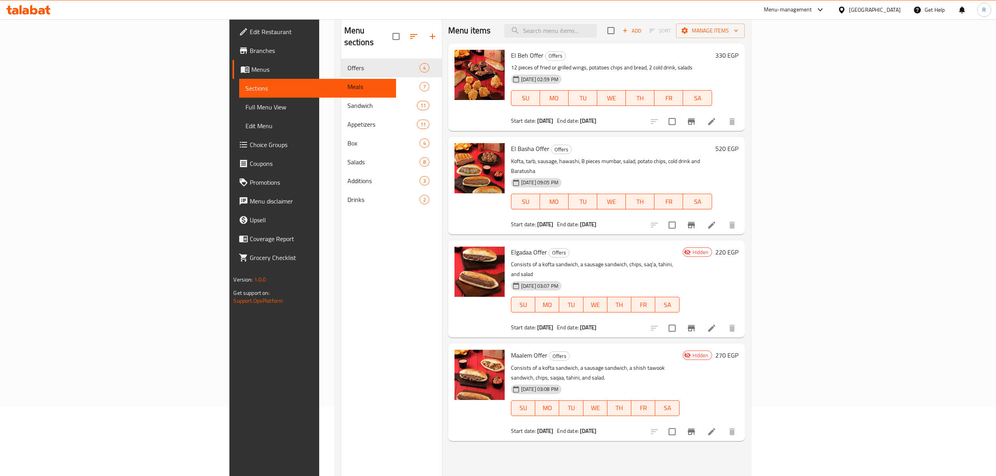
scroll to position [110, 0]
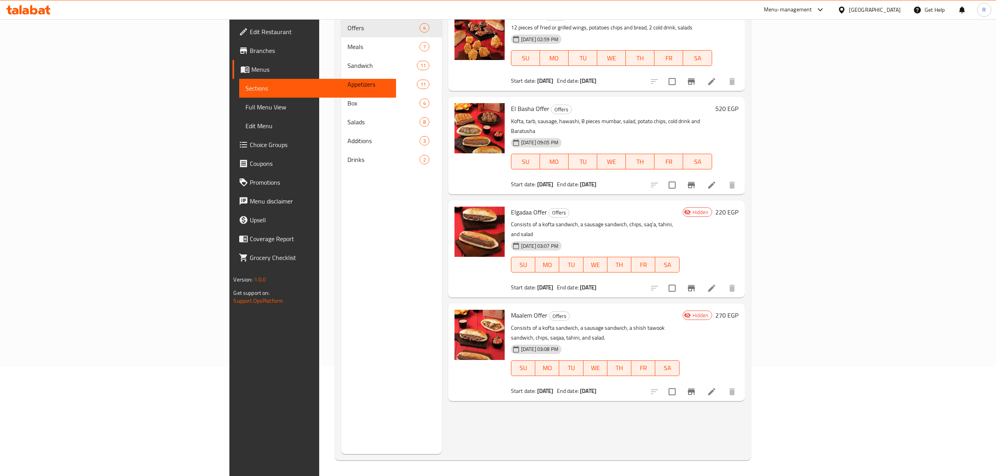
click at [531, 395] on div "Menu items Add Sort Manage items El Beh Offer Offers 12 pieces of fried or gril…" at bounding box center [593, 216] width 303 height 476
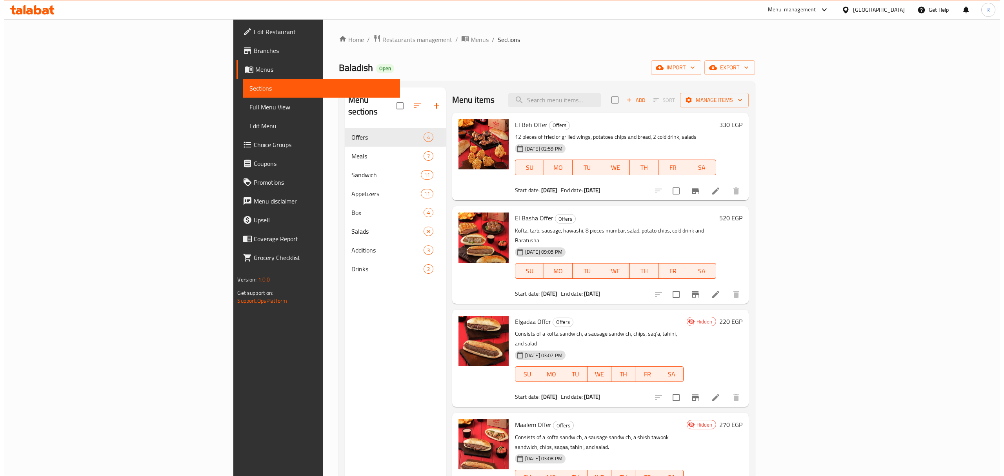
scroll to position [0, 0]
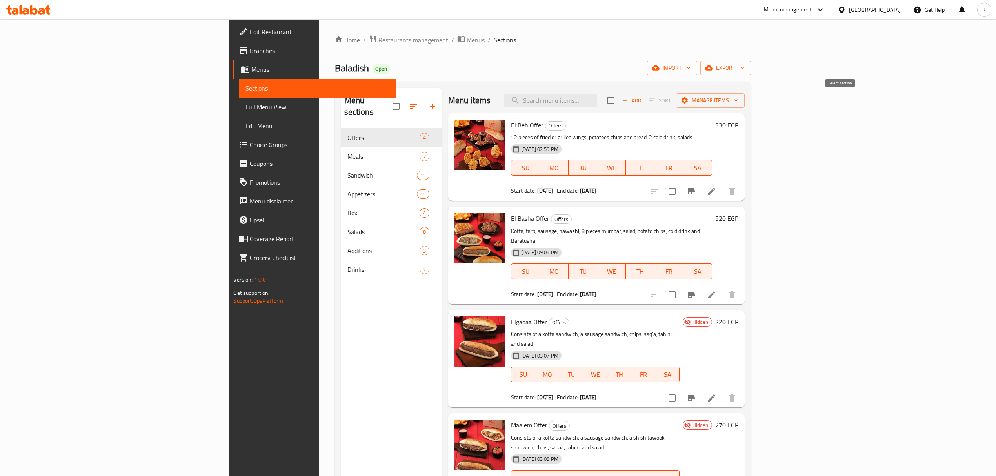
drag, startPoint x: 843, startPoint y: 104, endPoint x: 880, endPoint y: 110, distance: 37.5
click at [619, 104] on input "checkbox" at bounding box center [611, 100] width 16 height 16
checkbox input "true"
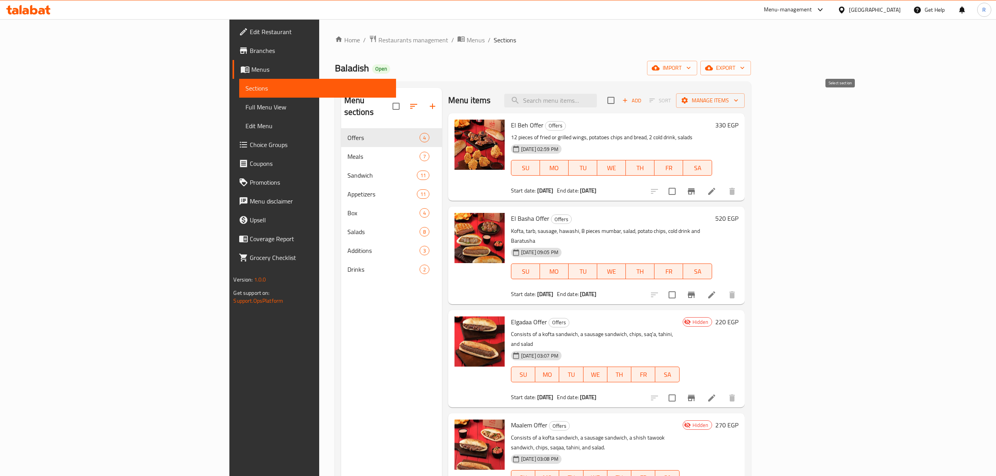
checkbox input "true"
click at [739, 102] on span "Manage items" at bounding box center [711, 101] width 56 height 10
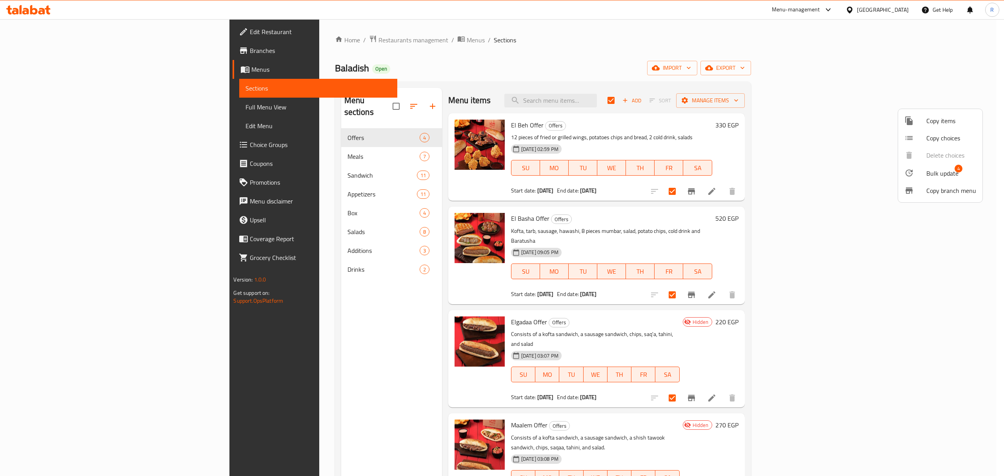
click at [937, 169] on span "Bulk update" at bounding box center [943, 173] width 32 height 9
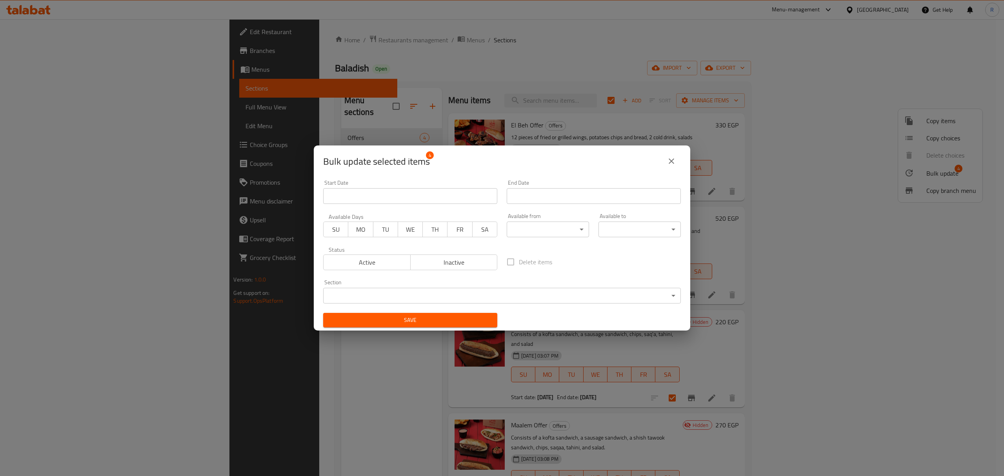
drag, startPoint x: 385, startPoint y: 267, endPoint x: 413, endPoint y: 318, distance: 57.9
click at [385, 267] on span "Active" at bounding box center [367, 262] width 81 height 11
click at [421, 318] on span "Save" at bounding box center [411, 320] width 162 height 10
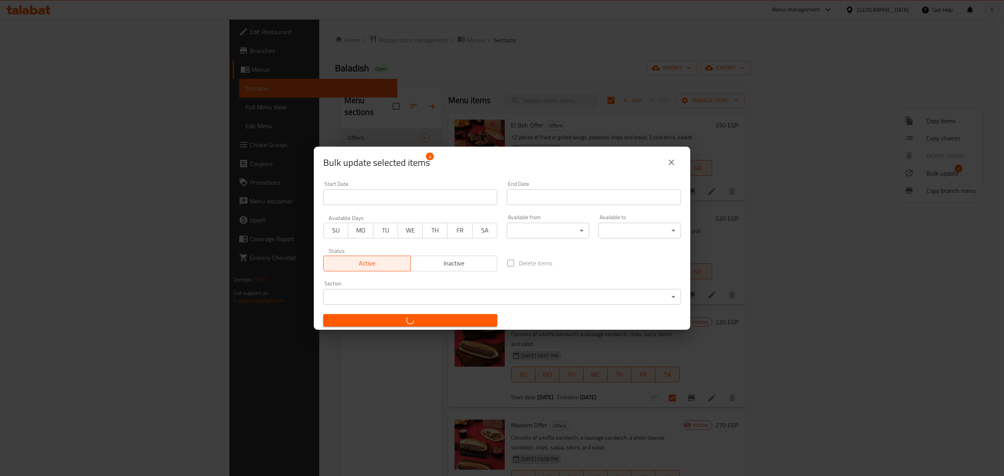
click at [613, 39] on div "Bulk update selected items 4 Start Date Start Date End Date End Date Available …" at bounding box center [502, 238] width 1004 height 476
checkbox input "false"
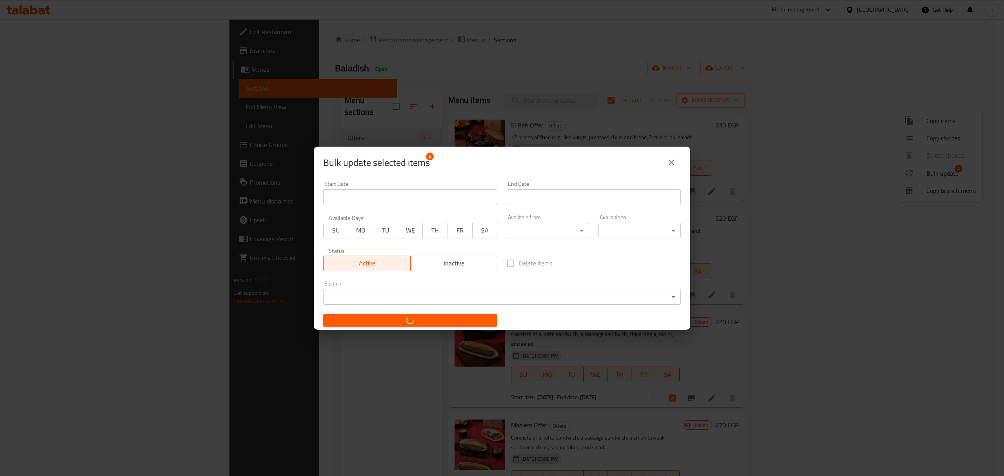
checkbox input "false"
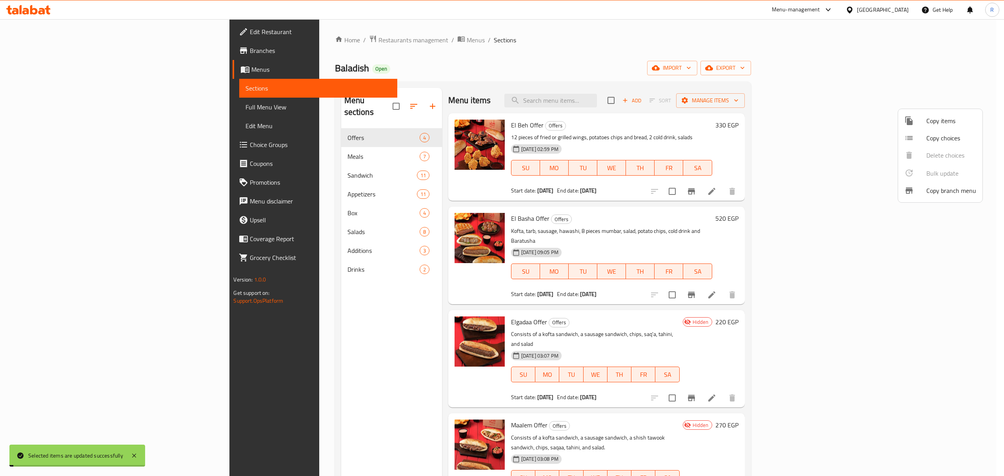
click at [781, 81] on div at bounding box center [502, 238] width 1004 height 476
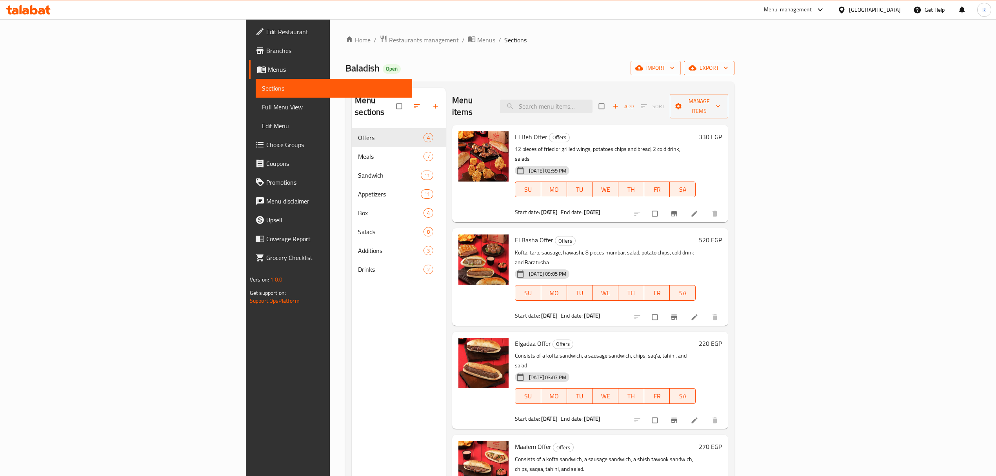
click at [728, 71] on span "export" at bounding box center [709, 68] width 38 height 10
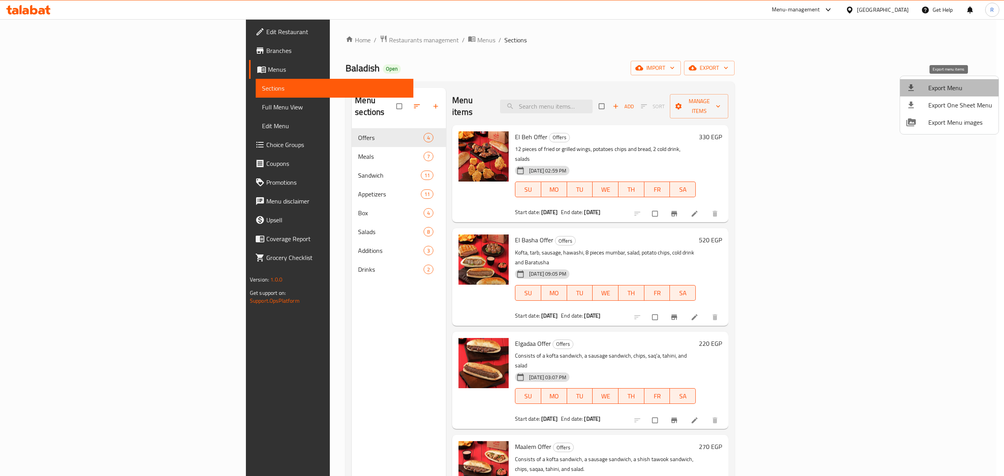
click at [958, 94] on li "Export Menu" at bounding box center [949, 87] width 98 height 17
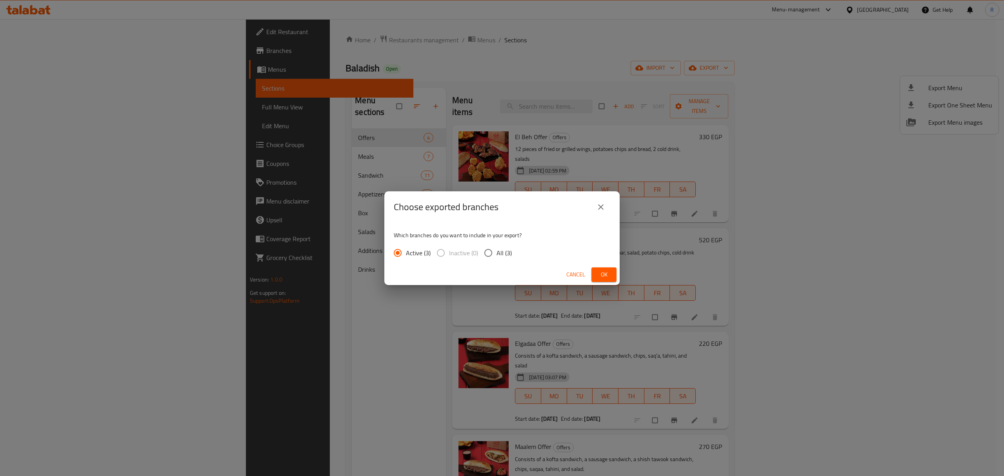
click at [603, 276] on span "Ok" at bounding box center [604, 275] width 13 height 10
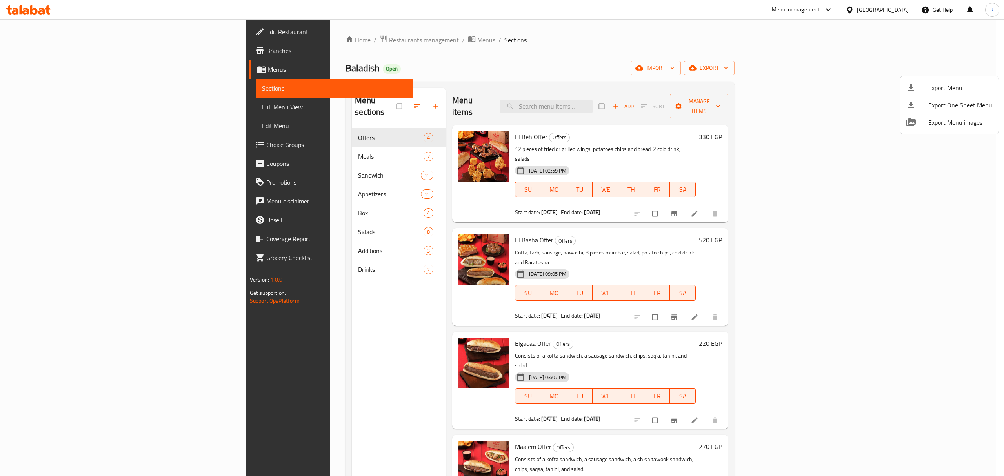
click at [616, 72] on div at bounding box center [502, 238] width 1004 height 476
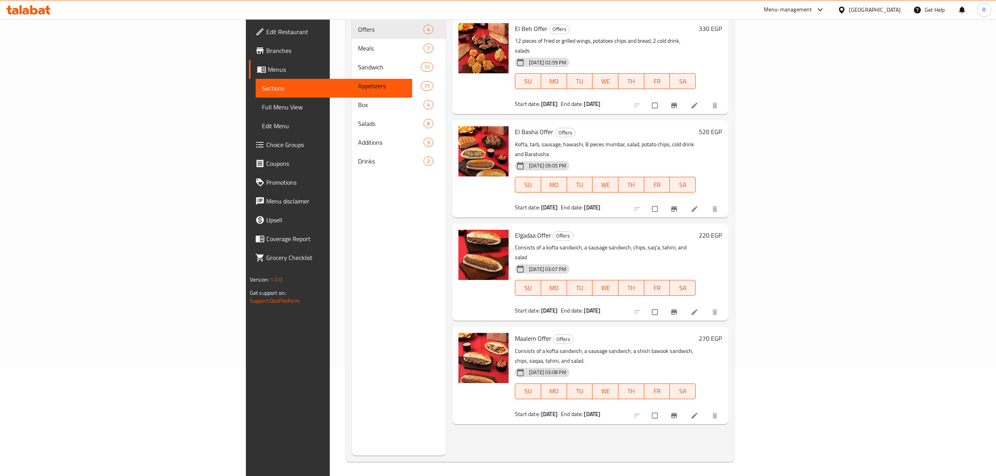
scroll to position [110, 0]
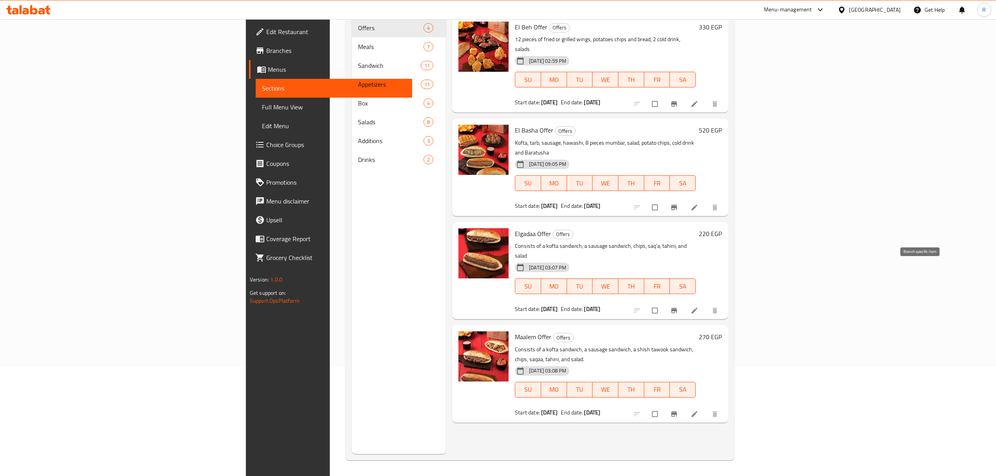
click at [678, 307] on icon "Branch-specific-item" at bounding box center [674, 311] width 8 height 8
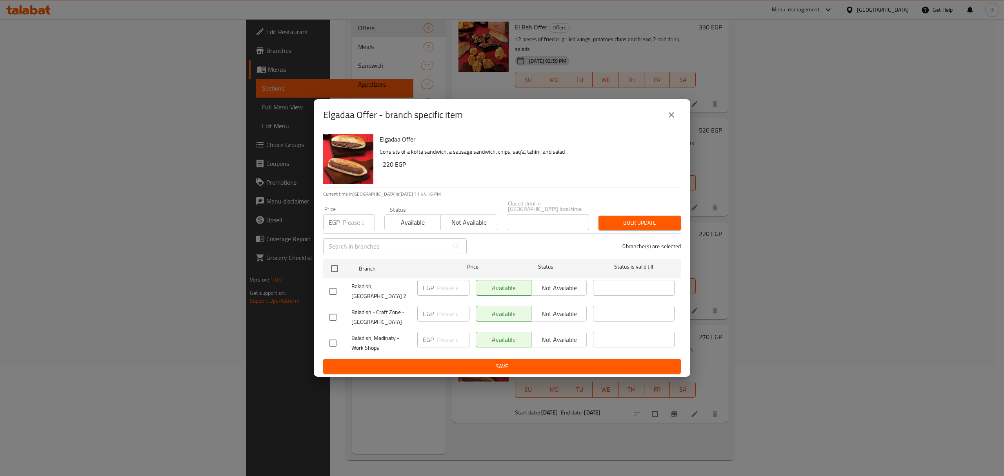
click at [918, 270] on div "Elgadaa Offer - branch specific item Elgadaa Offer Consists of a kofta sandwich…" at bounding box center [502, 238] width 1004 height 476
click at [674, 124] on button "close" at bounding box center [671, 115] width 19 height 19
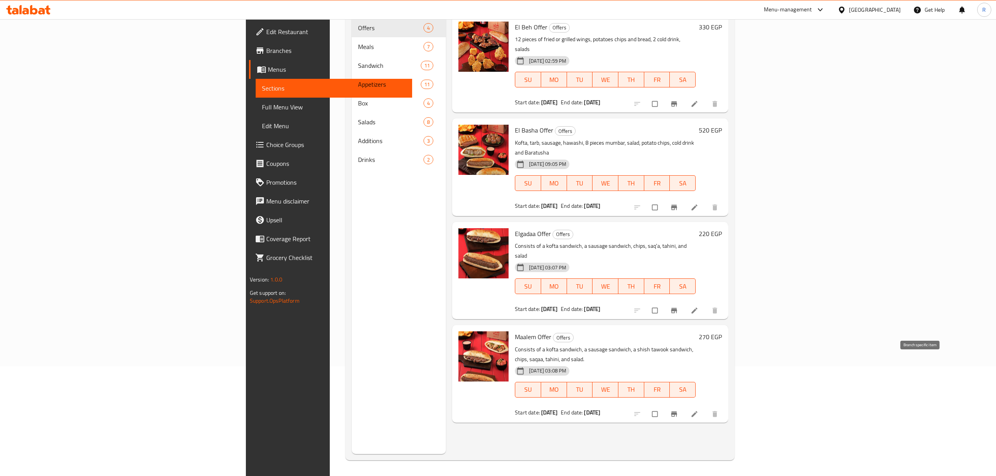
click at [678, 410] on icon "Branch-specific-item" at bounding box center [674, 414] width 8 height 8
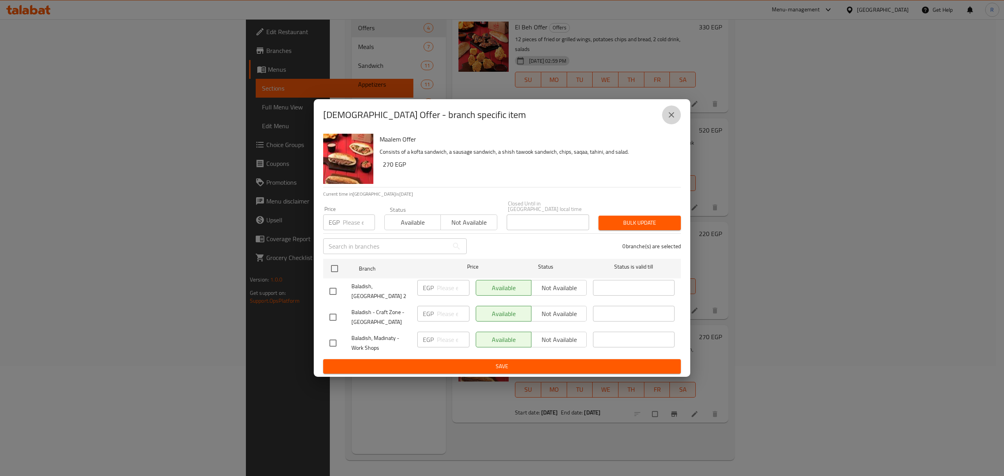
click at [672, 115] on icon "close" at bounding box center [671, 114] width 9 height 9
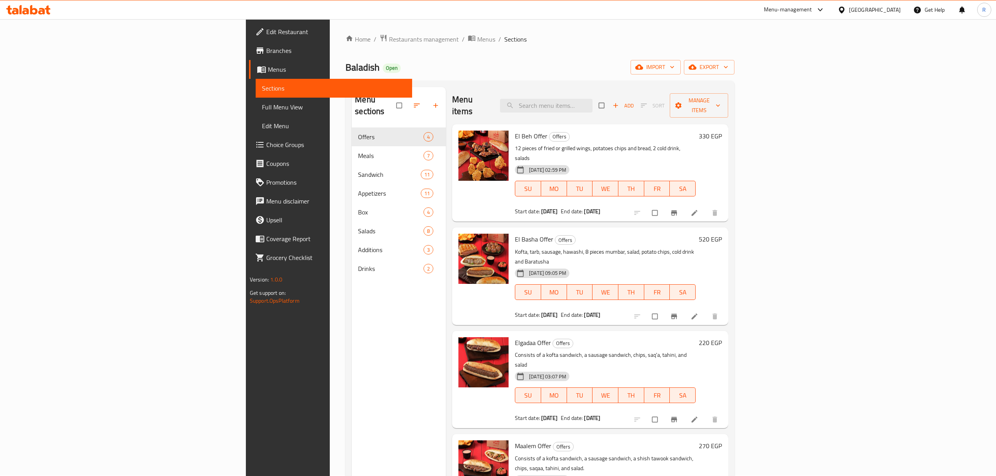
scroll to position [0, 0]
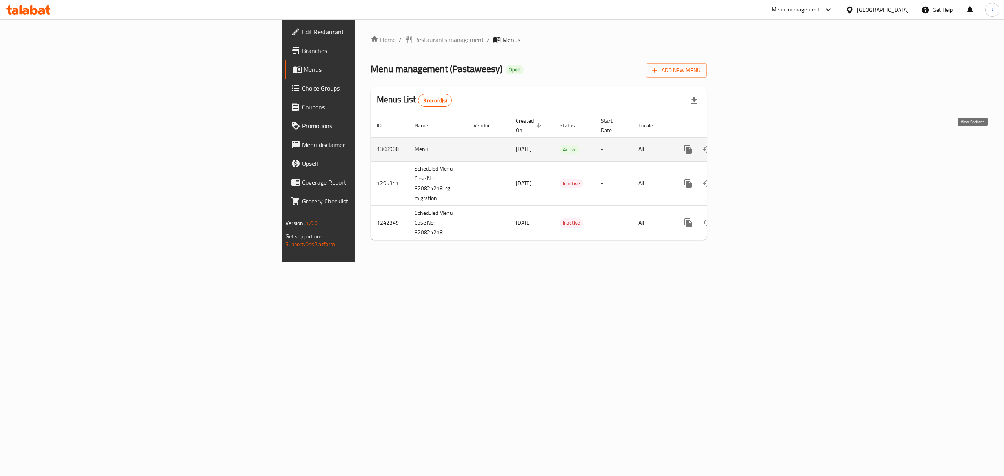
click at [750, 145] on icon "enhanced table" at bounding box center [744, 149] width 9 height 9
